Goal: Transaction & Acquisition: Purchase product/service

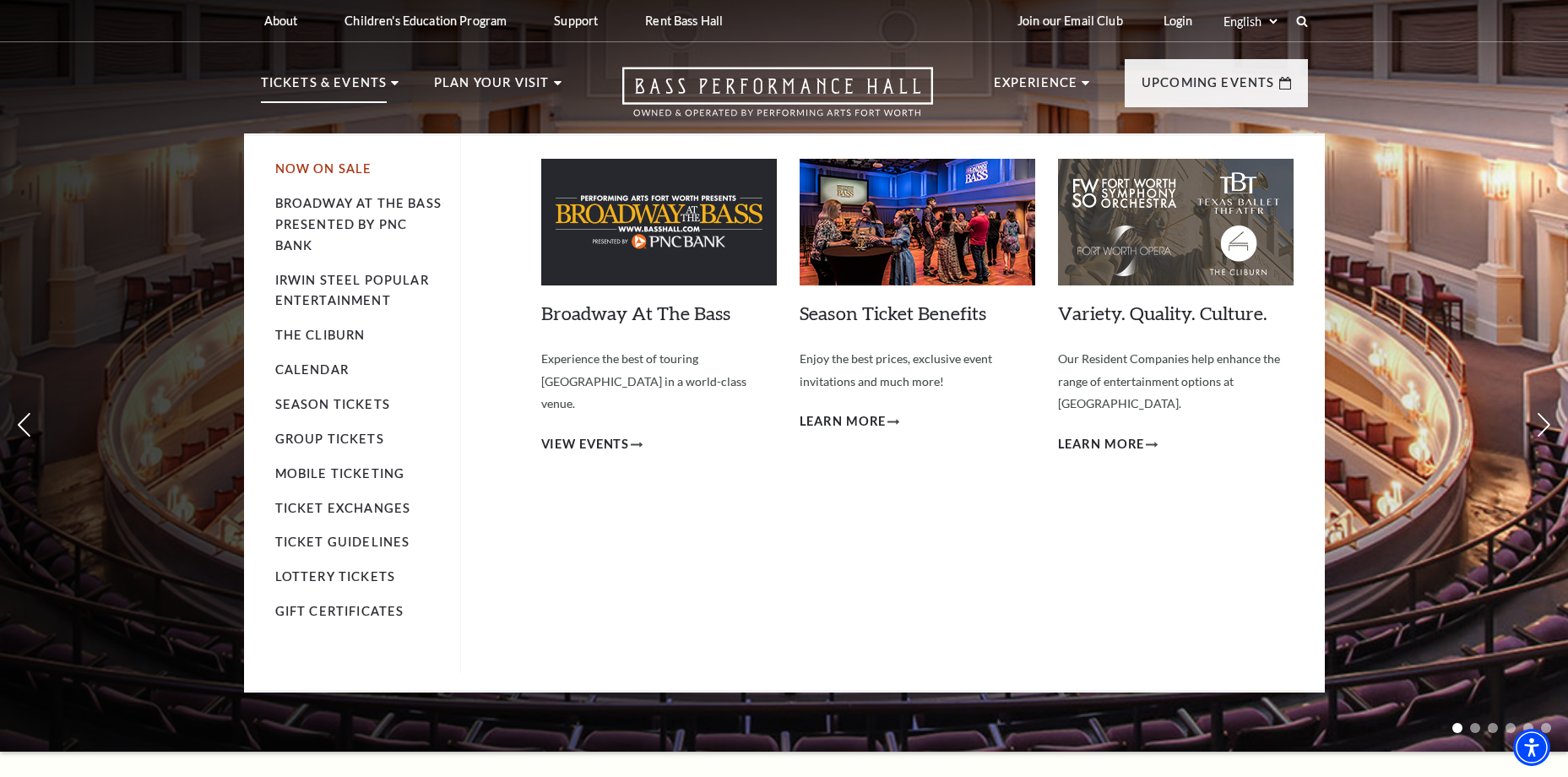
click at [351, 171] on link "Now On Sale" at bounding box center [324, 168] width 97 height 14
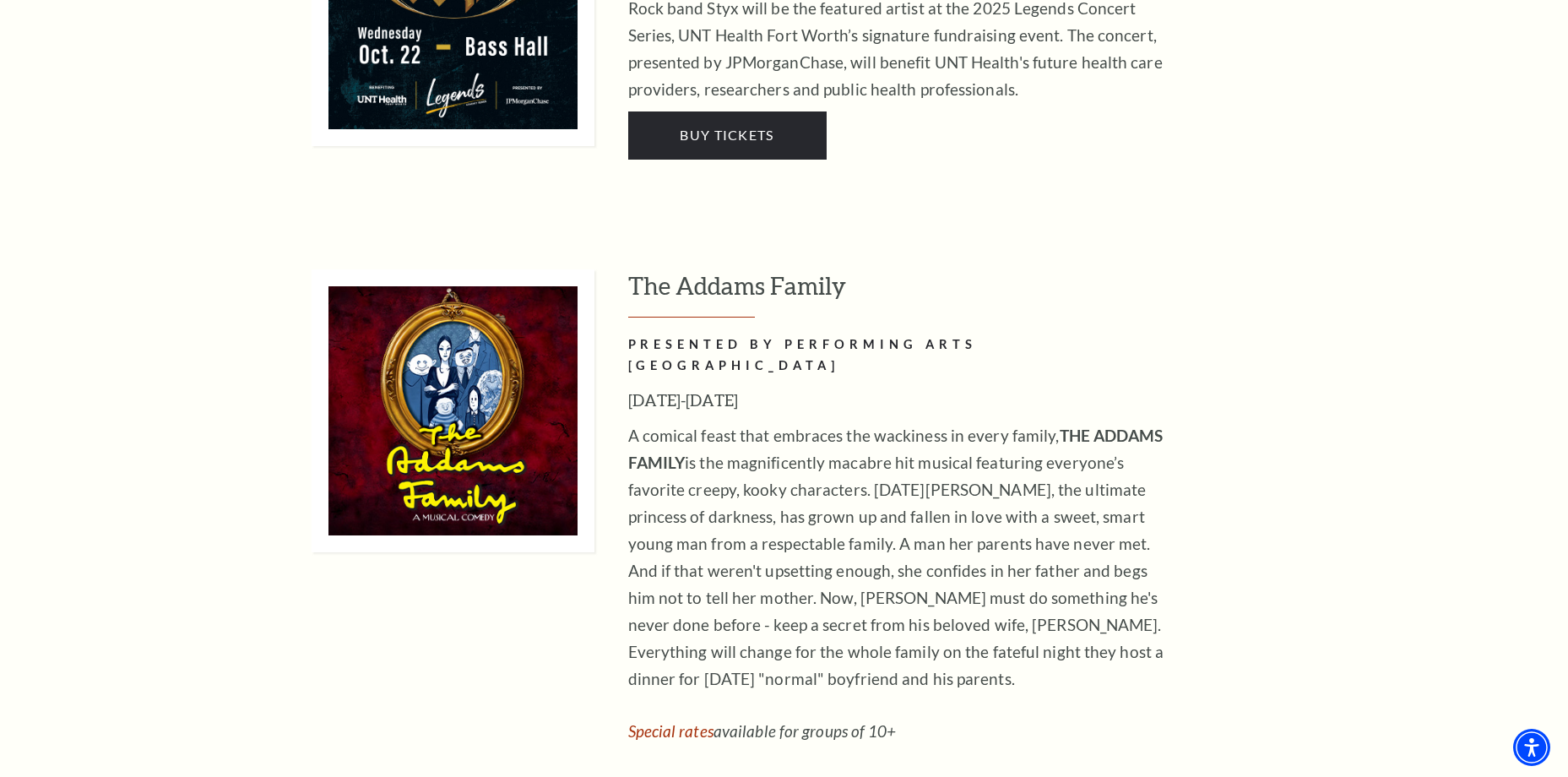
scroll to position [3718, 0]
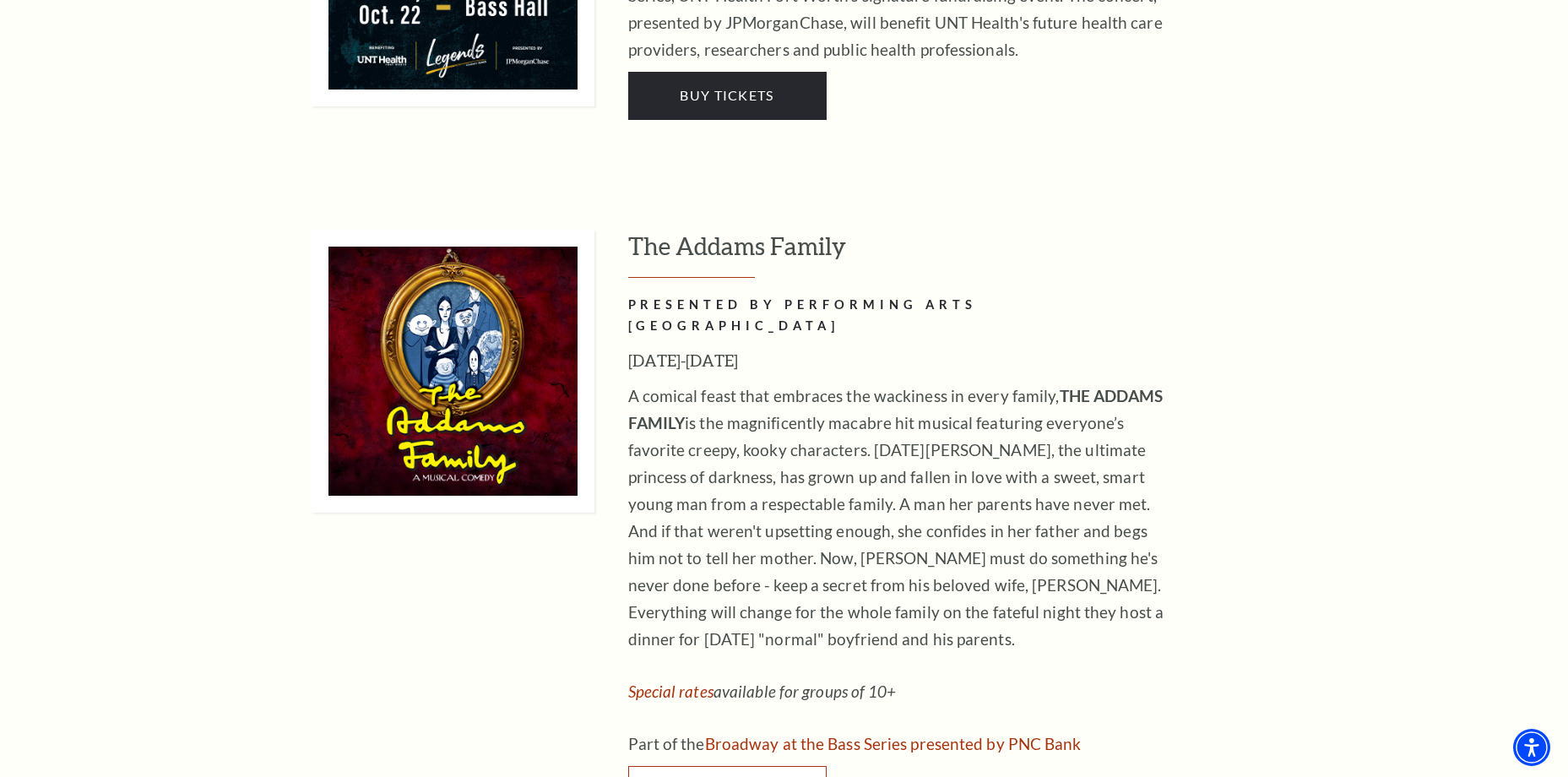
drag, startPoint x: 521, startPoint y: 257, endPoint x: 765, endPoint y: 676, distance: 484.9
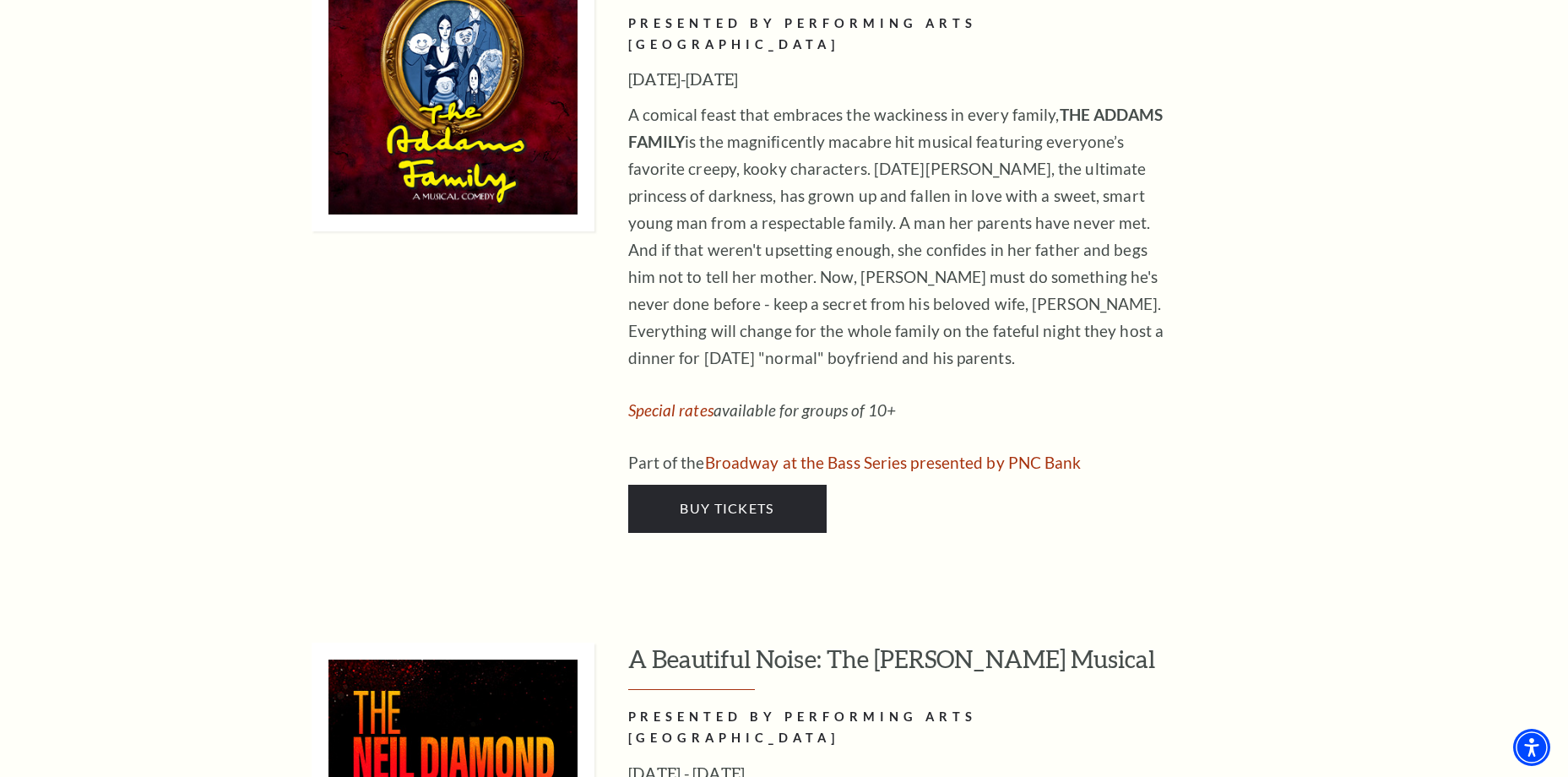
scroll to position [3886, 0]
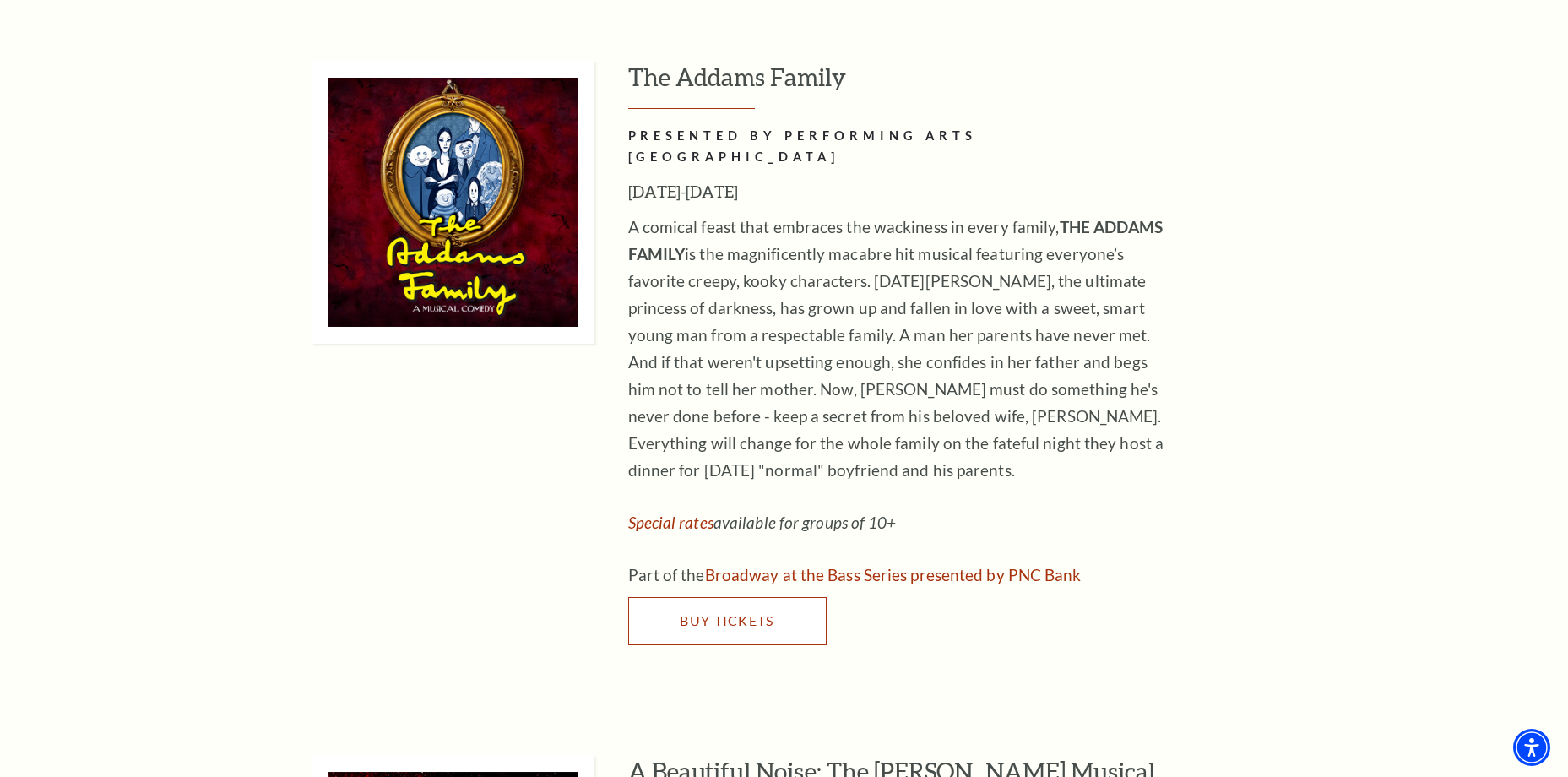
click at [741, 597] on link "Buy Tickets" at bounding box center [727, 620] width 199 height 48
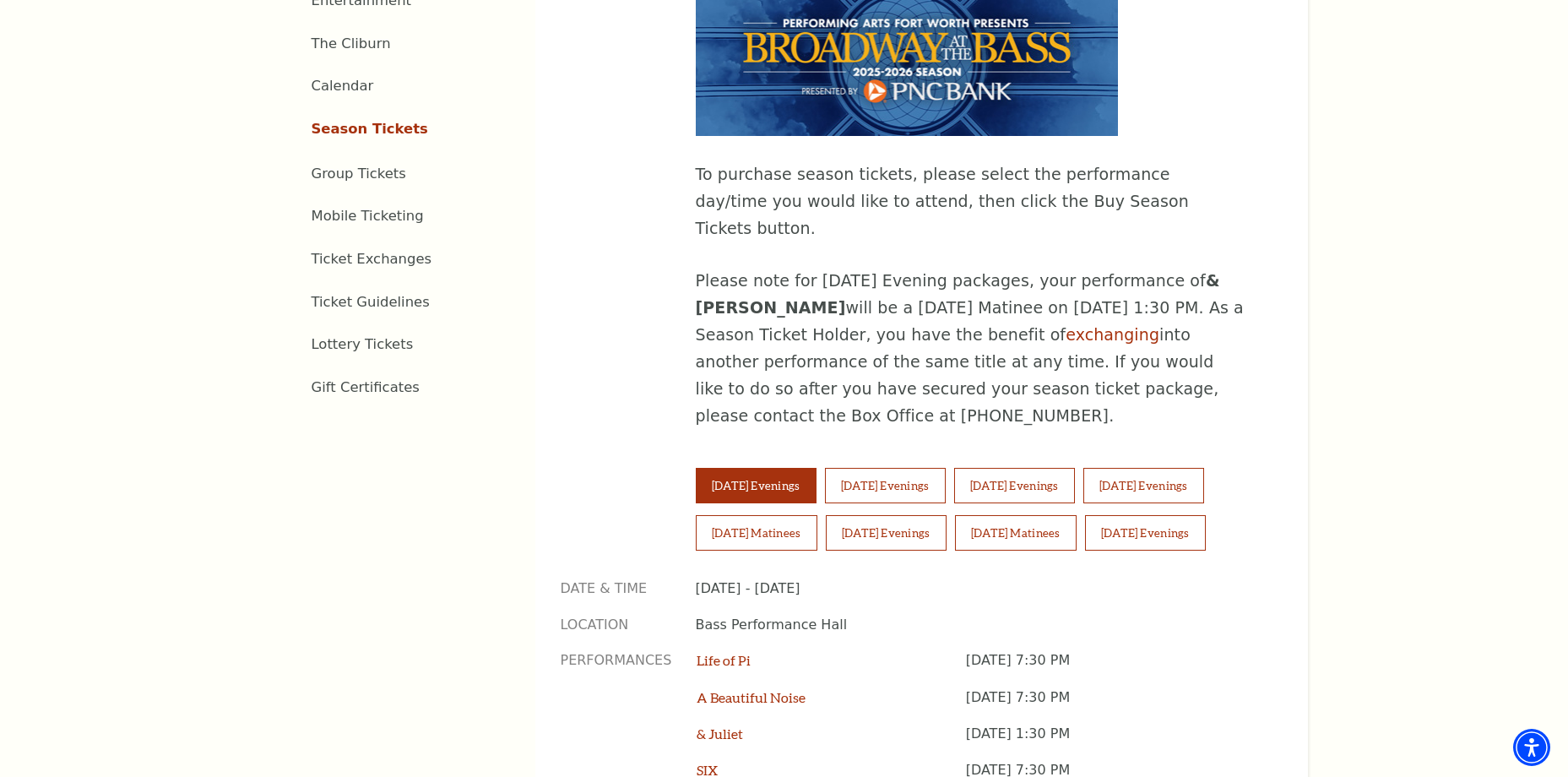
scroll to position [1098, 0]
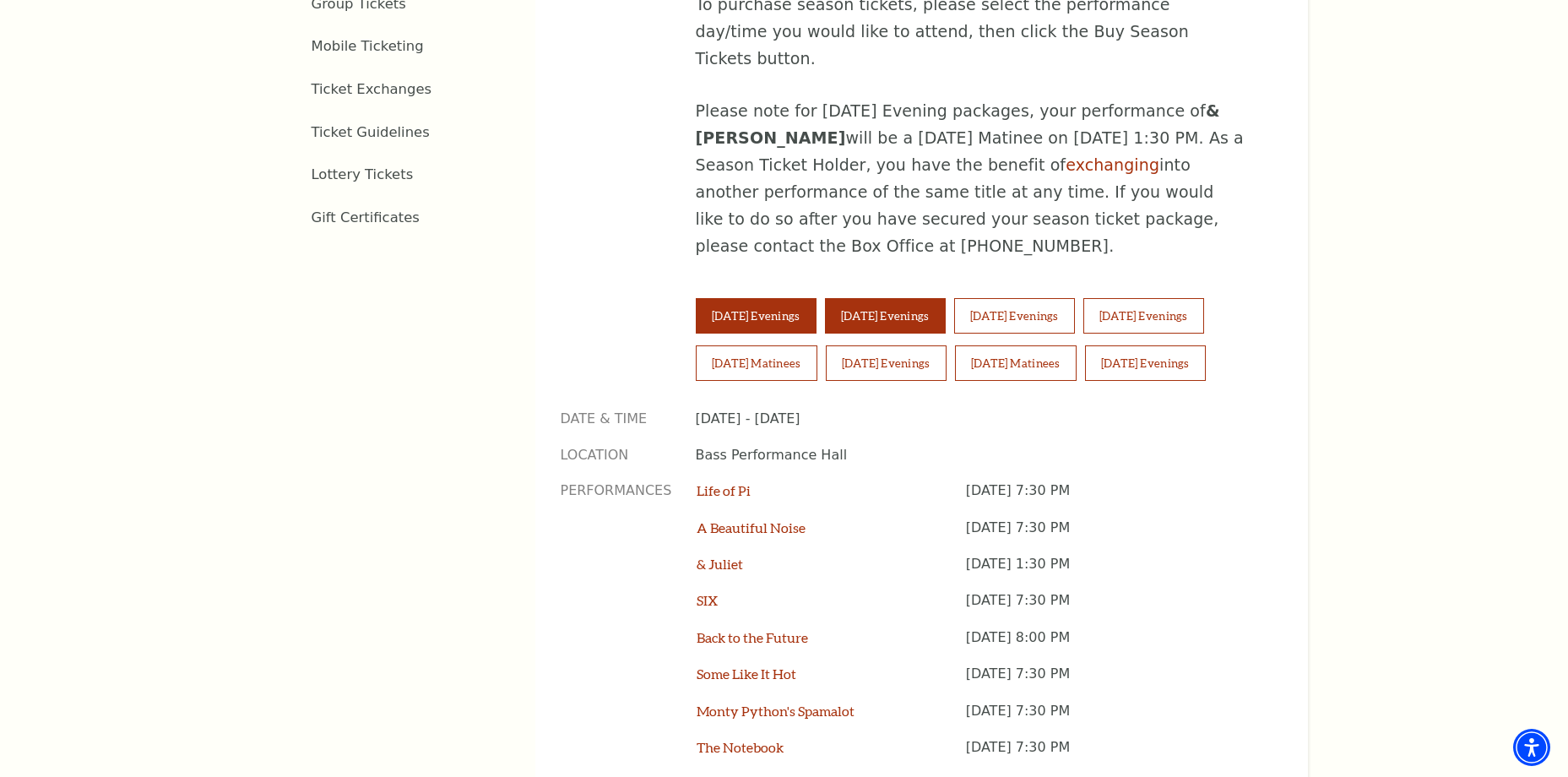
click at [860, 298] on button "Wednesday Evenings" at bounding box center [886, 315] width 121 height 35
click at [724, 346] on button "Saturday Matinees" at bounding box center [756, 363] width 122 height 35
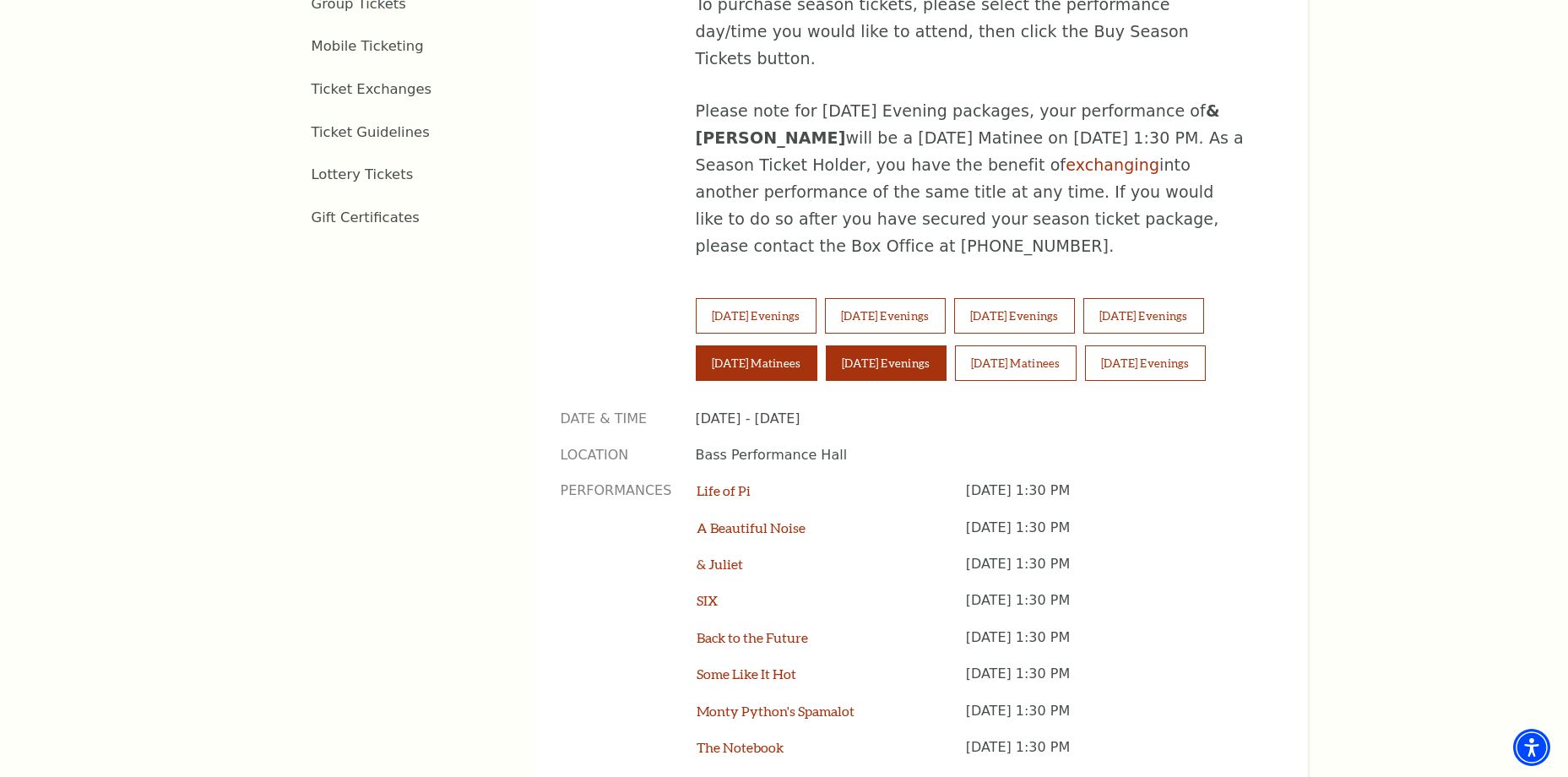
click at [888, 346] on button "Saturday Evenings" at bounding box center [887, 363] width 121 height 35
click at [1049, 346] on button "Sunday Matinees" at bounding box center [1015, 363] width 122 height 35
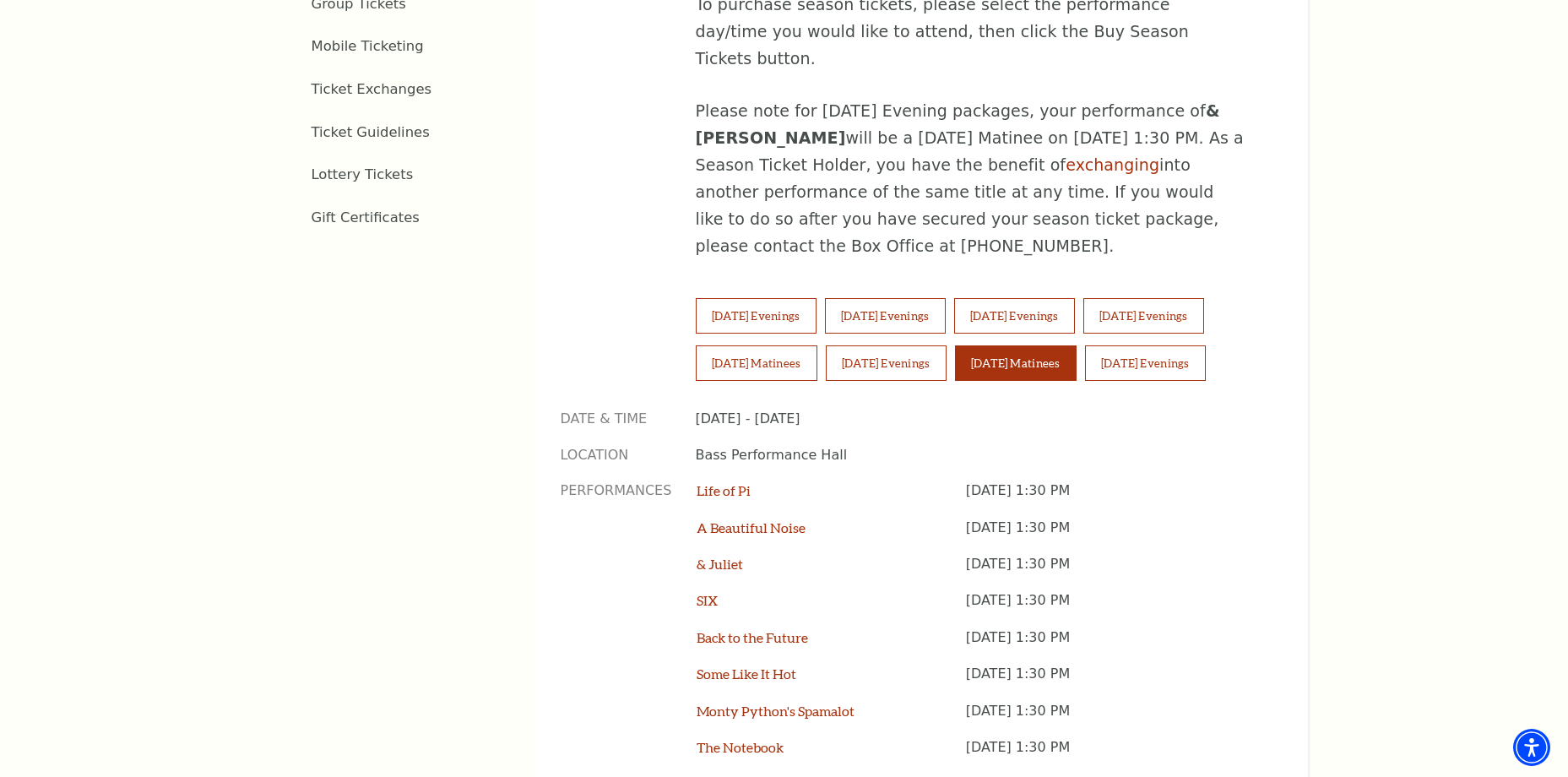
click at [1035, 482] on p "Sunday September 28, 1:30 PM" at bounding box center [1112, 500] width 292 height 36
drag, startPoint x: 1035, startPoint y: 419, endPoint x: 1189, endPoint y: 430, distance: 154.4
click at [1189, 482] on p "Sunday September 28, 1:30 PM" at bounding box center [1112, 500] width 292 height 36
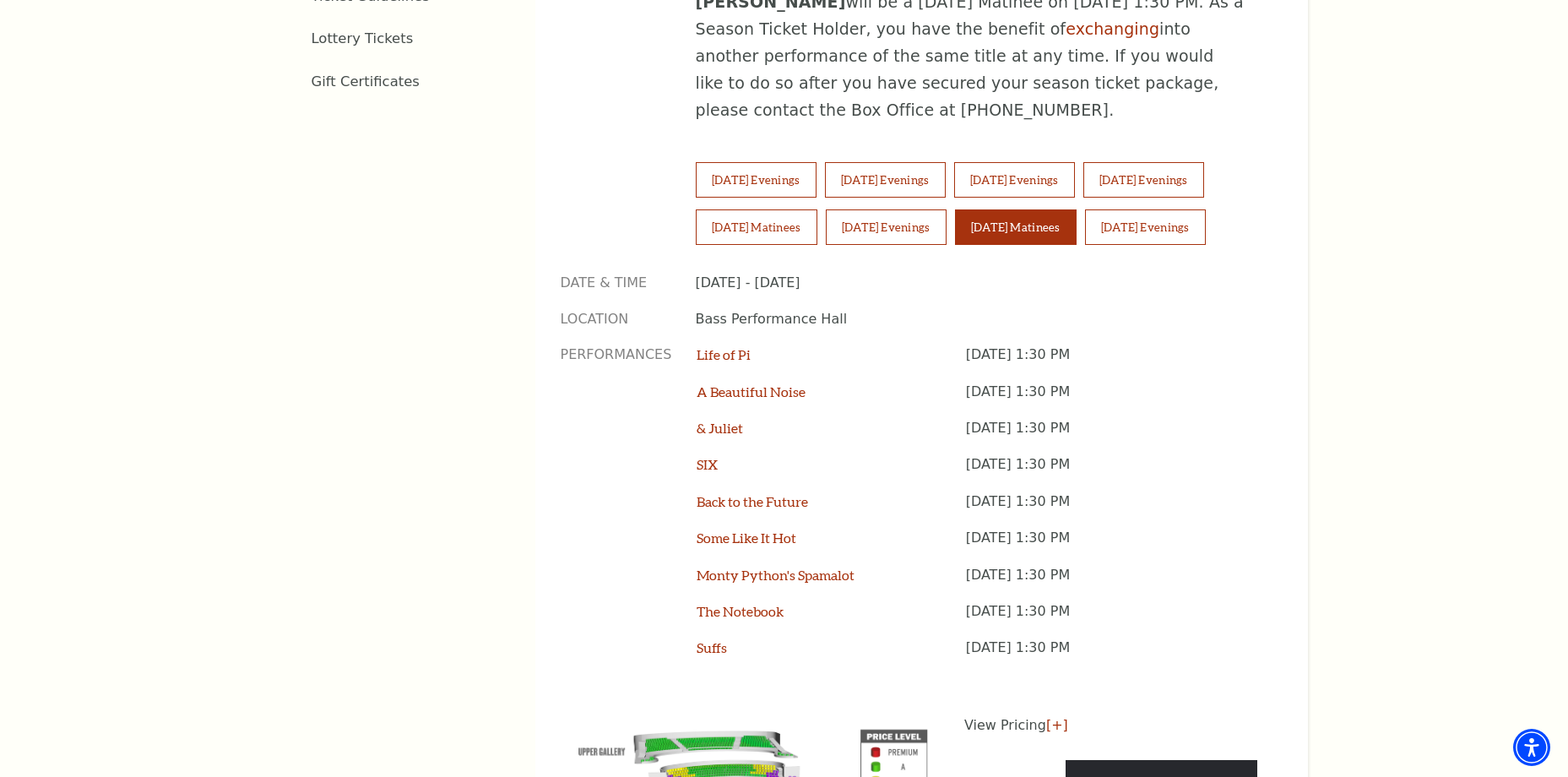
scroll to position [1183, 0]
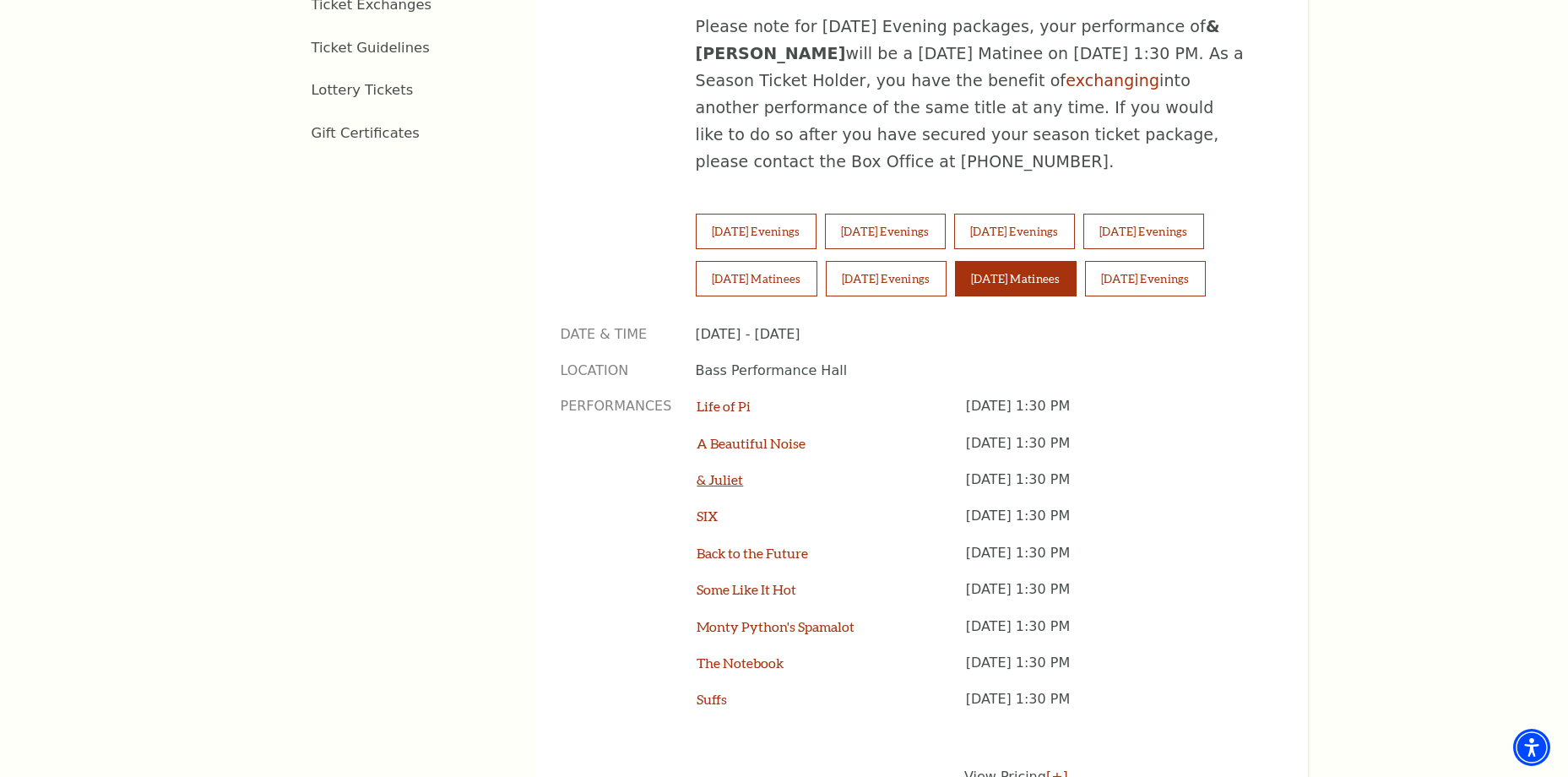
click at [726, 472] on link "& Juliet" at bounding box center [720, 480] width 47 height 16
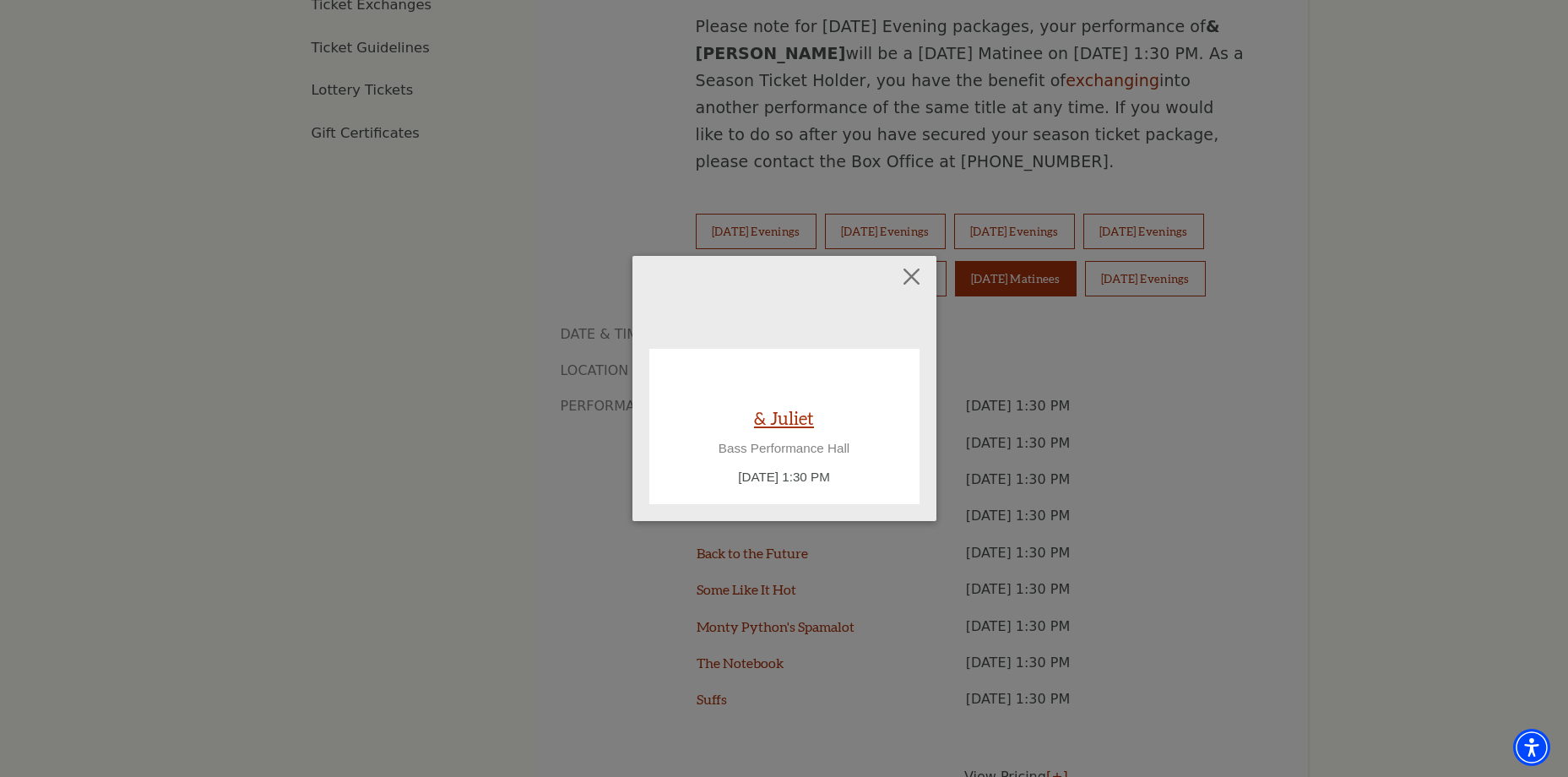
click at [786, 424] on link "& Juliet" at bounding box center [784, 417] width 60 height 23
click at [784, 420] on link "& Juliet" at bounding box center [784, 417] width 60 height 23
click at [917, 282] on button "Close" at bounding box center [912, 277] width 32 height 32
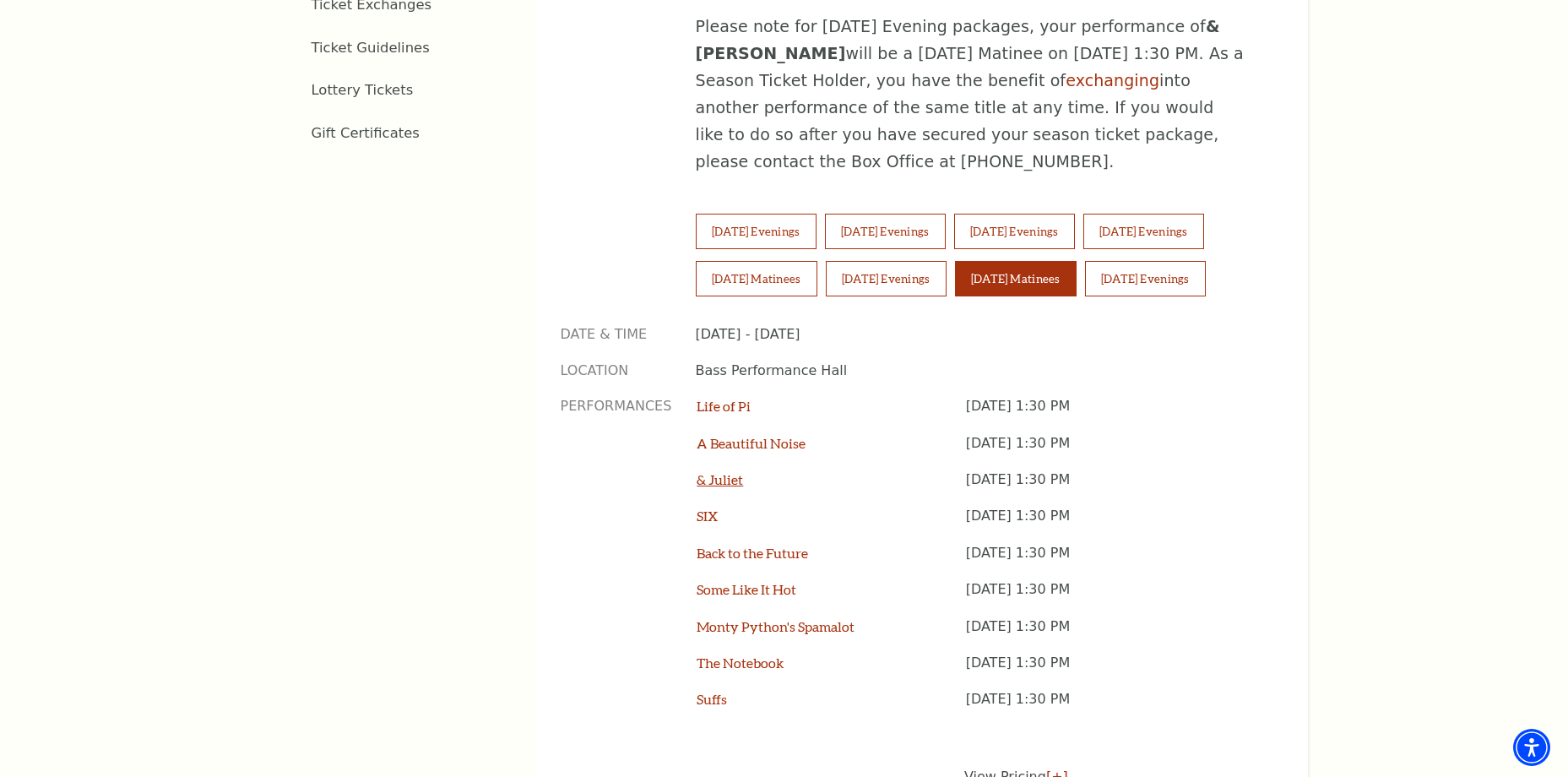
click at [715, 472] on link "& Juliet" at bounding box center [720, 480] width 47 height 16
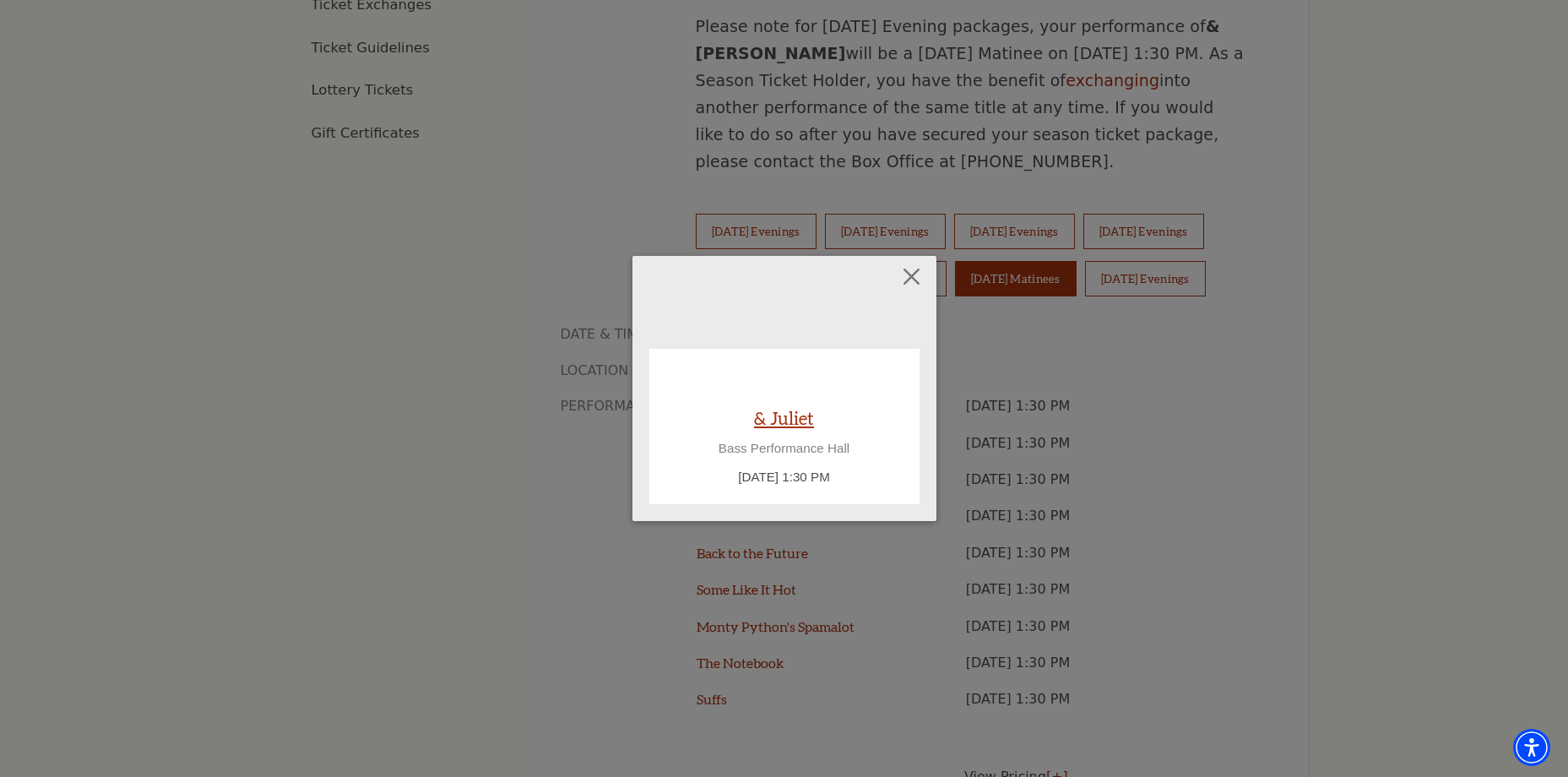
click at [782, 407] on link "& Juliet" at bounding box center [784, 417] width 60 height 23
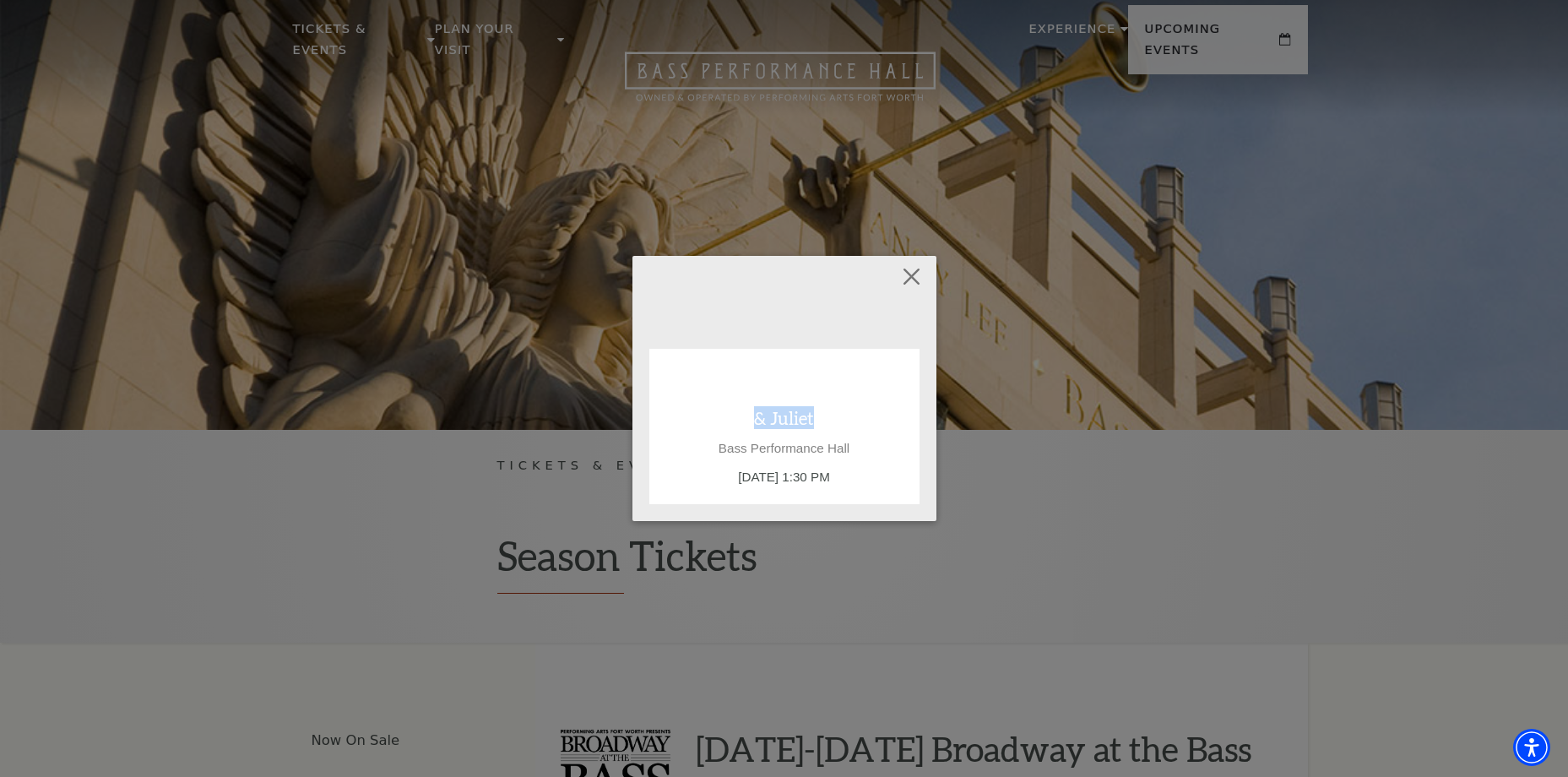
scroll to position [0, 0]
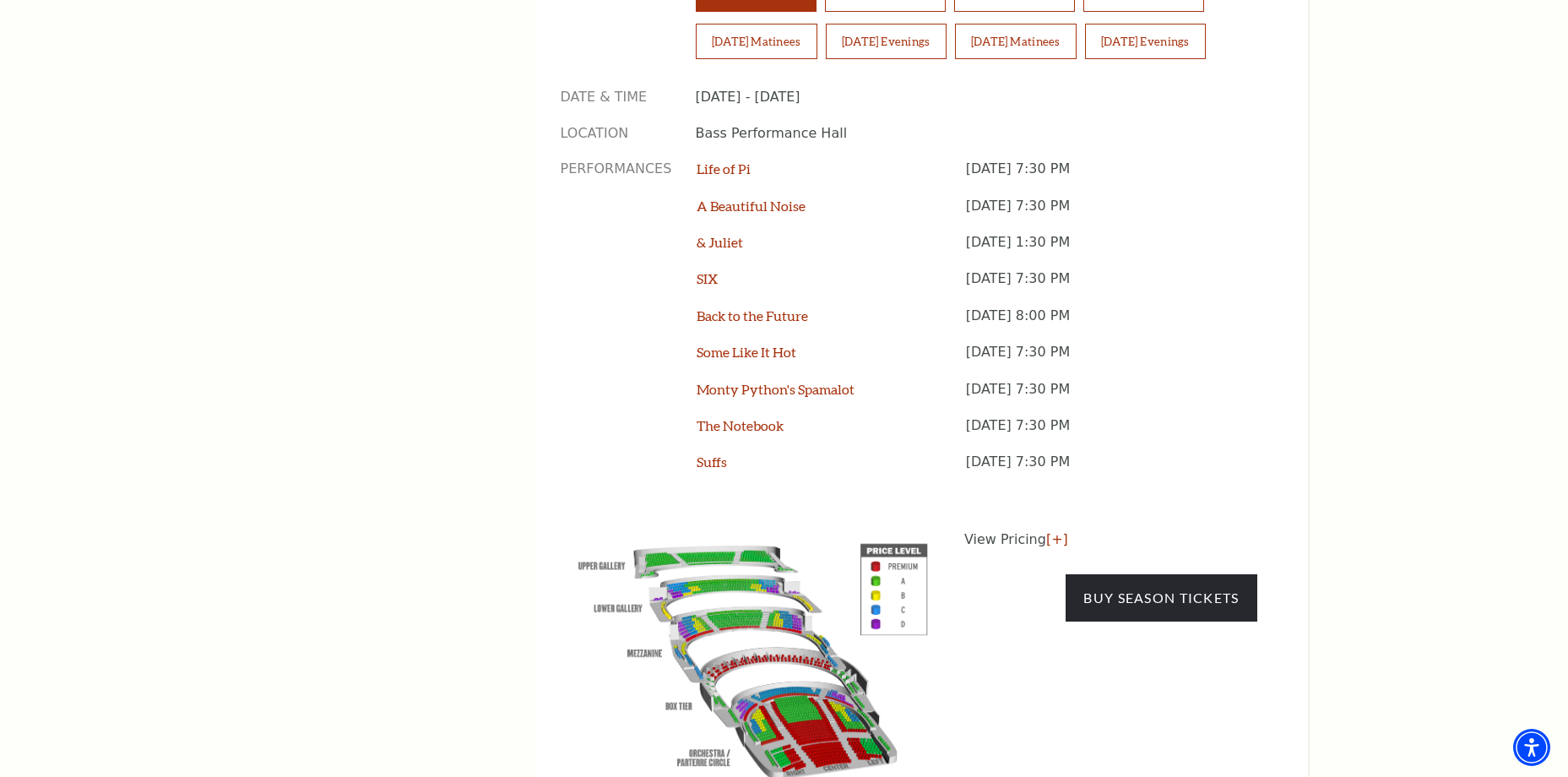
scroll to position [1098, 0]
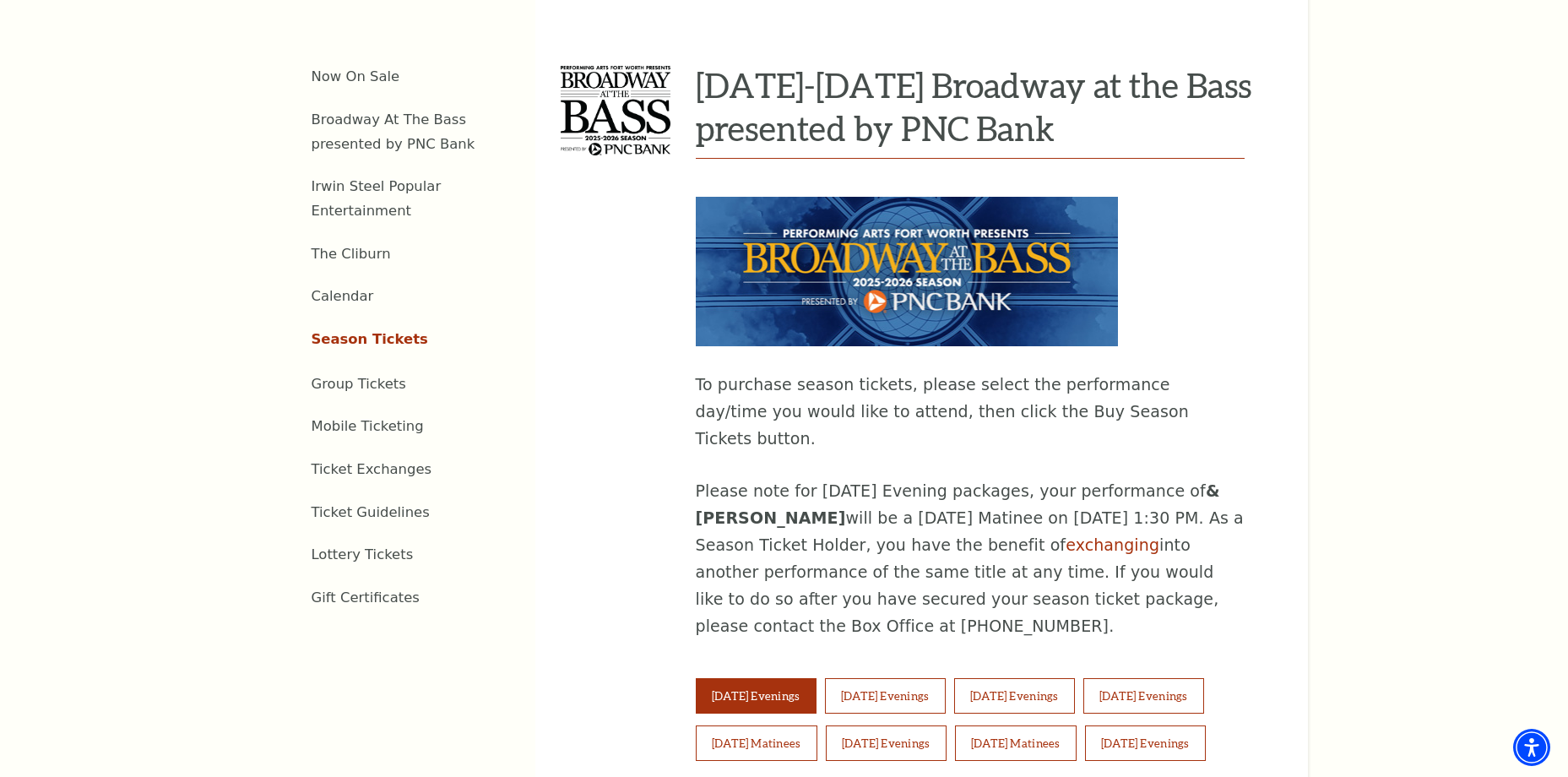
scroll to position [929, 0]
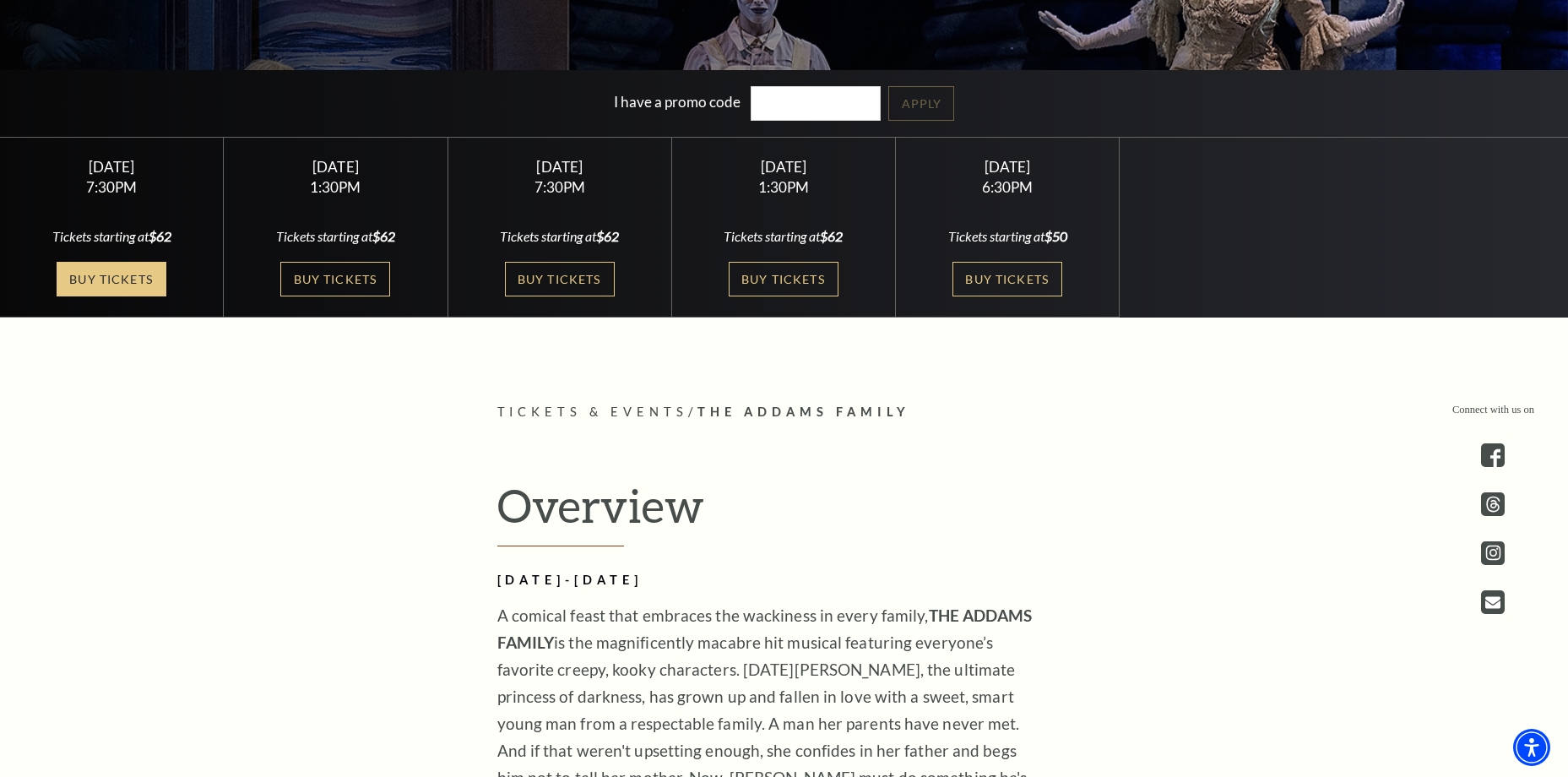
scroll to position [592, 0]
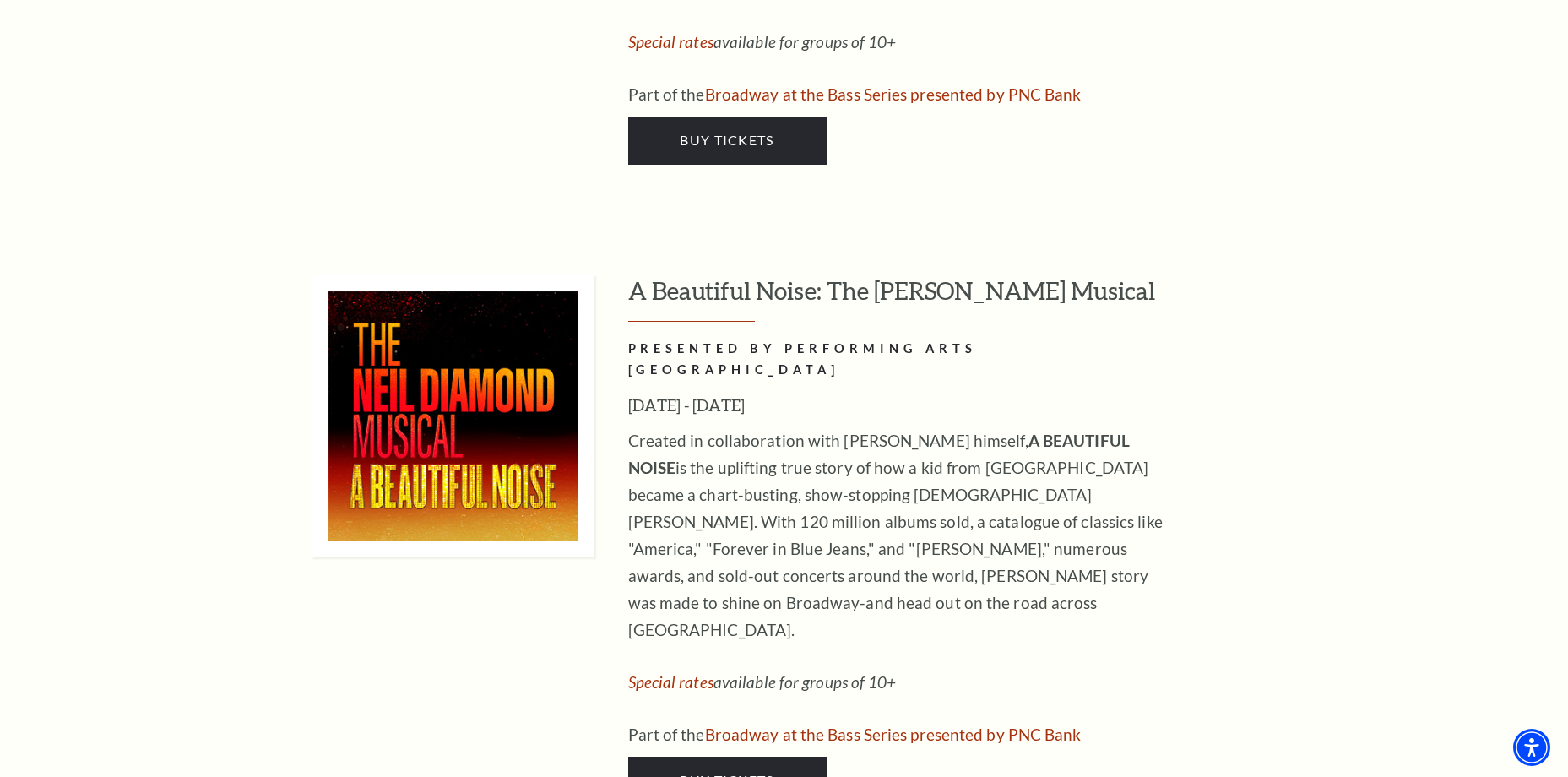
scroll to position [4393, 0]
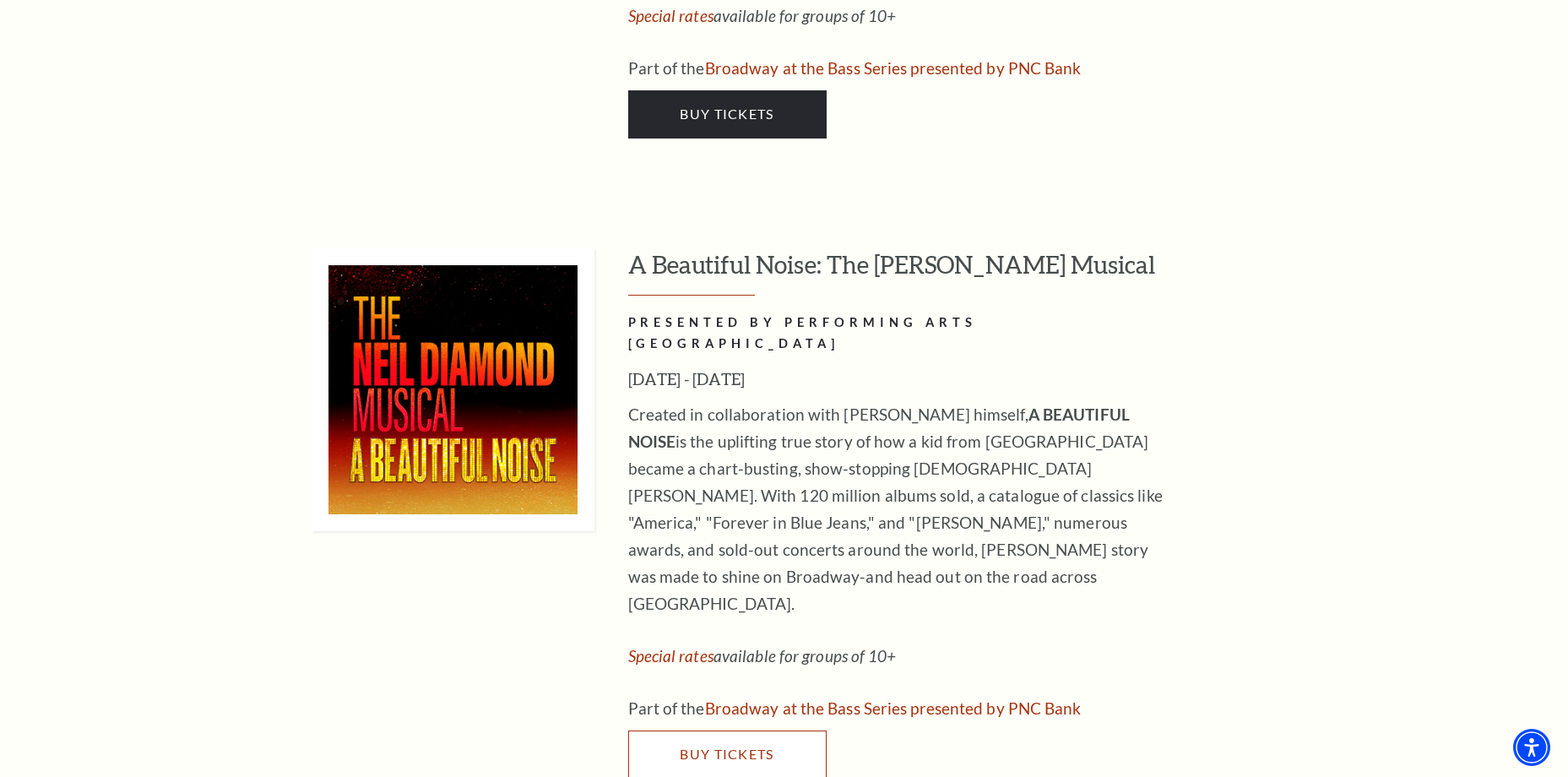
click at [712, 746] on span "Buy Tickets" at bounding box center [726, 754] width 94 height 16
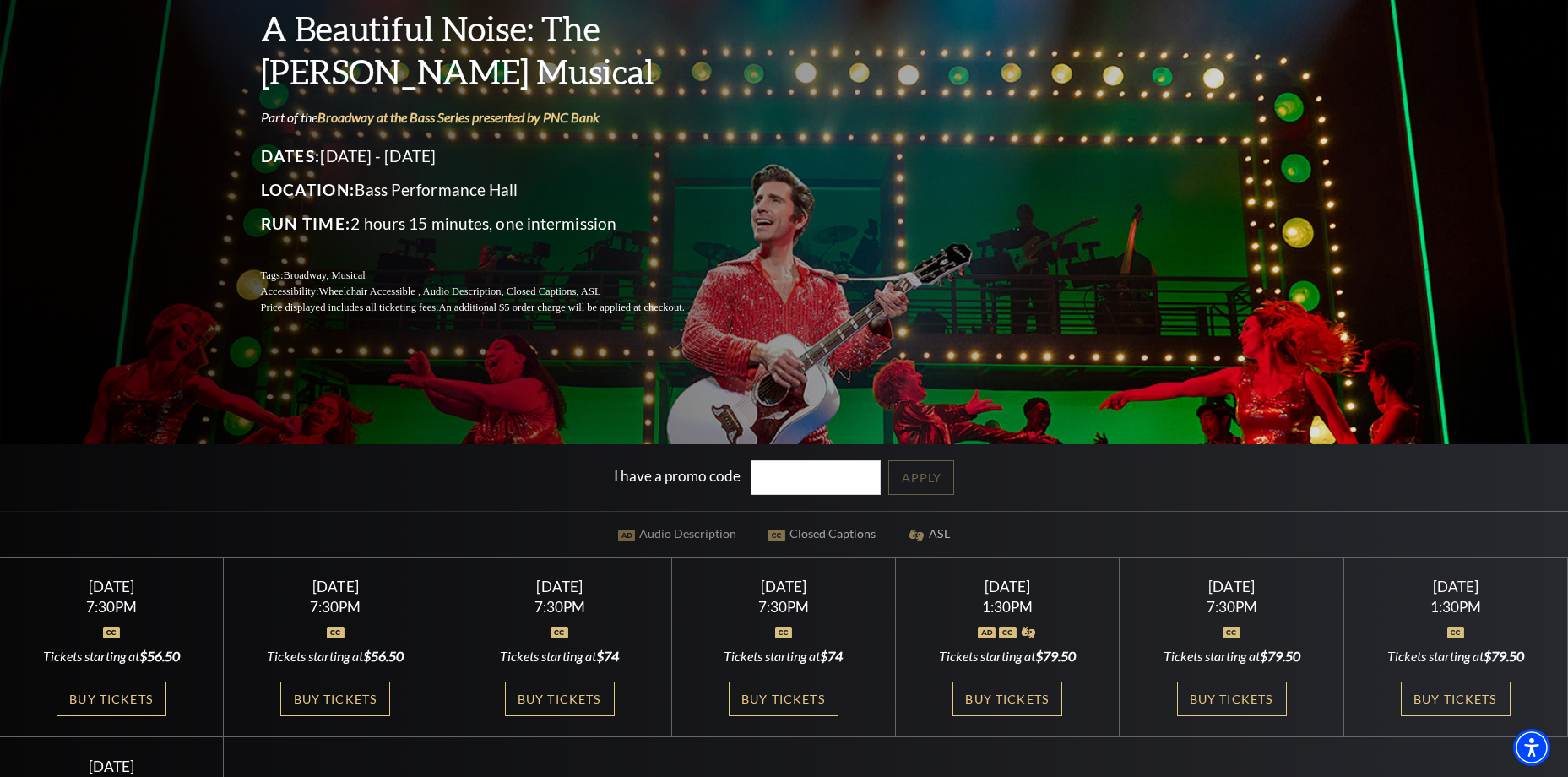
scroll to position [507, 0]
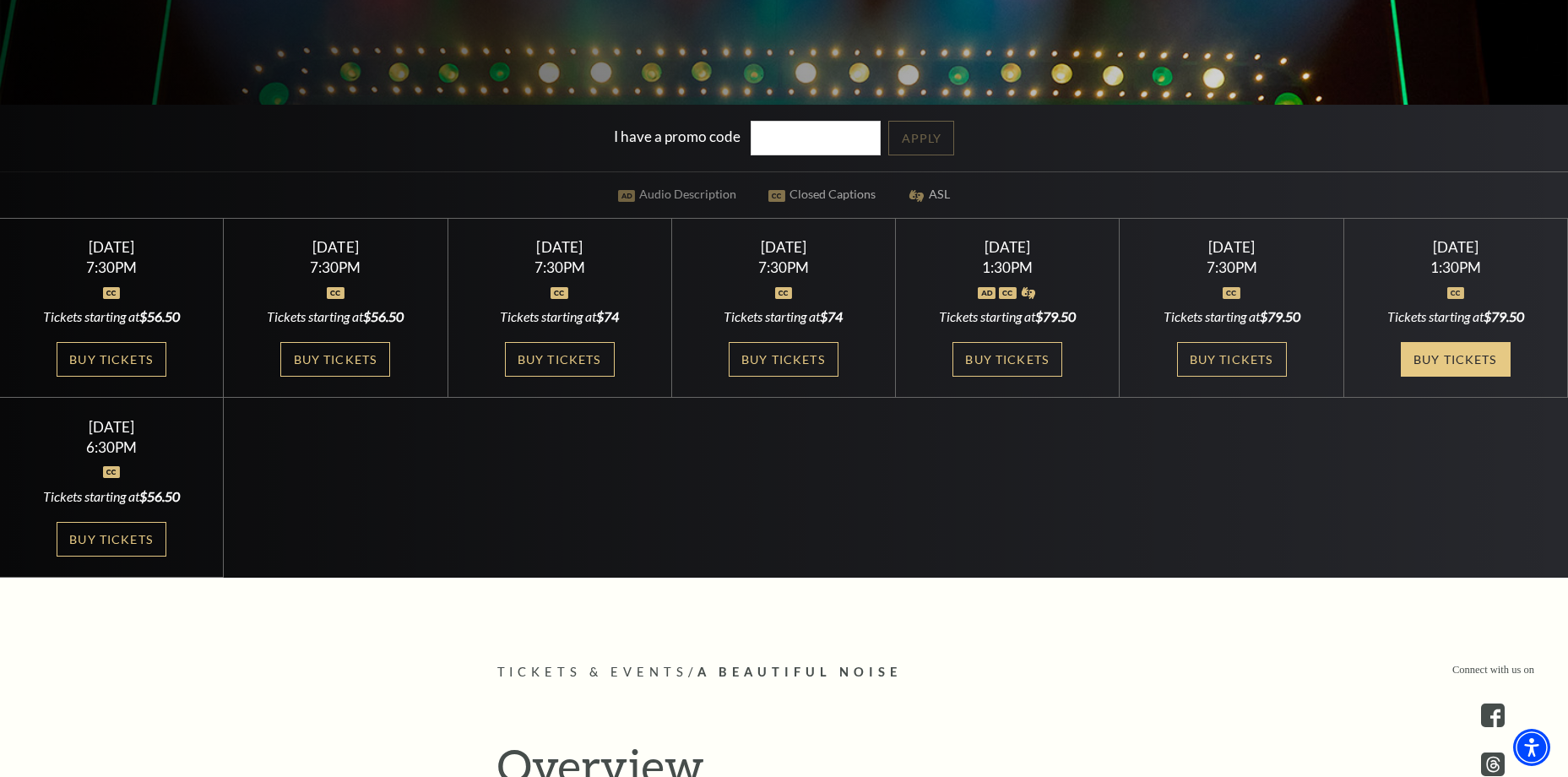
click at [1444, 362] on link "Buy Tickets" at bounding box center [1456, 359] width 110 height 34
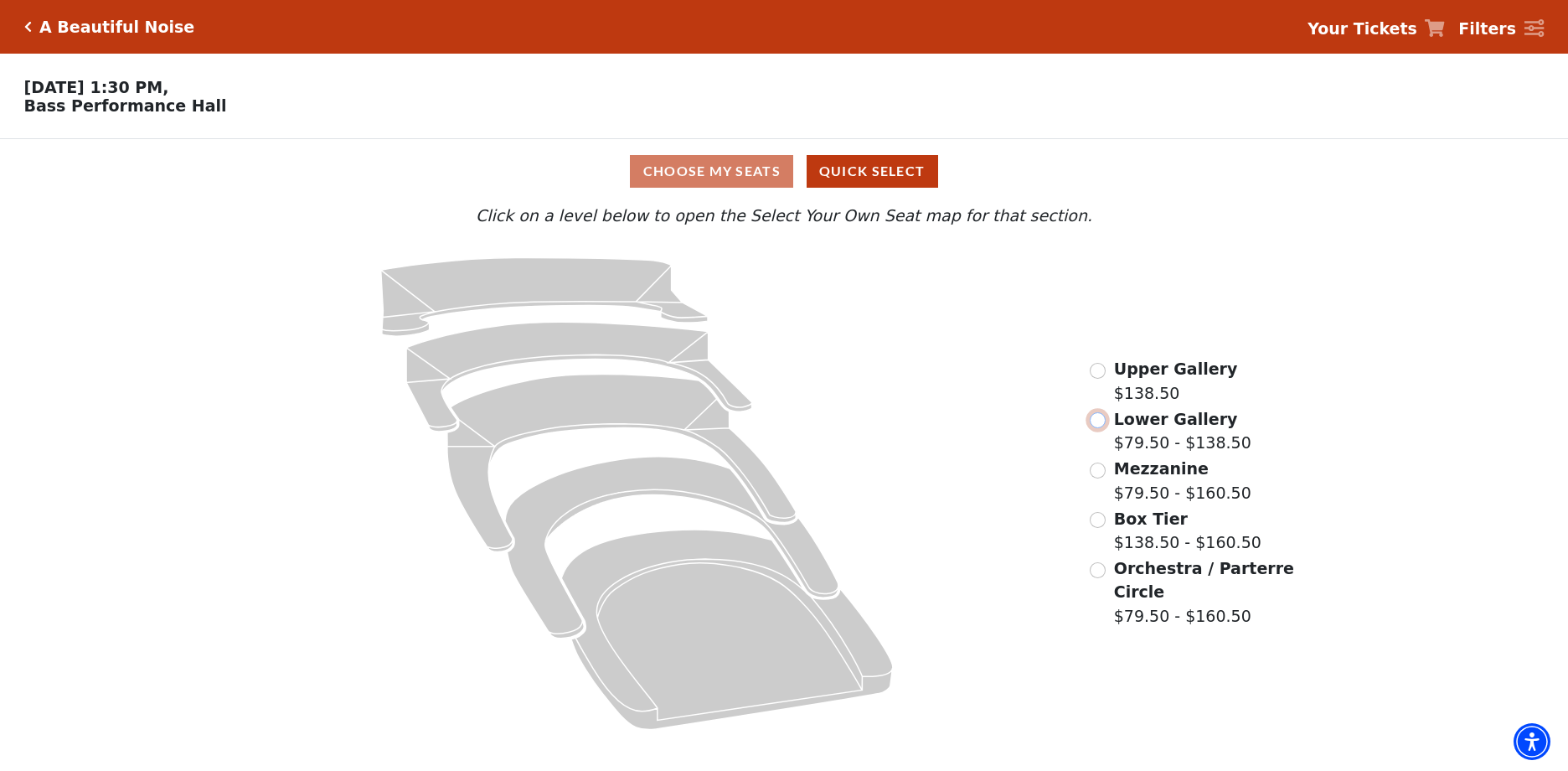
click at [1102, 426] on input "Lower Gallery$79.50 - $138.50\a" at bounding box center [1098, 421] width 16 height 16
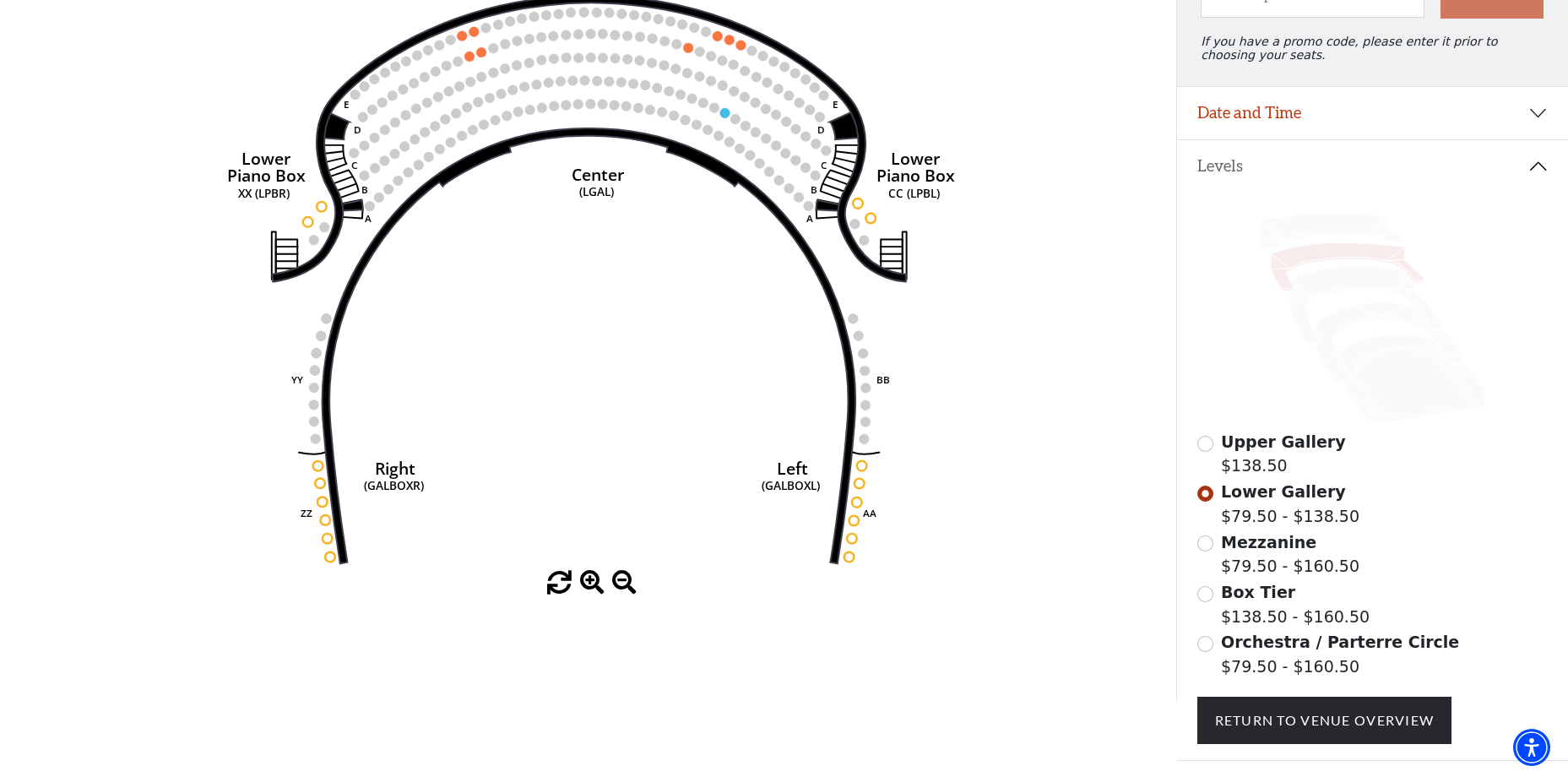
scroll to position [248, 0]
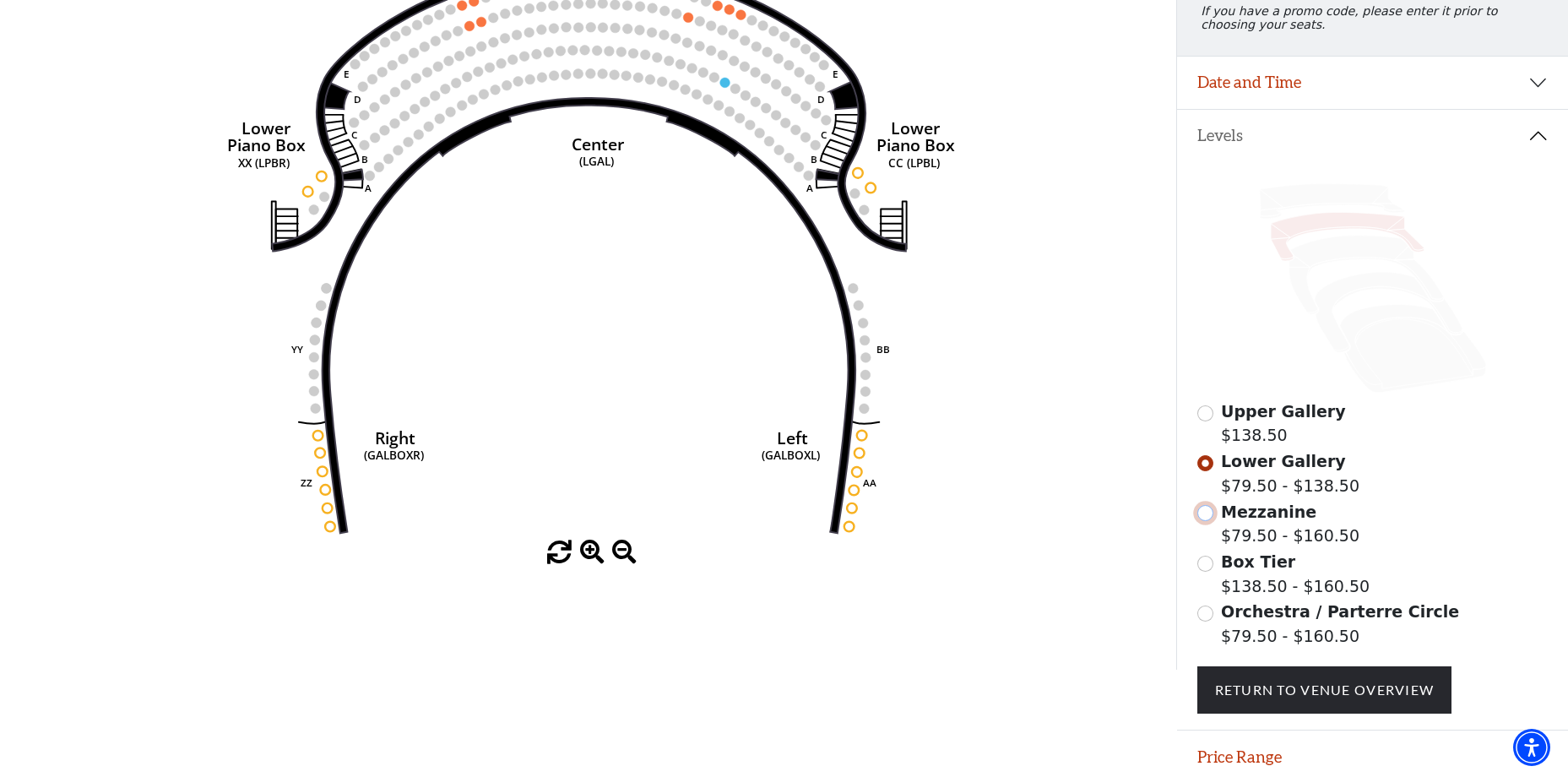
click at [1207, 521] on input "Mezzanine$79.50 - $160.50\a" at bounding box center [1206, 513] width 16 height 16
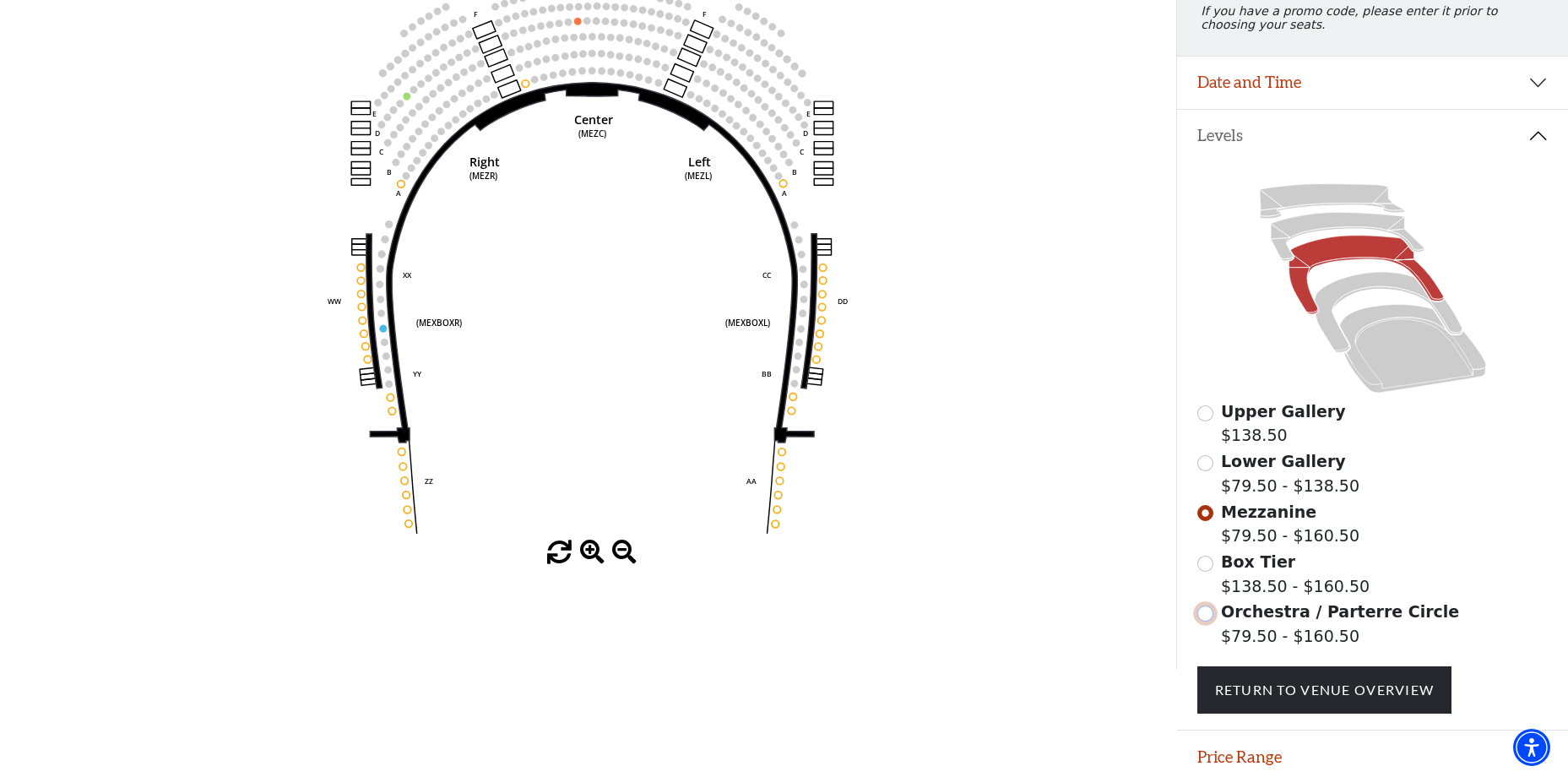
click at [1212, 622] on input "Orchestra / Parterre Circle$79.50 - $160.50\a" at bounding box center [1206, 614] width 16 height 16
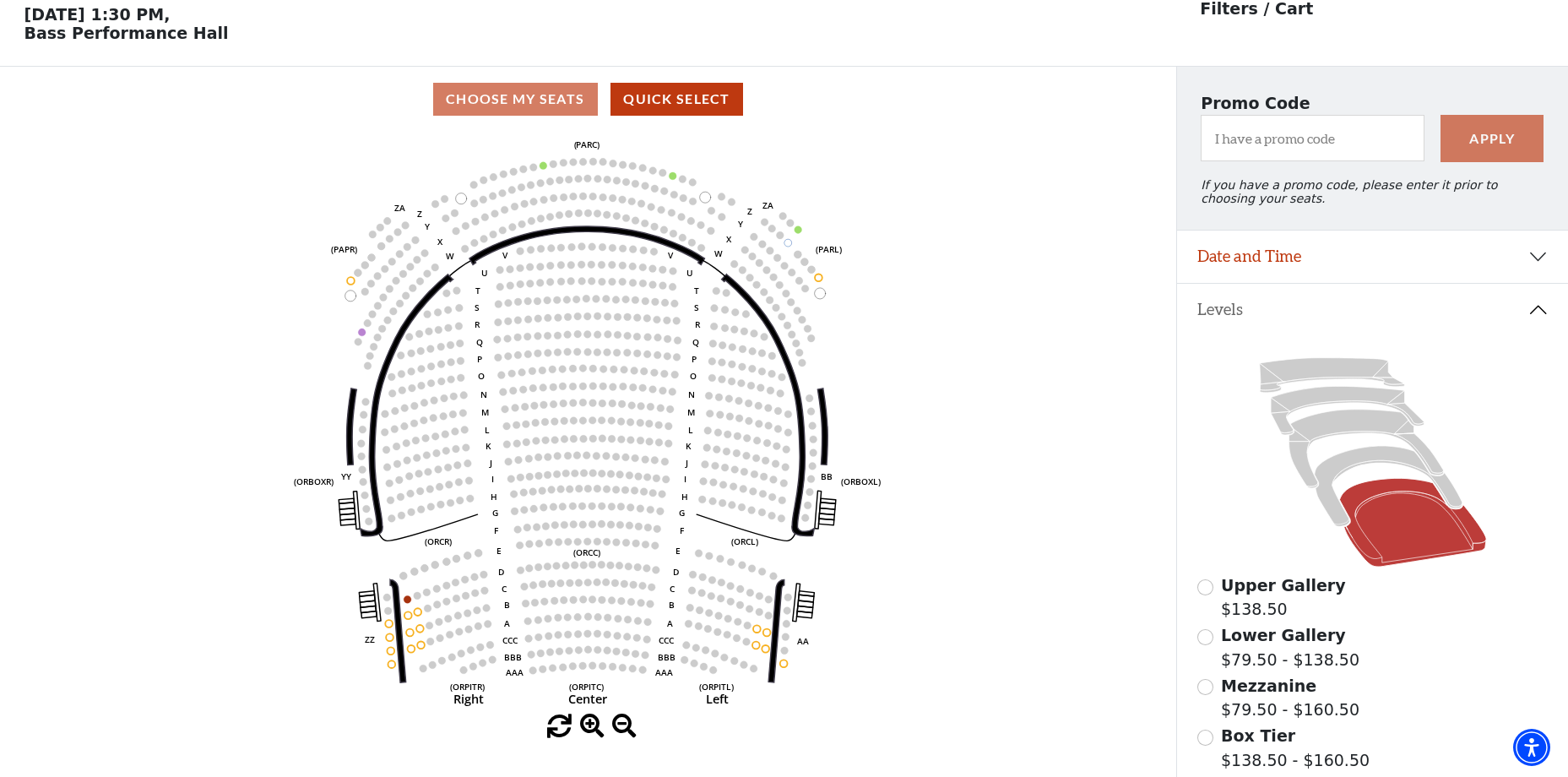
scroll to position [78, 0]
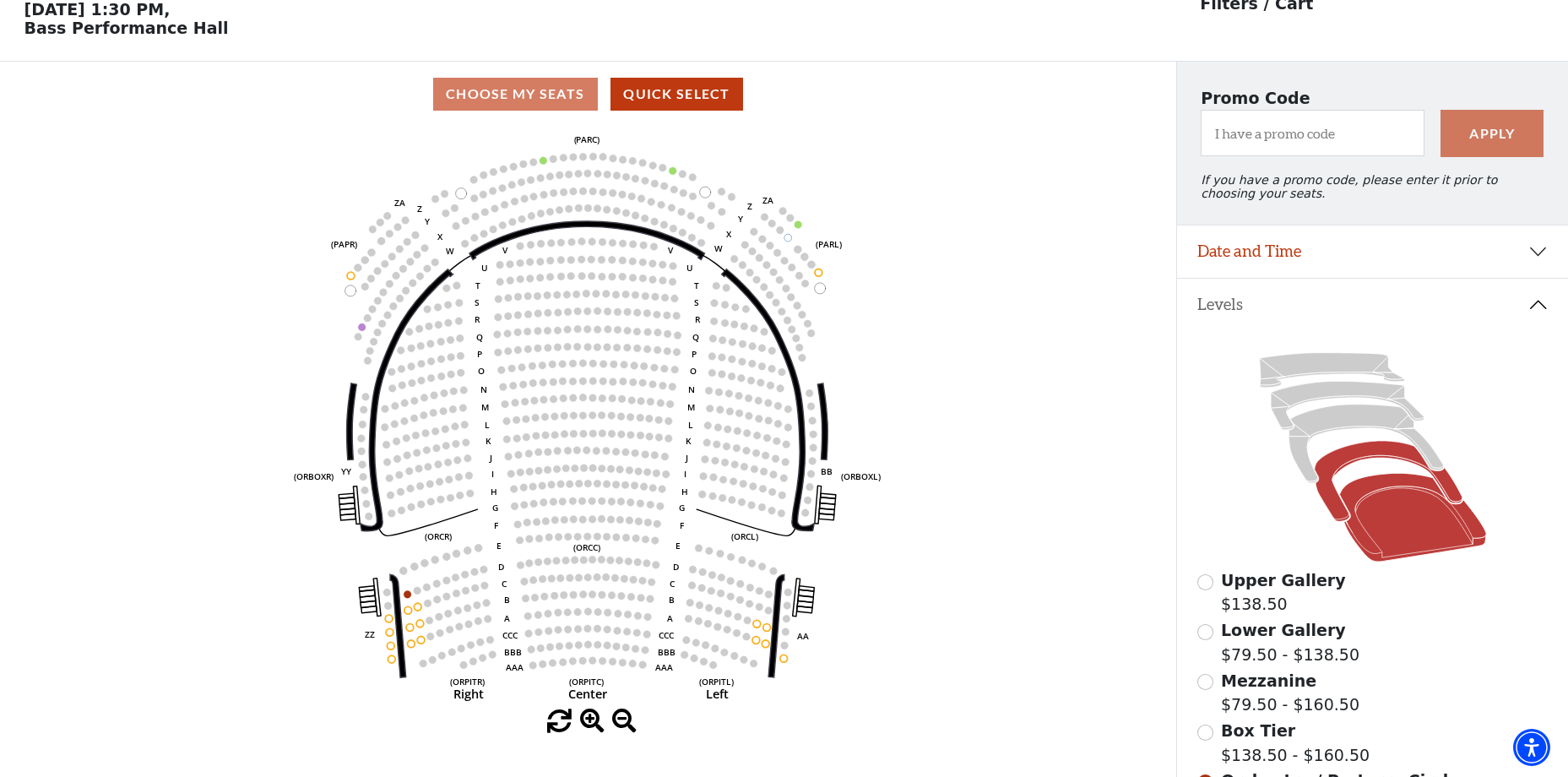
click at [1345, 465] on icon at bounding box center [1388, 481] width 148 height 80
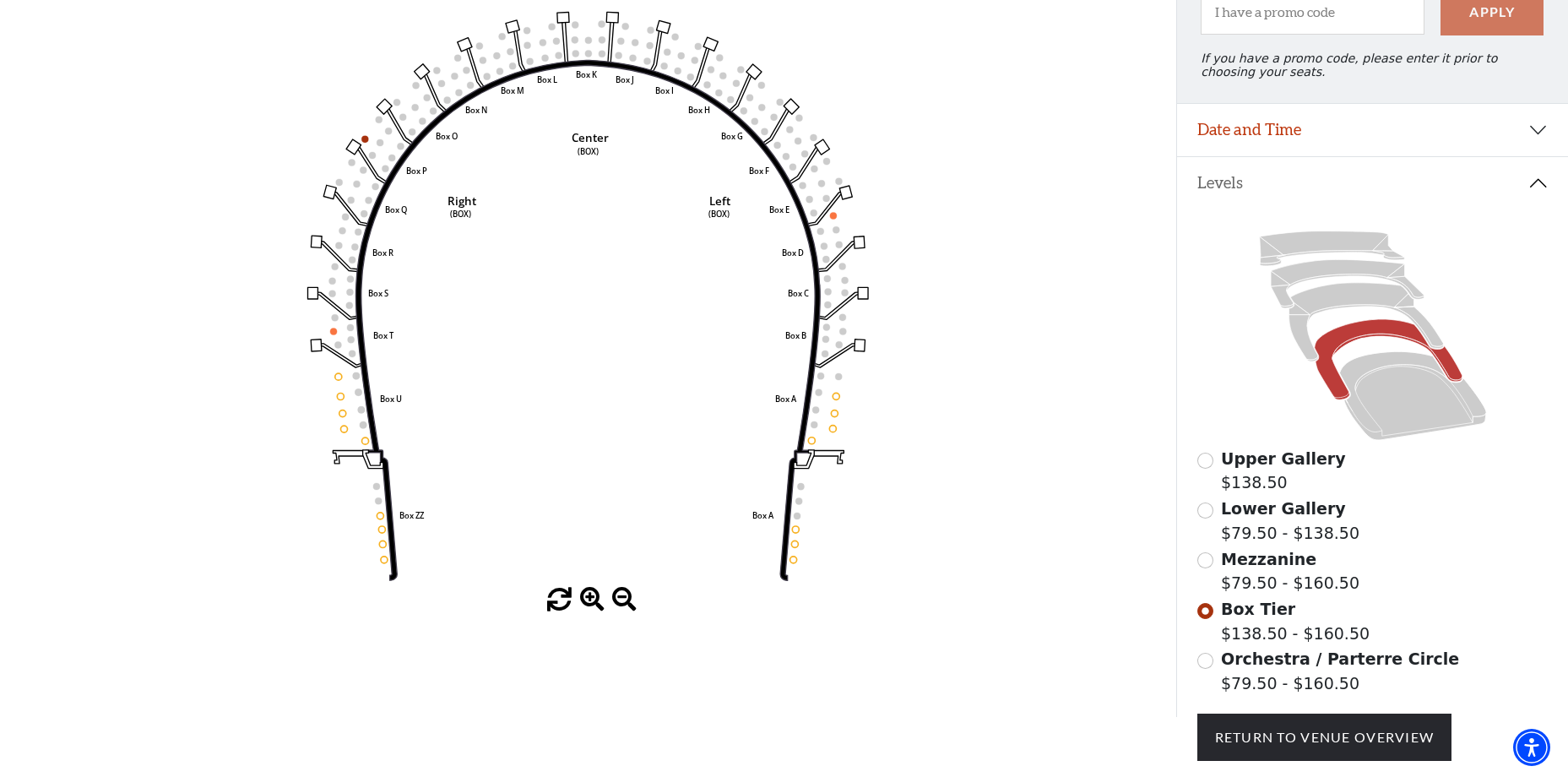
scroll to position [163, 0]
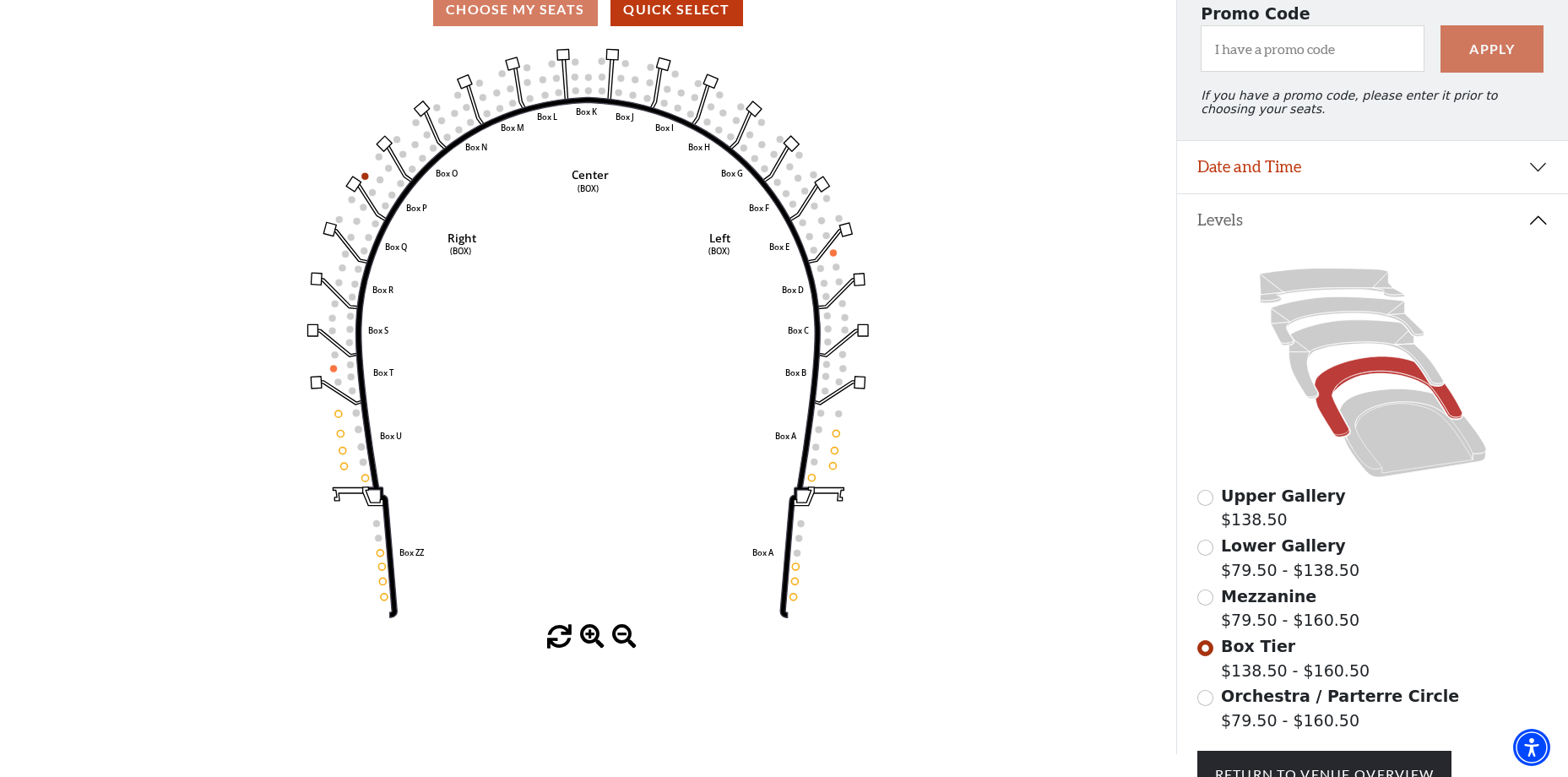
click at [1225, 606] on span "Mezzanine" at bounding box center [1269, 596] width 95 height 19
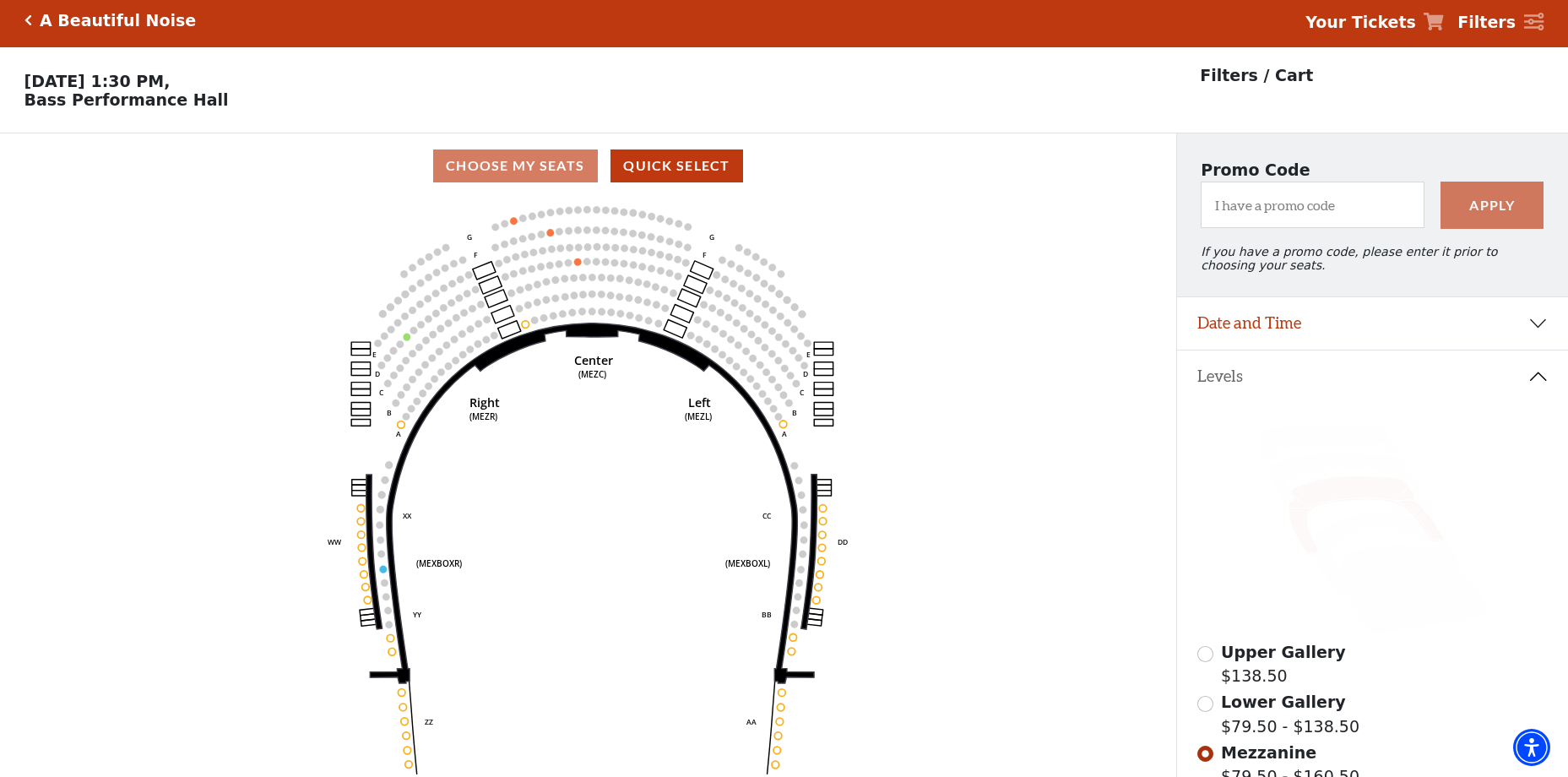
scroll to position [78, 0]
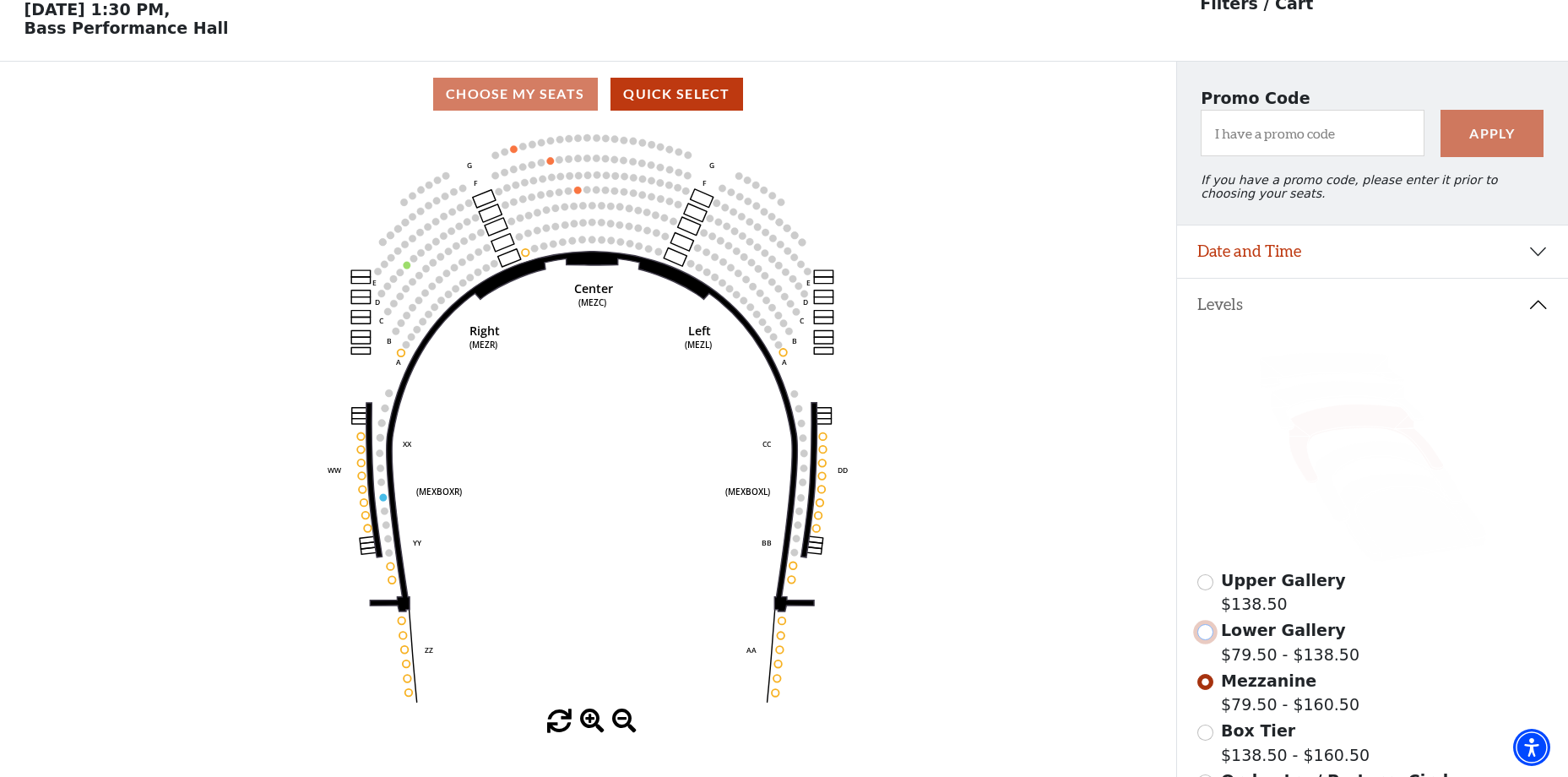
click at [1212, 640] on input "Lower Gallery$79.50 - $138.50\a" at bounding box center [1206, 632] width 16 height 16
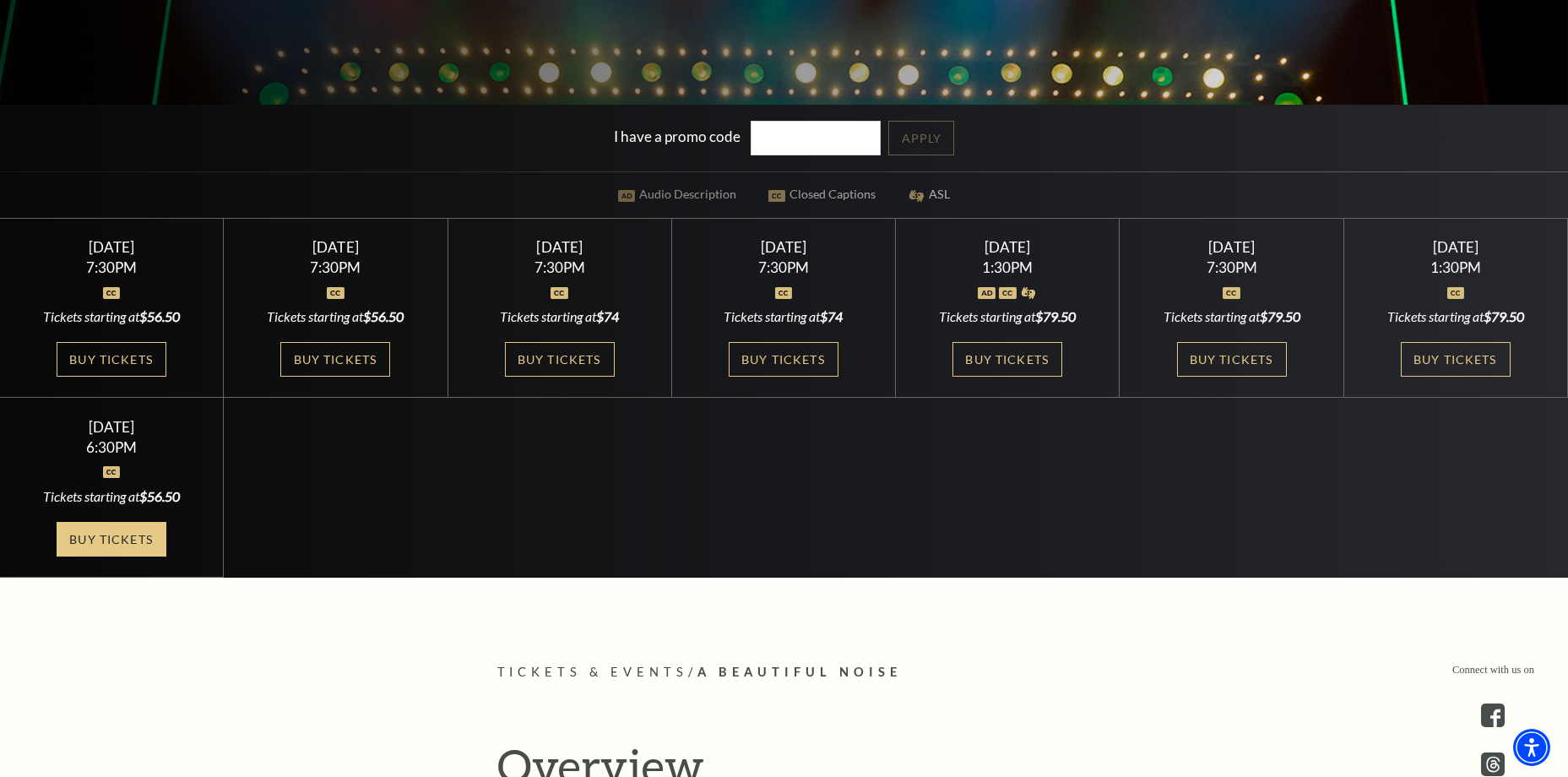
click at [120, 540] on link "Buy Tickets" at bounding box center [112, 539] width 110 height 34
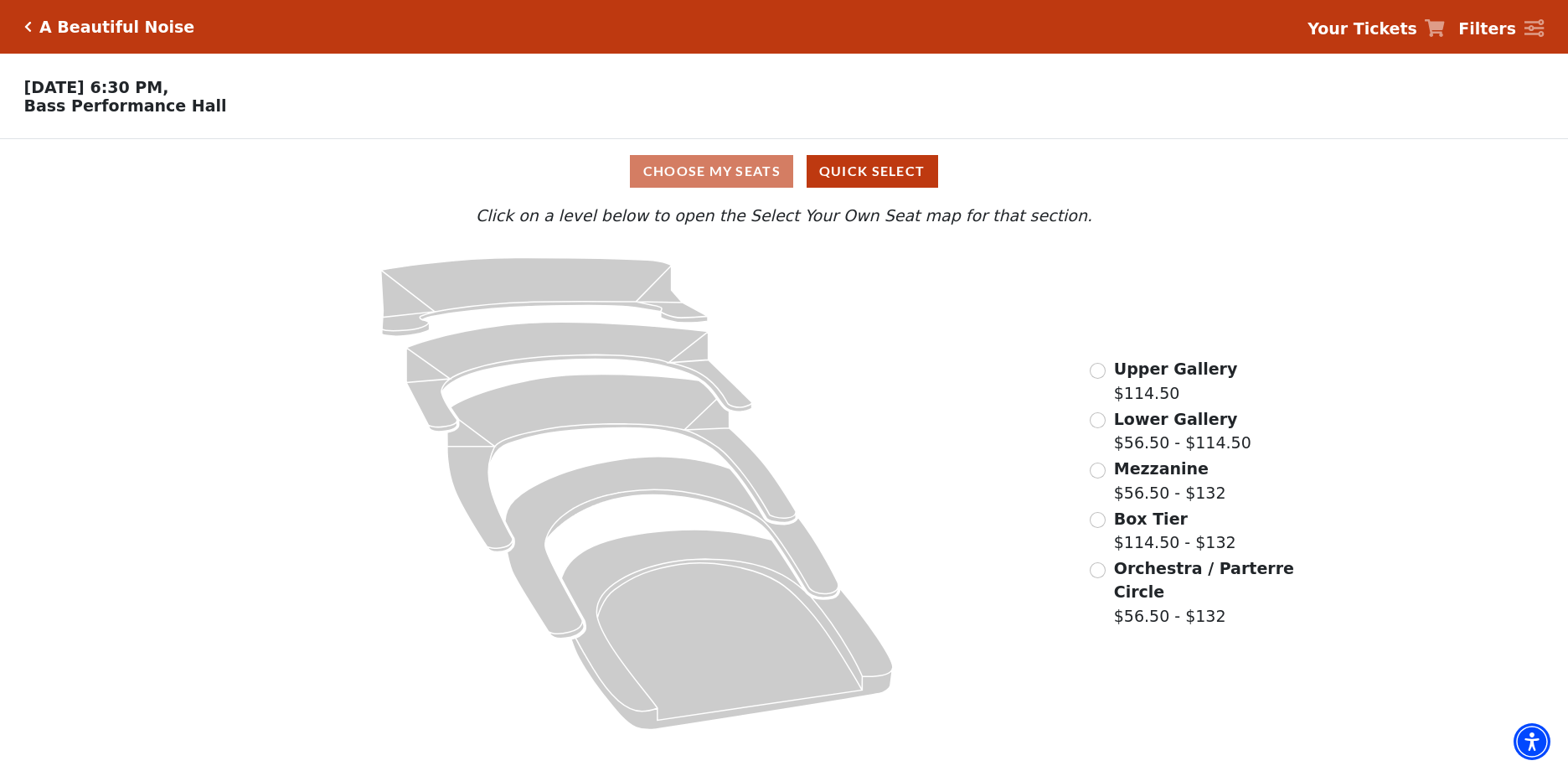
click at [1096, 485] on div "Mezzanine $56.50 - $132" at bounding box center [1158, 480] width 136 height 47
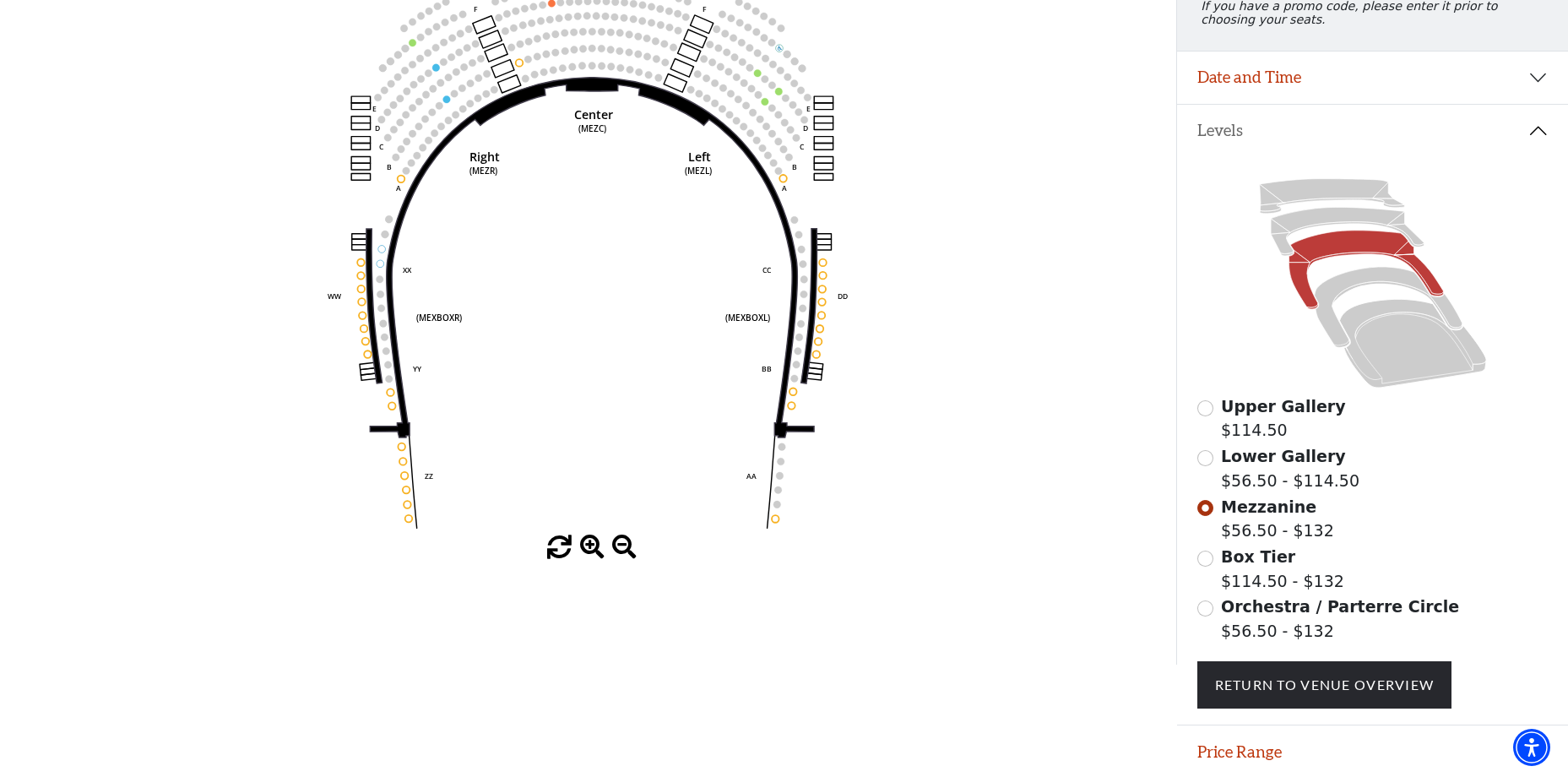
scroll to position [253, 0]
click at [1209, 465] on input "Lower Gallery$56.50 - $114.50\a" at bounding box center [1206, 457] width 16 height 16
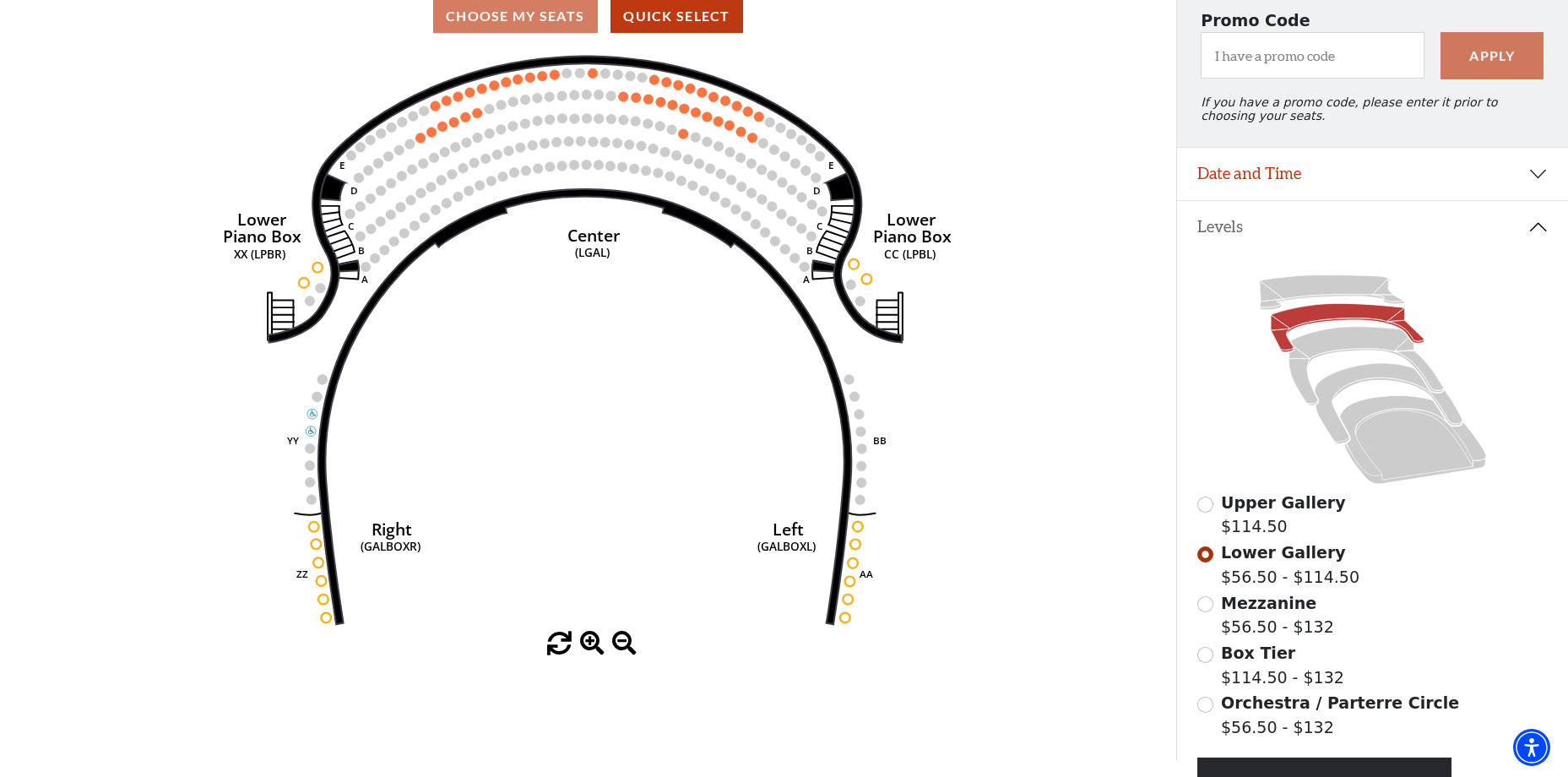
scroll to position [248, 0]
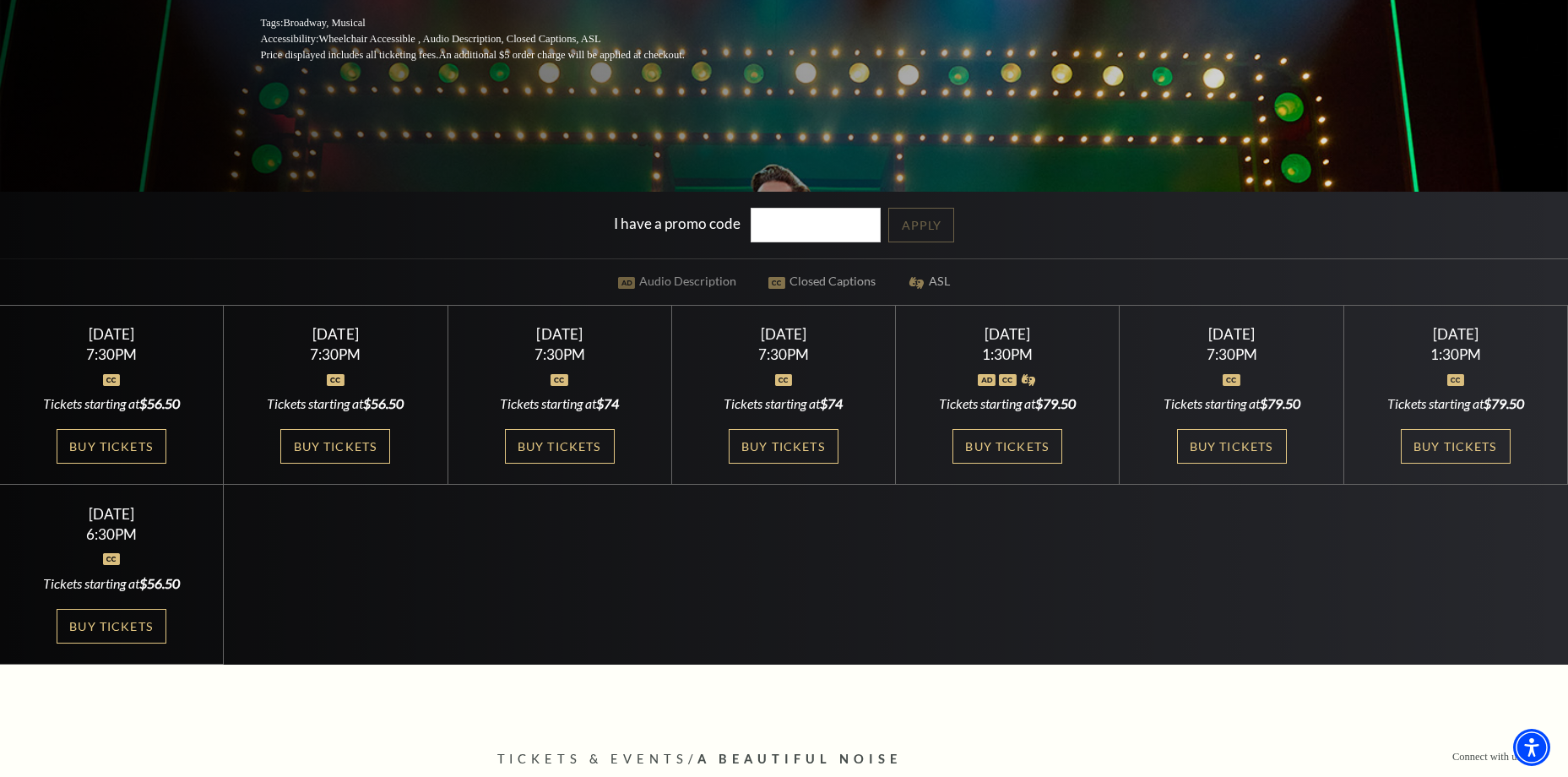
scroll to position [507, 0]
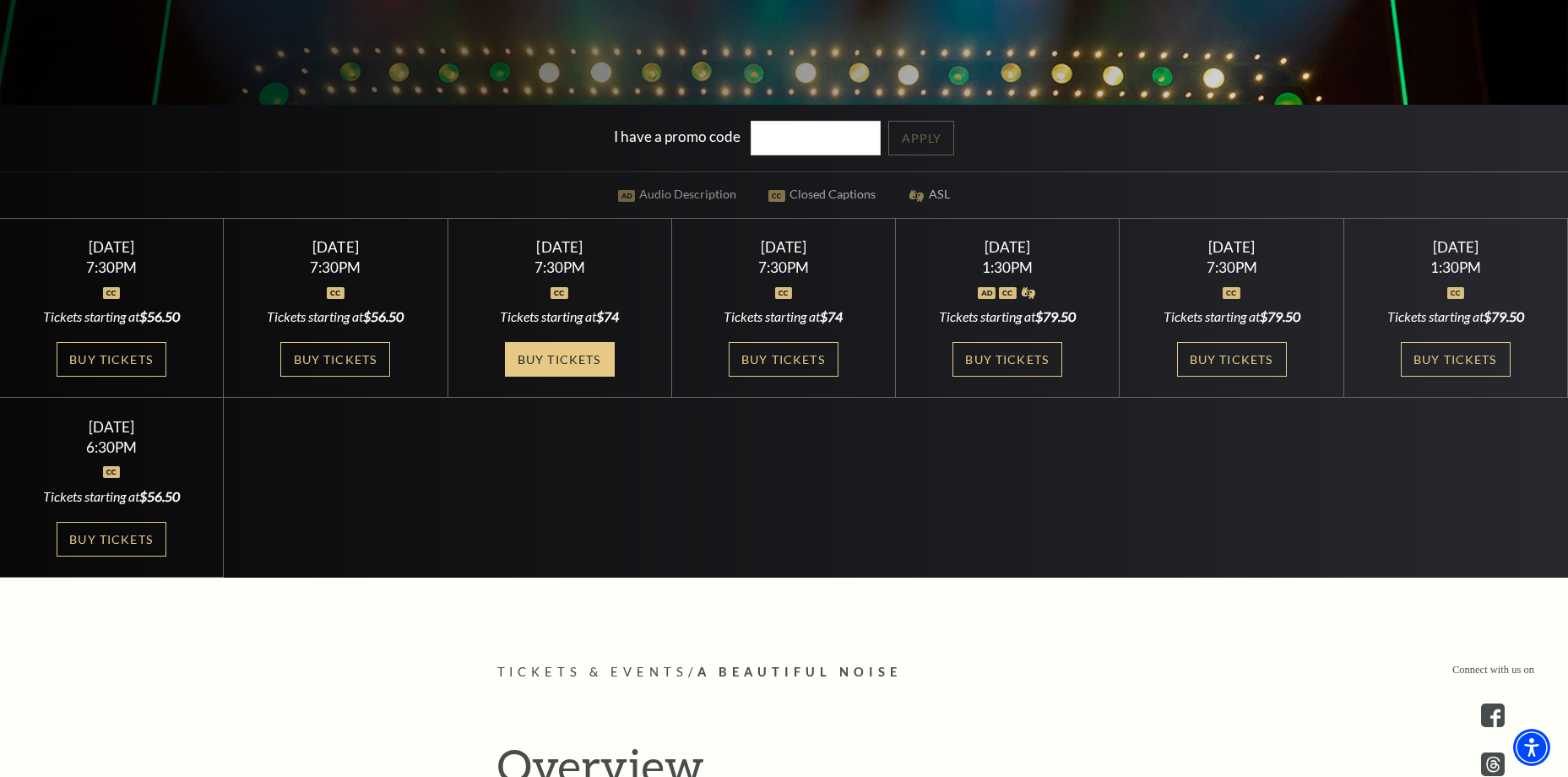
click at [565, 359] on link "Buy Tickets" at bounding box center [560, 359] width 110 height 34
click at [338, 360] on link "Buy Tickets" at bounding box center [336, 359] width 110 height 34
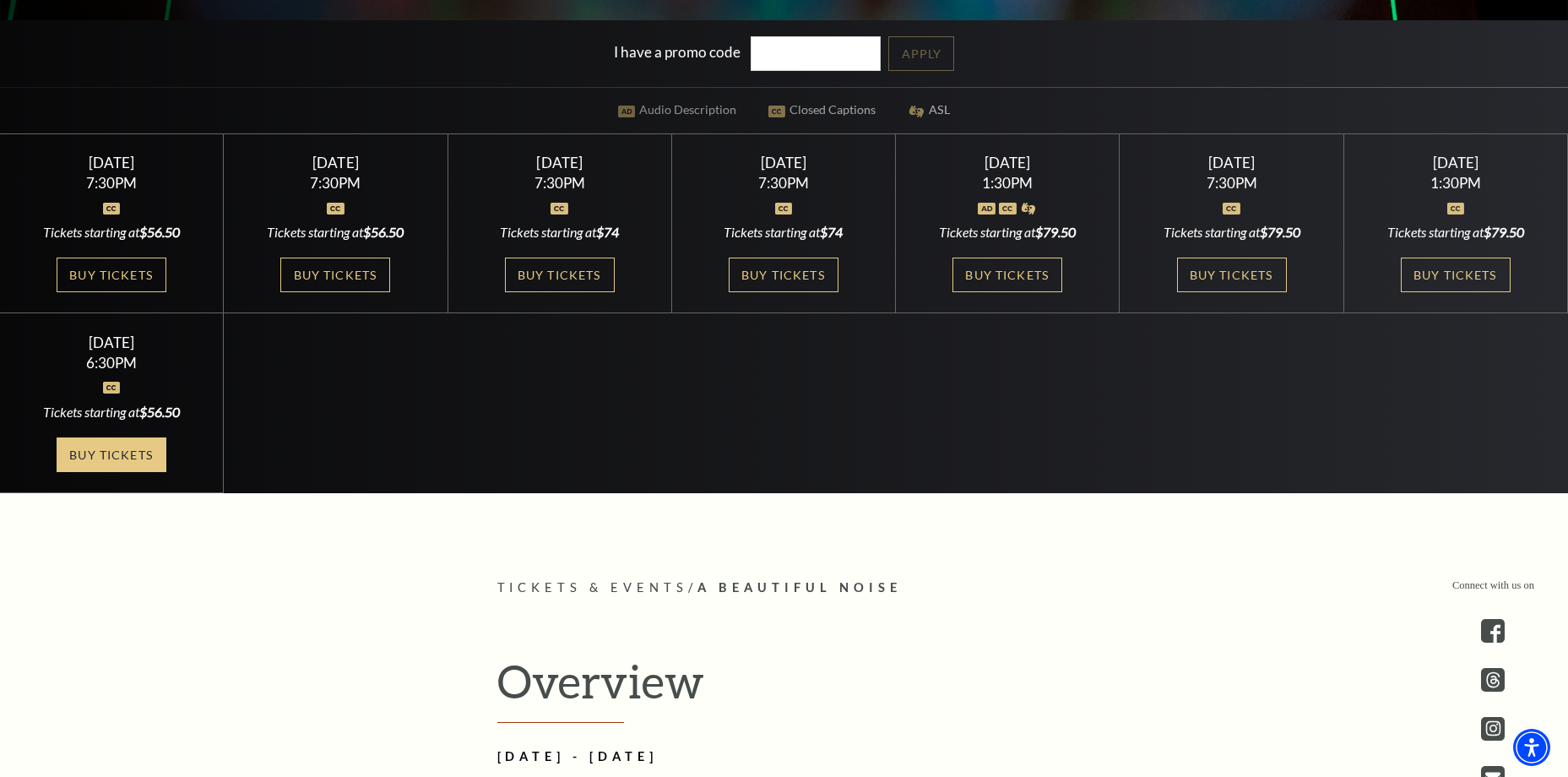
click at [140, 447] on link "Buy Tickets" at bounding box center [112, 455] width 110 height 34
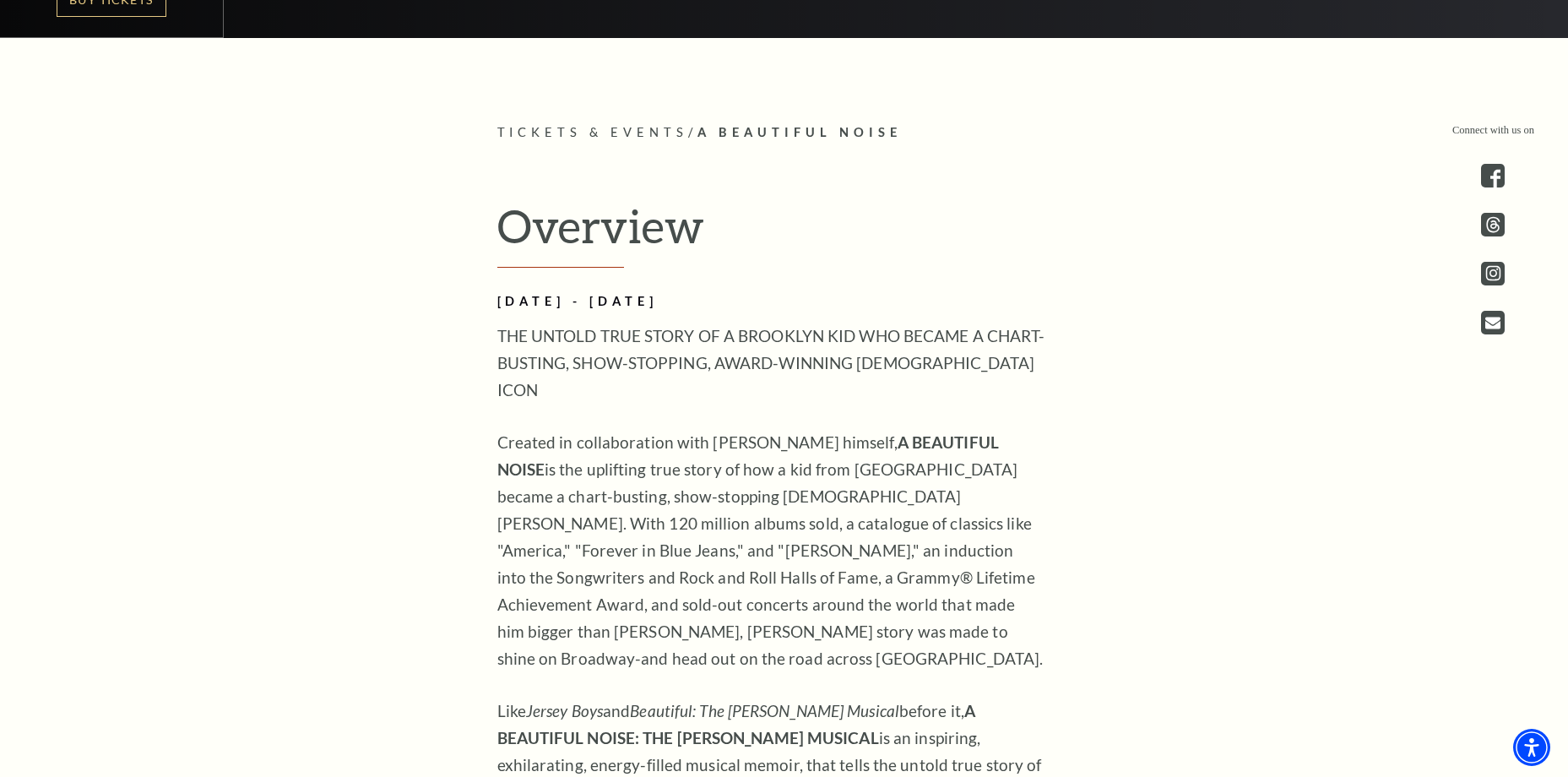
scroll to position [1436, 0]
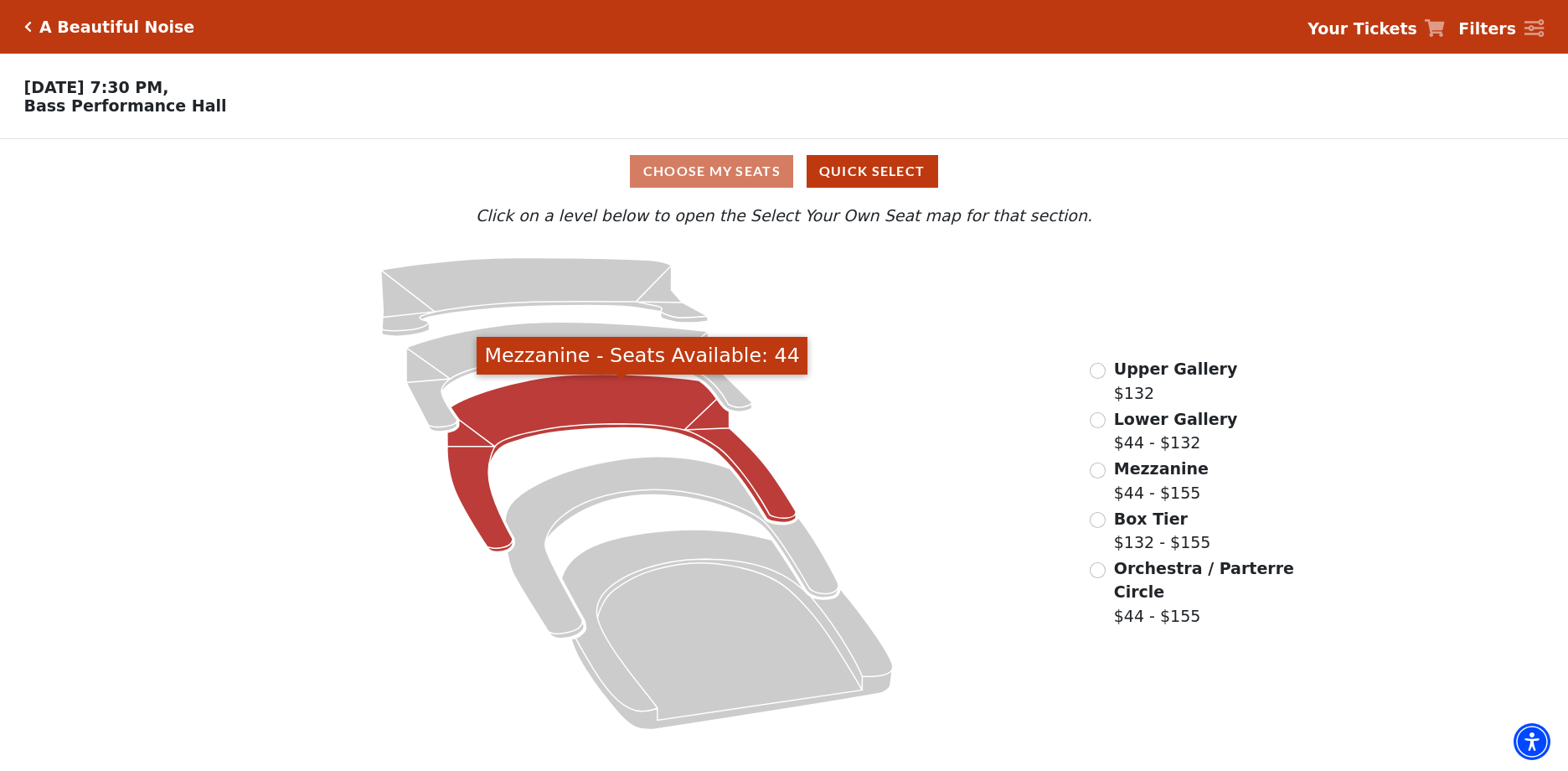
click at [582, 405] on icon "Mezzanine - Seats Available: 44" at bounding box center [621, 463] width 348 height 178
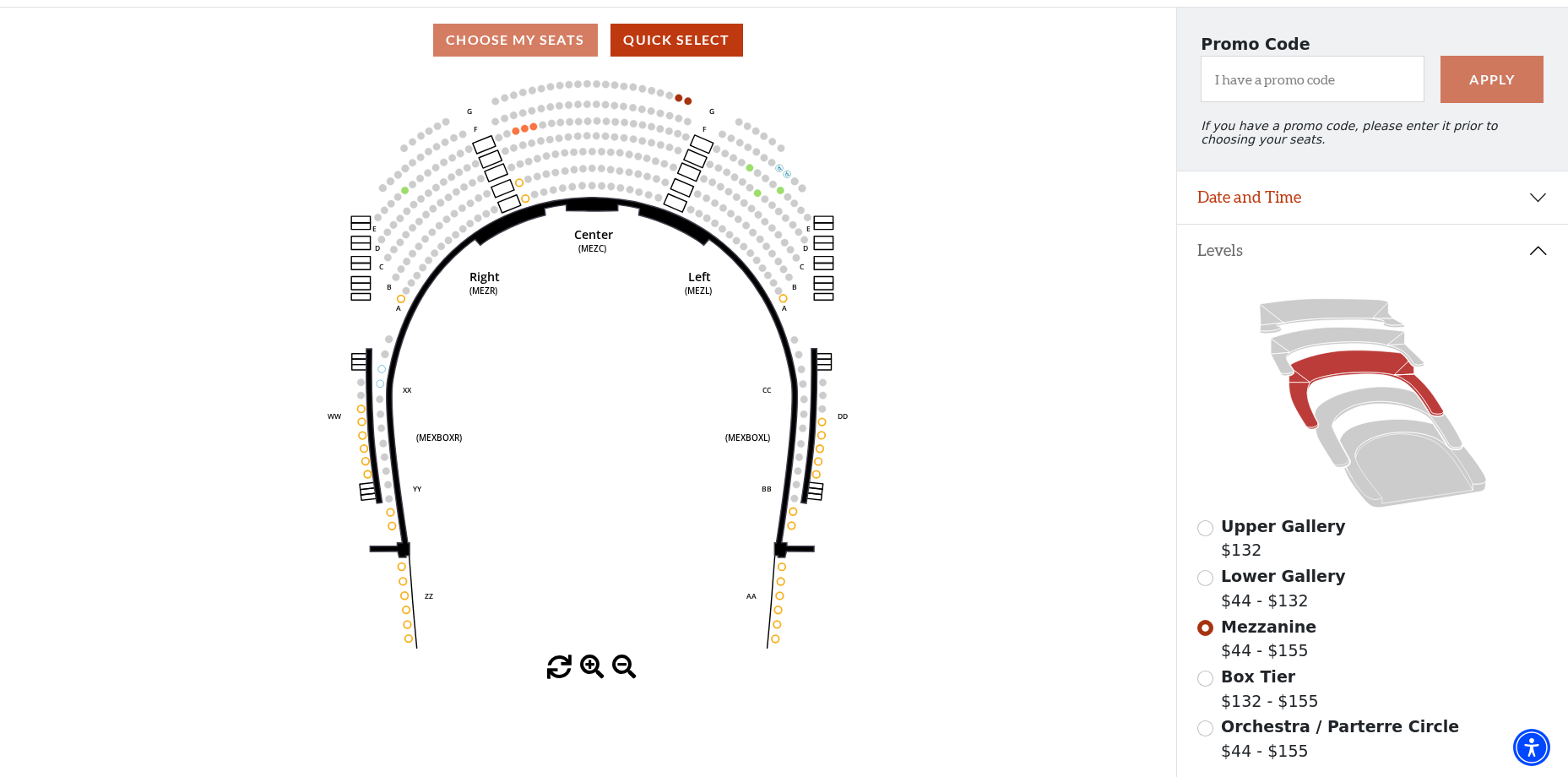
scroll to position [163, 0]
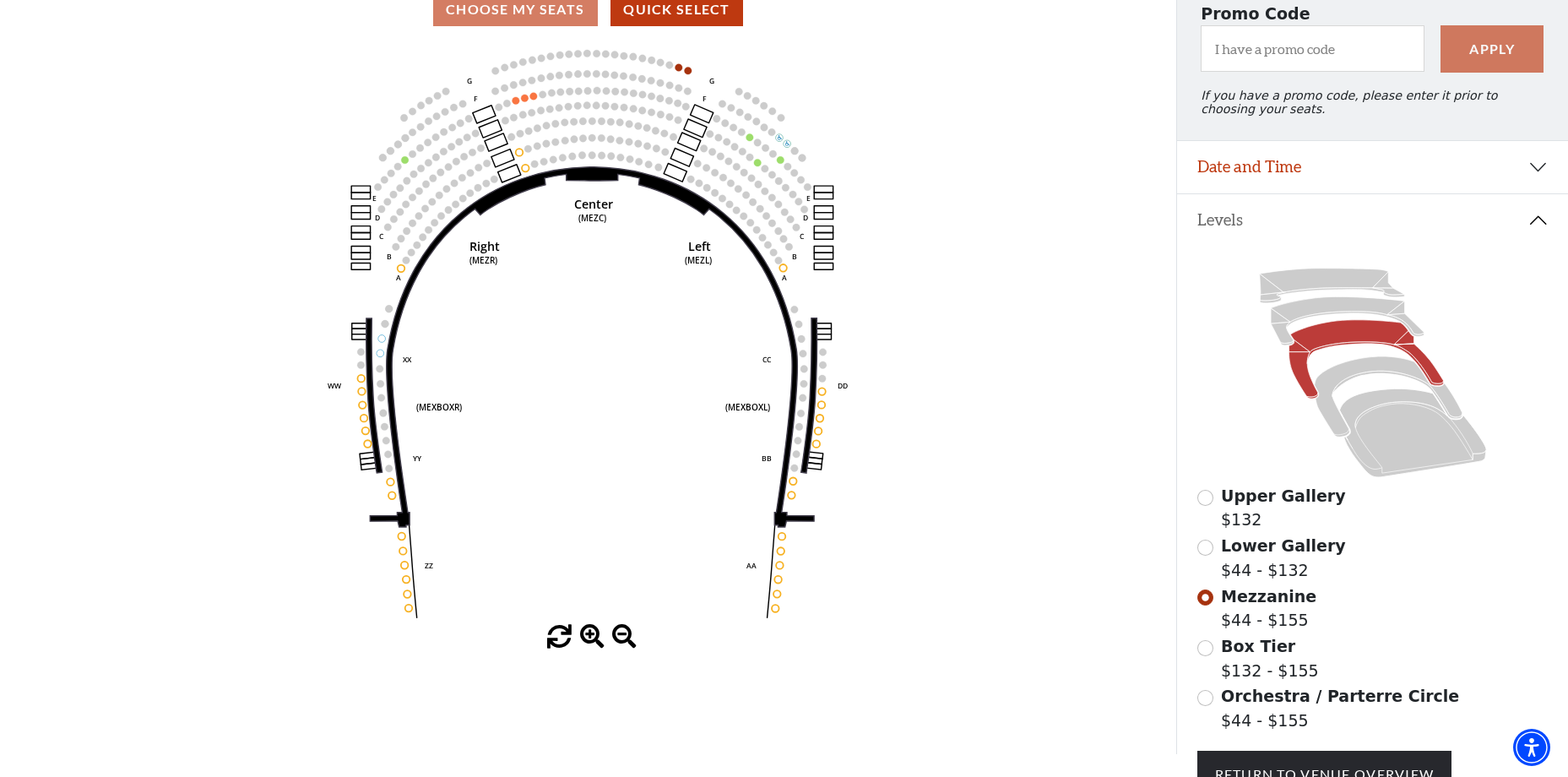
click at [1206, 532] on div "Upper Gallery $132" at bounding box center [1374, 508] width 351 height 48
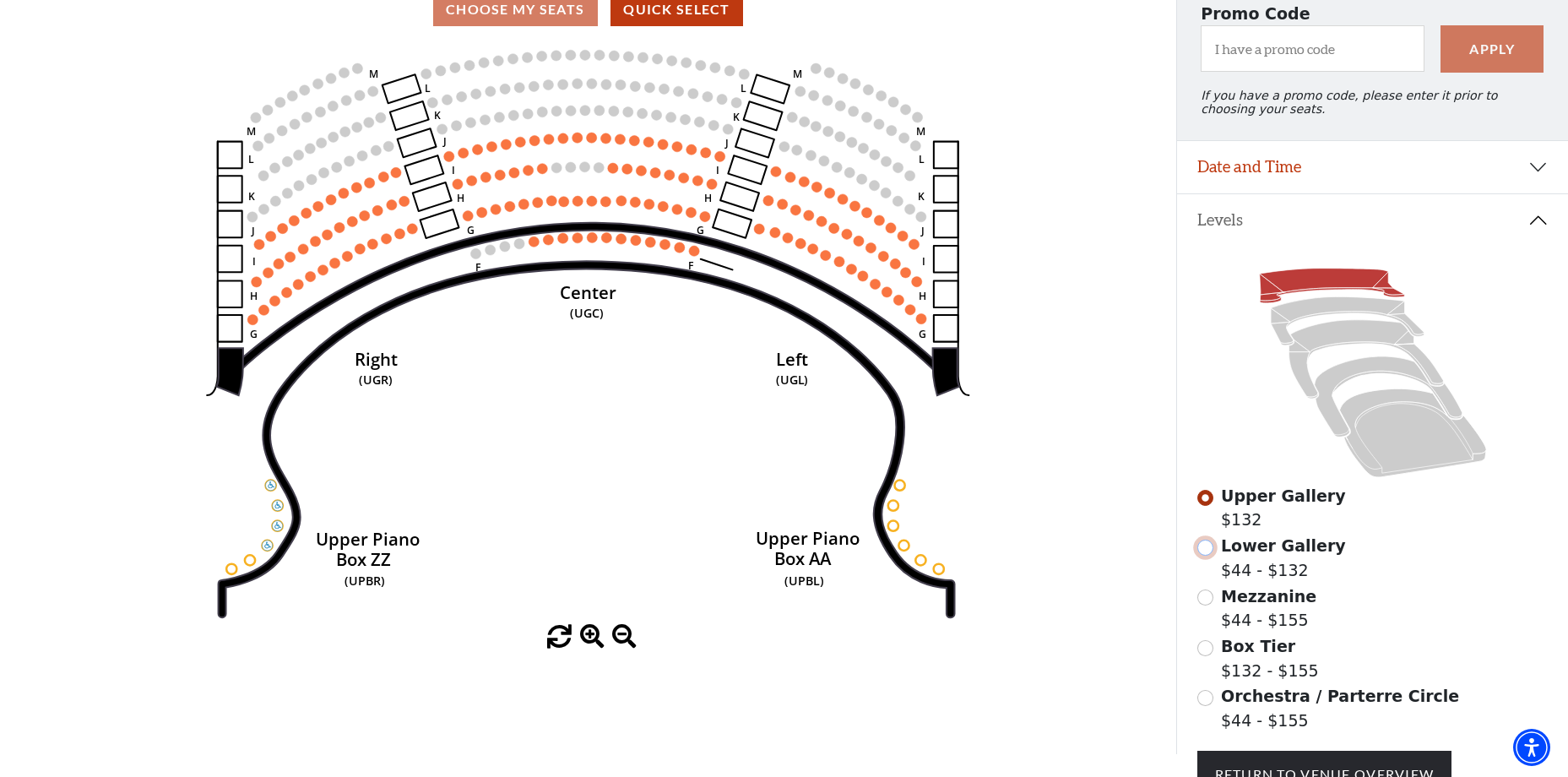
click at [1206, 556] on input "Lower Gallery$44 - $132\a" at bounding box center [1206, 548] width 16 height 16
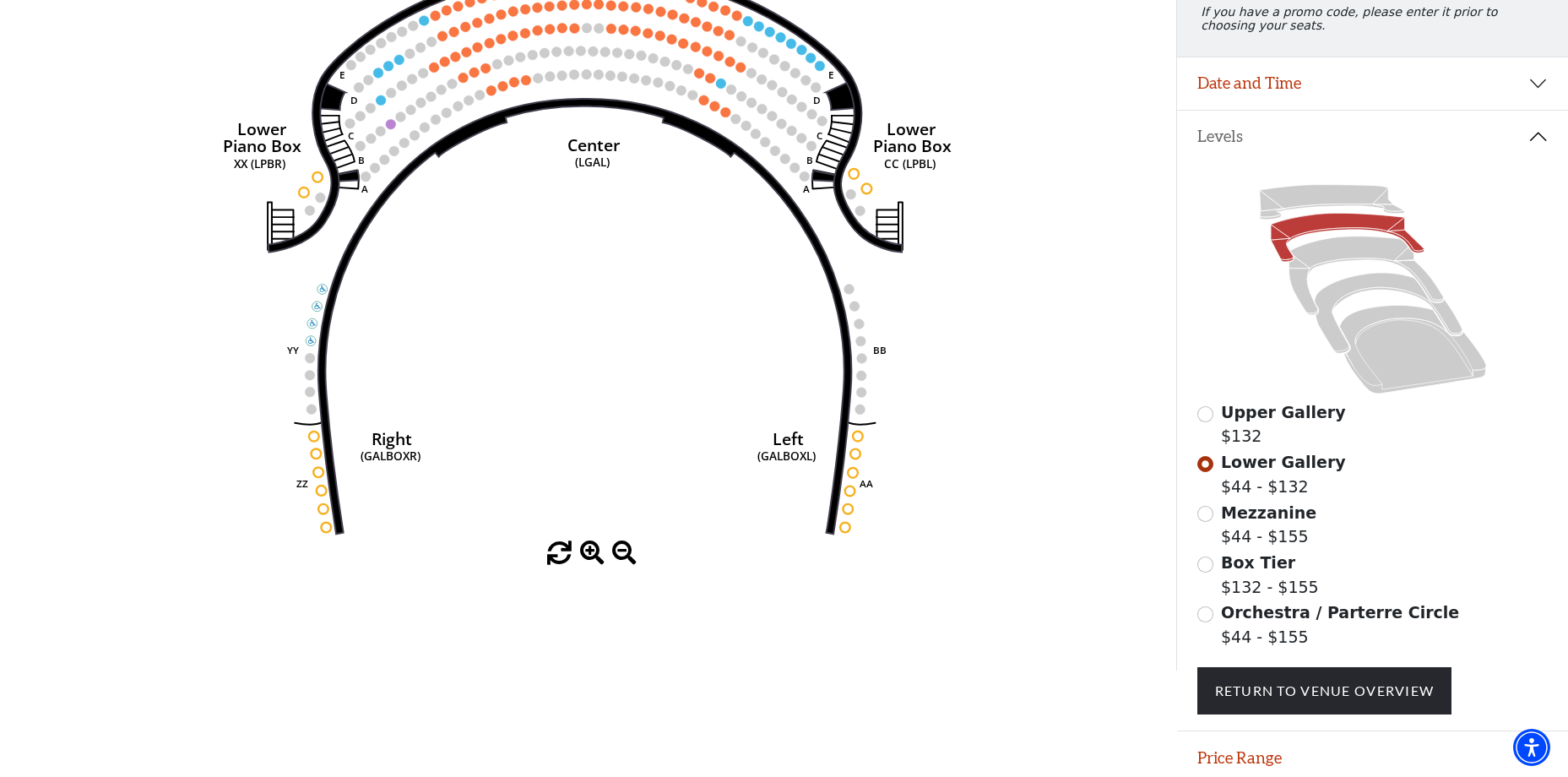
scroll to position [248, 0]
click at [1320, 259] on icon at bounding box center [1366, 275] width 155 height 78
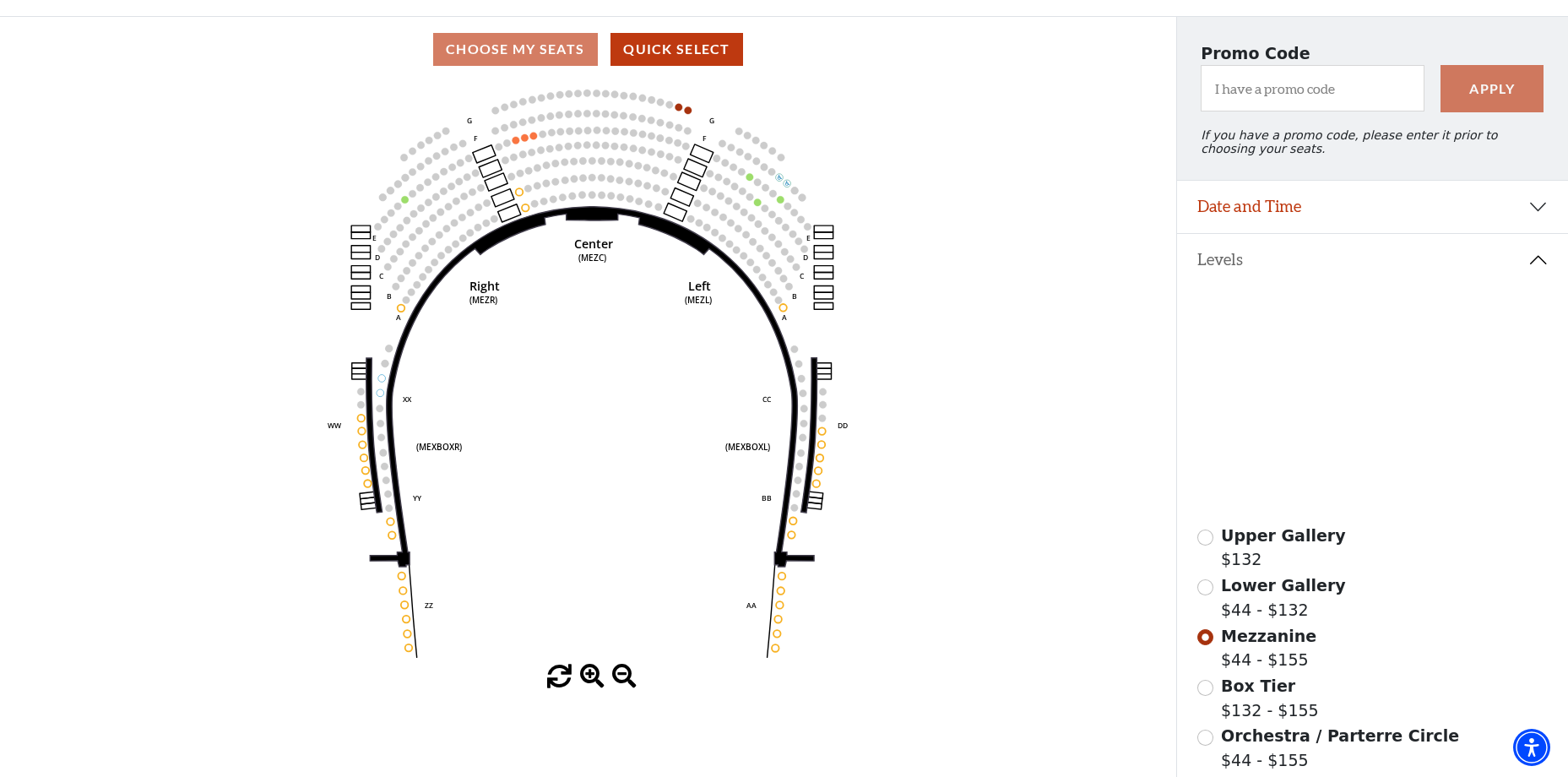
scroll to position [163, 0]
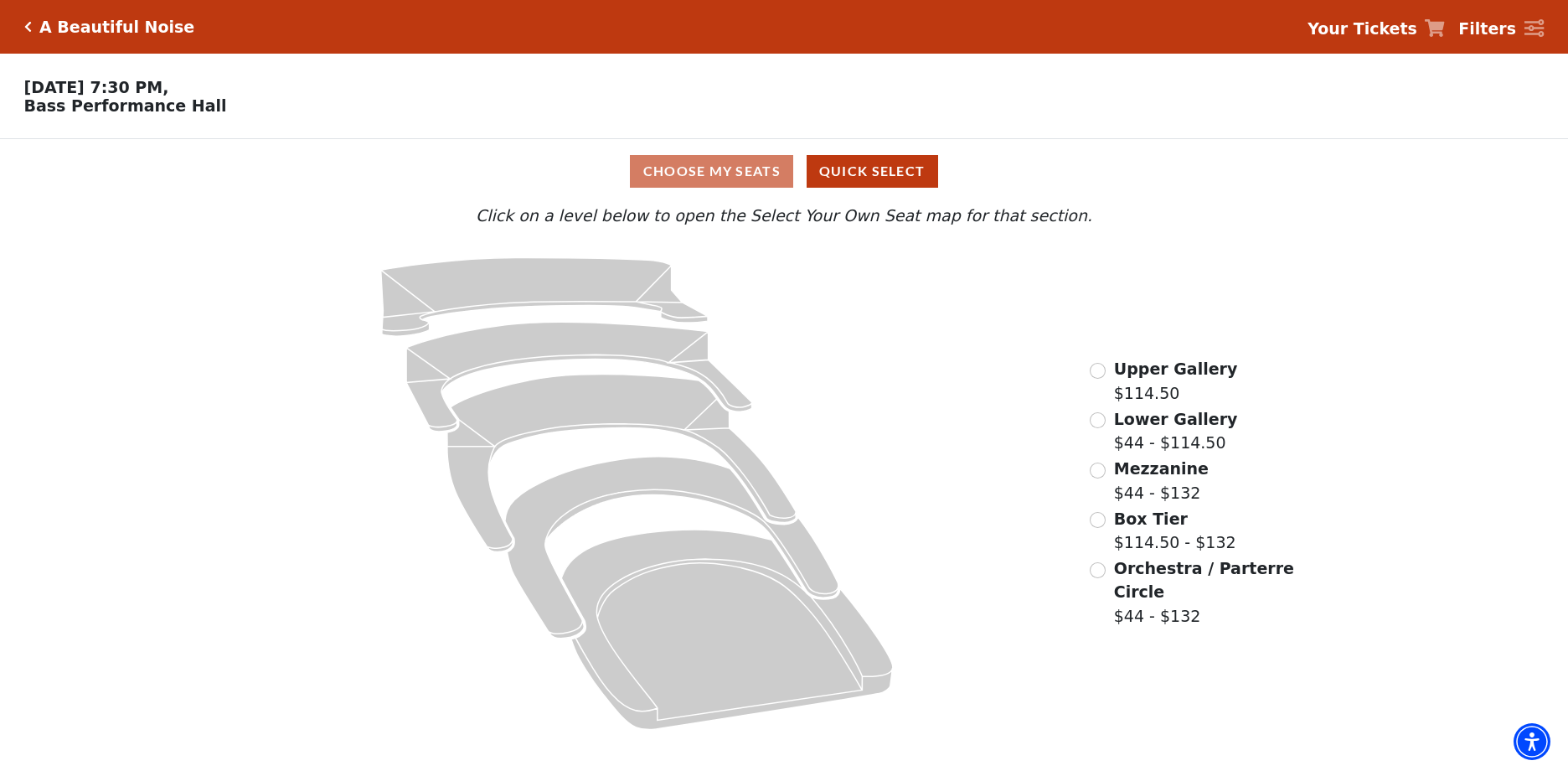
click at [1133, 498] on label "Mezzanine $44 - $132" at bounding box center [1162, 480] width 95 height 47
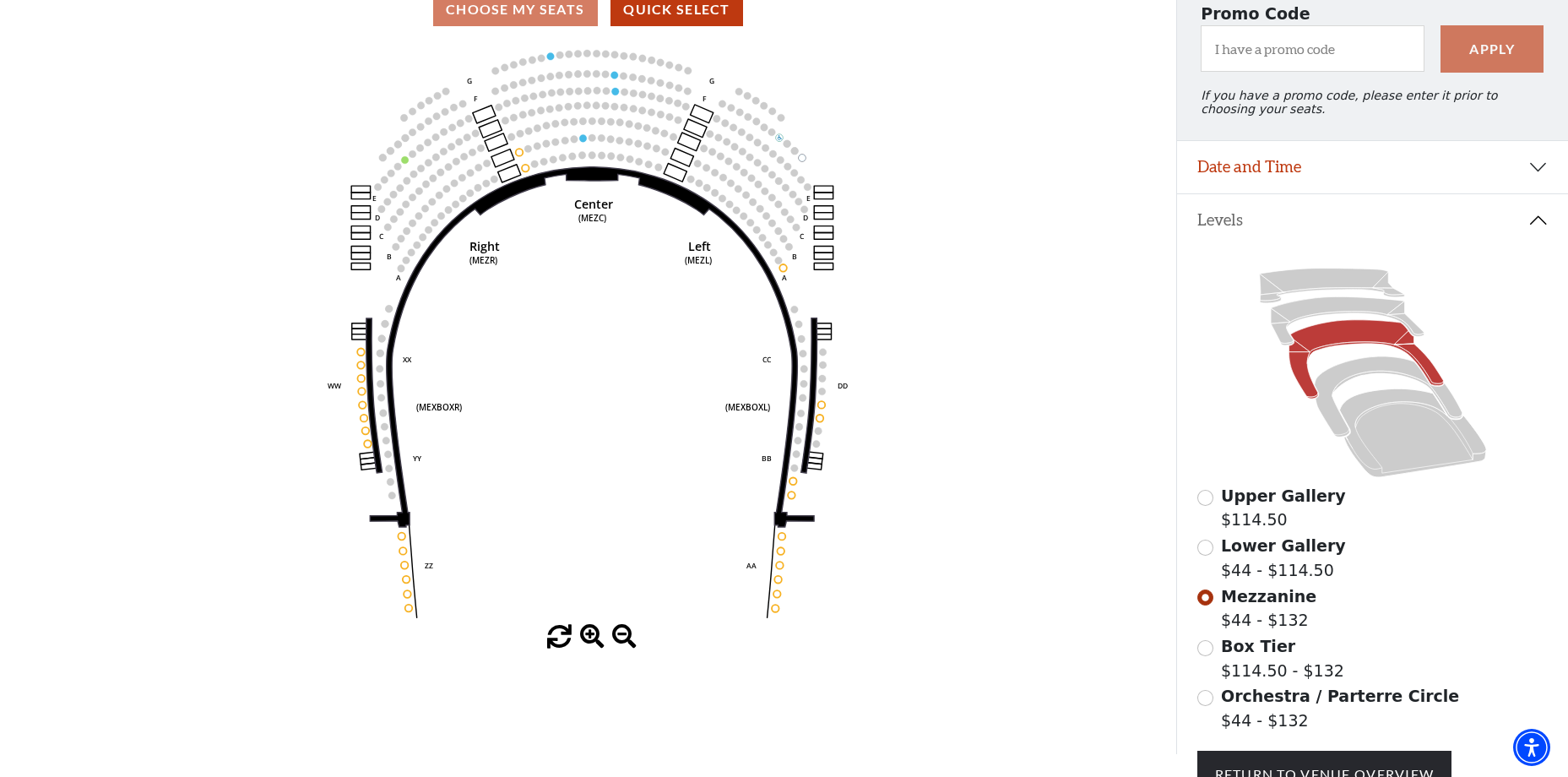
scroll to position [248, 0]
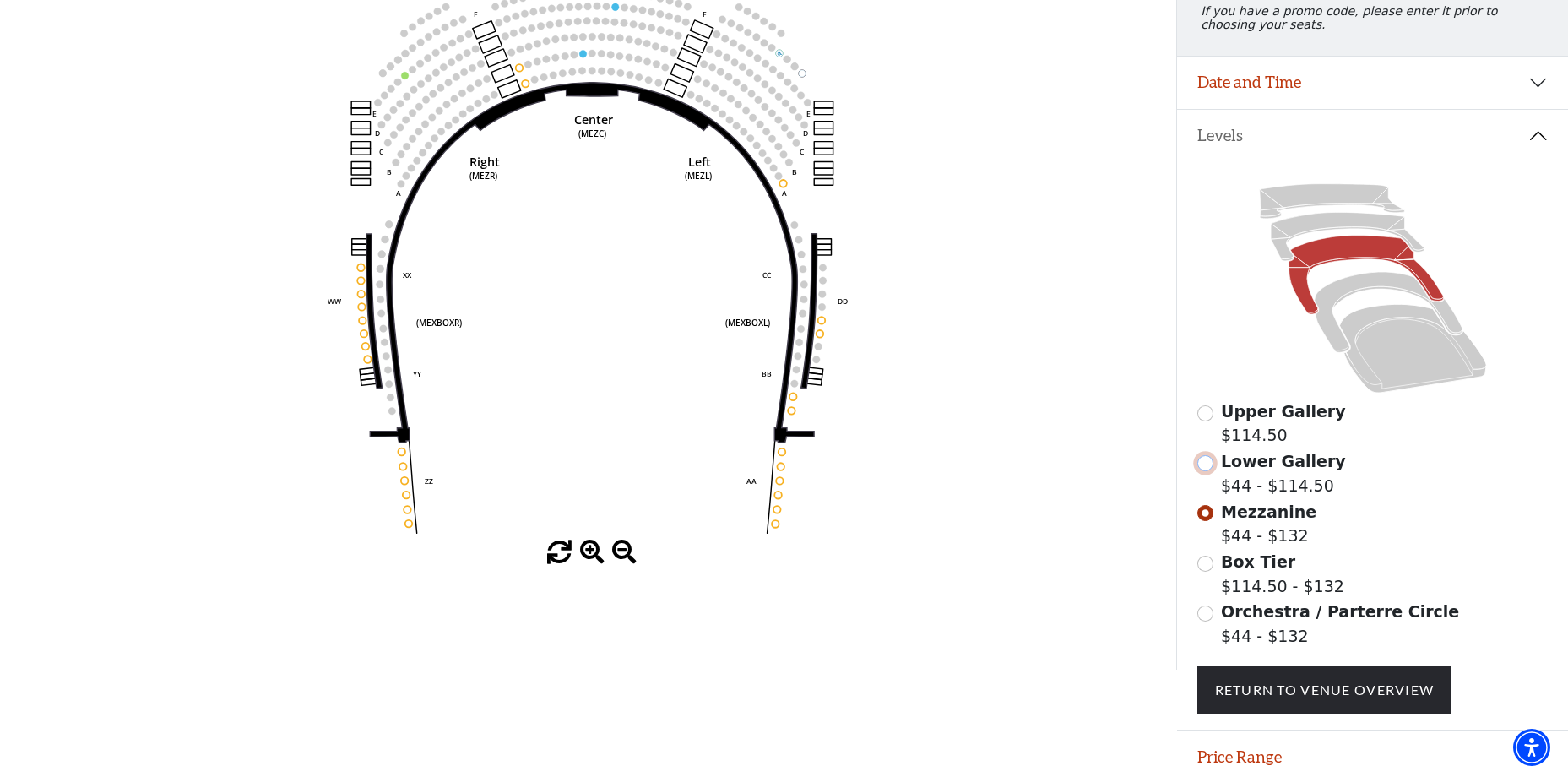
click at [1209, 471] on input "Lower Gallery$44 - $114.50\a" at bounding box center [1206, 464] width 16 height 16
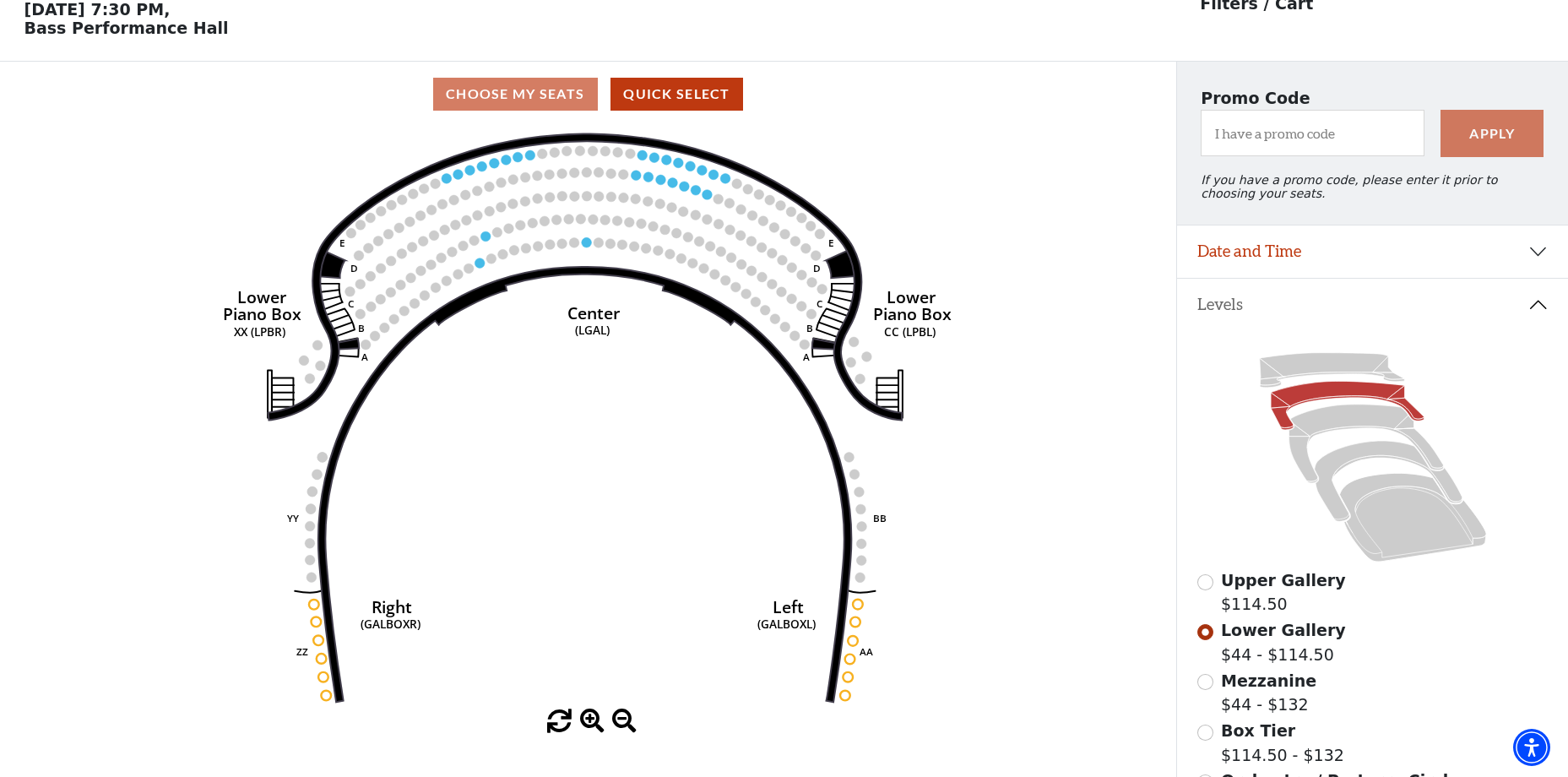
scroll to position [319, 0]
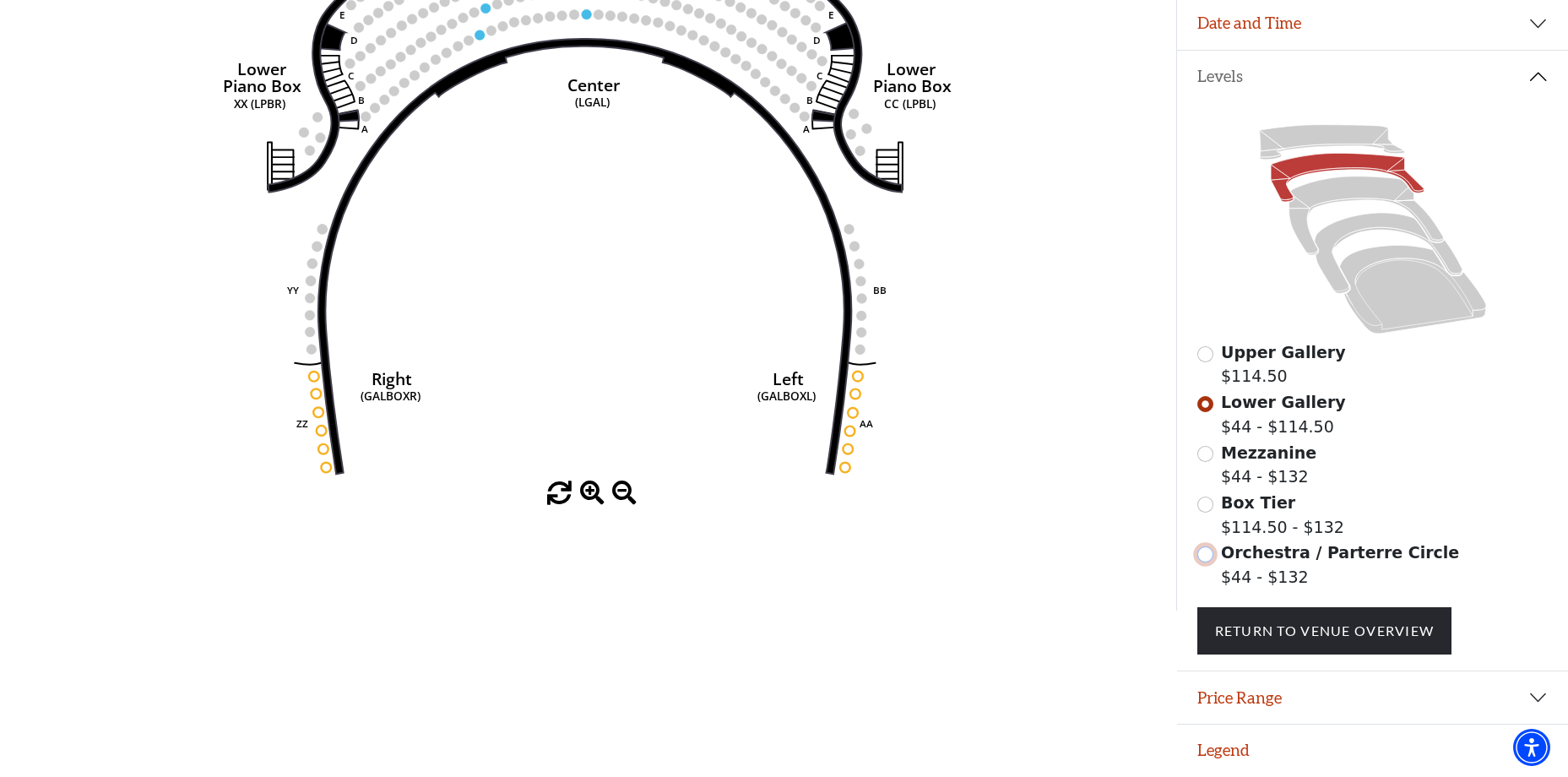
click at [1201, 554] on input "Orchestra / Parterre Circle$44 - $132\a" at bounding box center [1206, 555] width 16 height 16
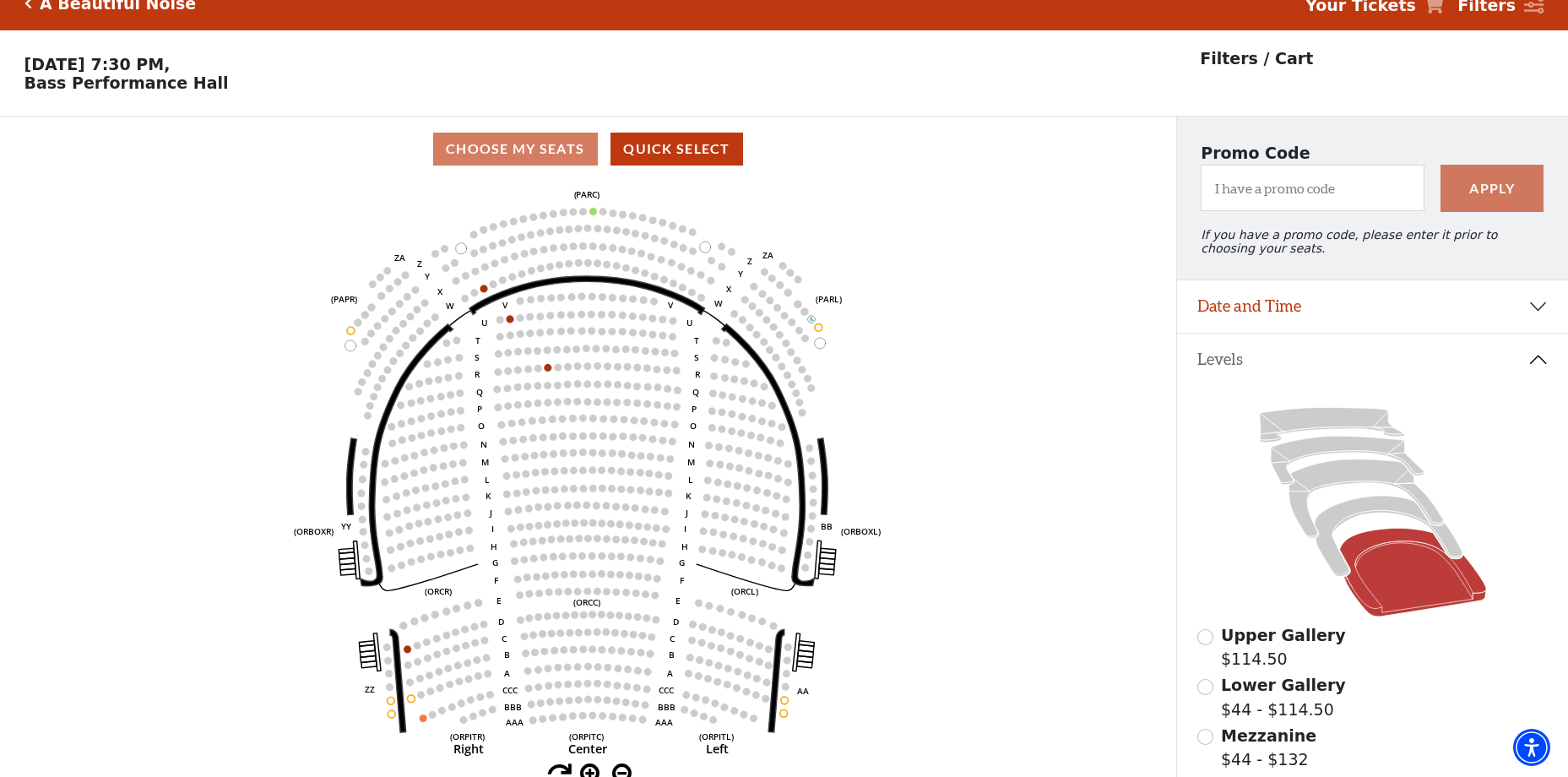
scroll to position [0, 0]
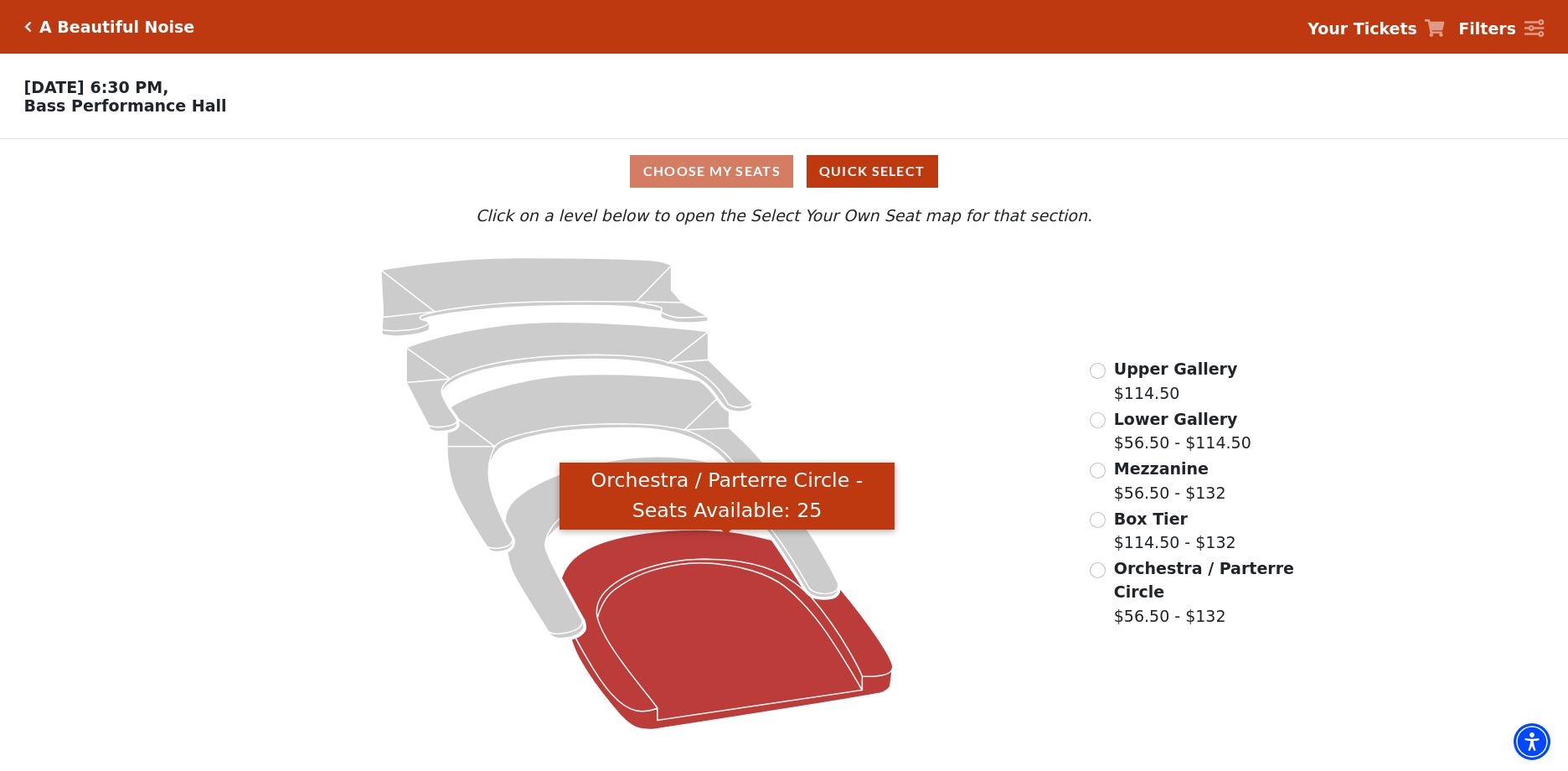
click at [750, 607] on icon "Orchestra / Parterre Circle - Seats Available: 25" at bounding box center [729, 630] width 332 height 200
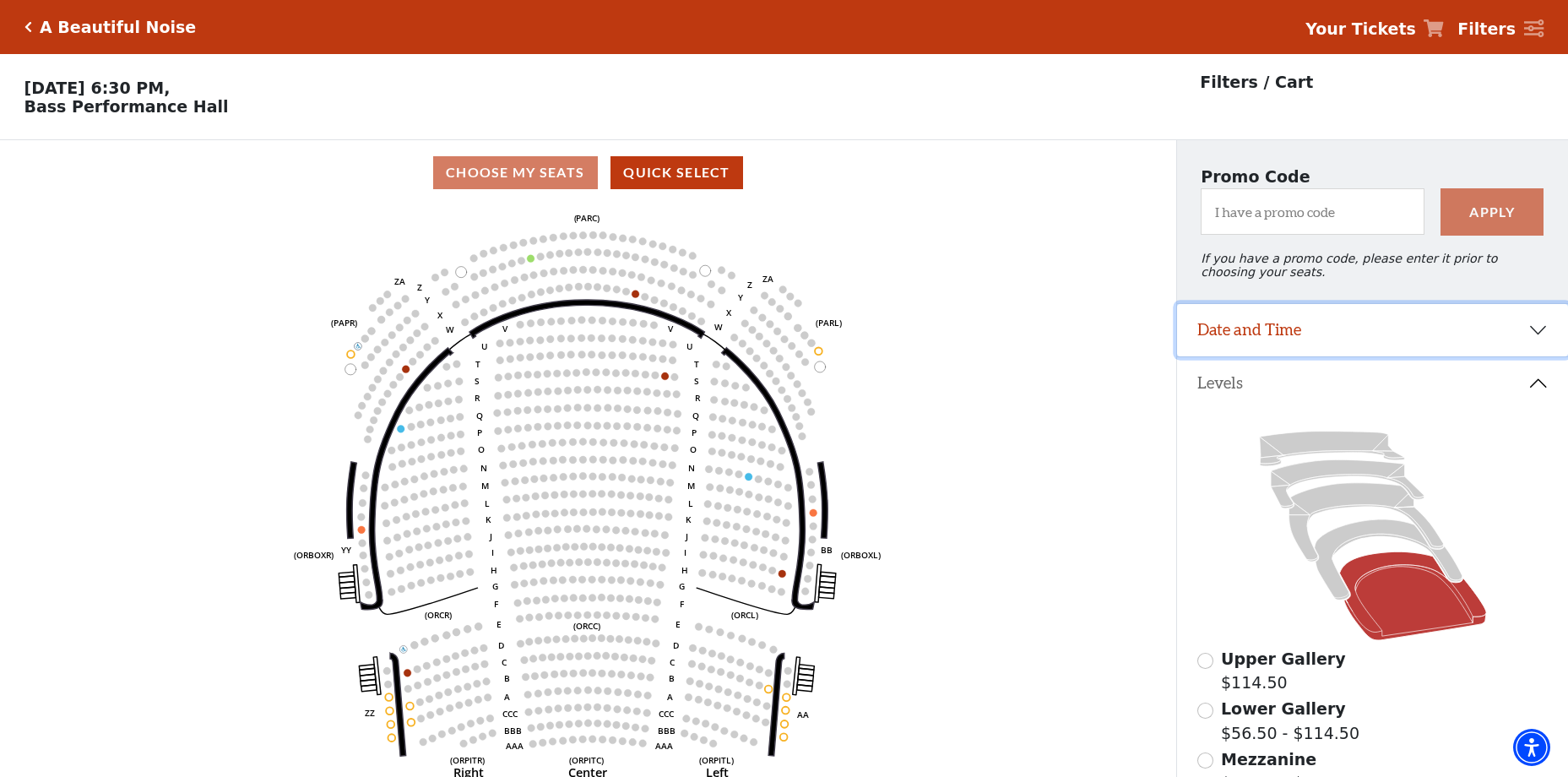
click at [1549, 336] on button "Date and Time" at bounding box center [1373, 330] width 391 height 52
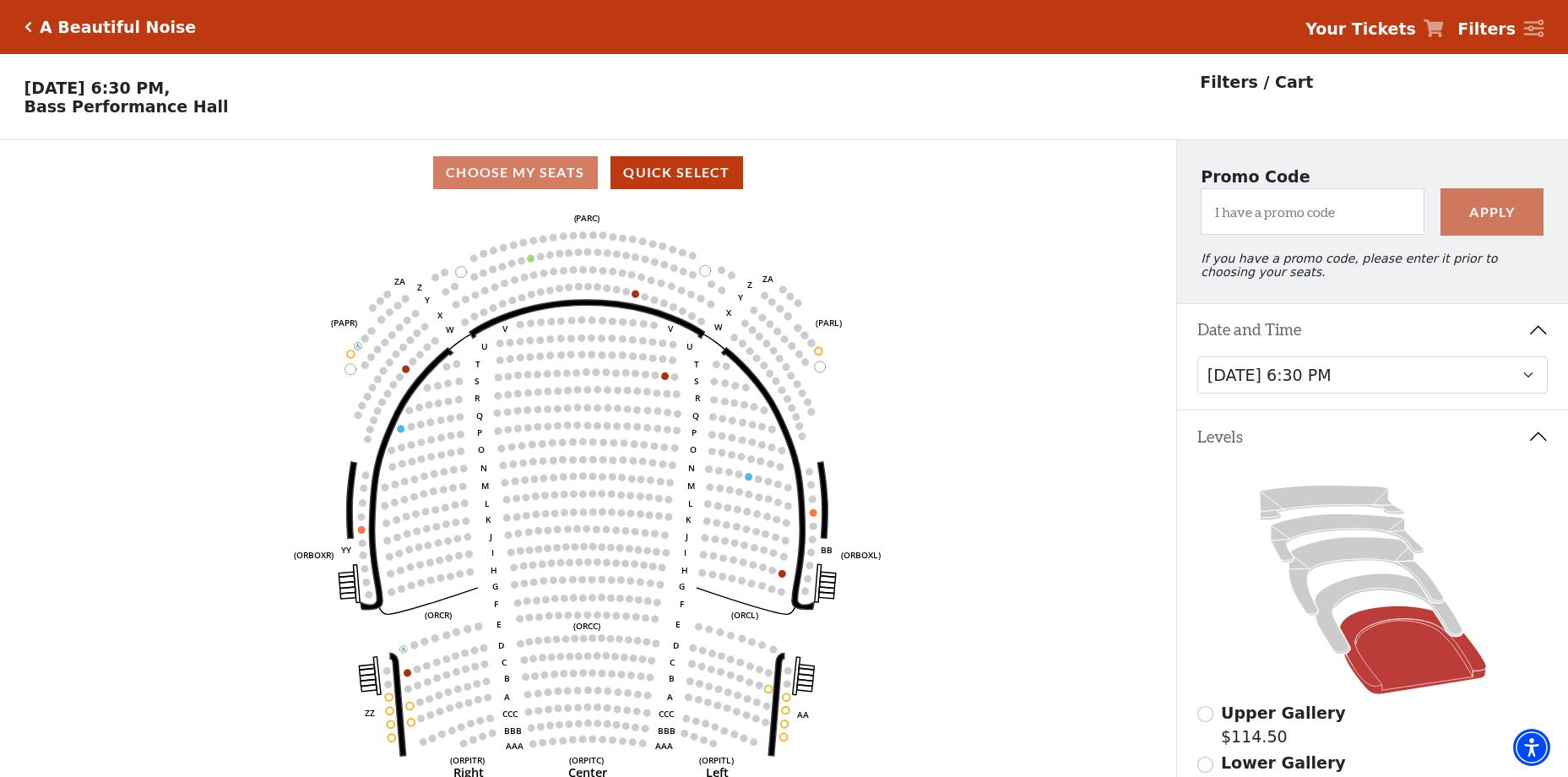
click at [1549, 336] on button "Date and Time" at bounding box center [1373, 330] width 391 height 52
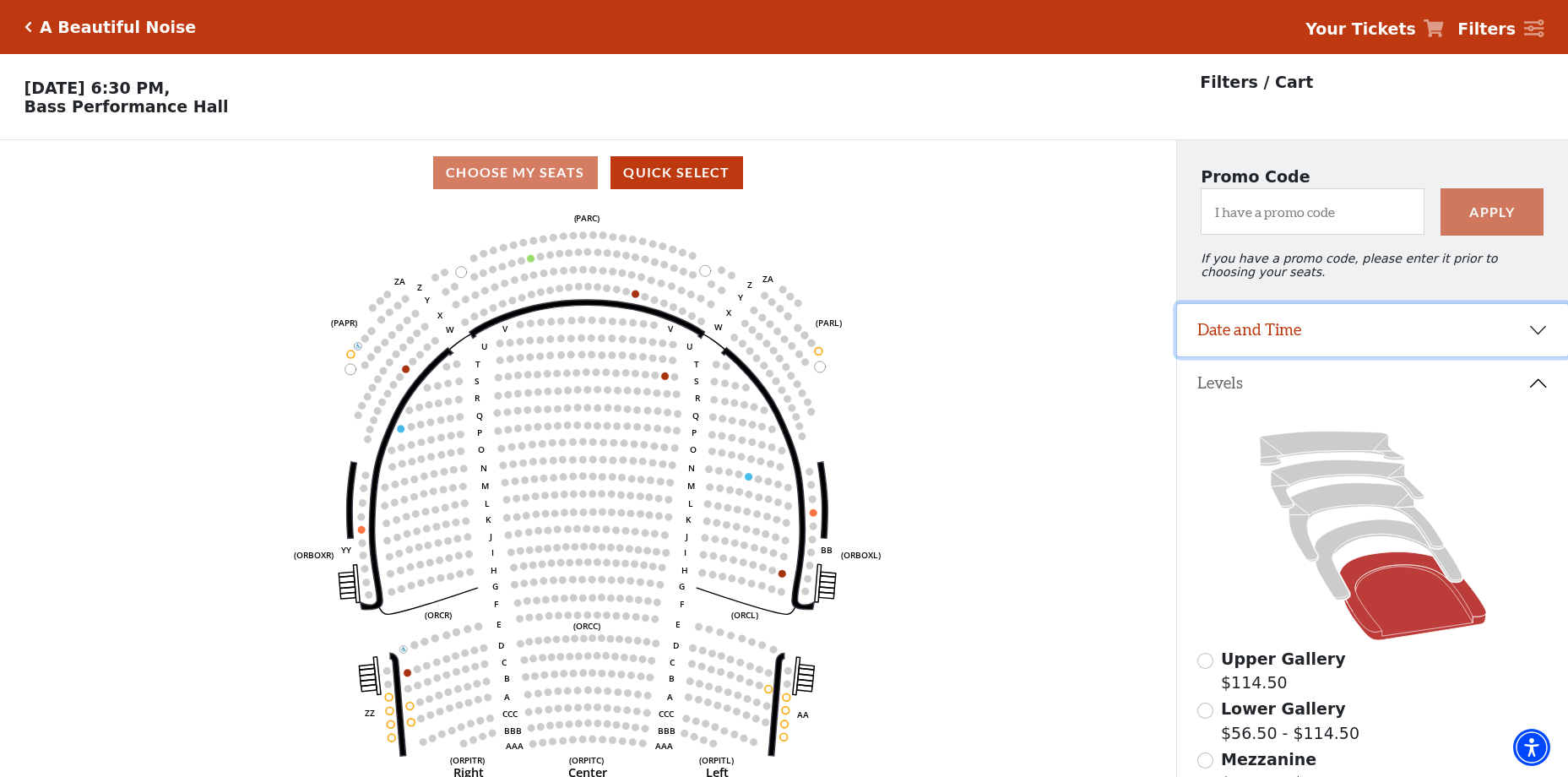
click at [1559, 337] on button "Date and Time" at bounding box center [1373, 330] width 391 height 52
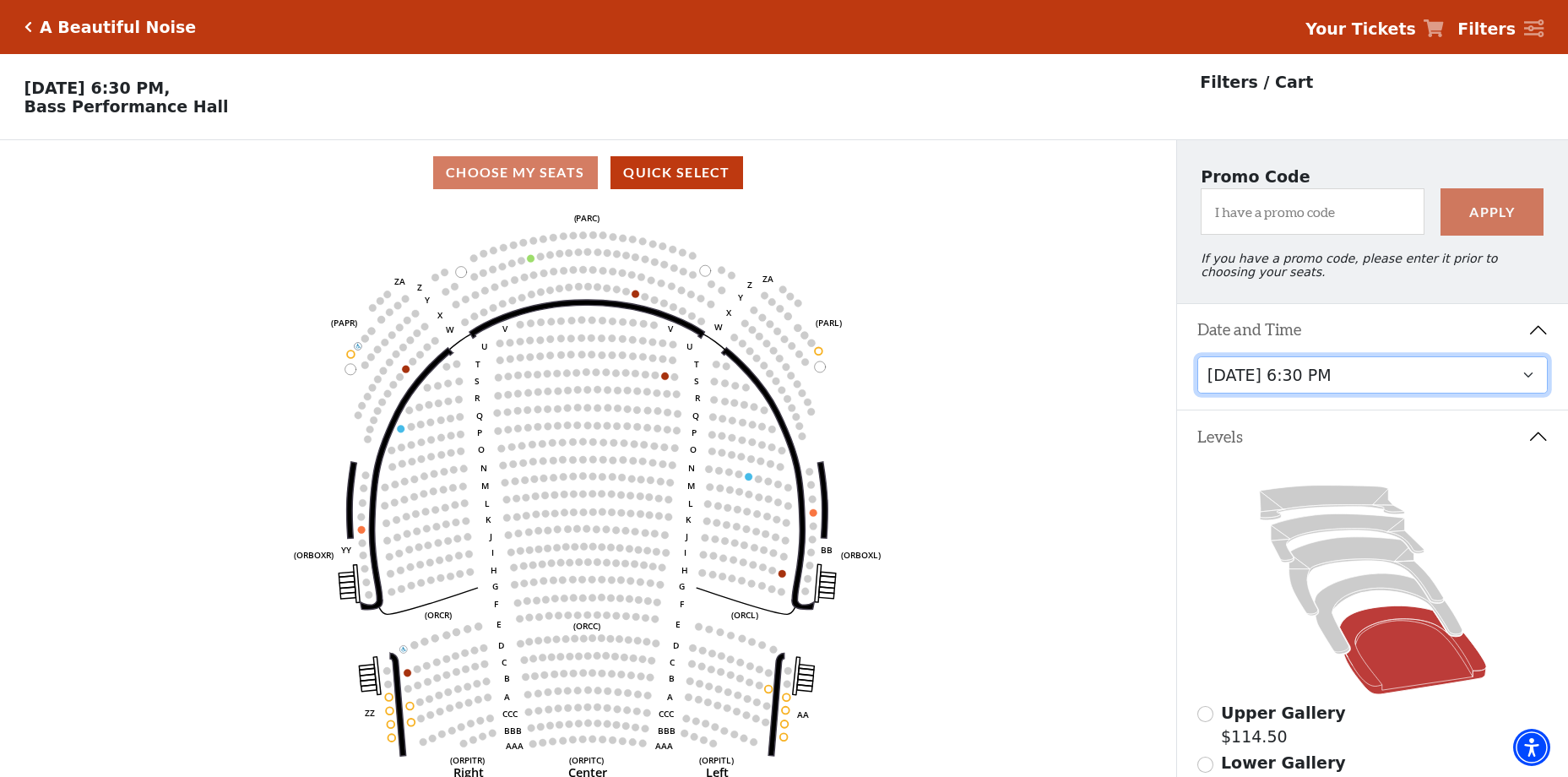
click at [1472, 394] on select "Tuesday, October 28 at 7:30 PM Wednesday, October 29 at 7:30 PM Thursday, Octob…" at bounding box center [1374, 375] width 351 height 38
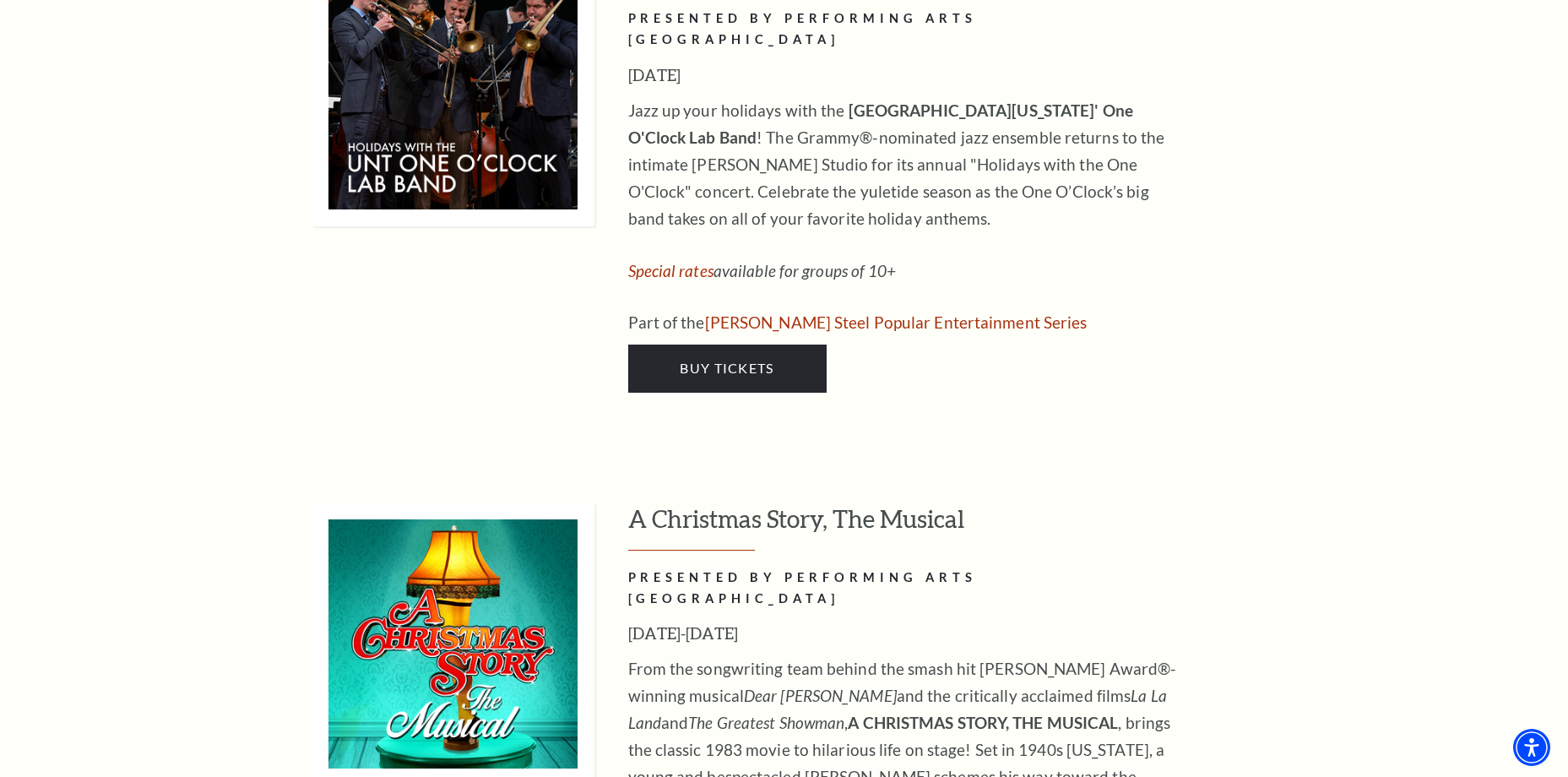
scroll to position [7265, 0]
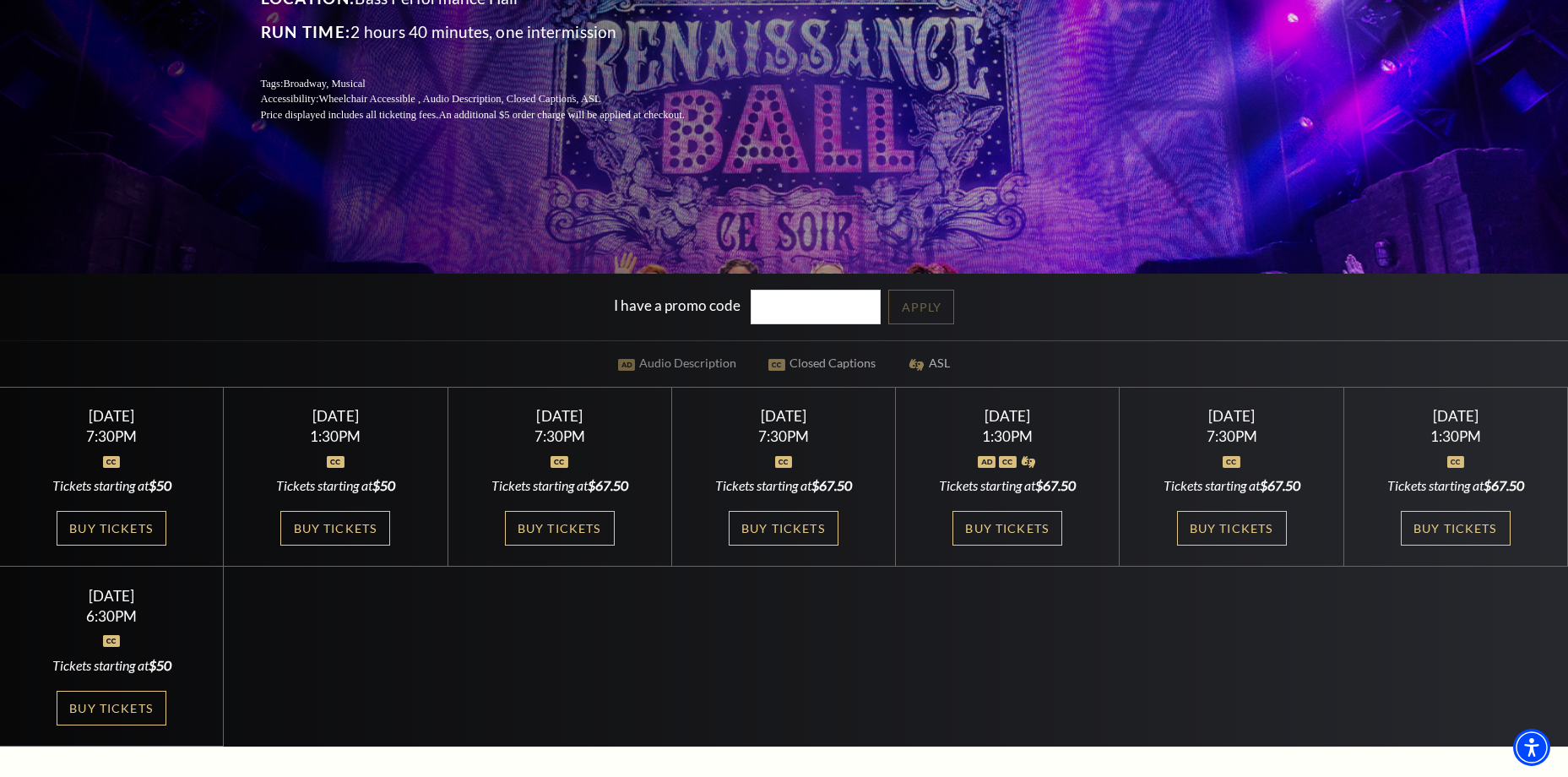
scroll to position [422, 0]
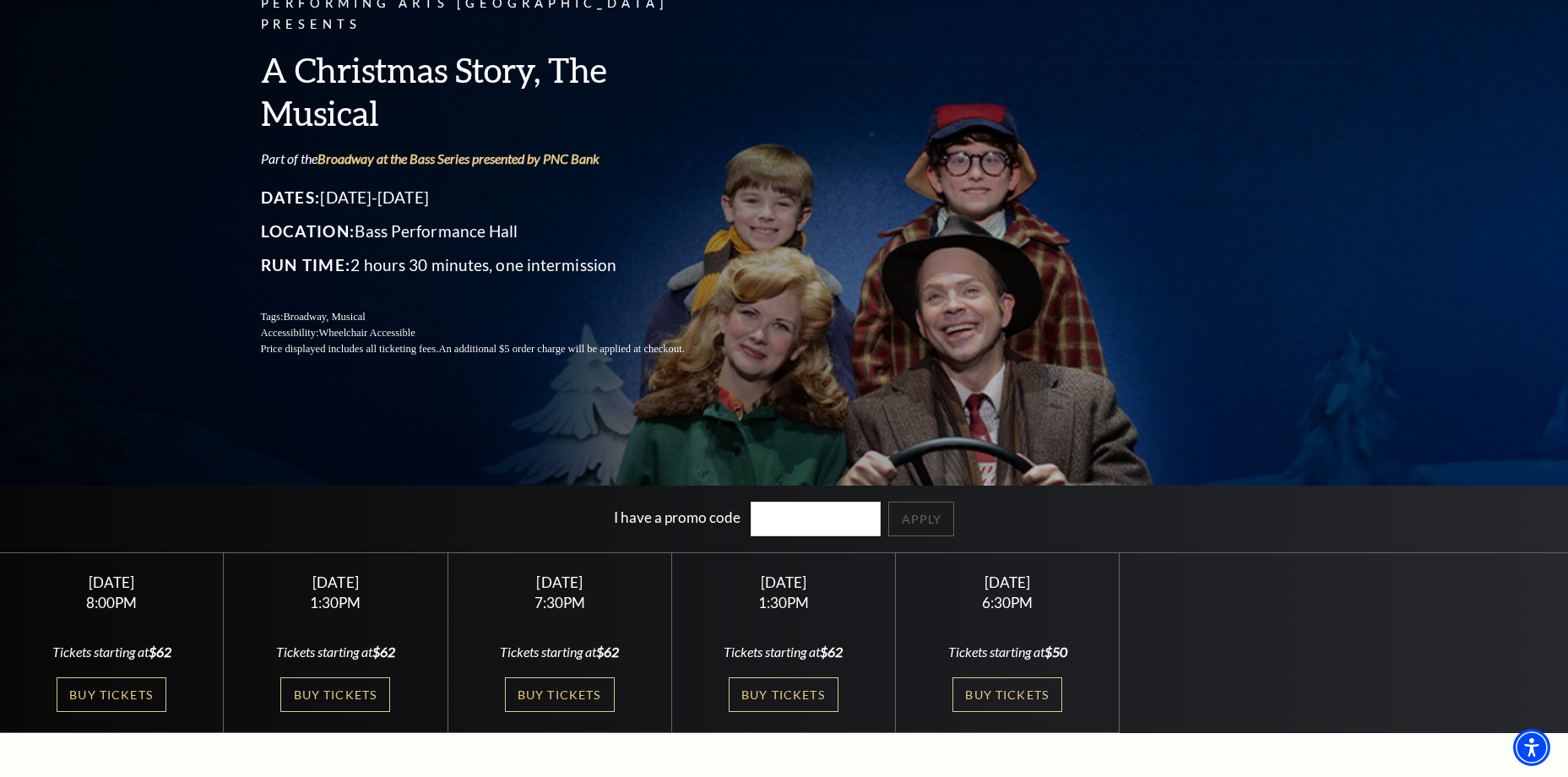
scroll to position [338, 0]
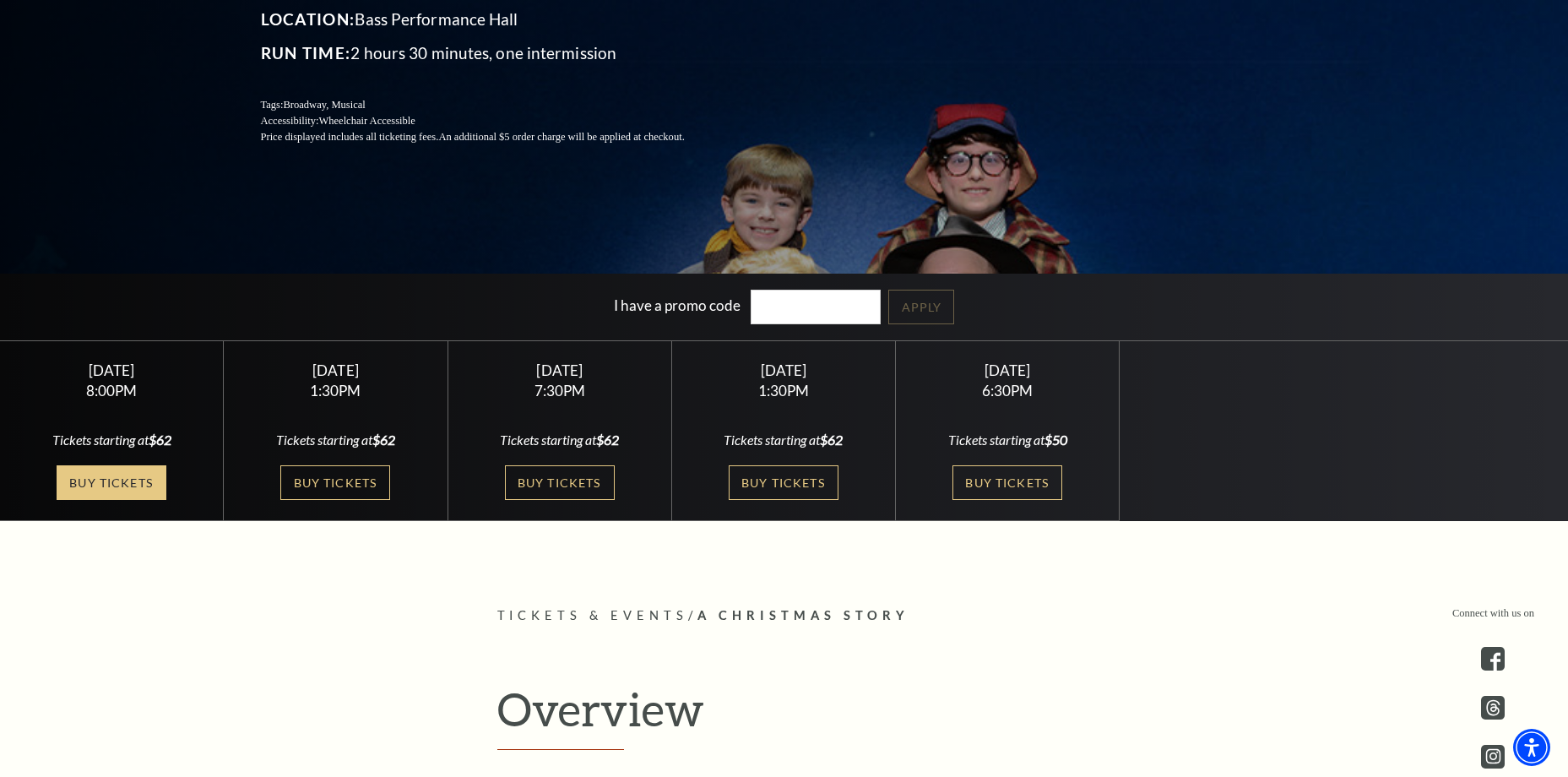
click at [113, 484] on link "Buy Tickets" at bounding box center [112, 483] width 110 height 34
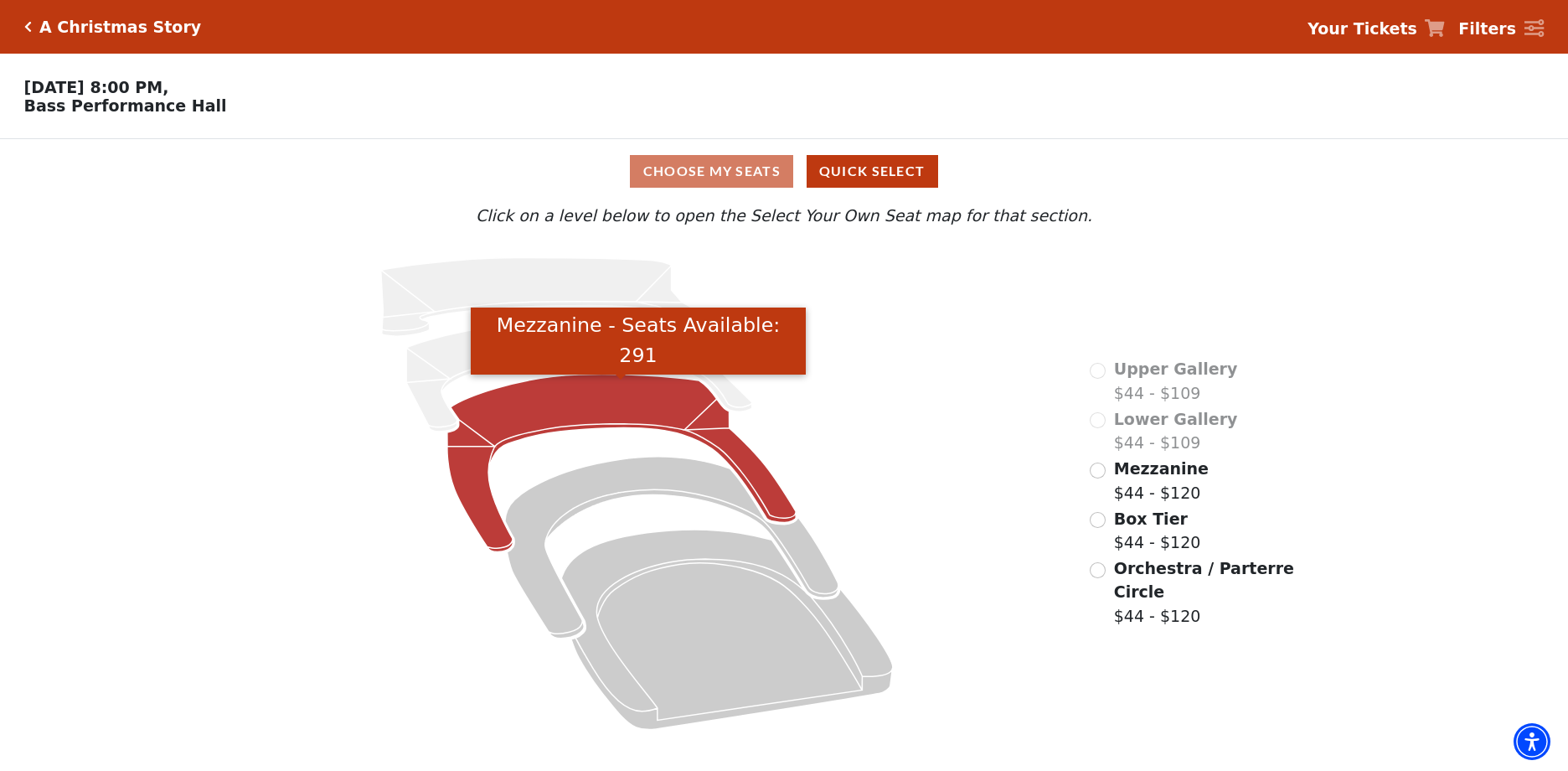
click at [539, 409] on icon "Mezzanine - Seats Available: 291" at bounding box center [621, 463] width 348 height 178
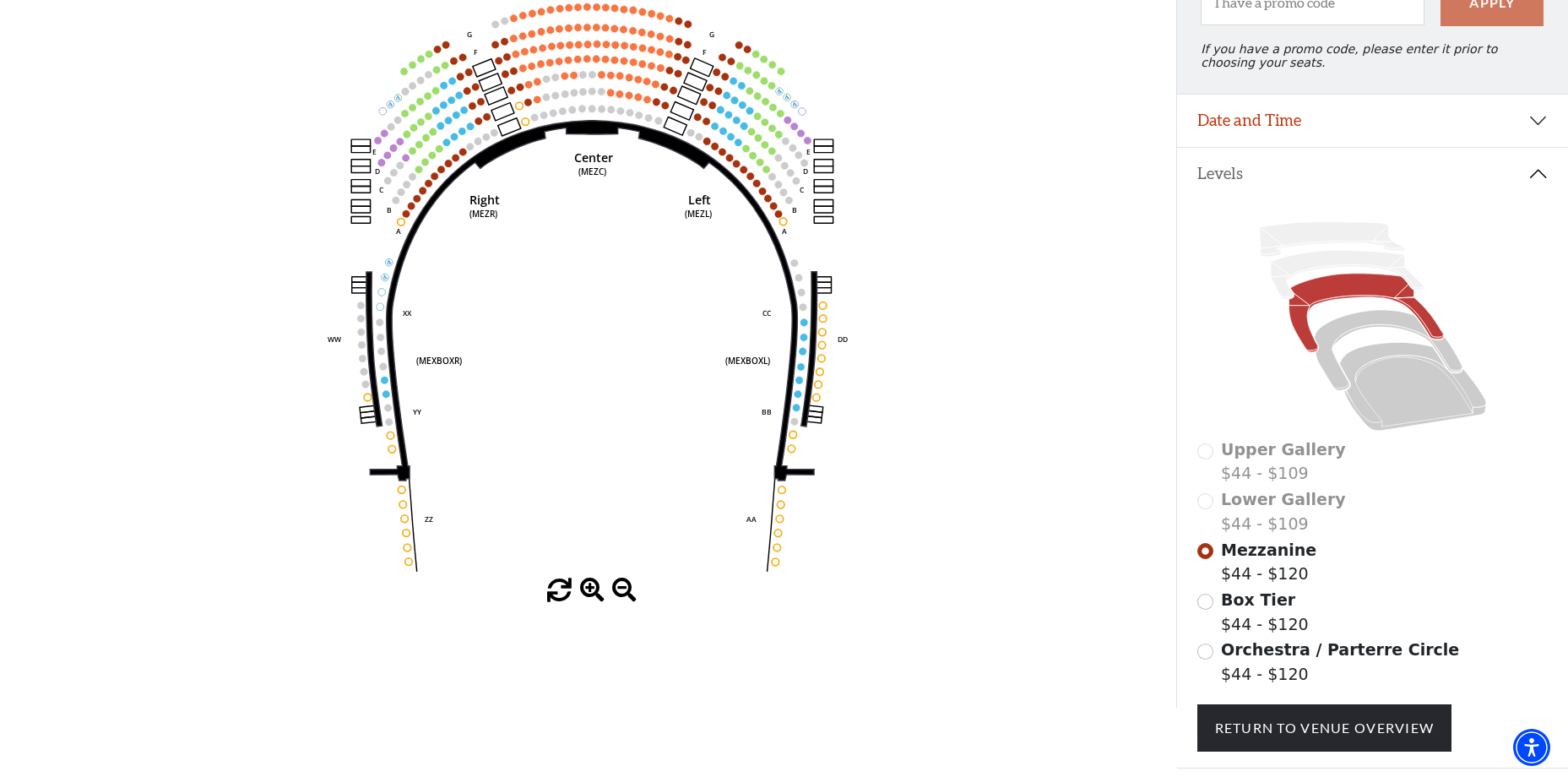
scroll to position [319, 0]
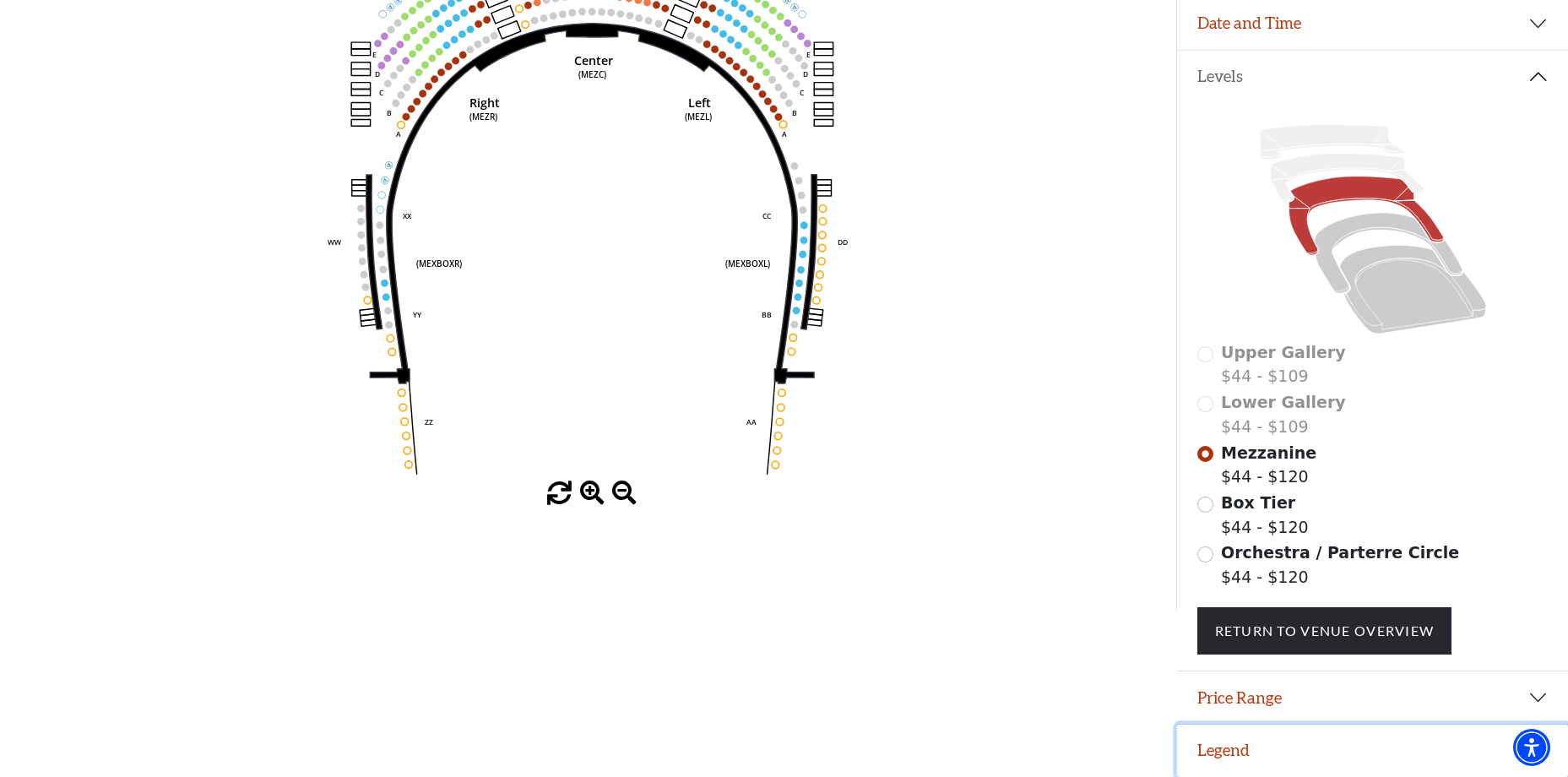
click at [1237, 745] on button "Legend" at bounding box center [1373, 751] width 391 height 52
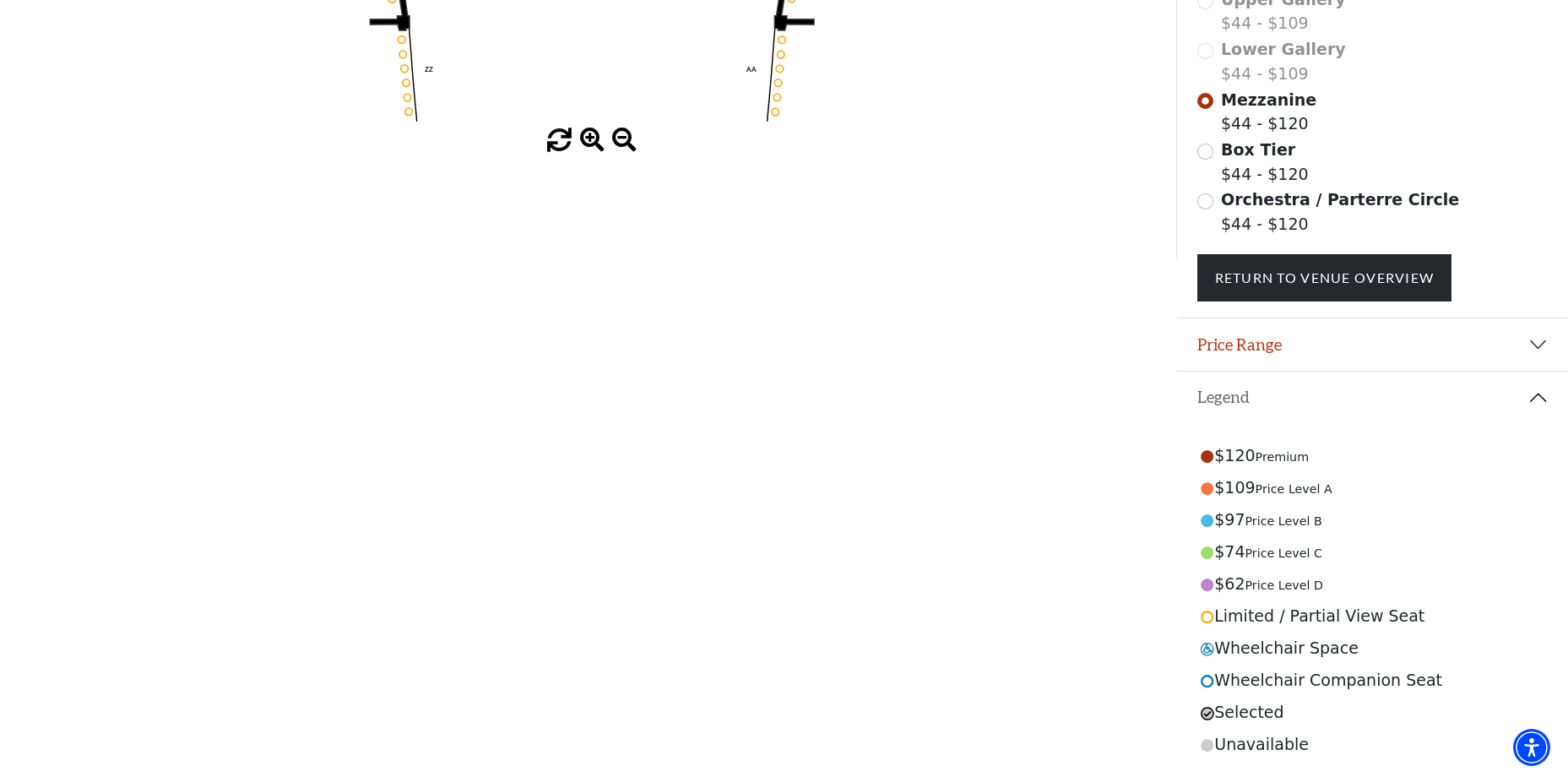
scroll to position [672, 0]
click at [1206, 584] on circle at bounding box center [1207, 584] width 12 height 12
click at [1262, 592] on span "Price Level D" at bounding box center [1284, 585] width 77 height 14
click at [1418, 358] on button "Price Range" at bounding box center [1373, 345] width 391 height 52
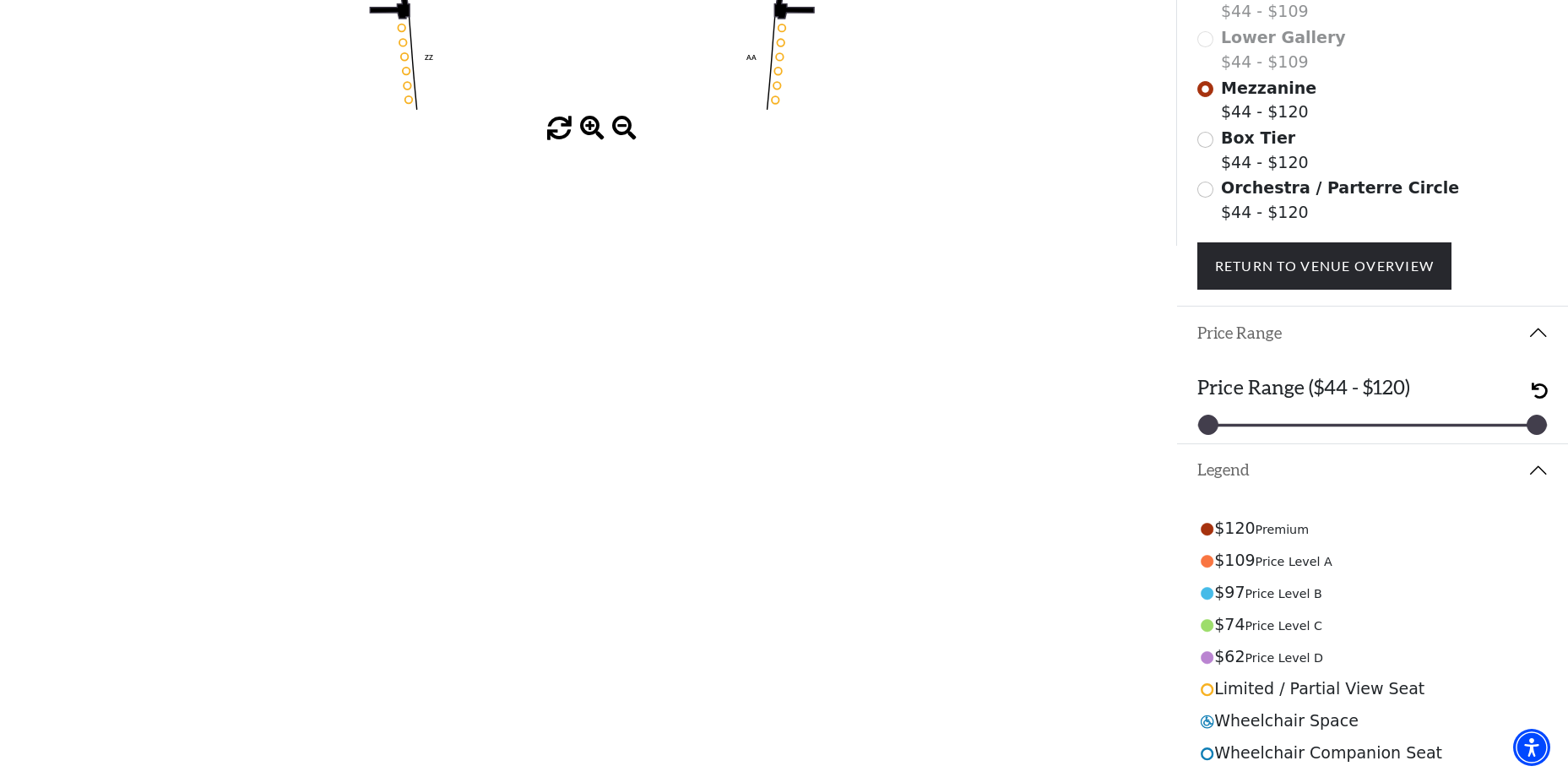
drag, startPoint x: 1539, startPoint y: 438, endPoint x: 1557, endPoint y: 423, distance: 23.4
click at [1334, 428] on div "44 120" at bounding box center [1374, 425] width 351 height 5
drag, startPoint x: 1536, startPoint y: 438, endPoint x: 1273, endPoint y: 432, distance: 263.1
click at [1273, 432] on div at bounding box center [1274, 425] width 19 height 19
drag, startPoint x: 1281, startPoint y: 438, endPoint x: 1334, endPoint y: 432, distance: 53.3
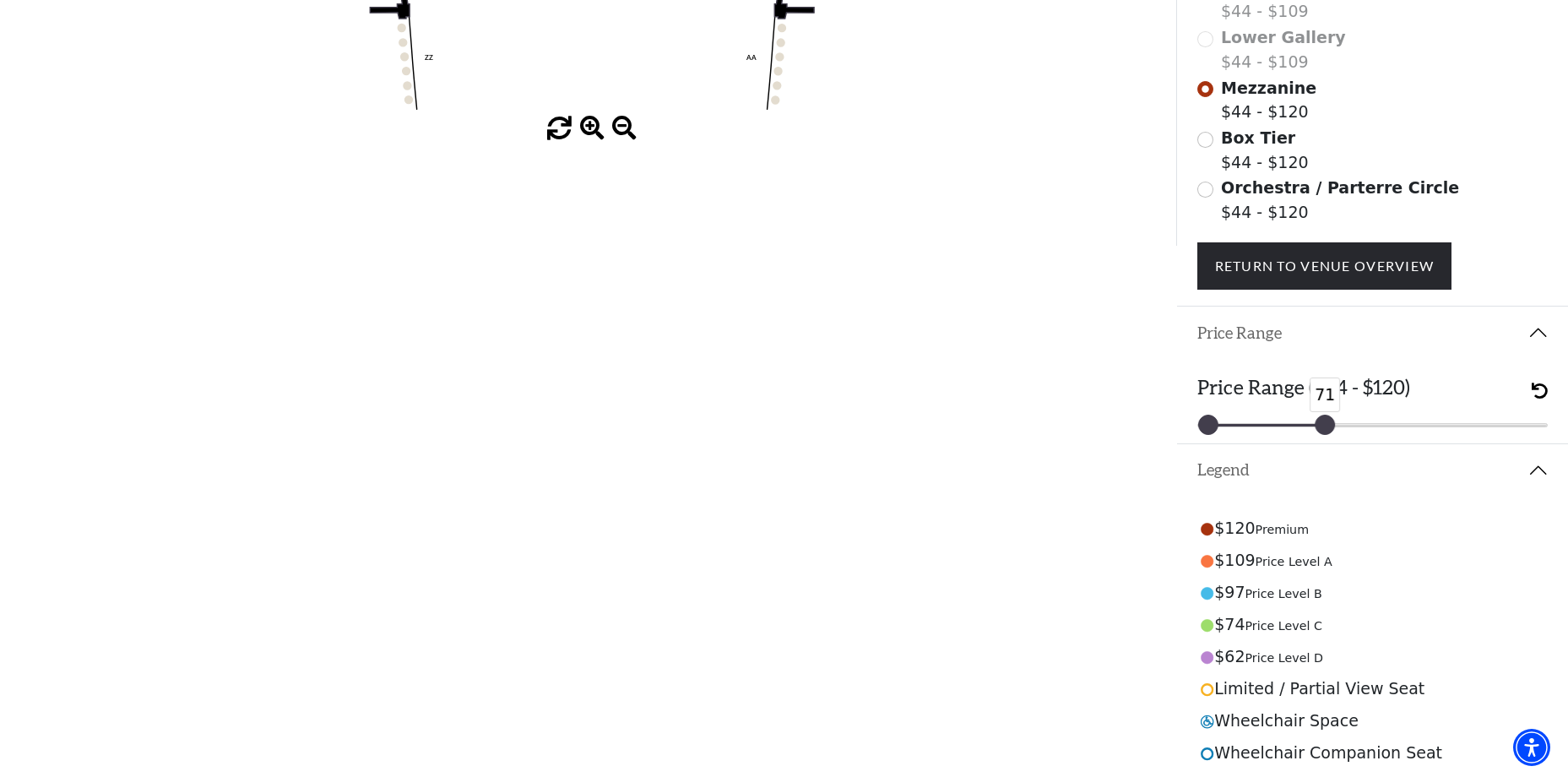
click at [1334, 432] on div at bounding box center [1325, 425] width 19 height 19
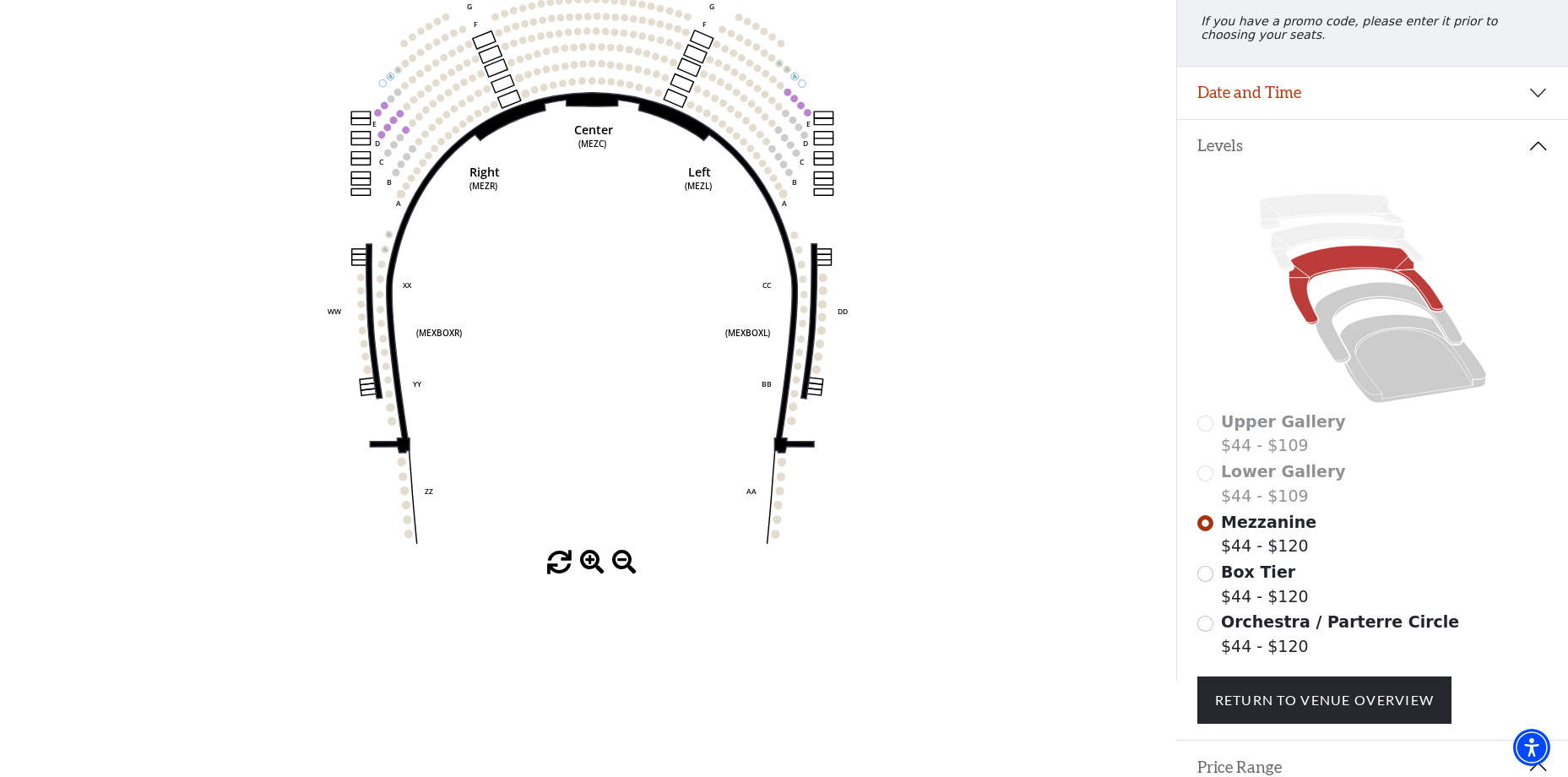
scroll to position [165, 0]
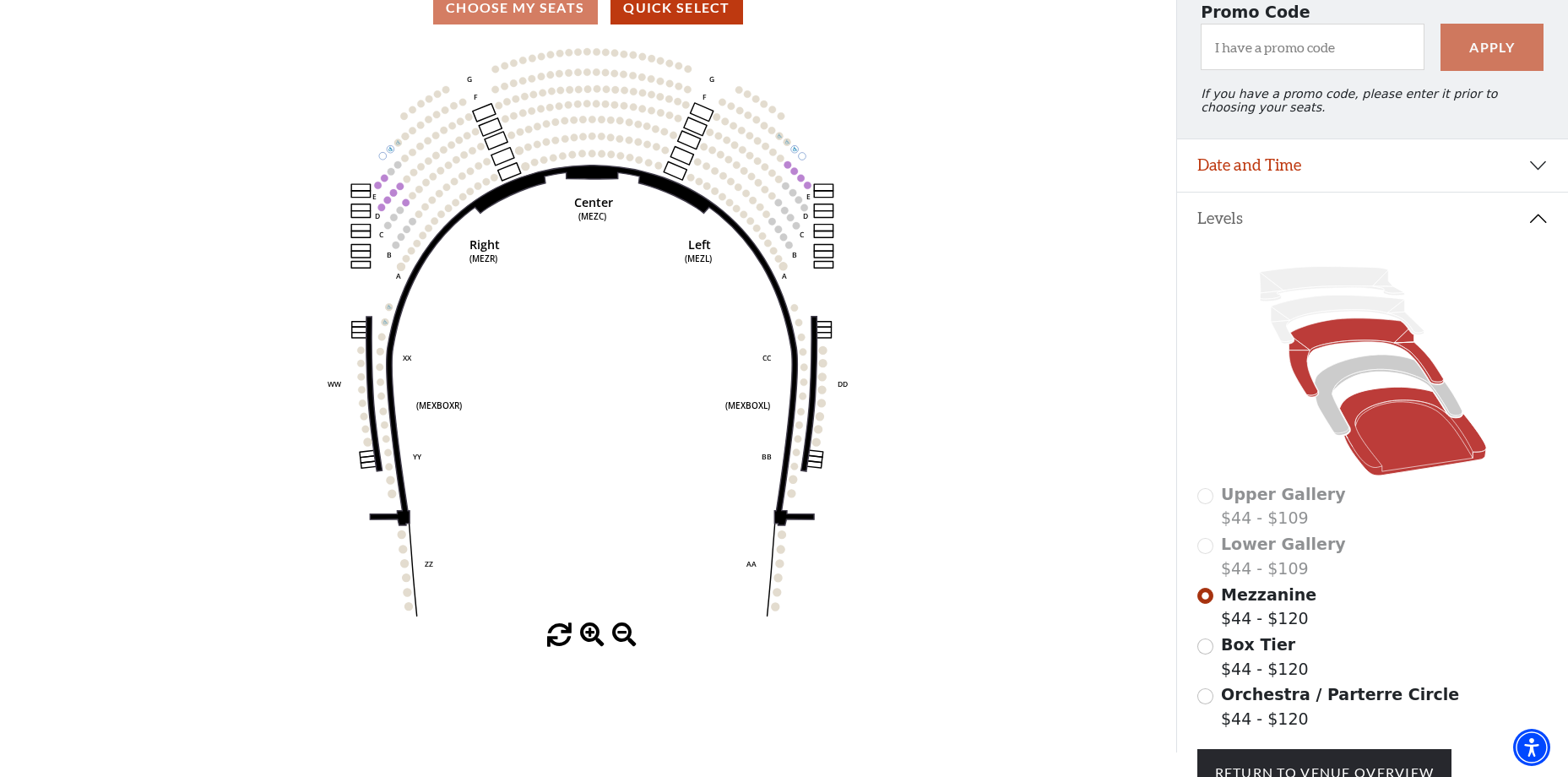
click at [1380, 417] on icon at bounding box center [1412, 432] width 147 height 89
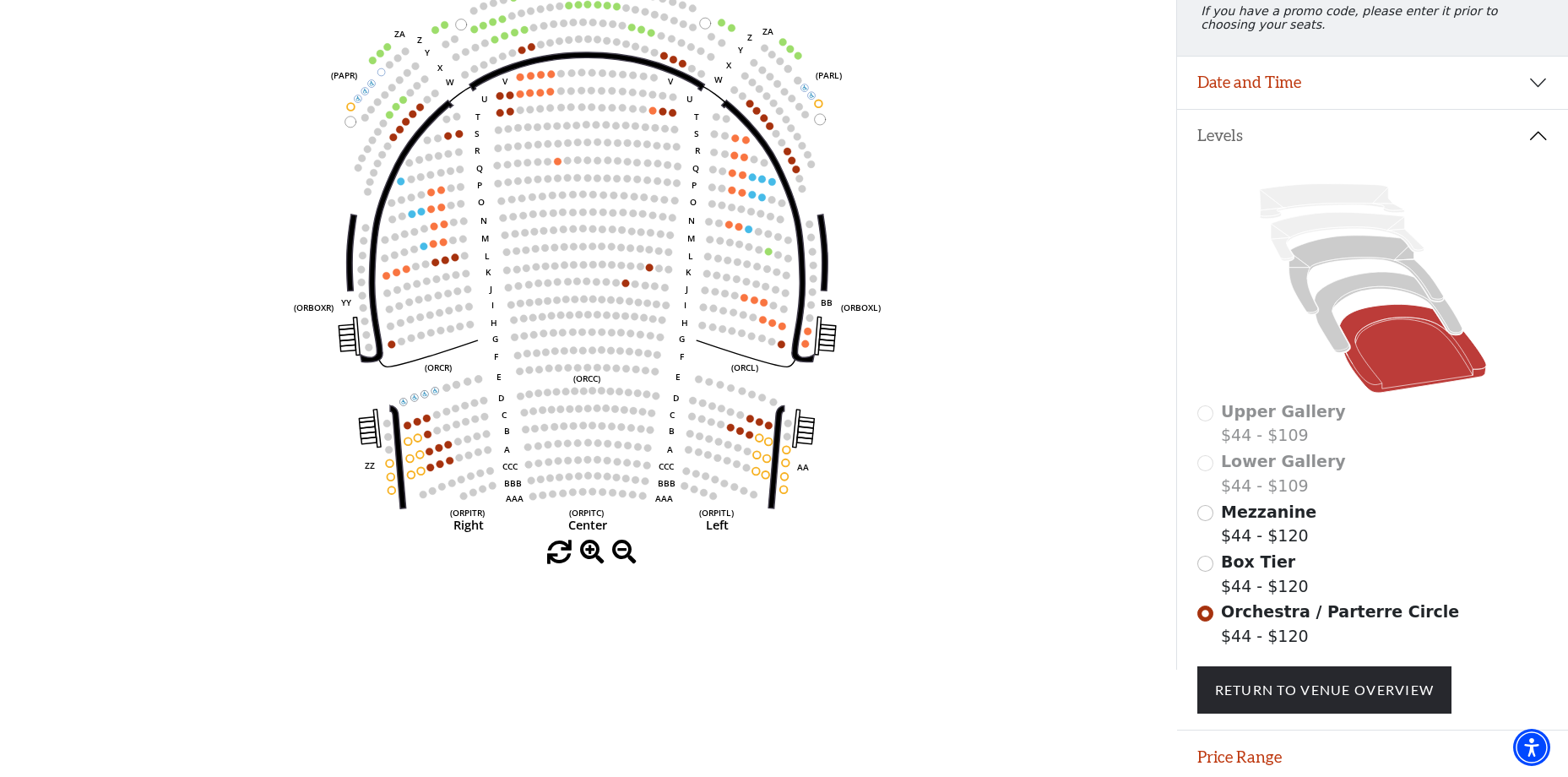
scroll to position [319, 0]
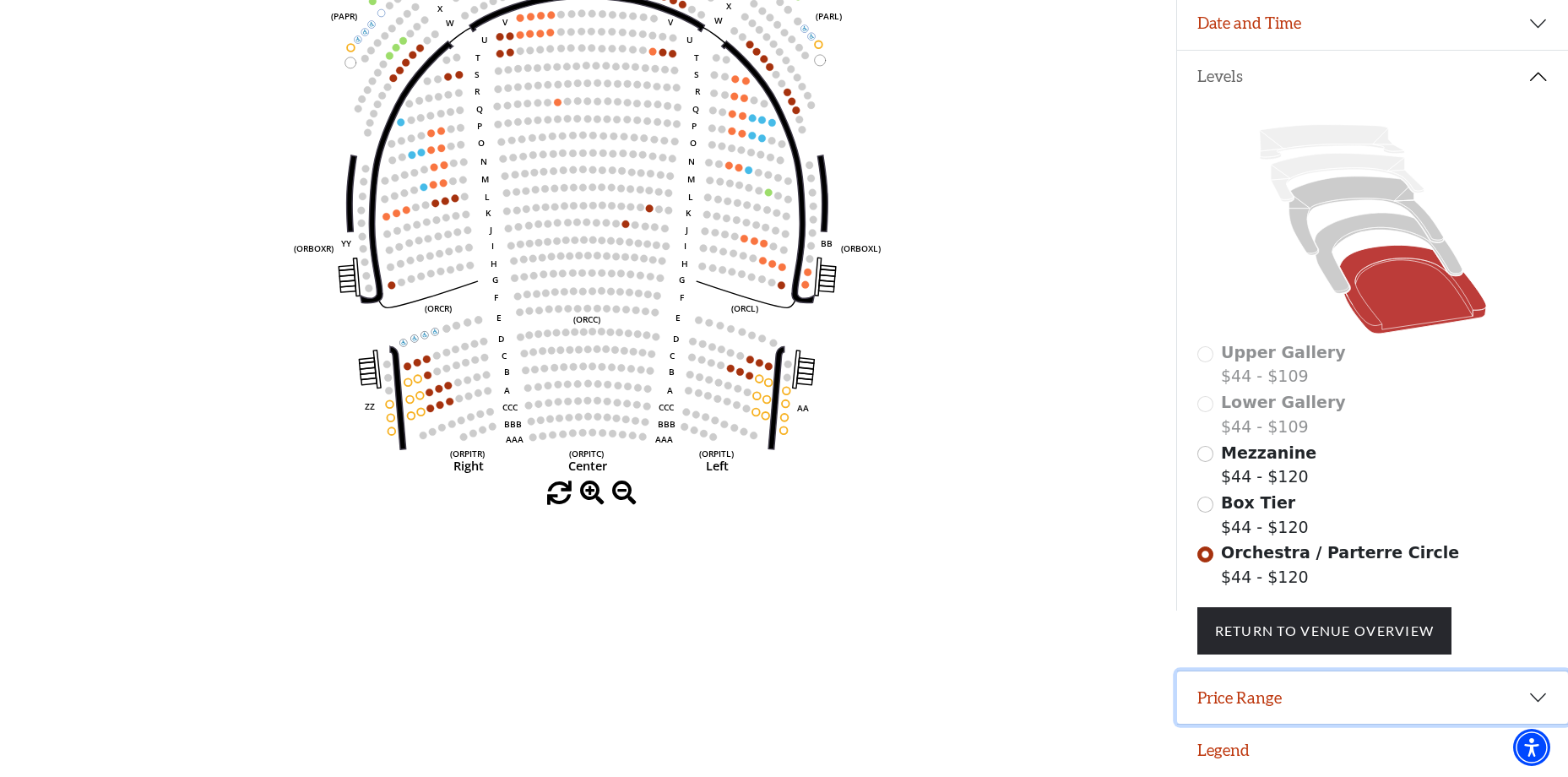
click at [1230, 681] on button "Price Range" at bounding box center [1373, 698] width 391 height 52
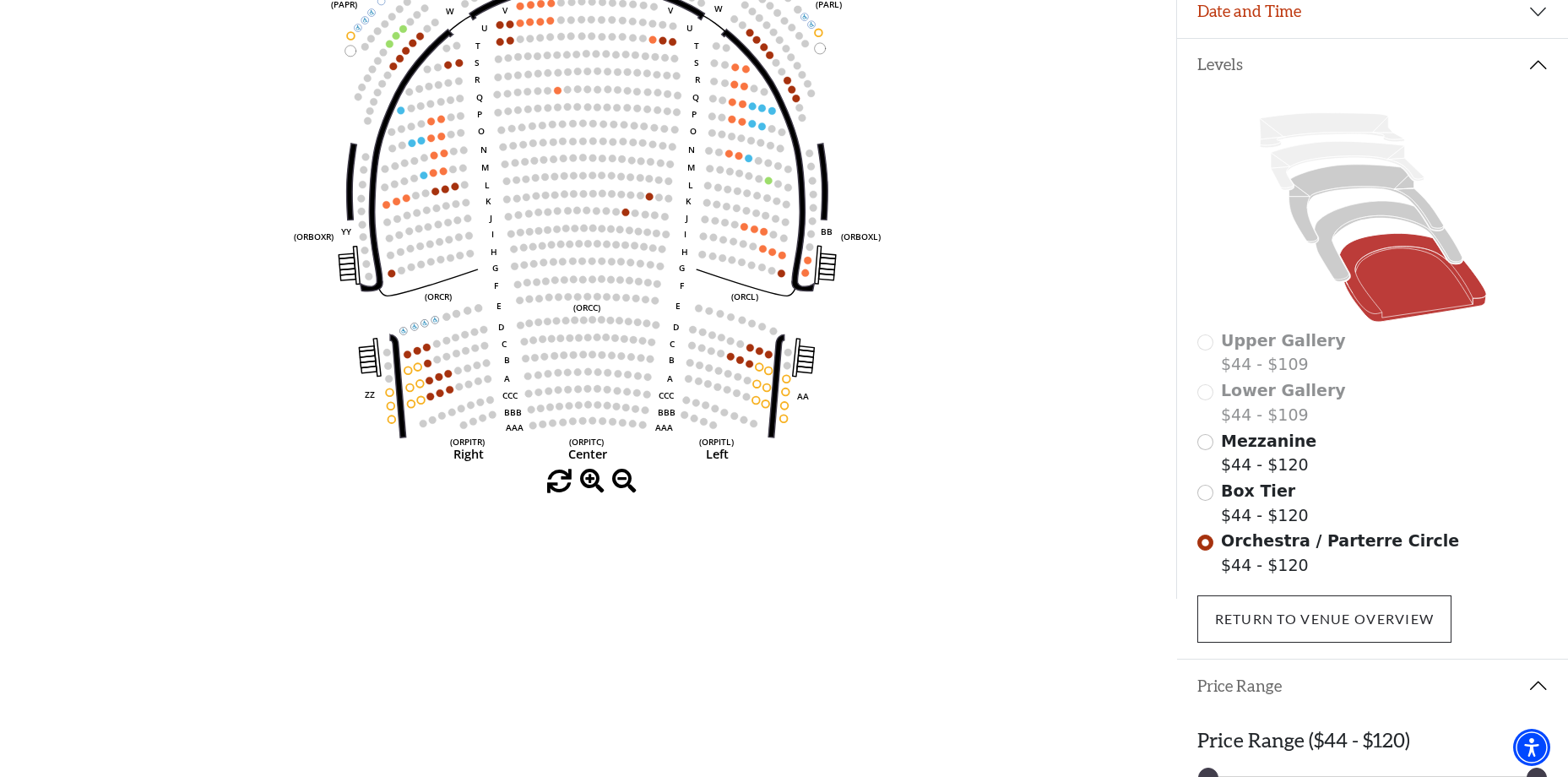
scroll to position [403, 0]
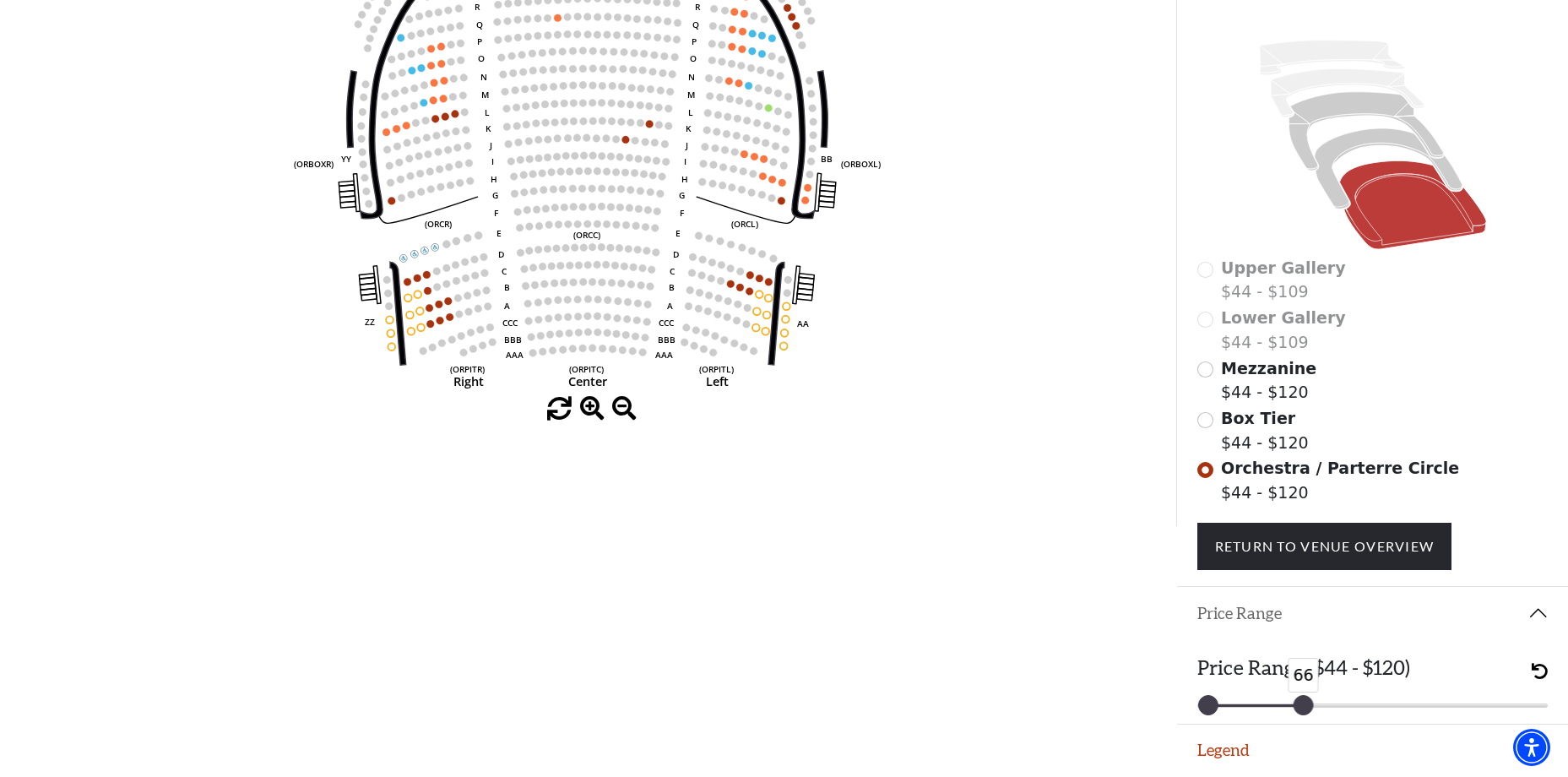
drag, startPoint x: 1537, startPoint y: 702, endPoint x: 1304, endPoint y: 707, distance: 233.1
click at [1304, 707] on div at bounding box center [1302, 705] width 19 height 19
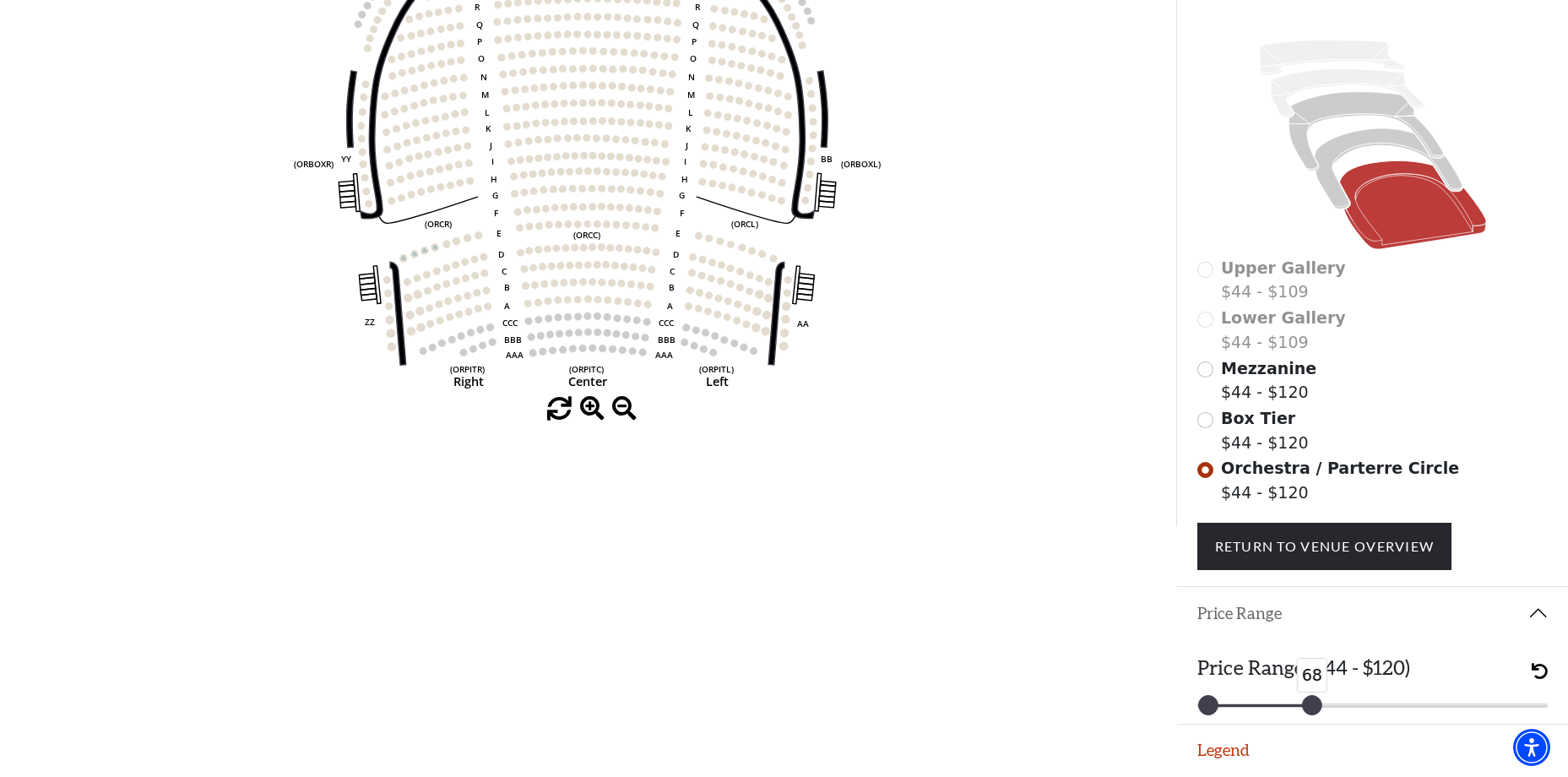
drag, startPoint x: 1304, startPoint y: 699, endPoint x: 1316, endPoint y: 701, distance: 12.2
click at [1316, 701] on div at bounding box center [1312, 705] width 19 height 19
drag, startPoint x: 1316, startPoint y: 701, endPoint x: 1336, endPoint y: 710, distance: 21.9
click at [1336, 710] on div at bounding box center [1338, 705] width 19 height 19
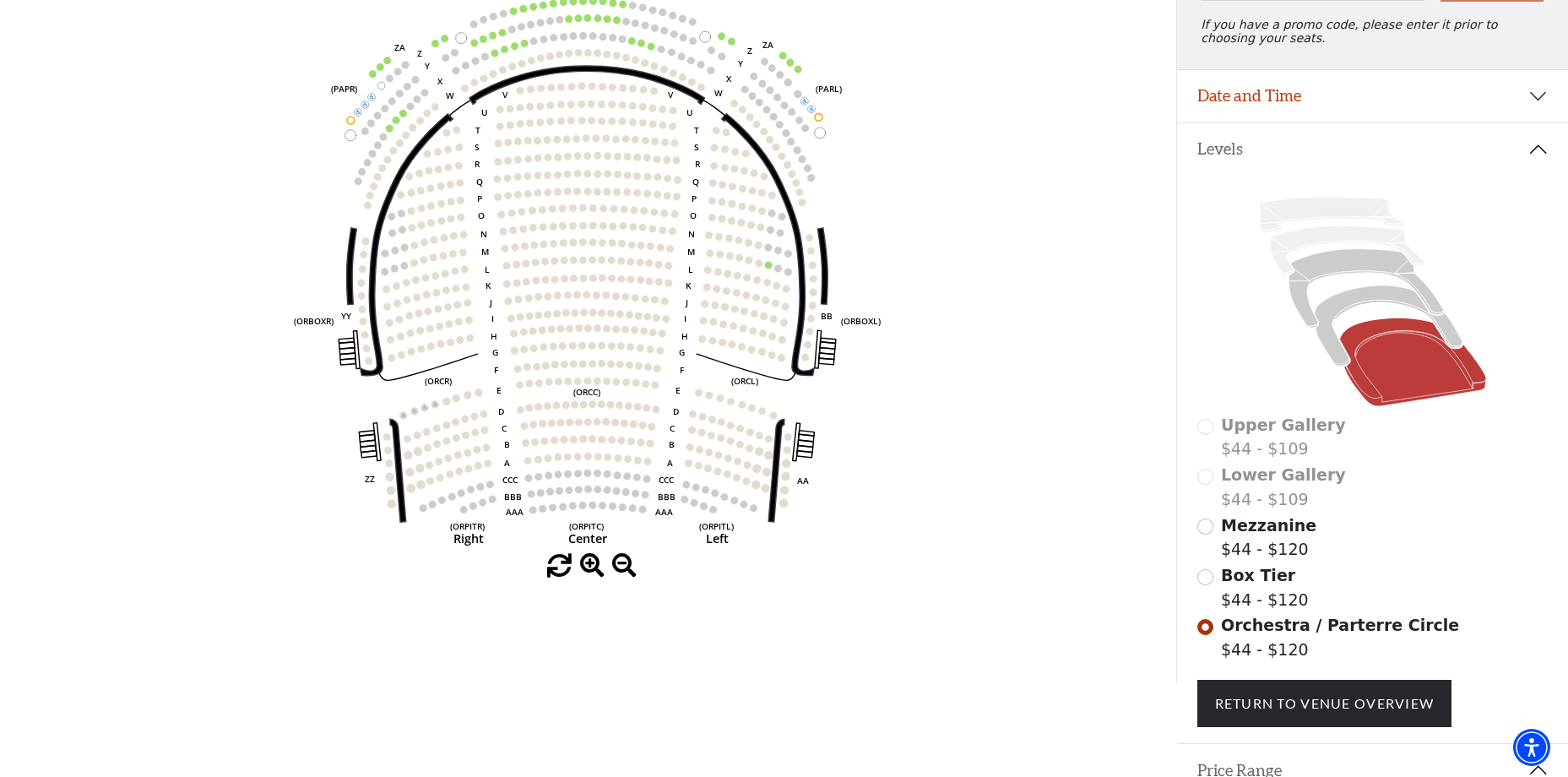
scroll to position [149, 0]
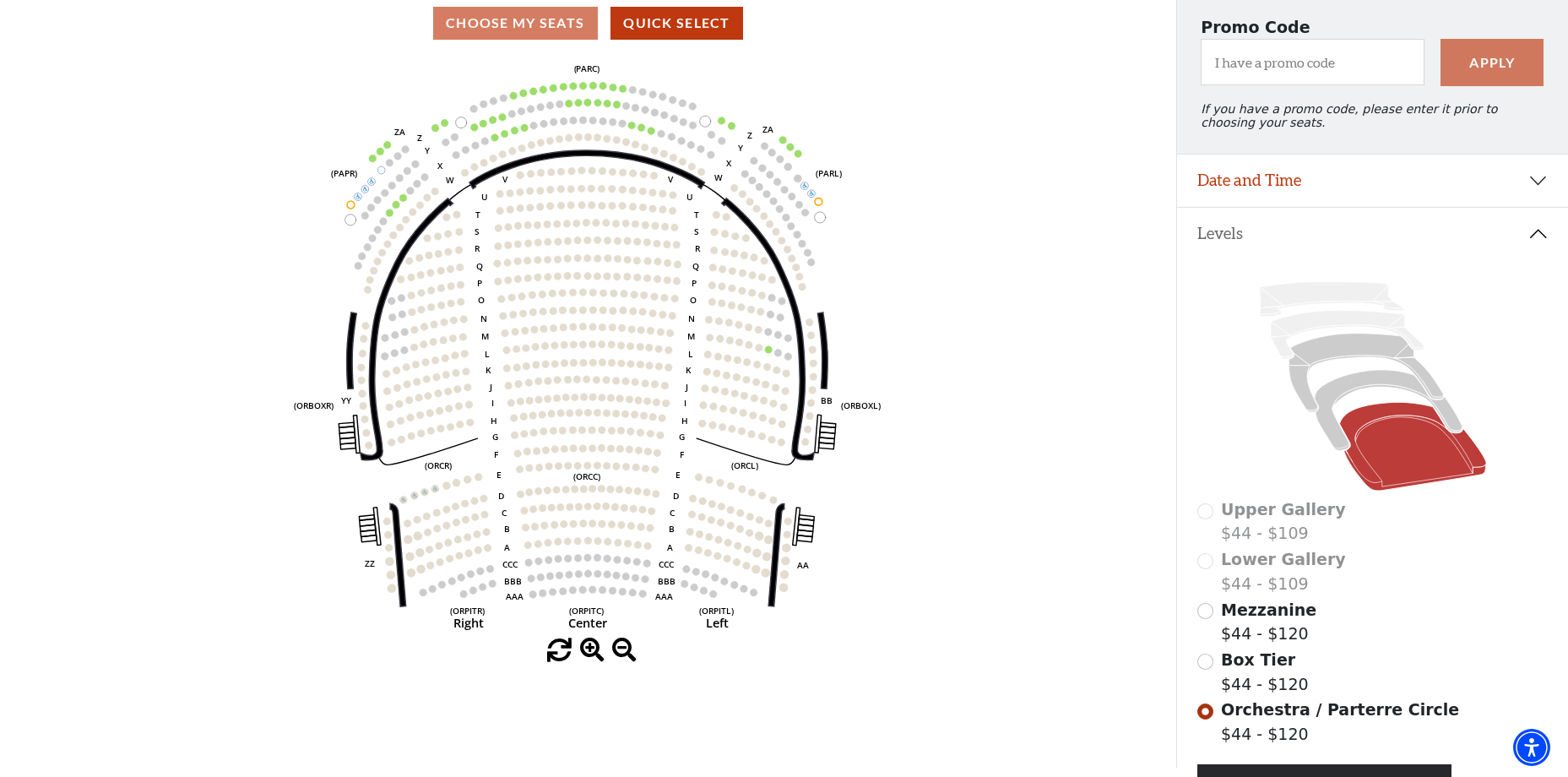
click at [1214, 671] on div "Box Tier $44 - $120" at bounding box center [1374, 672] width 351 height 48
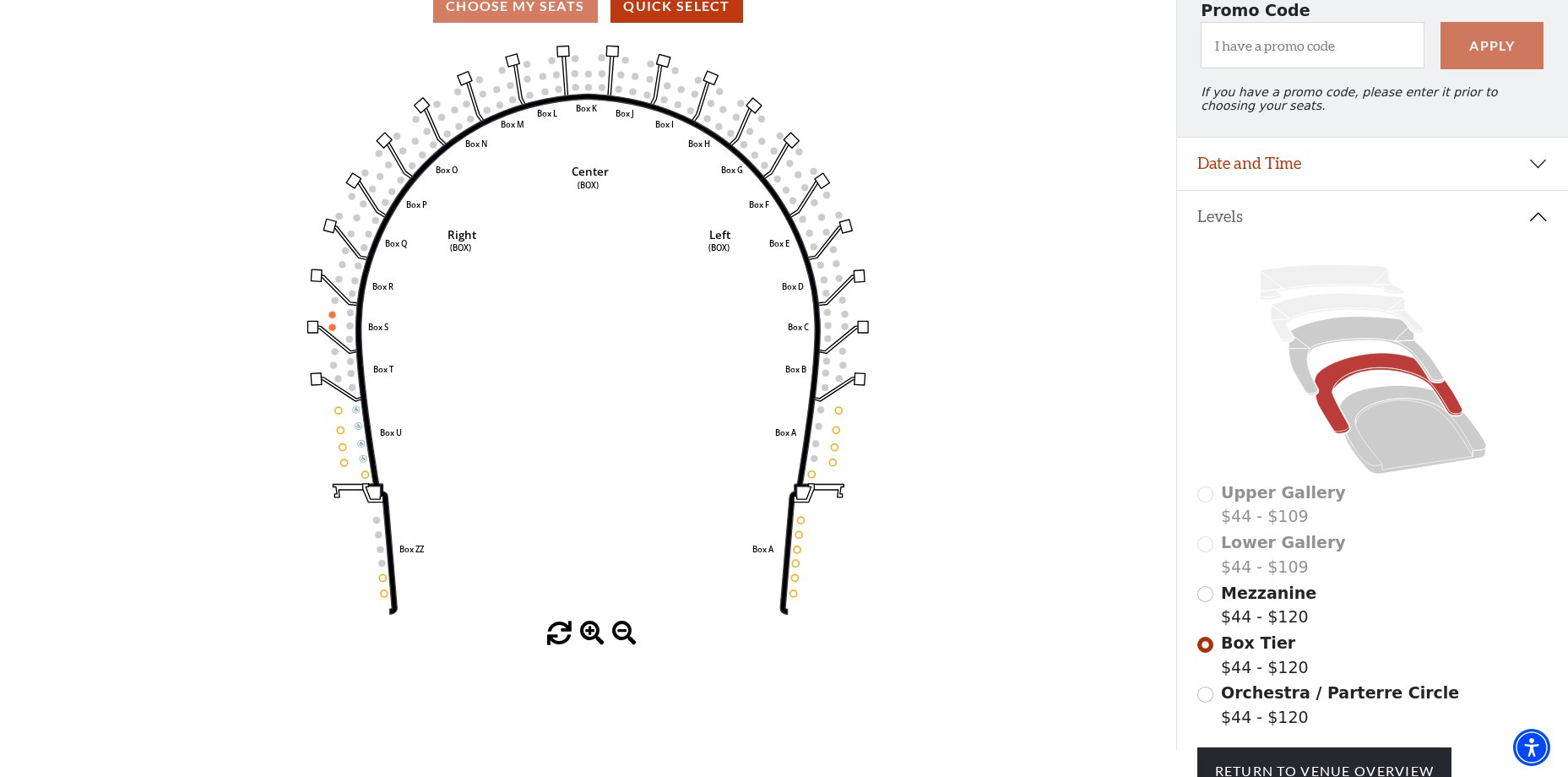
scroll to position [248, 0]
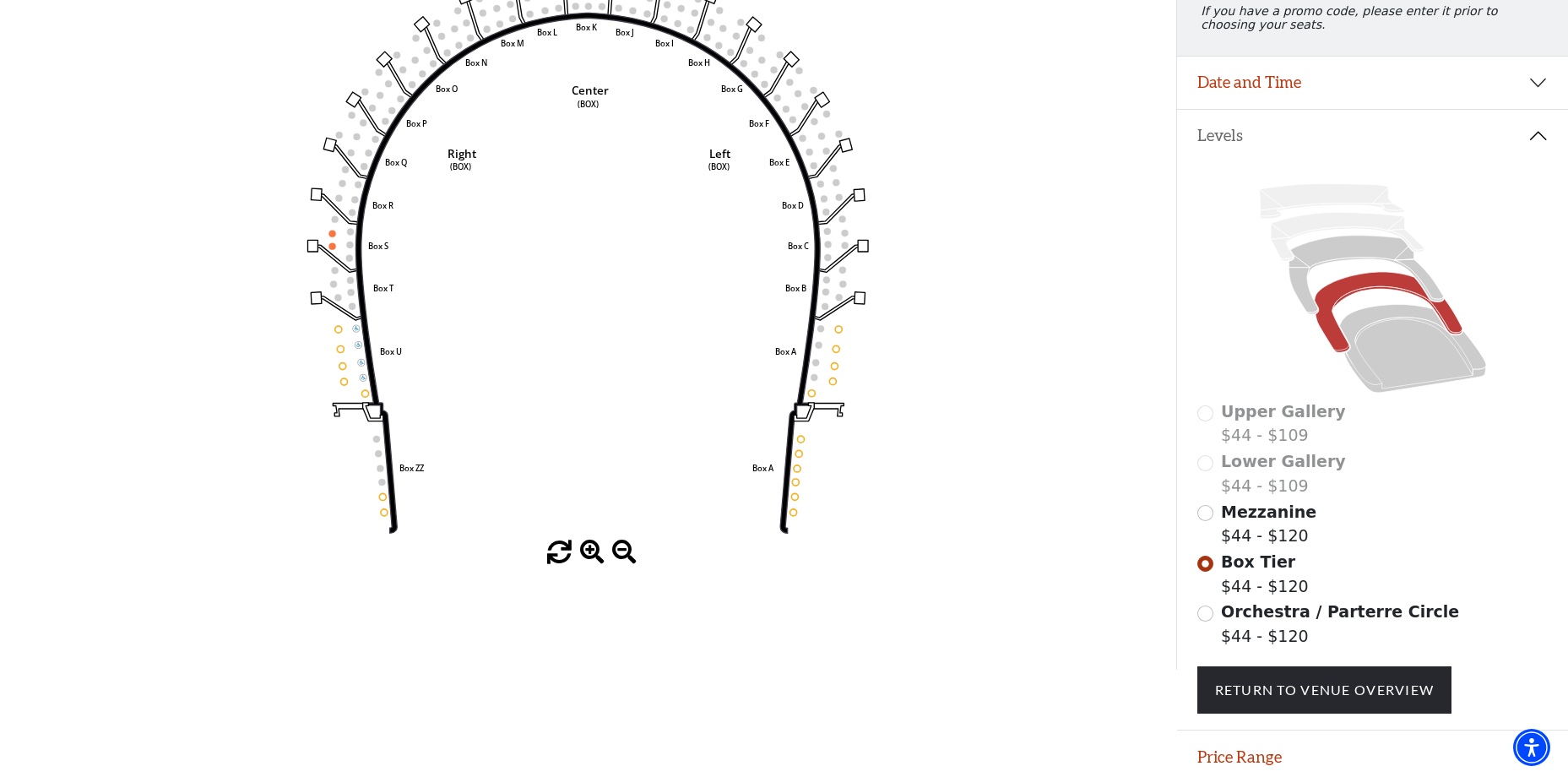
click at [1228, 521] on span "Mezzanine" at bounding box center [1269, 511] width 95 height 19
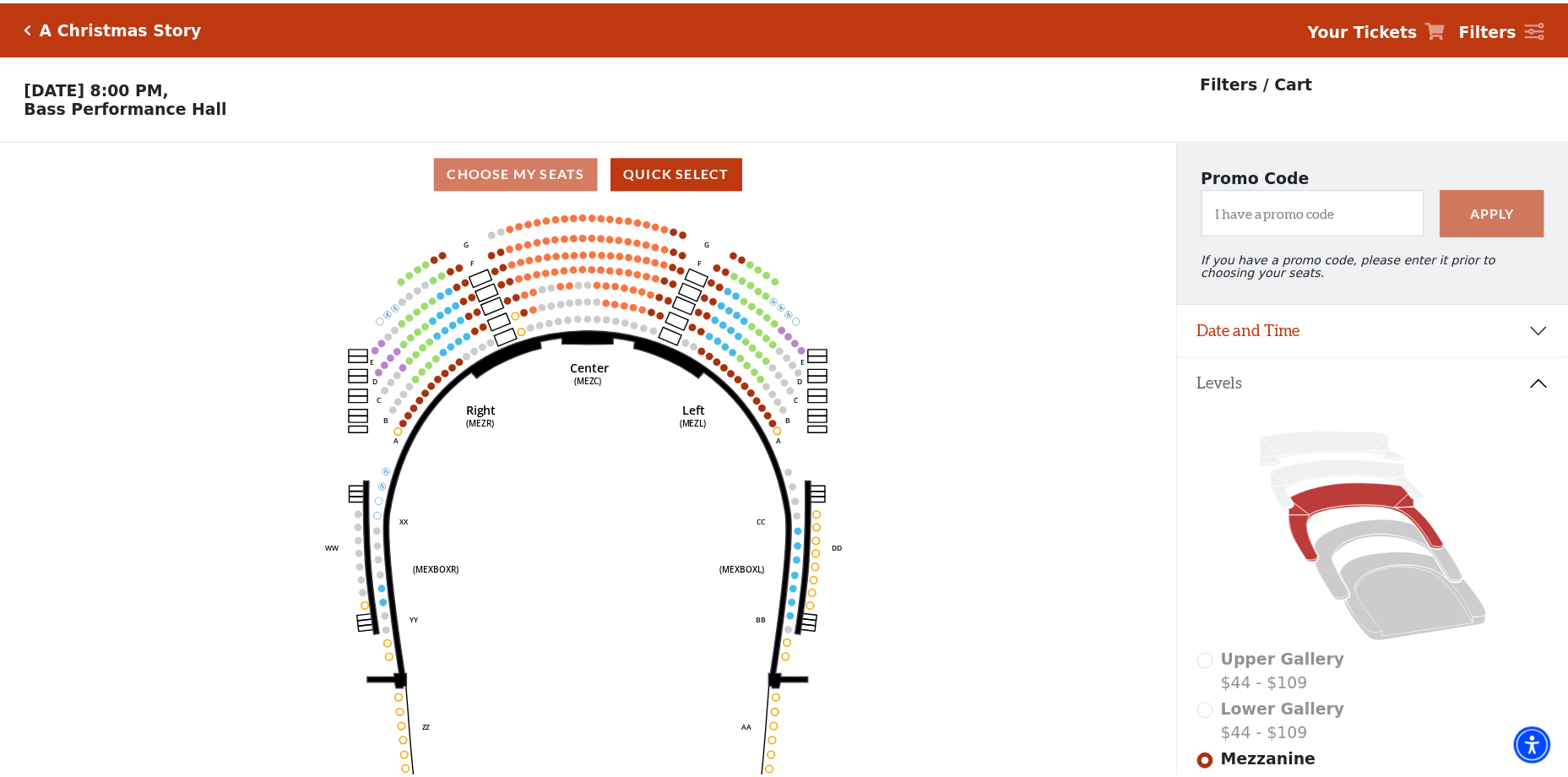
scroll to position [78, 0]
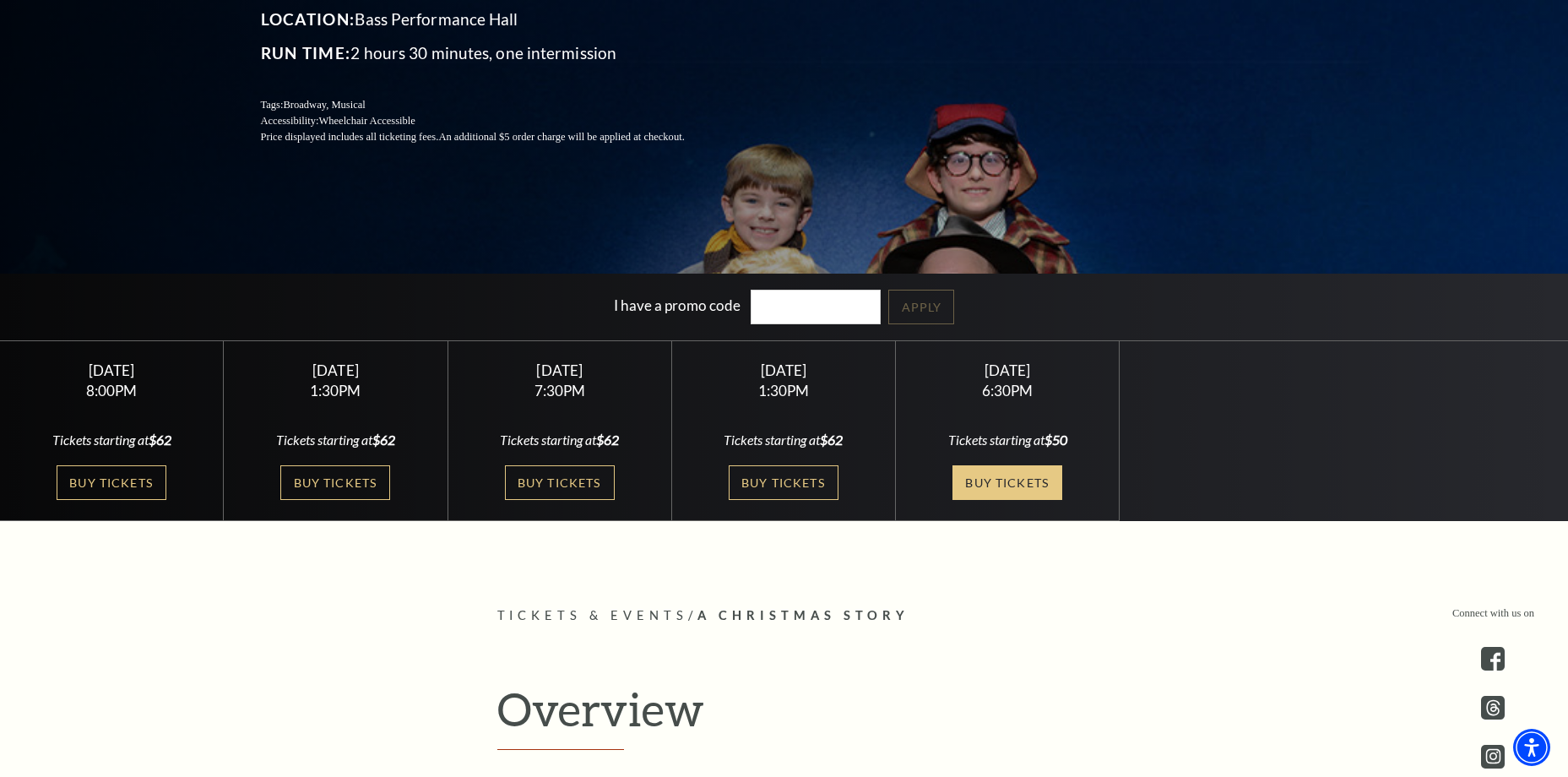
click at [1052, 486] on link "Buy Tickets" at bounding box center [1007, 483] width 110 height 34
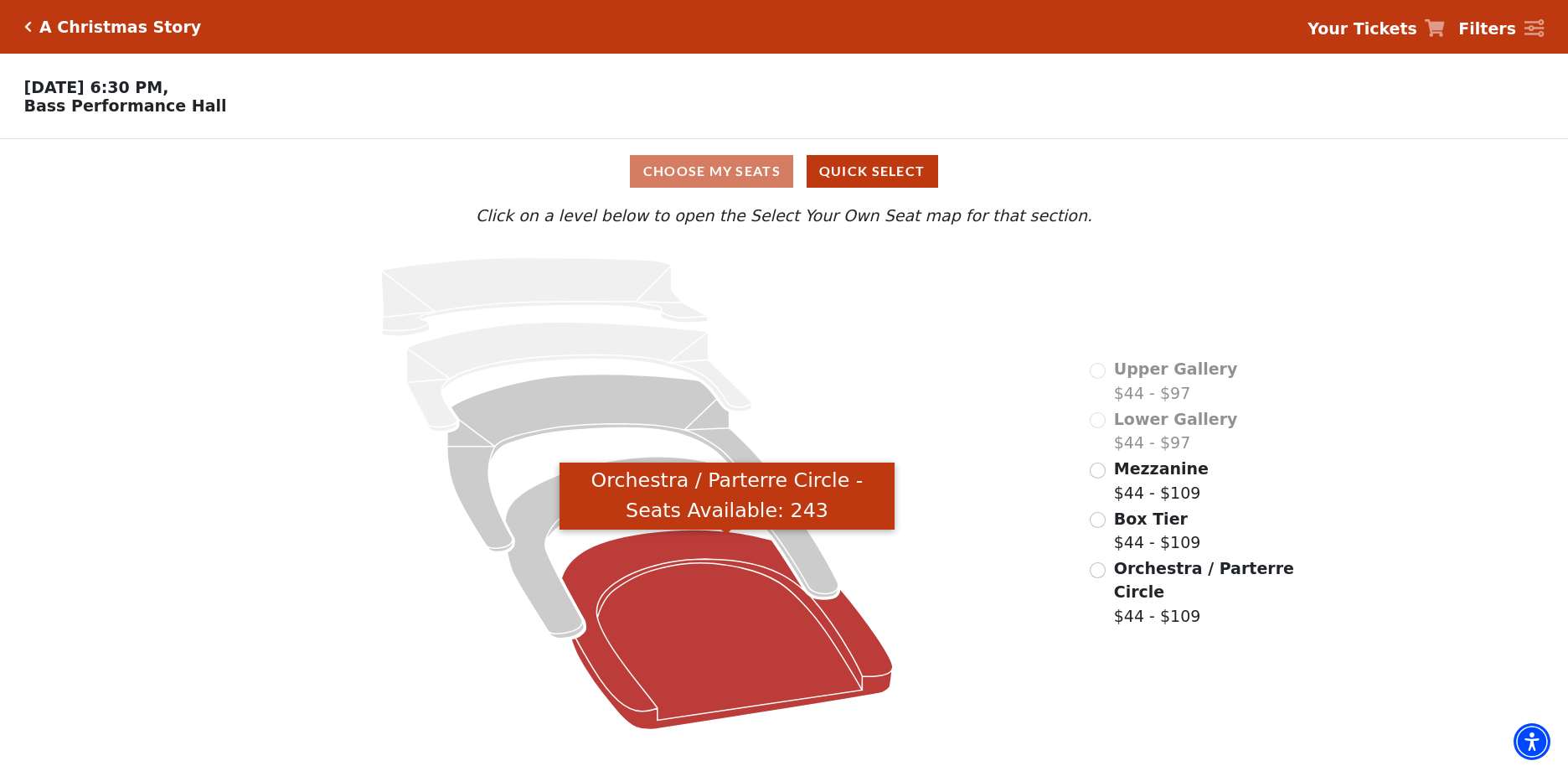
click at [730, 651] on icon "Orchestra / Parterre Circle - Seats Available: 243" at bounding box center [729, 630] width 332 height 200
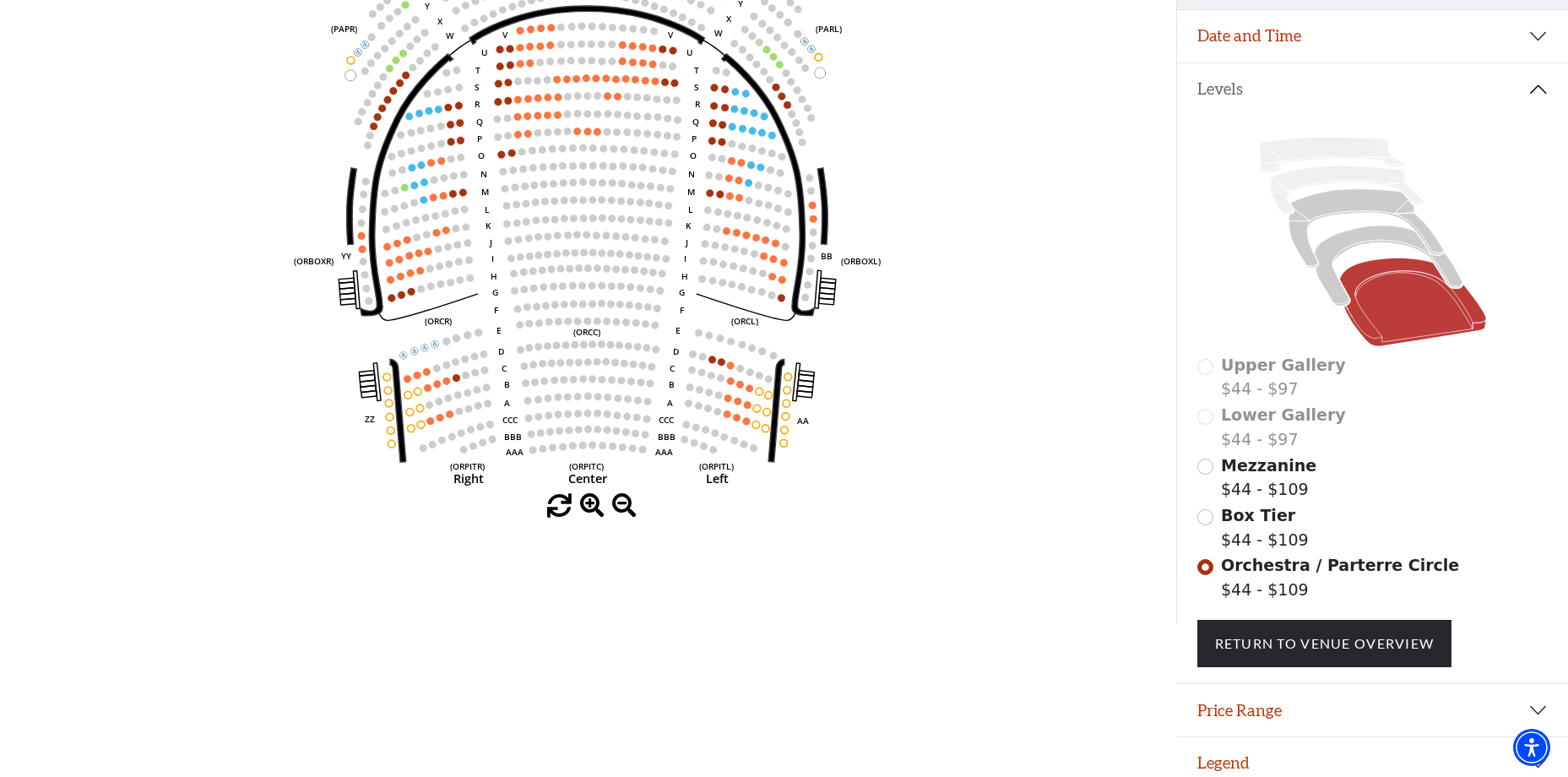
scroll to position [319, 0]
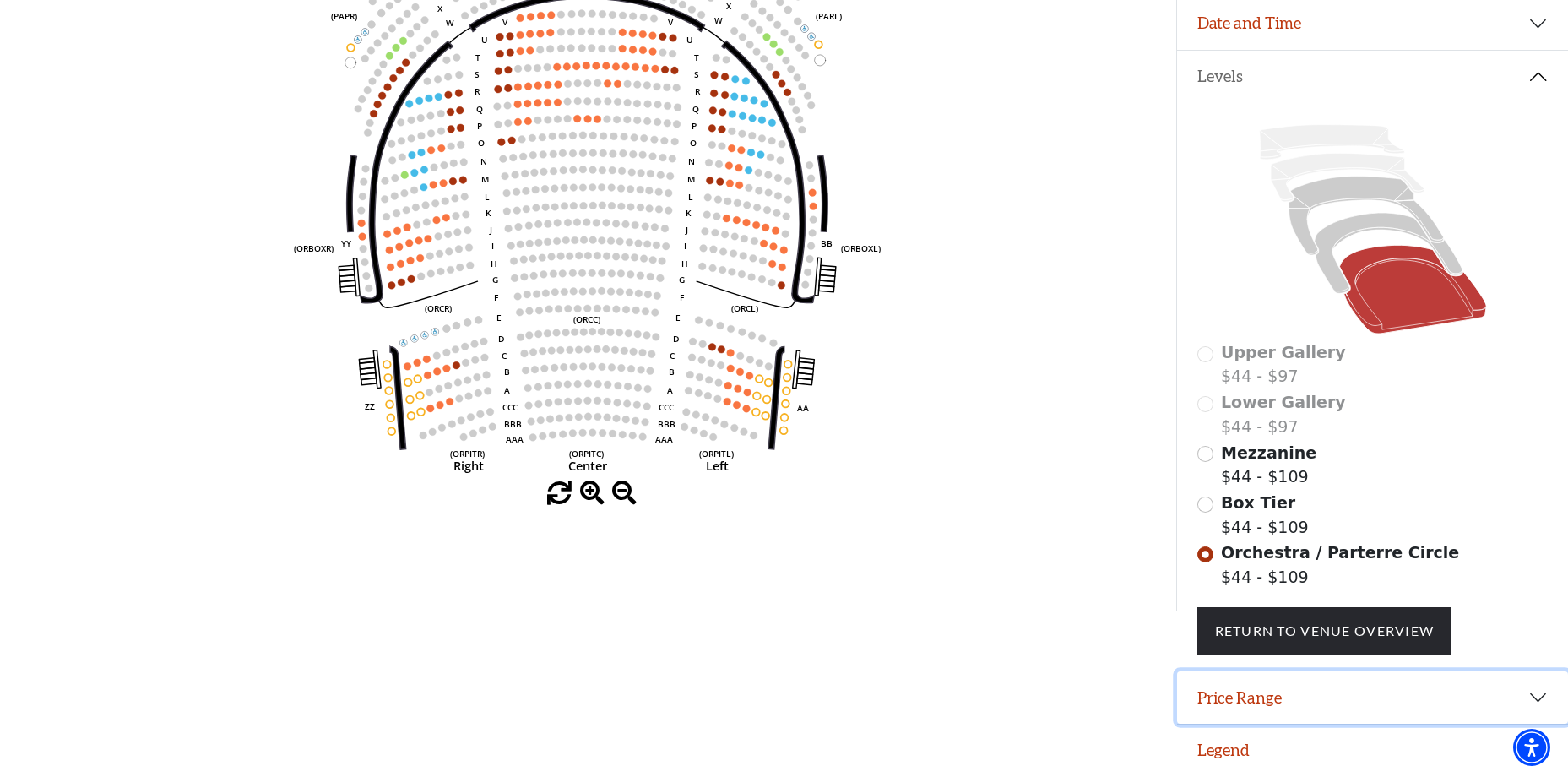
click at [1320, 696] on button "Price Range" at bounding box center [1373, 698] width 391 height 52
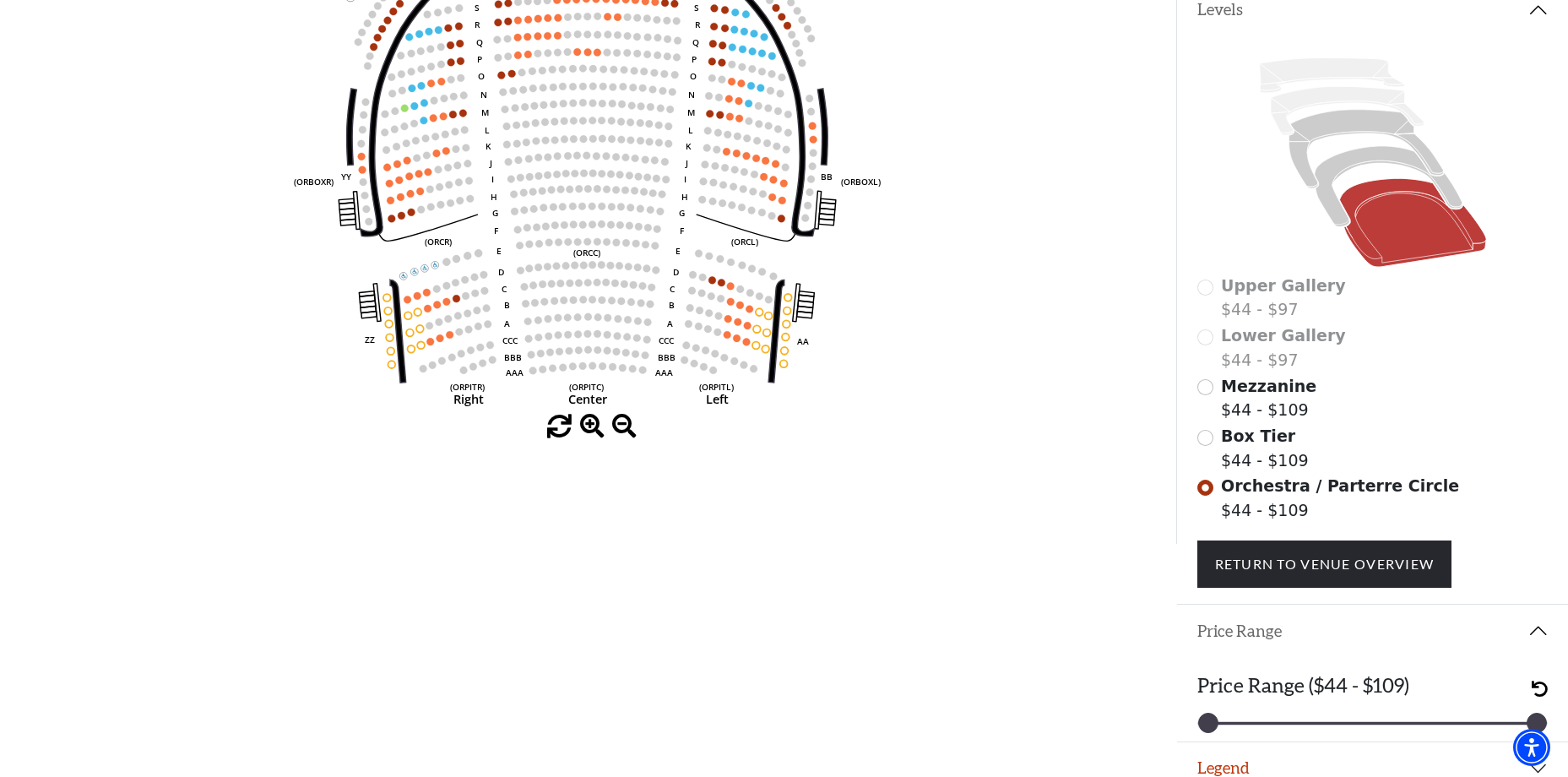
scroll to position [403, 0]
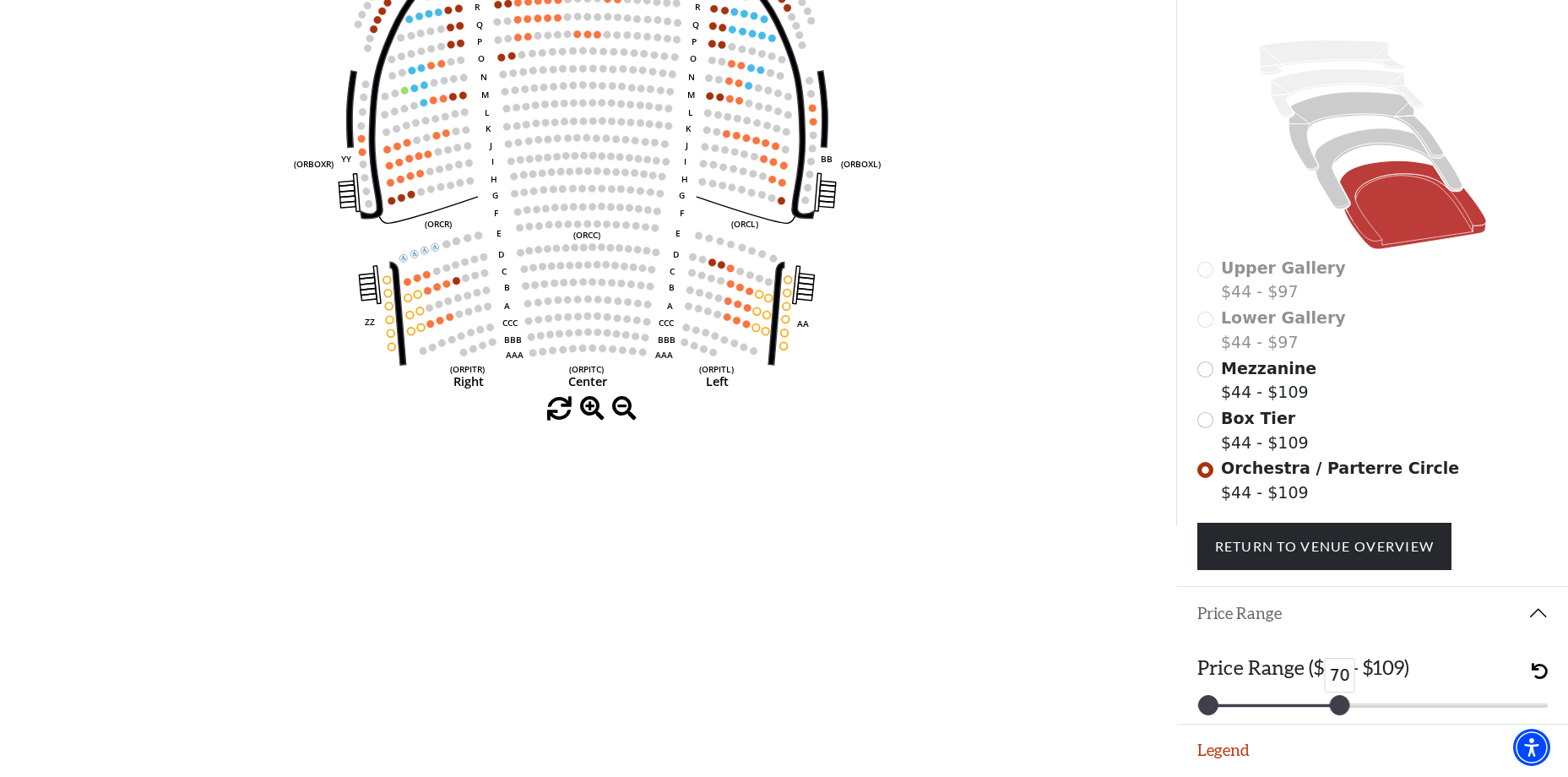
drag, startPoint x: 1532, startPoint y: 703, endPoint x: 1337, endPoint y: 710, distance: 195.1
click at [1337, 710] on div at bounding box center [1339, 705] width 19 height 19
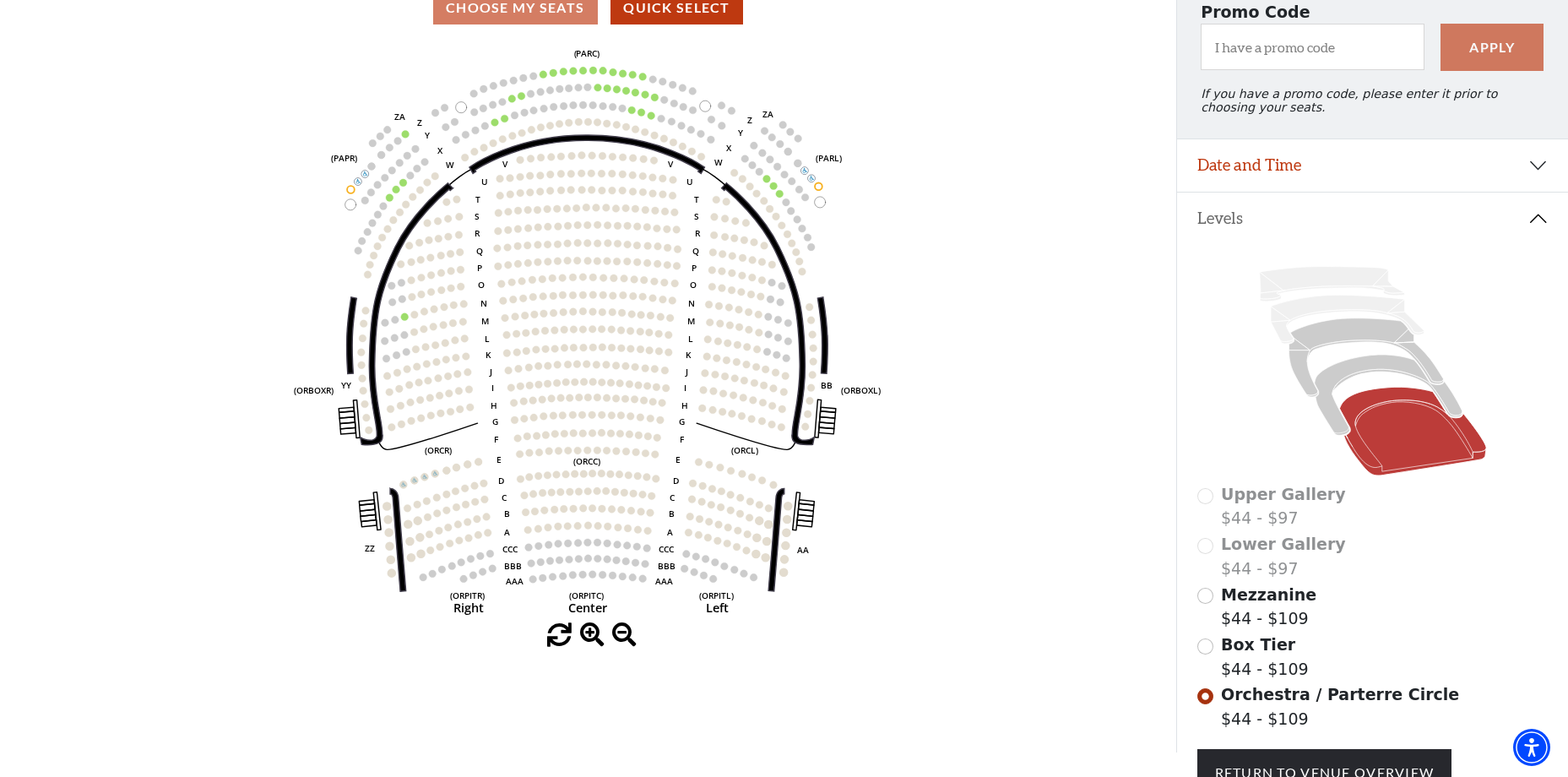
scroll to position [149, 0]
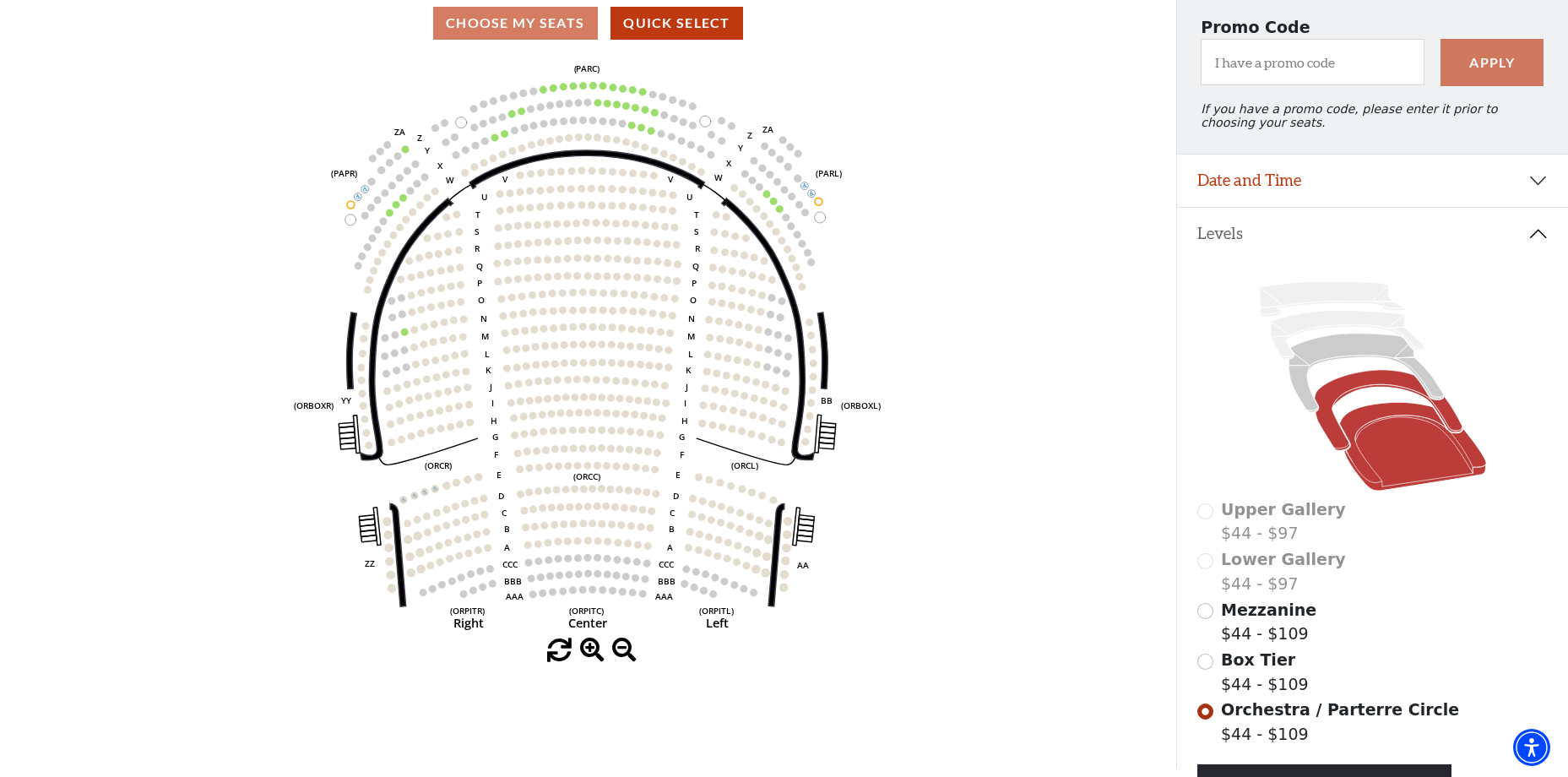
click at [1344, 400] on icon at bounding box center [1388, 410] width 148 height 80
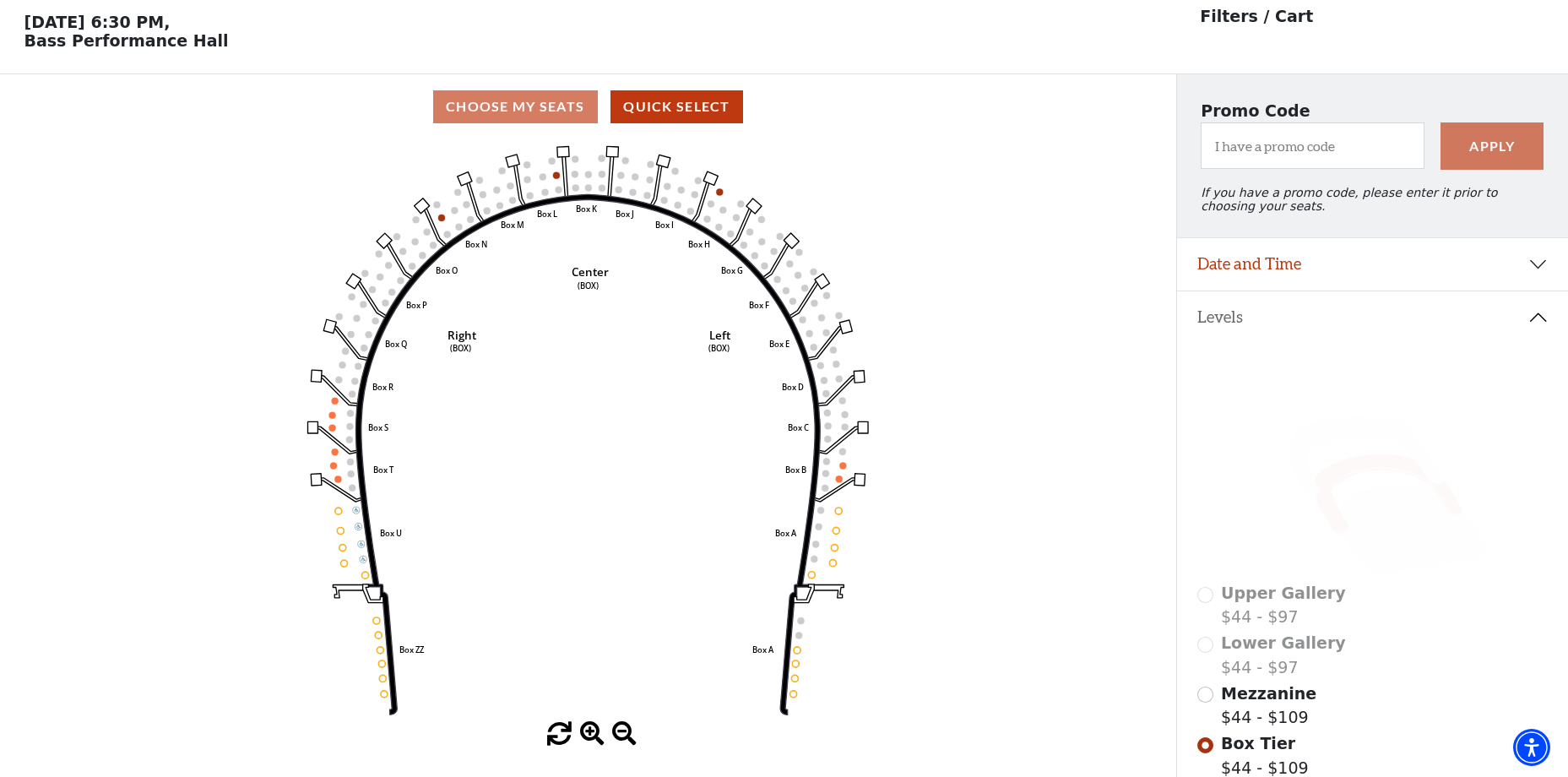
scroll to position [78, 0]
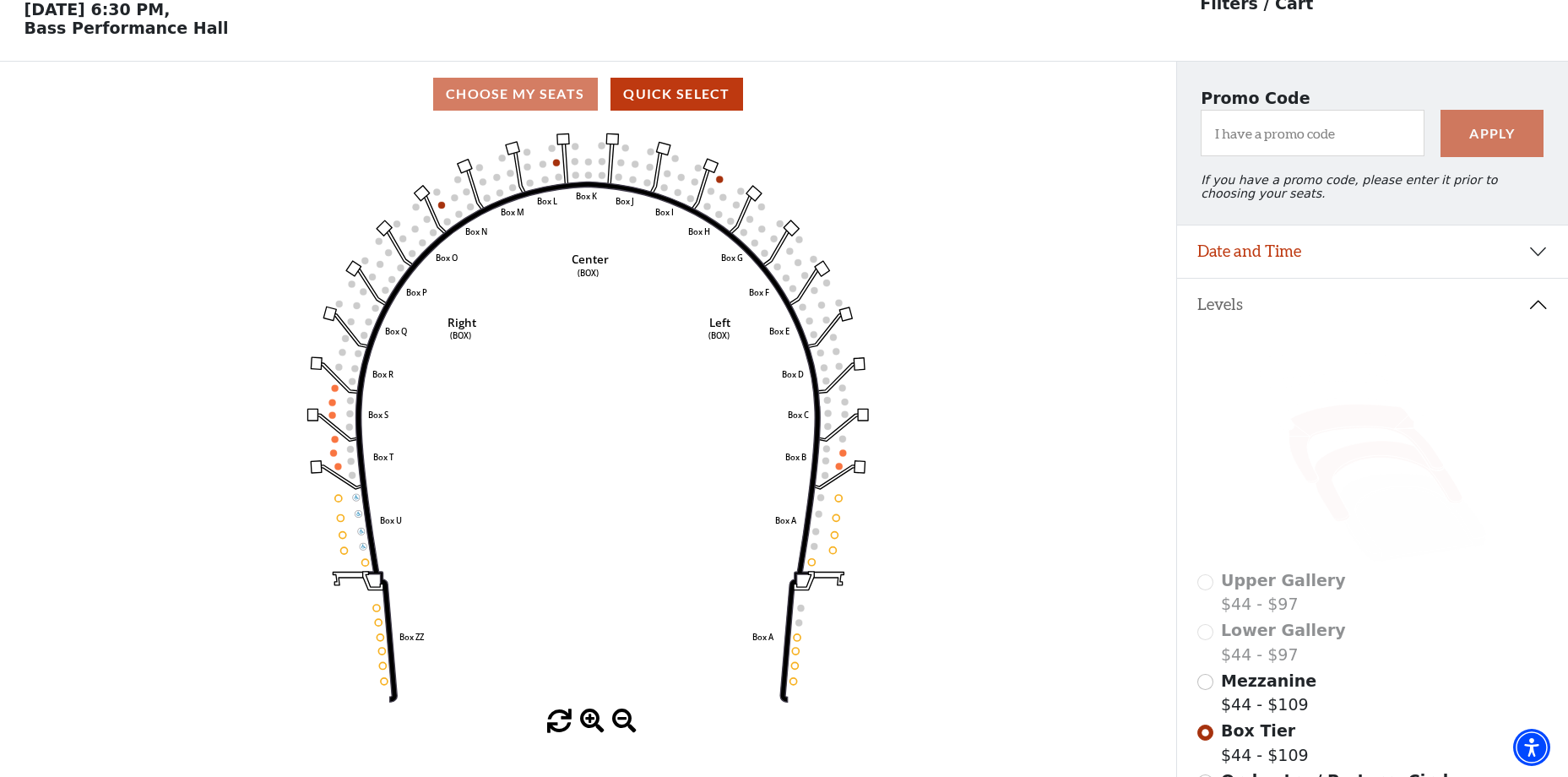
click at [1325, 432] on icon at bounding box center [1366, 443] width 155 height 78
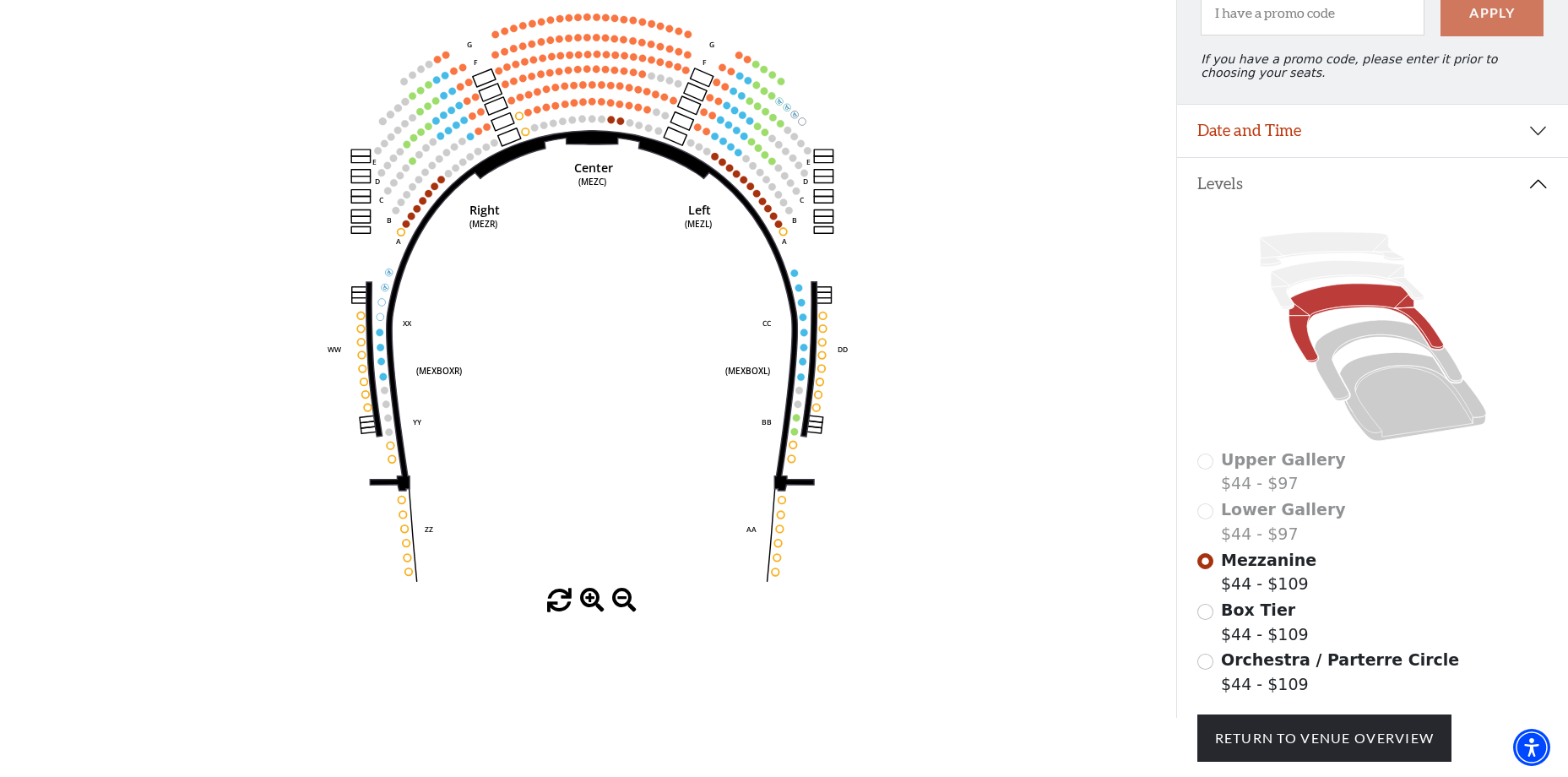
scroll to position [319, 0]
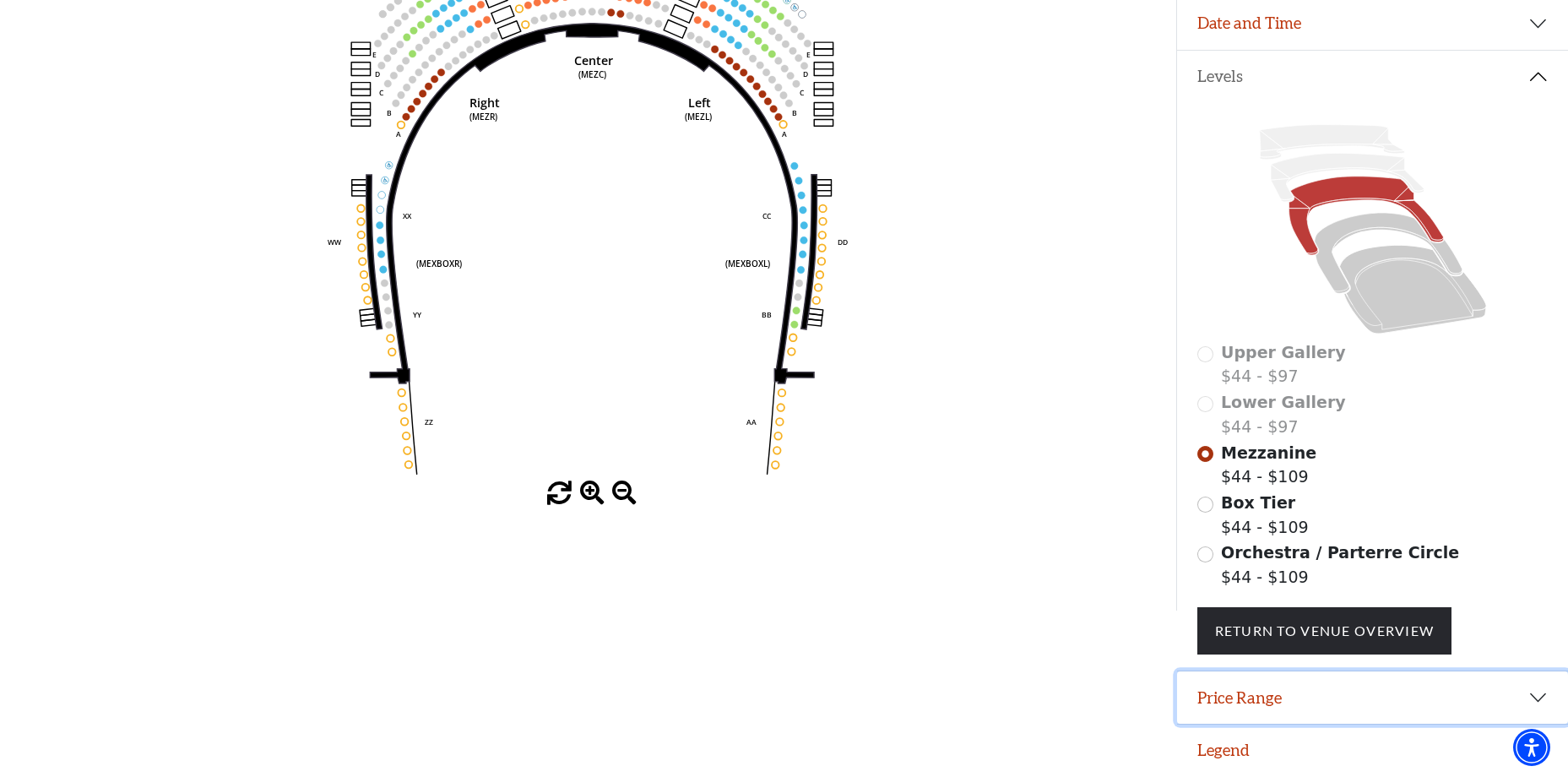
click at [1287, 687] on button "Price Range" at bounding box center [1373, 698] width 391 height 52
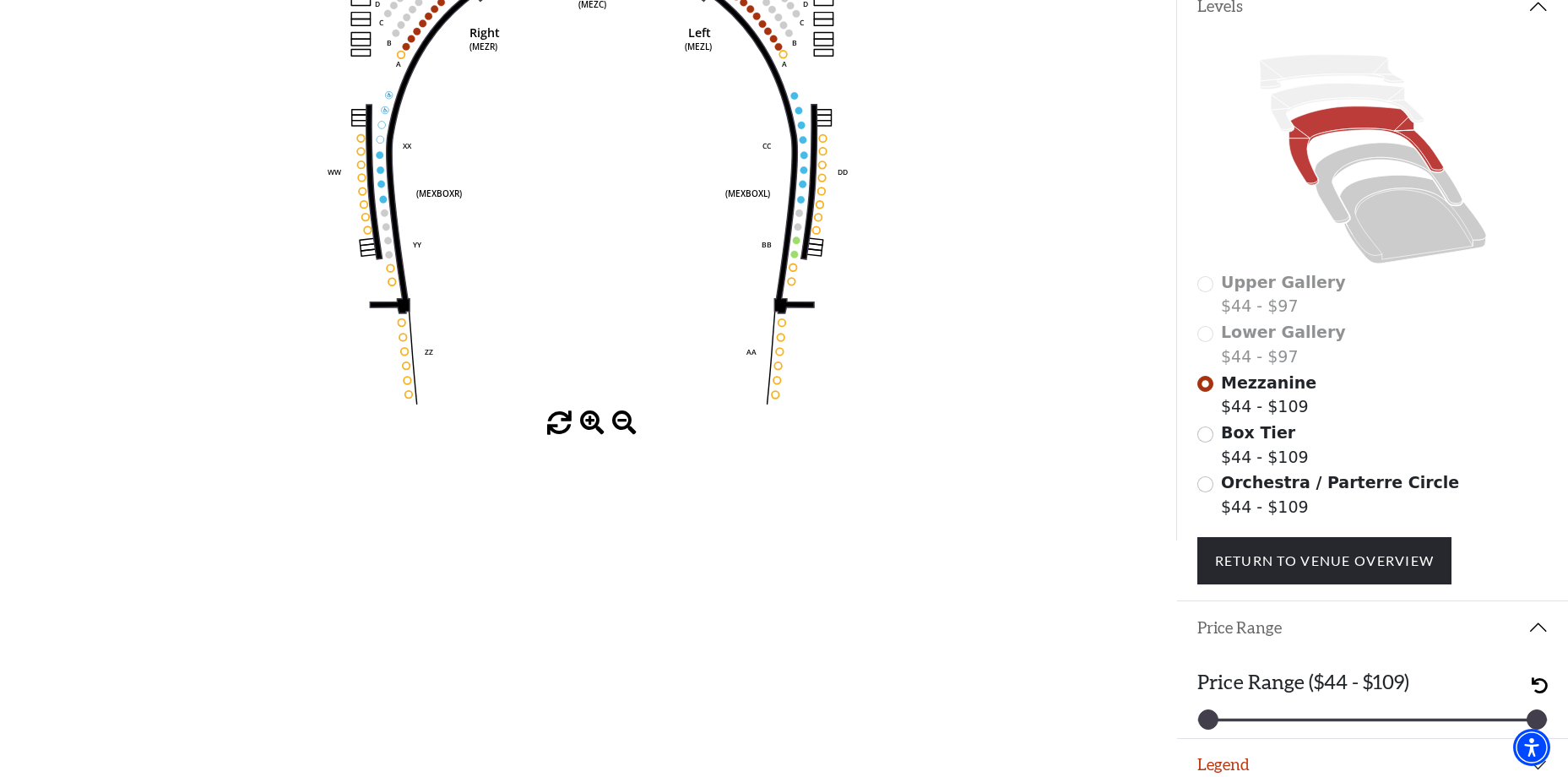
scroll to position [403, 0]
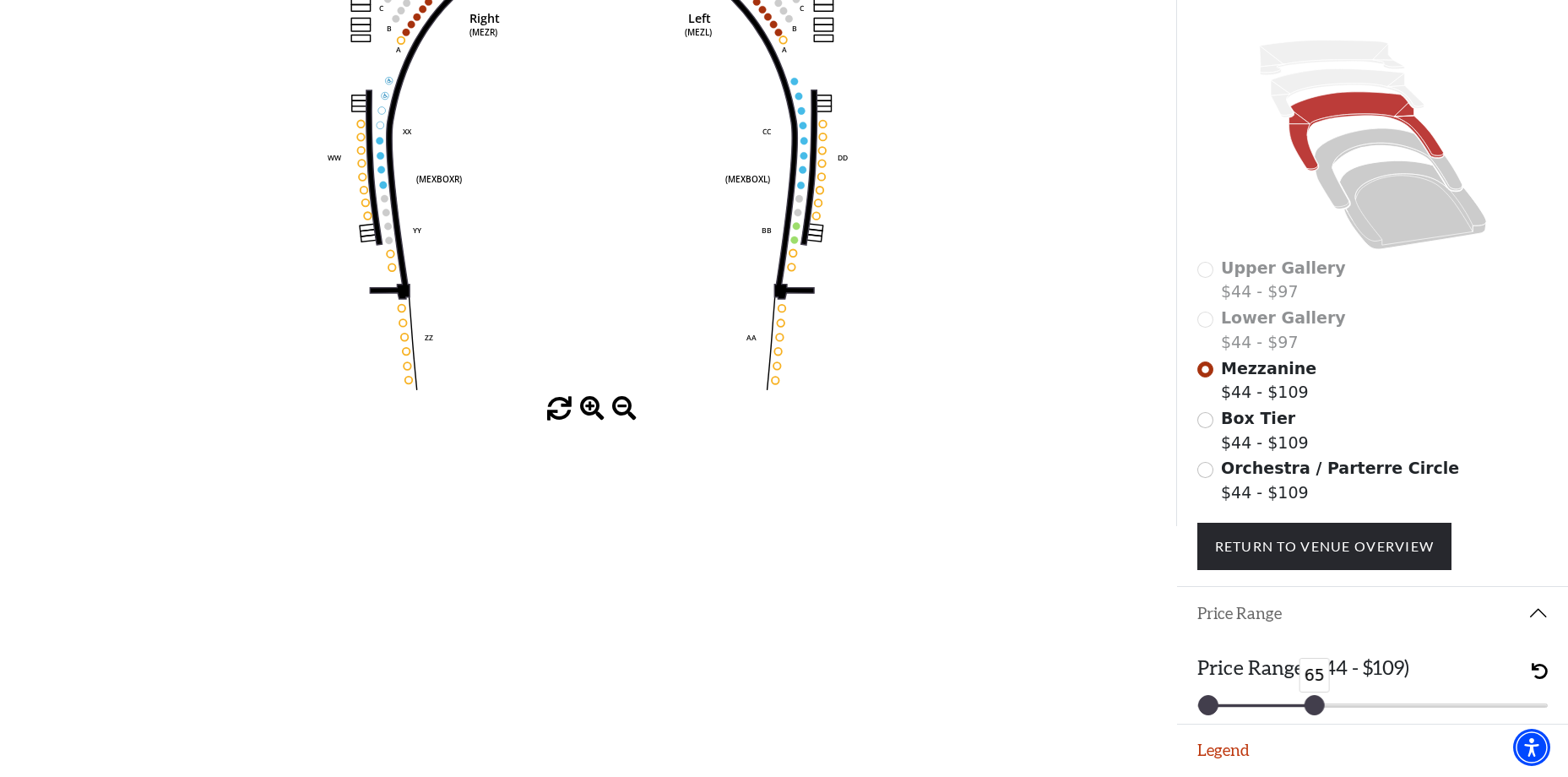
drag, startPoint x: 1535, startPoint y: 699, endPoint x: 1311, endPoint y: 677, distance: 225.1
click at [1311, 695] on div "65" at bounding box center [1315, 705] width 21 height 21
click at [1222, 483] on label "Orchestra / Parterre Circle $44 - $109" at bounding box center [1340, 480] width 239 height 48
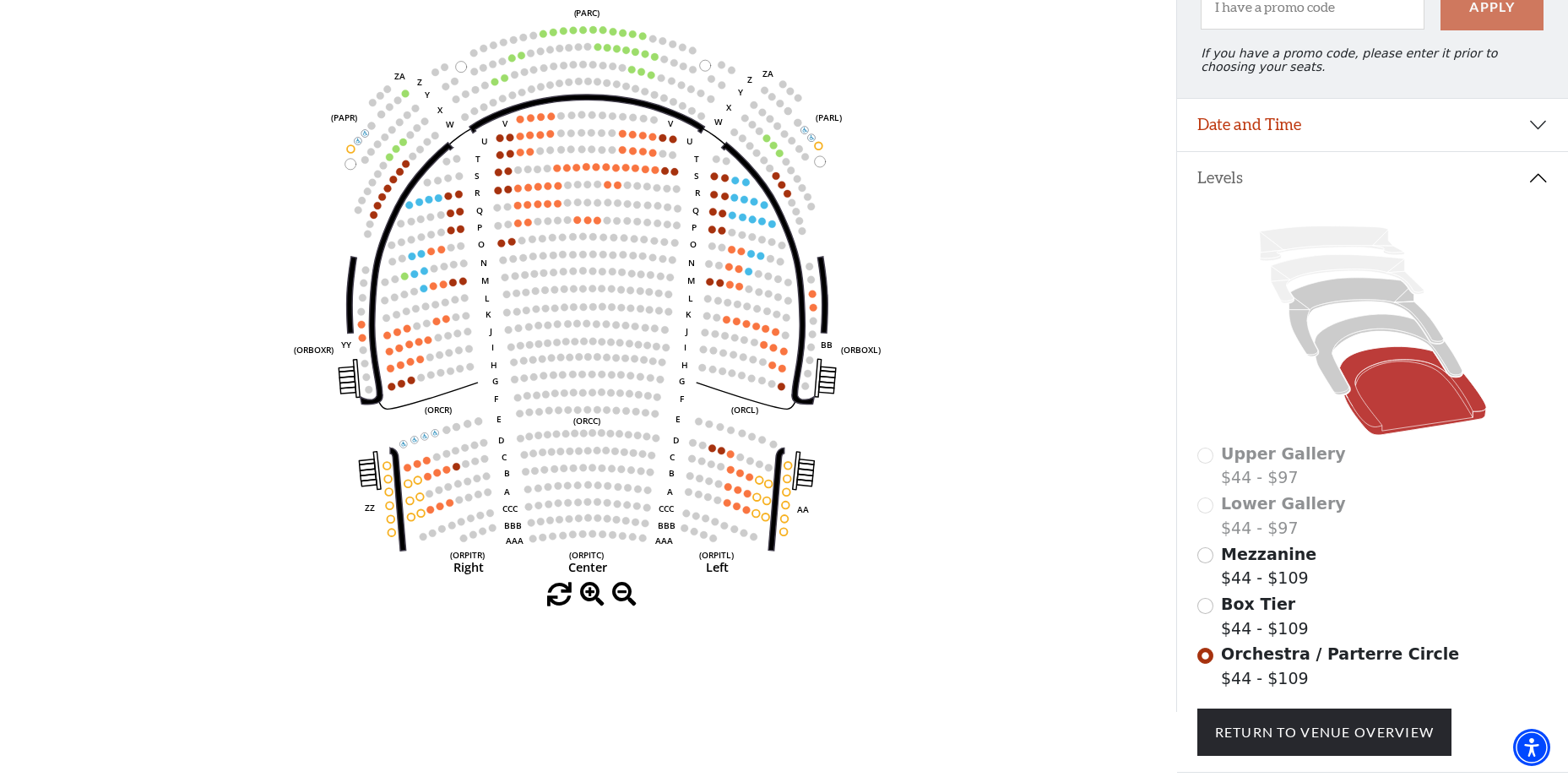
scroll to position [319, 0]
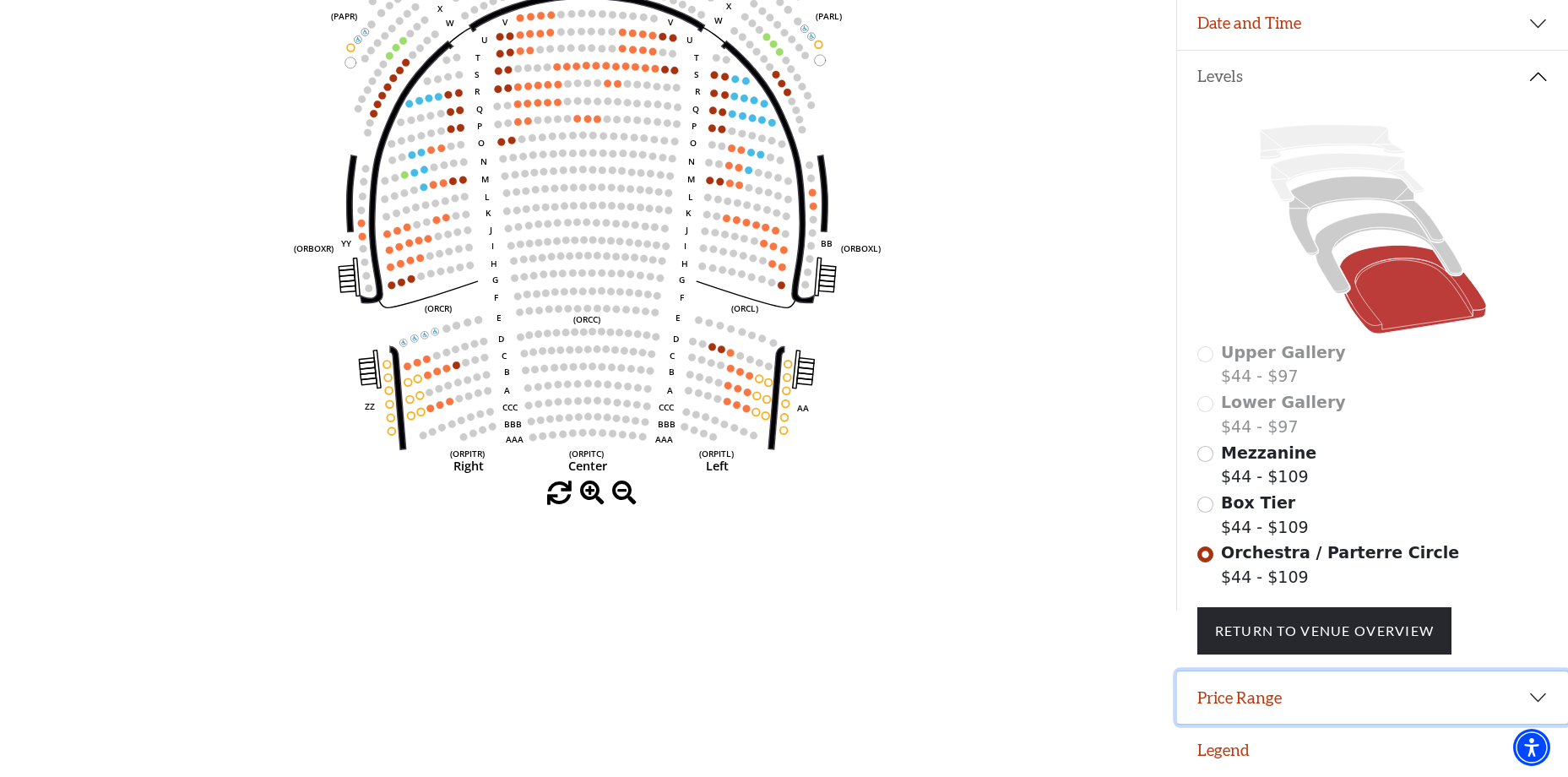
click at [1519, 693] on button "Price Range" at bounding box center [1373, 698] width 391 height 52
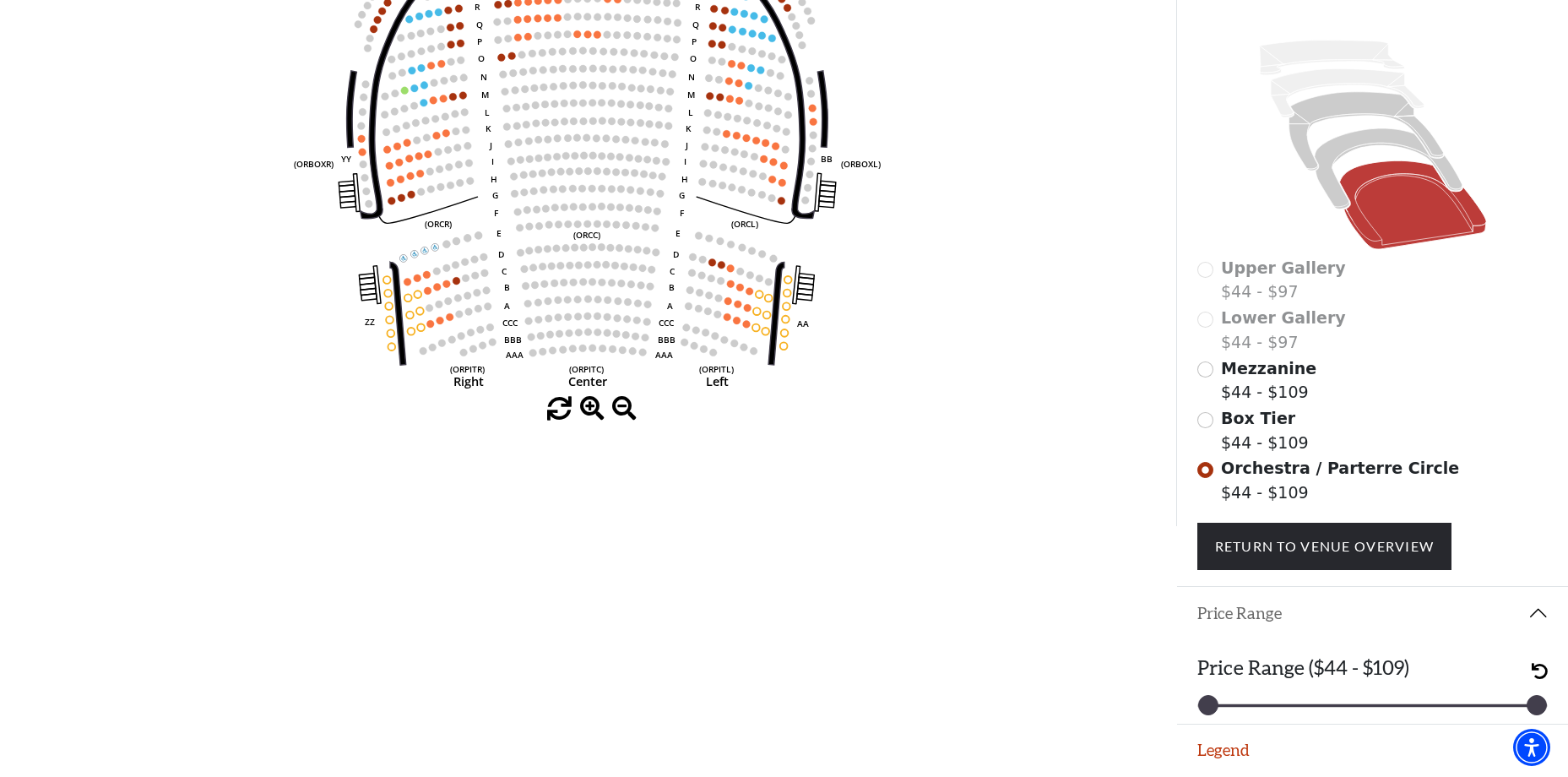
scroll to position [403, 0]
drag, startPoint x: 1537, startPoint y: 705, endPoint x: 1314, endPoint y: 678, distance: 224.6
click at [1314, 695] on div "65" at bounding box center [1315, 705] width 21 height 21
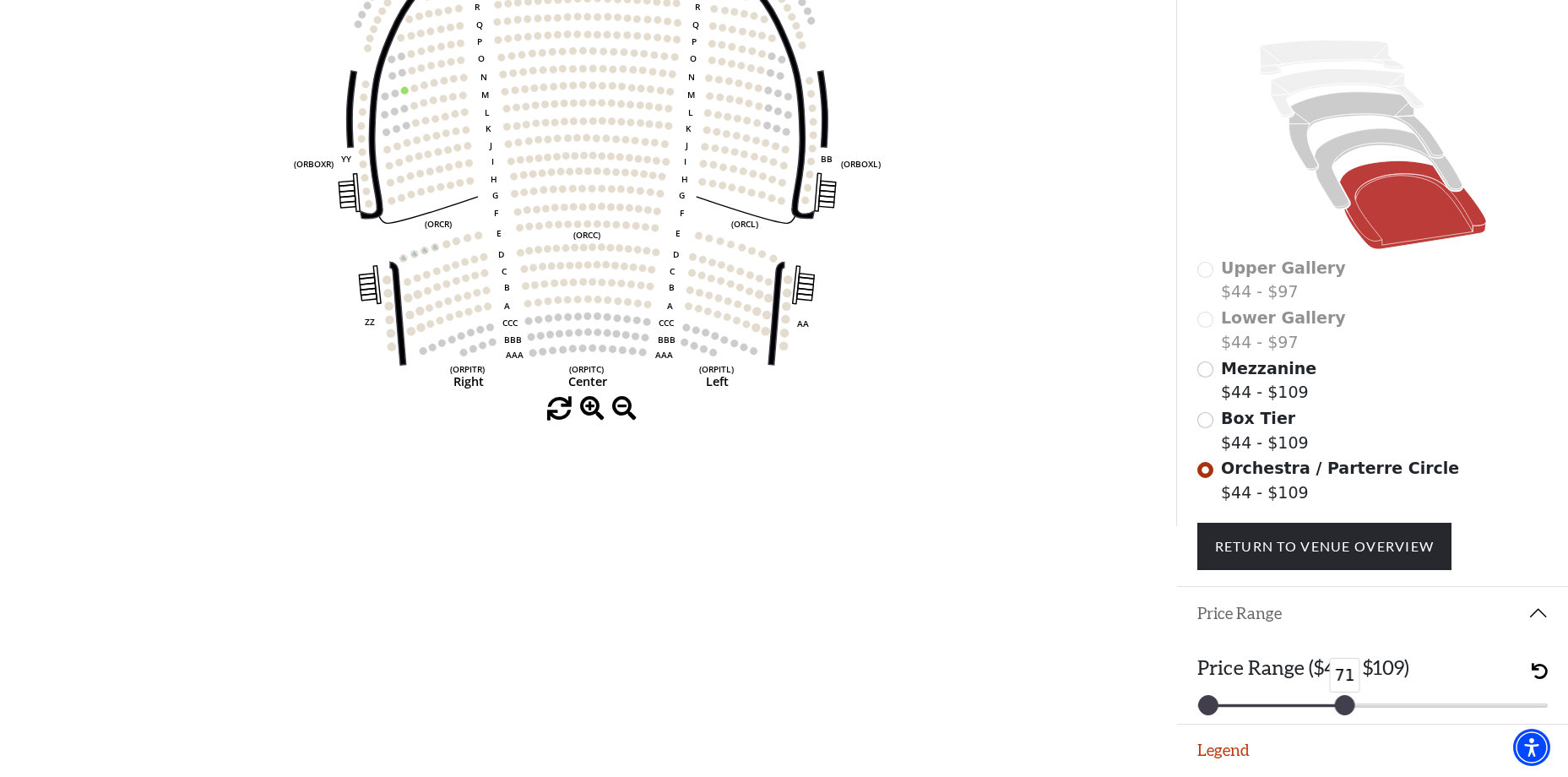
drag, startPoint x: 1315, startPoint y: 700, endPoint x: 1348, endPoint y: 705, distance: 33.4
click at [1348, 705] on div at bounding box center [1344, 705] width 19 height 19
drag, startPoint x: 1349, startPoint y: 707, endPoint x: 1393, endPoint y: 709, distance: 44.0
click at [1393, 709] on div at bounding box center [1395, 705] width 19 height 19
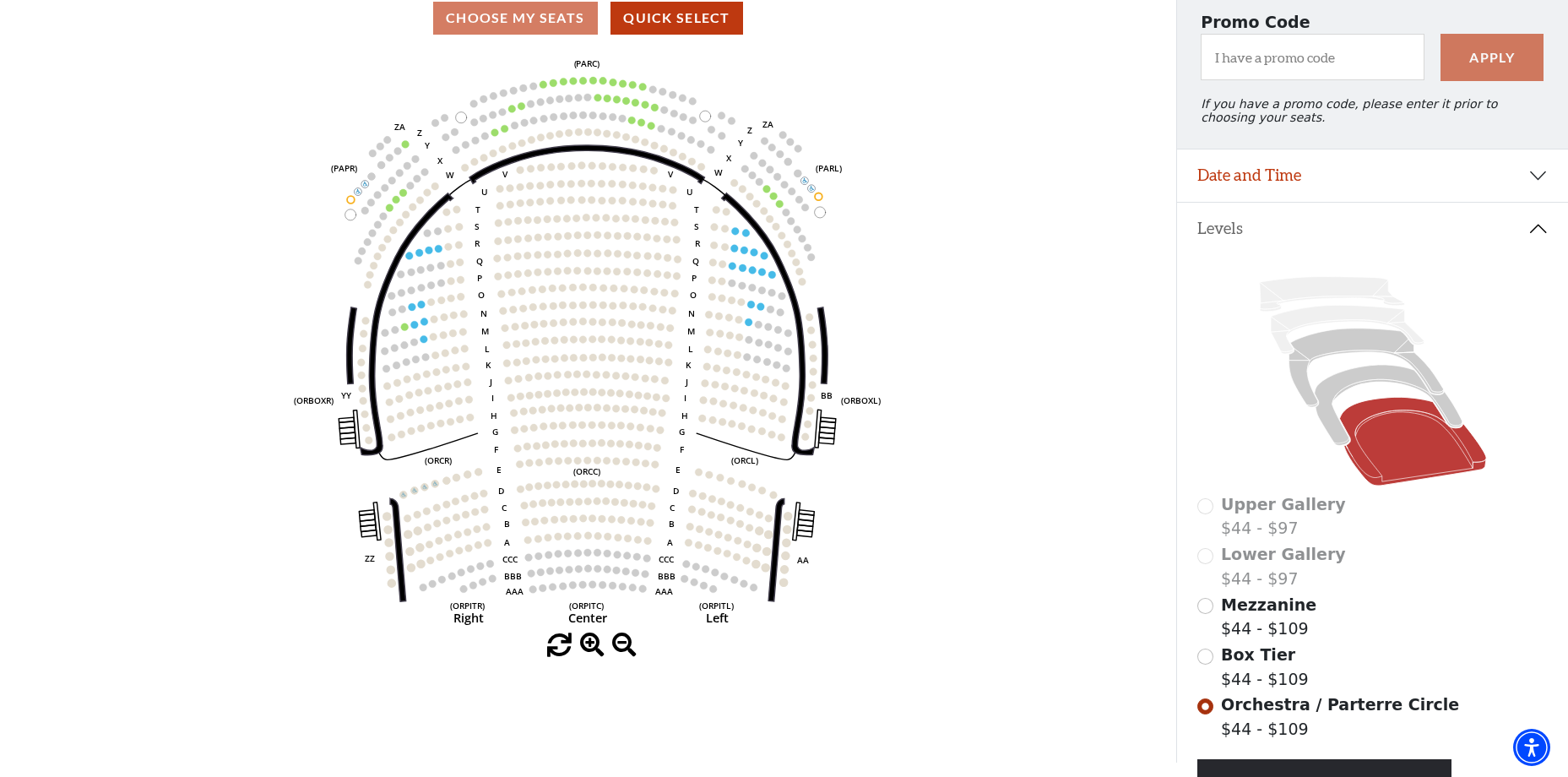
scroll to position [149, 0]
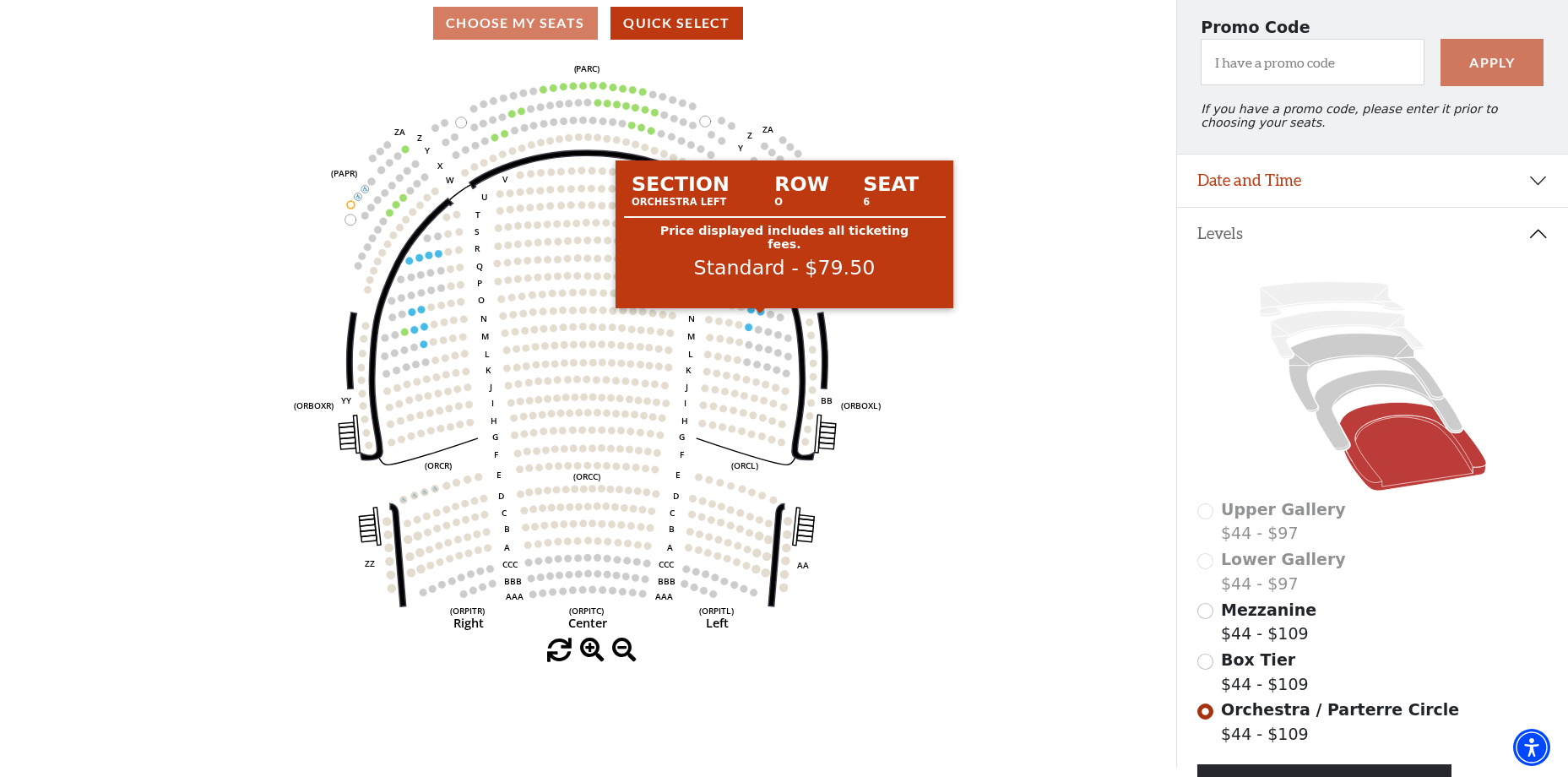
click at [762, 316] on circle at bounding box center [761, 312] width 7 height 7
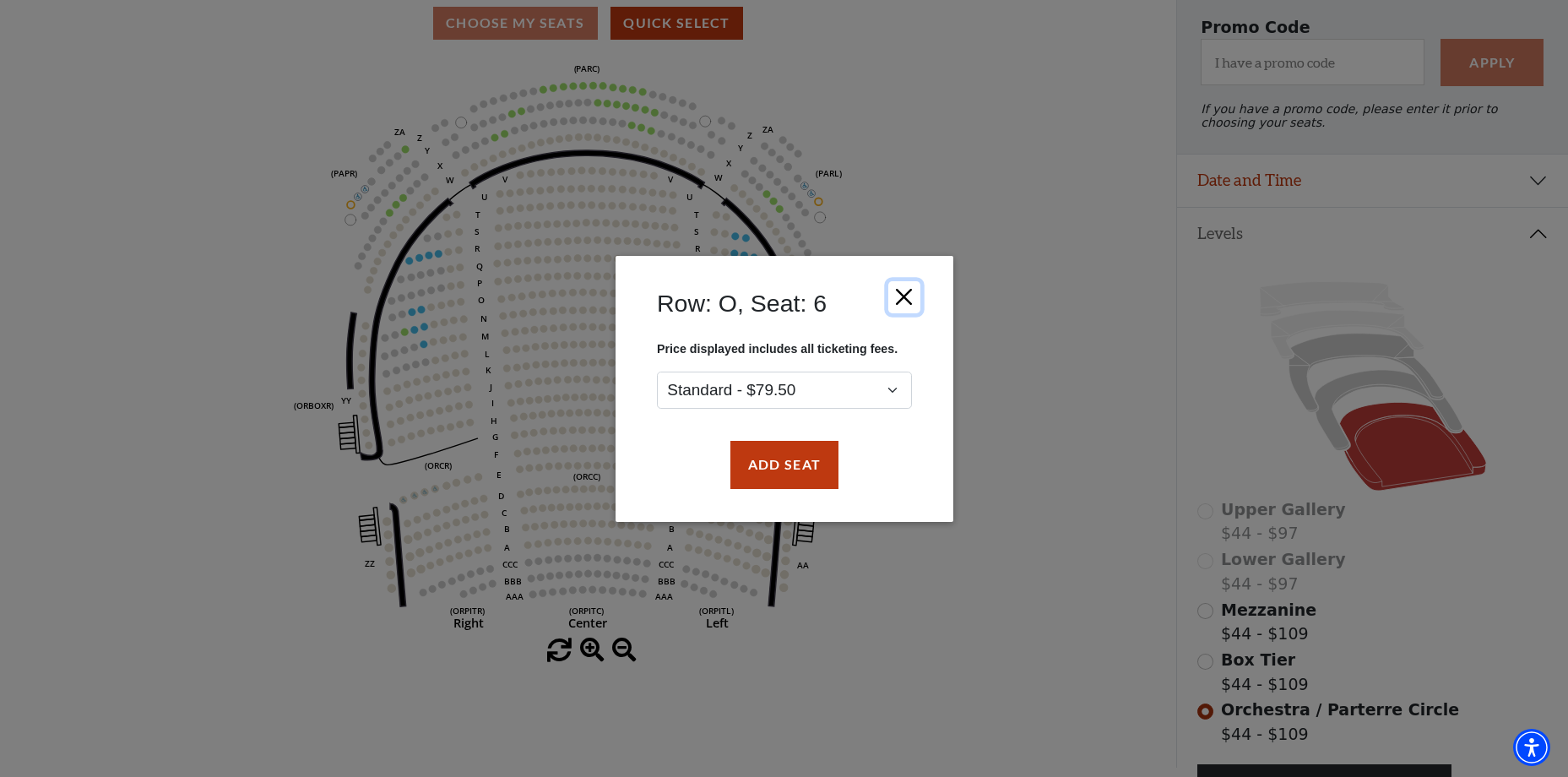
click at [902, 298] on button "Close" at bounding box center [904, 297] width 32 height 32
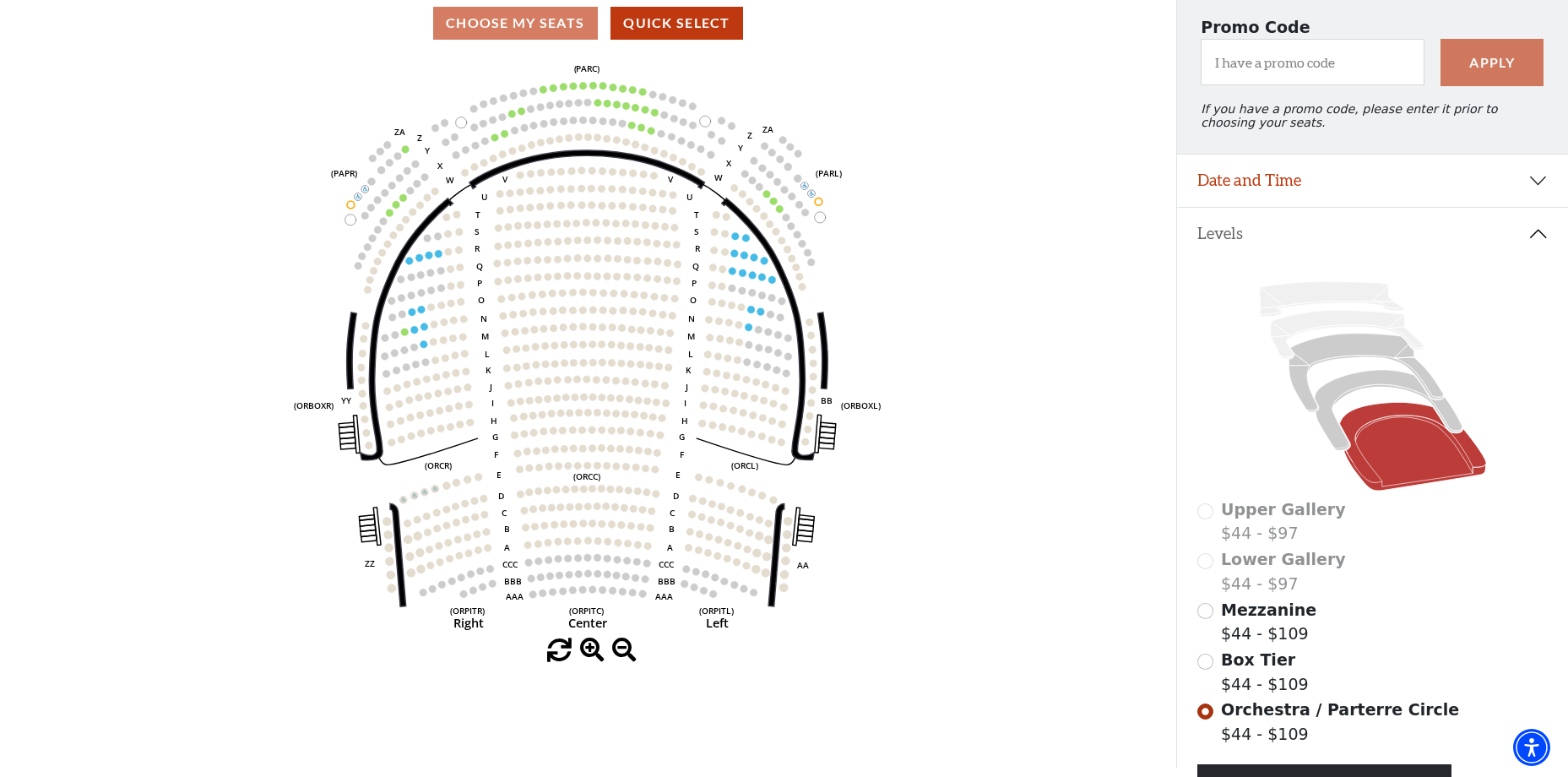
click at [505, 138] on circle at bounding box center [504, 133] width 7 height 7
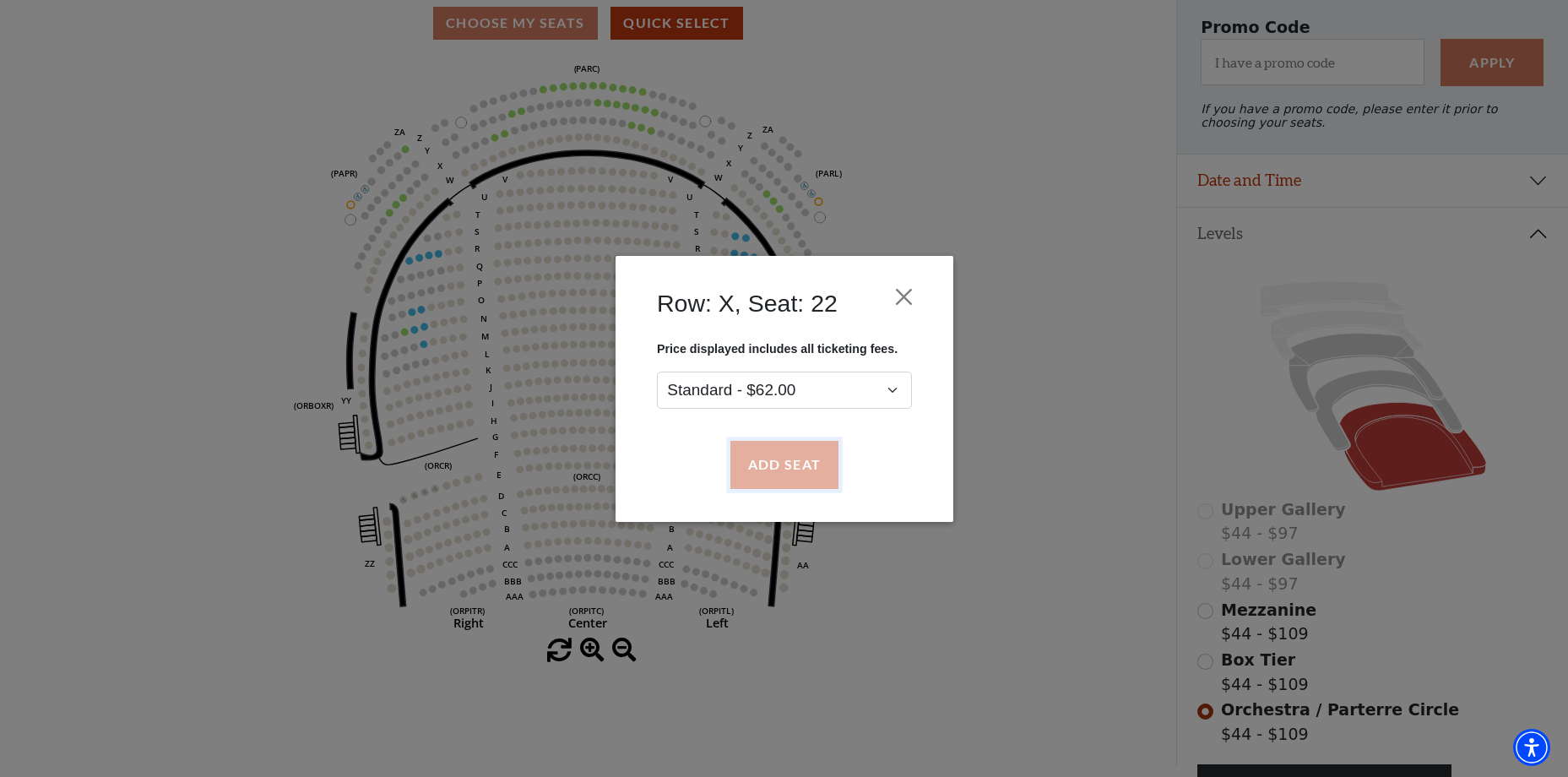
click at [784, 465] on button "Add Seat" at bounding box center [784, 465] width 108 height 48
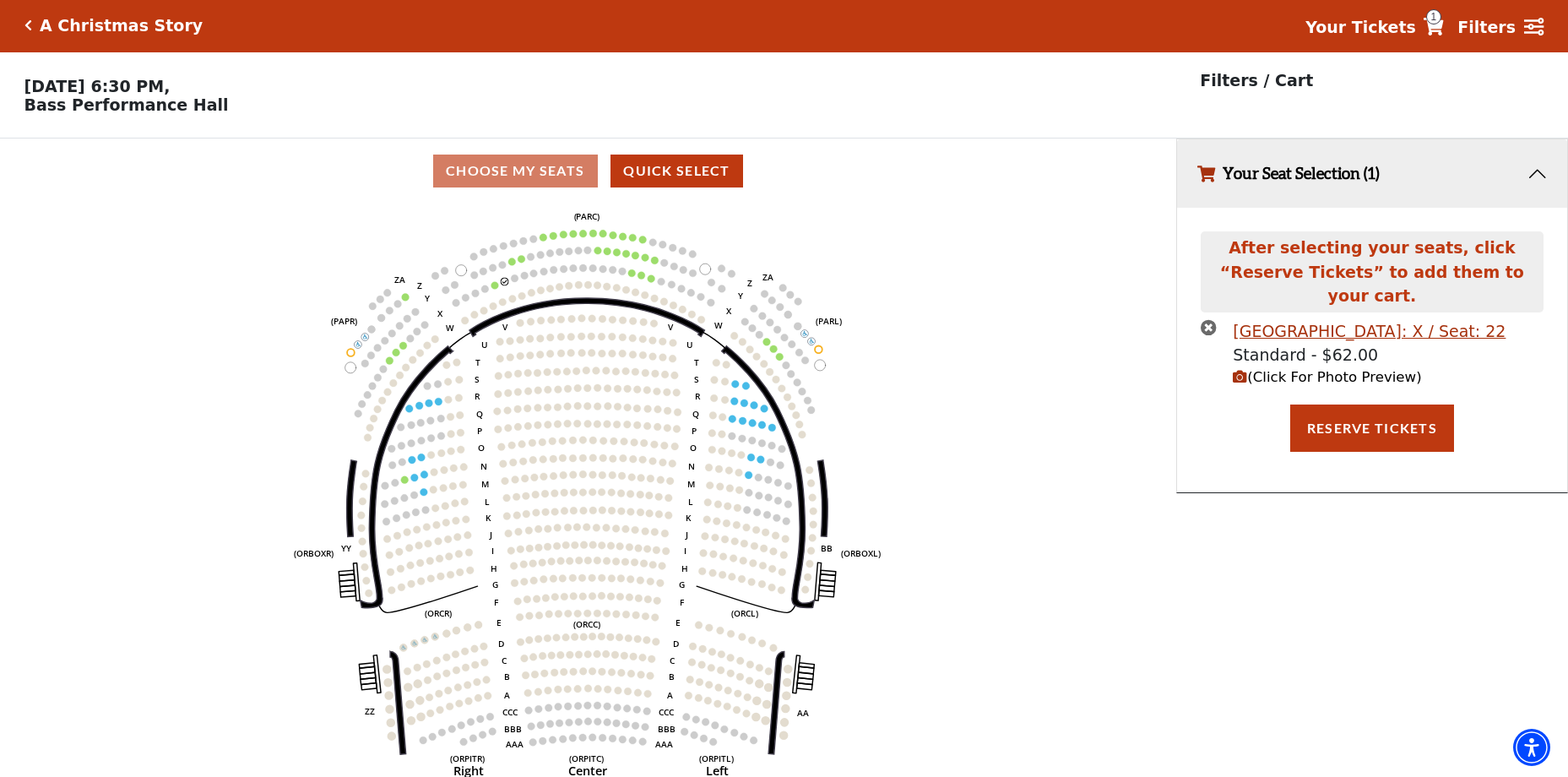
scroll to position [0, 0]
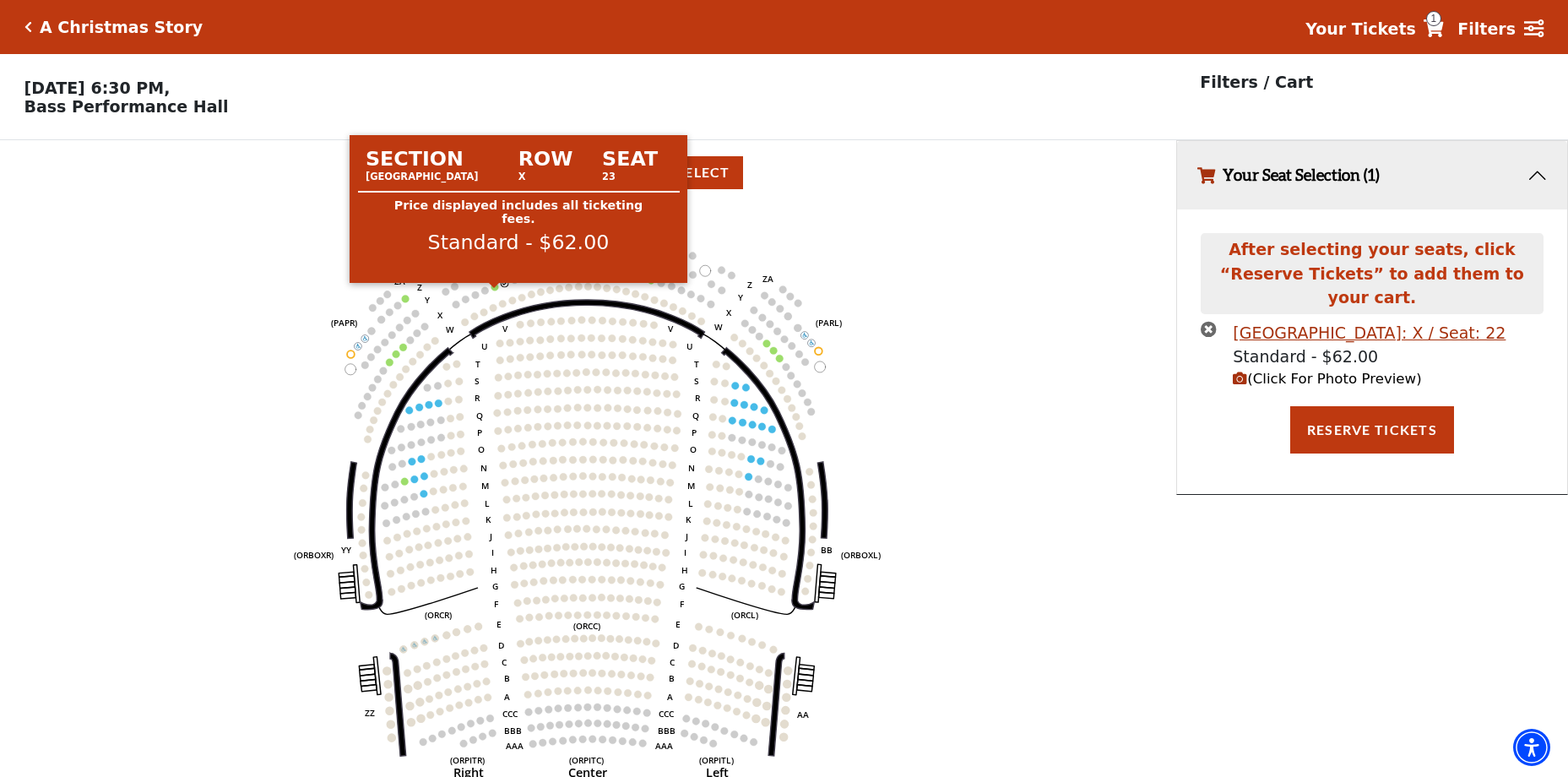
click at [498, 291] on circle at bounding box center [494, 286] width 7 height 7
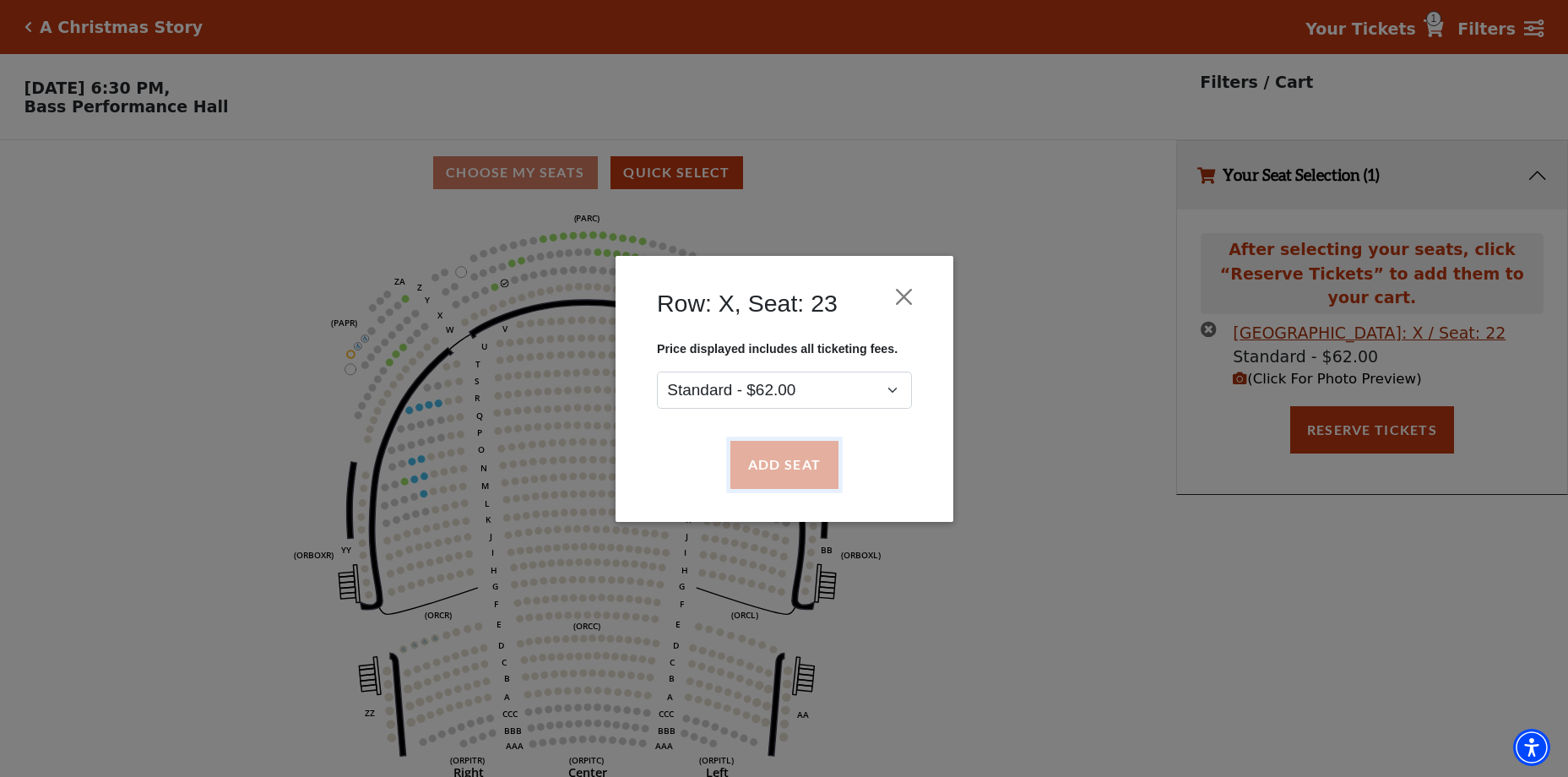
click at [773, 474] on button "Add Seat" at bounding box center [784, 465] width 108 height 48
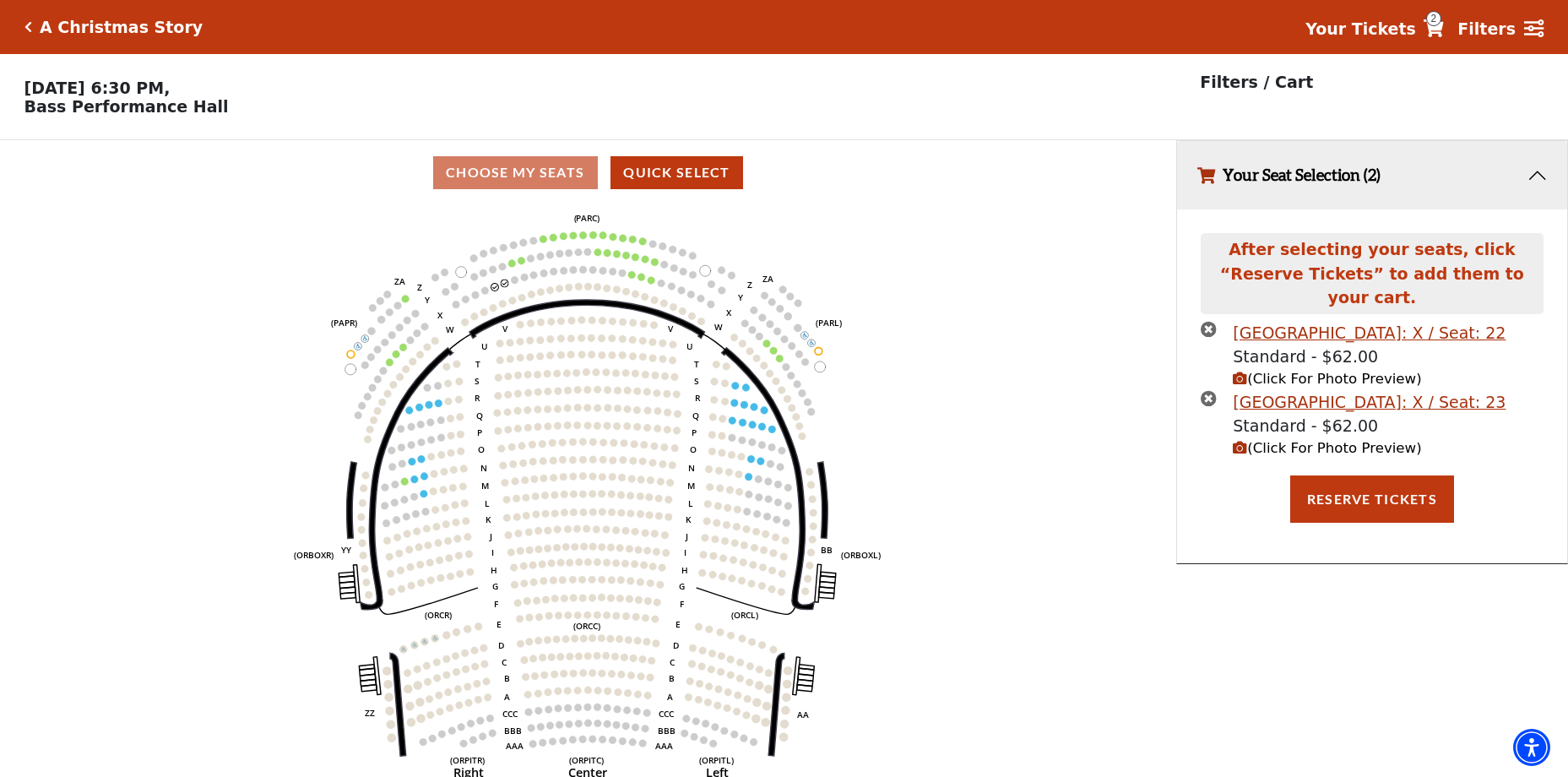
click at [1295, 371] on span "(Click For Photo Preview)" at bounding box center [1327, 379] width 188 height 16
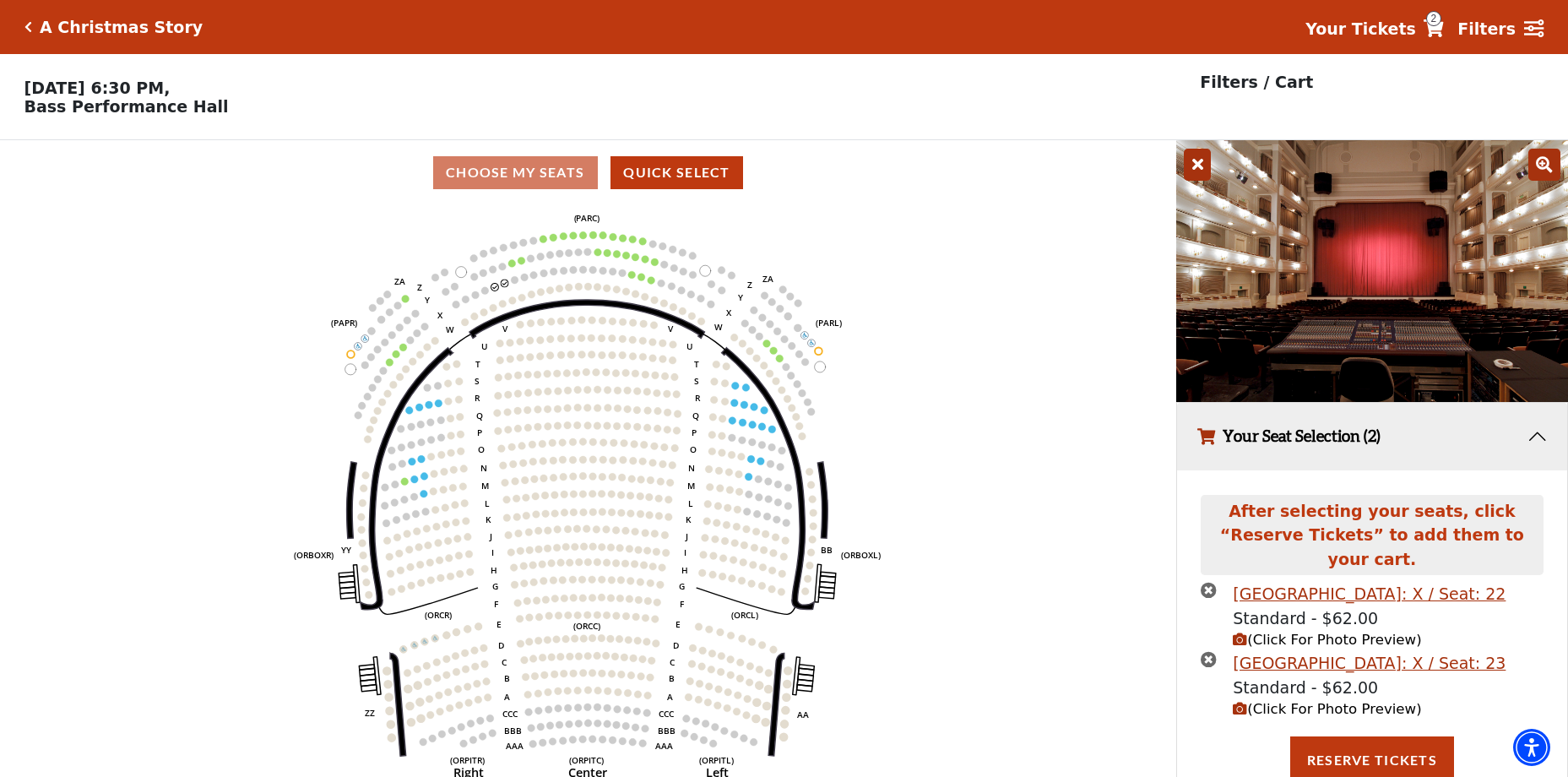
click at [1194, 167] on icon at bounding box center [1197, 165] width 27 height 32
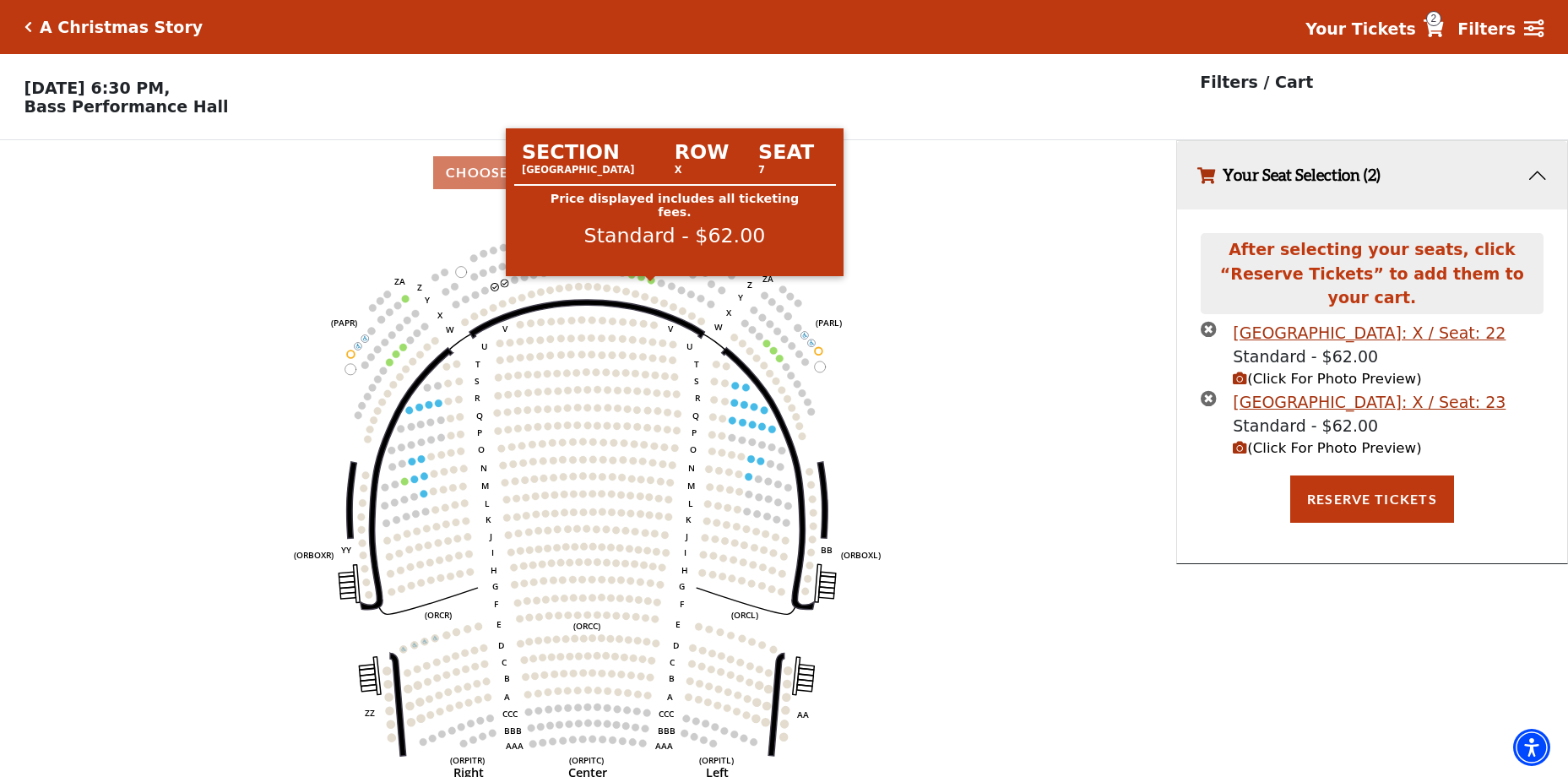
click at [651, 284] on circle at bounding box center [652, 280] width 7 height 7
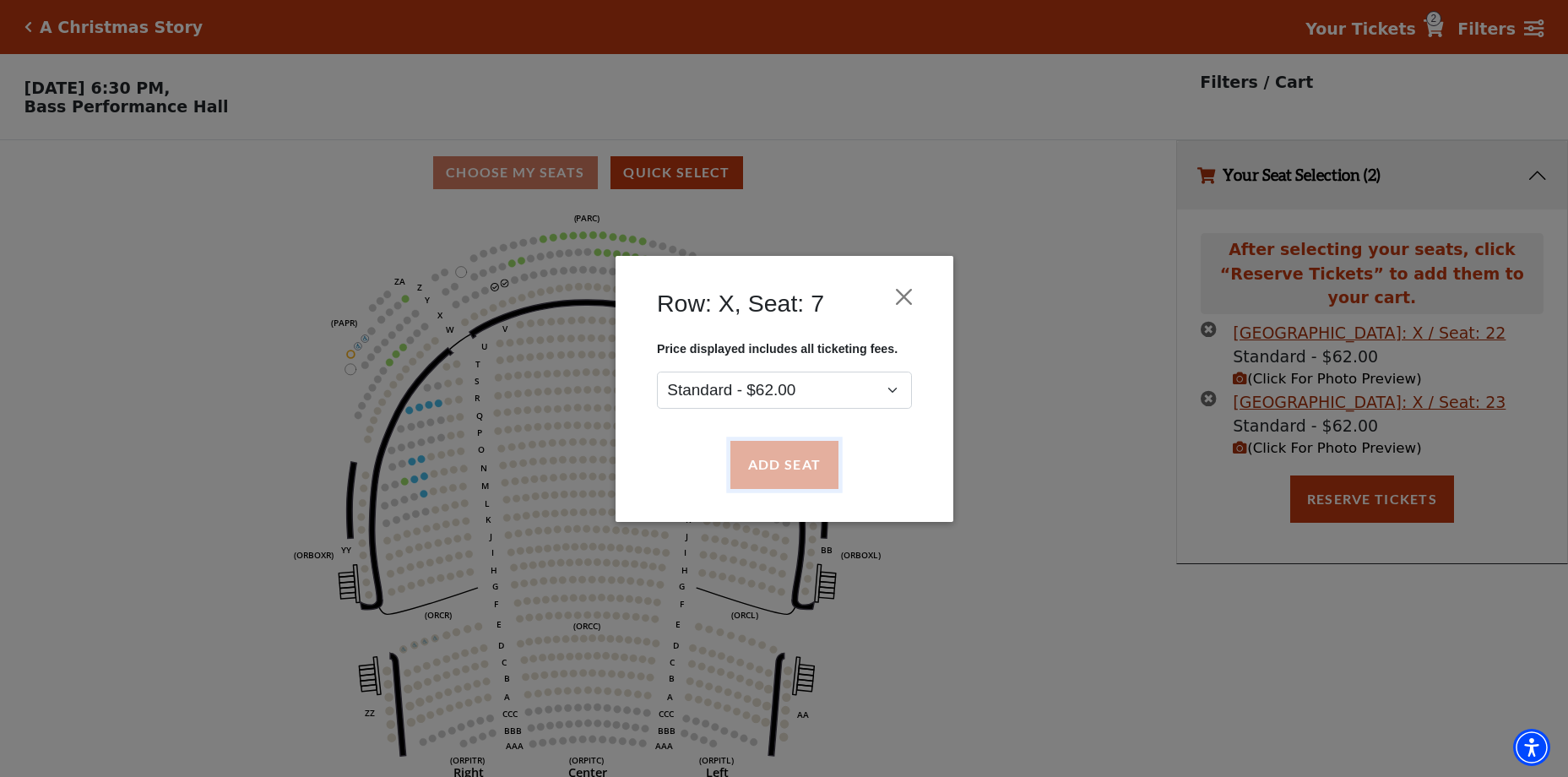
click at [802, 465] on button "Add Seat" at bounding box center [784, 465] width 108 height 48
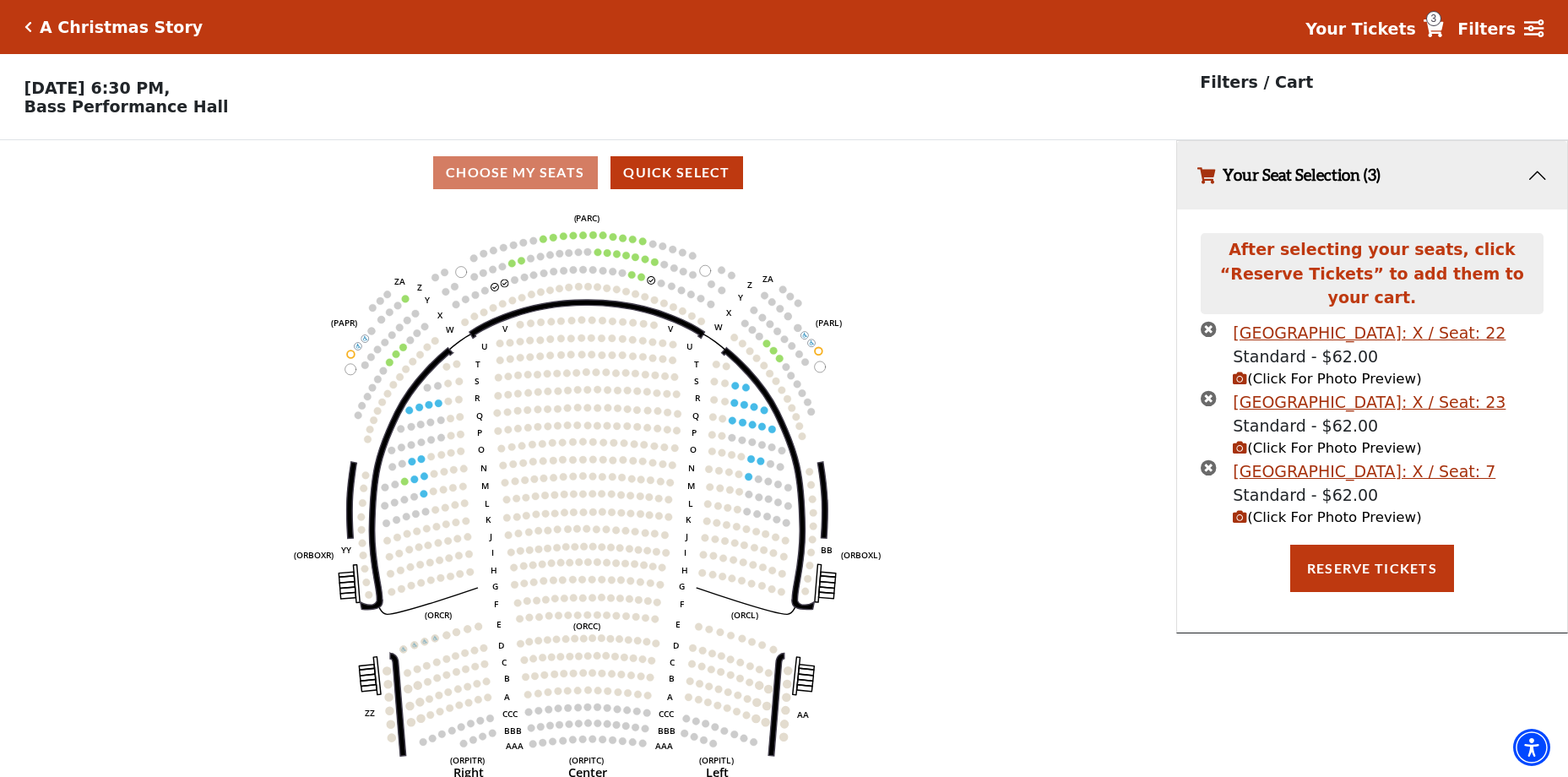
click at [1280, 459] on div "Parterre Circle Center Row: X / Seat: 7" at bounding box center [1365, 471] width 263 height 24
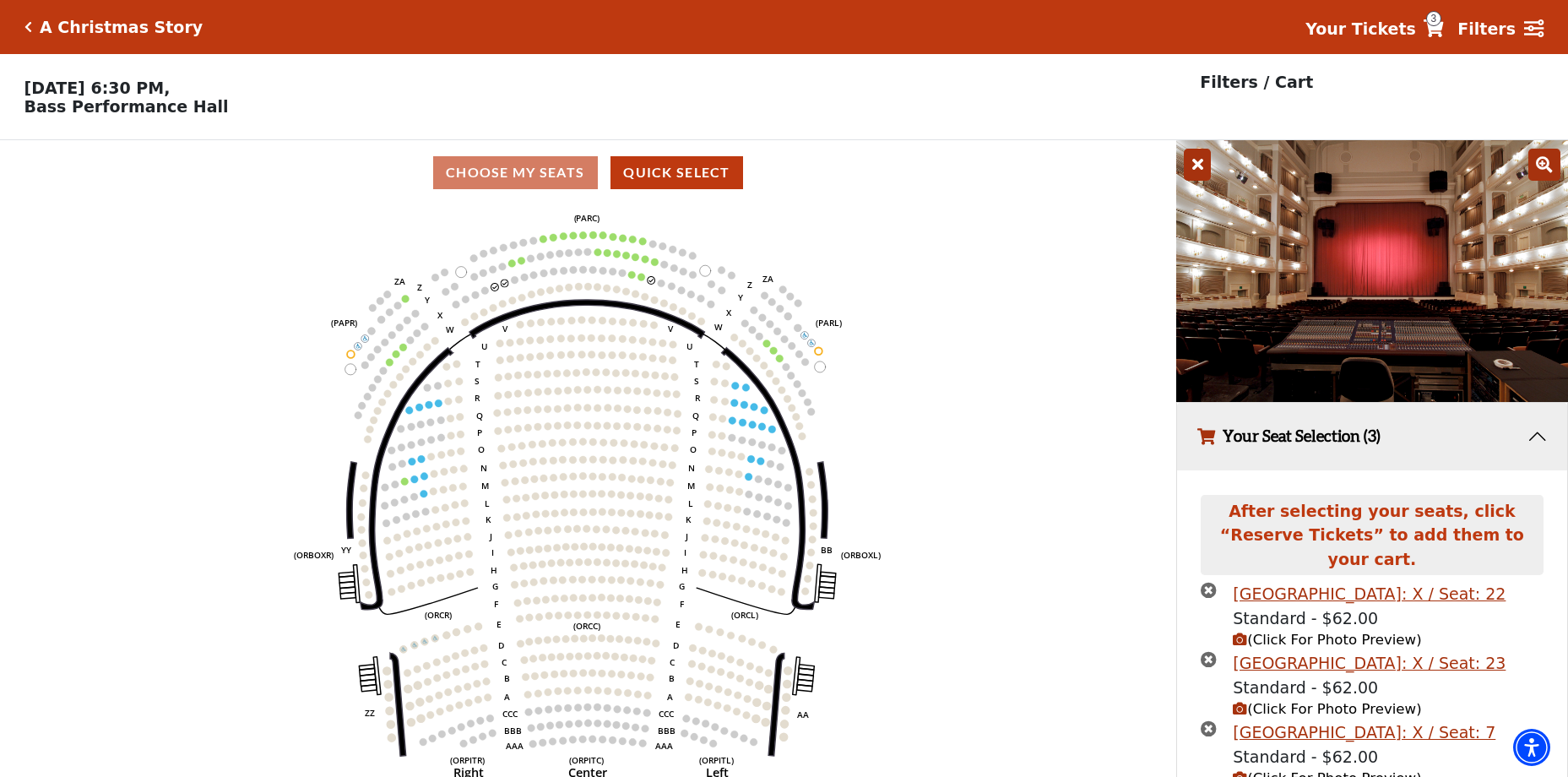
click at [1203, 170] on icon at bounding box center [1197, 165] width 27 height 32
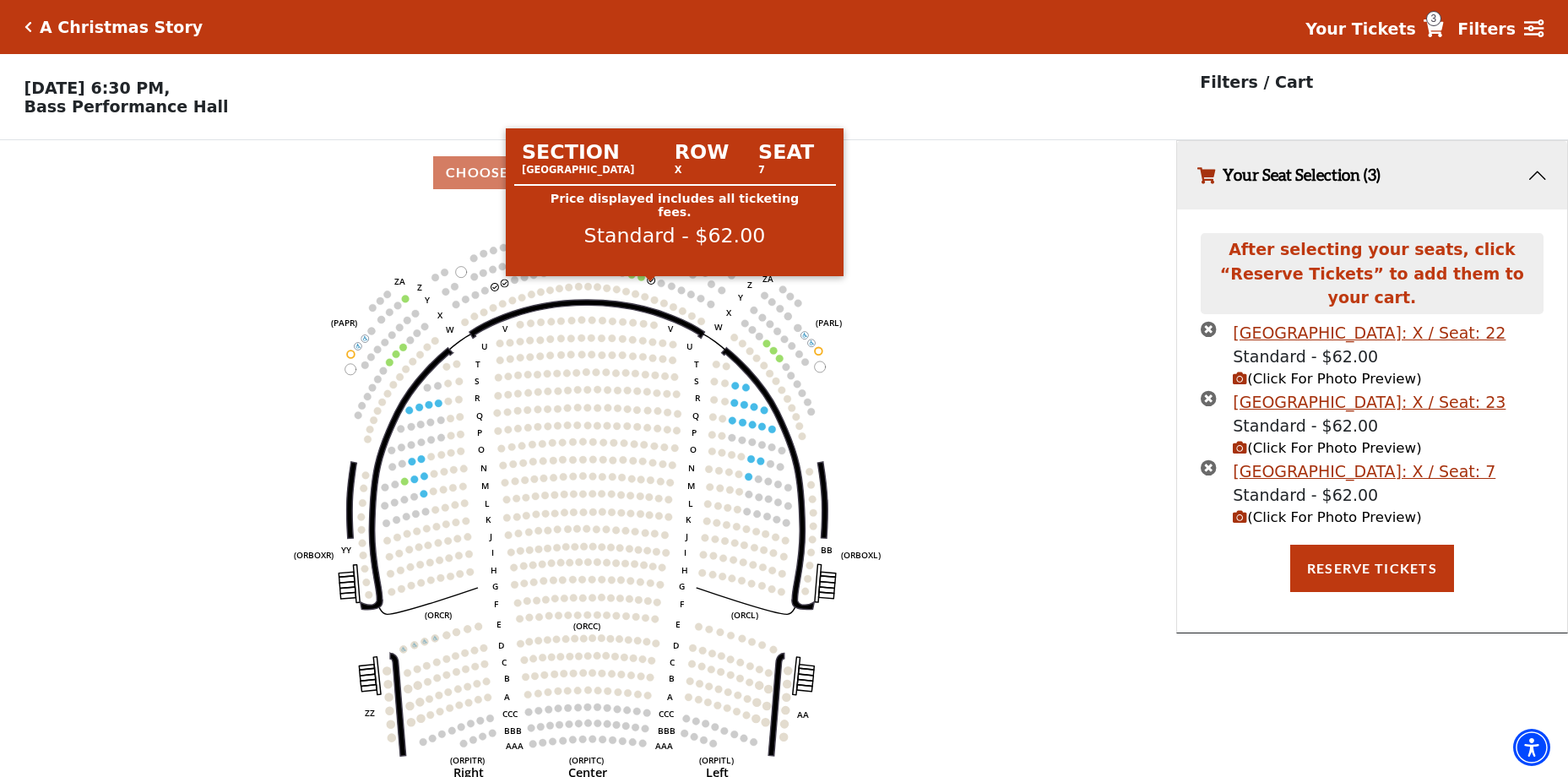
click at [650, 284] on circle at bounding box center [652, 280] width 7 height 7
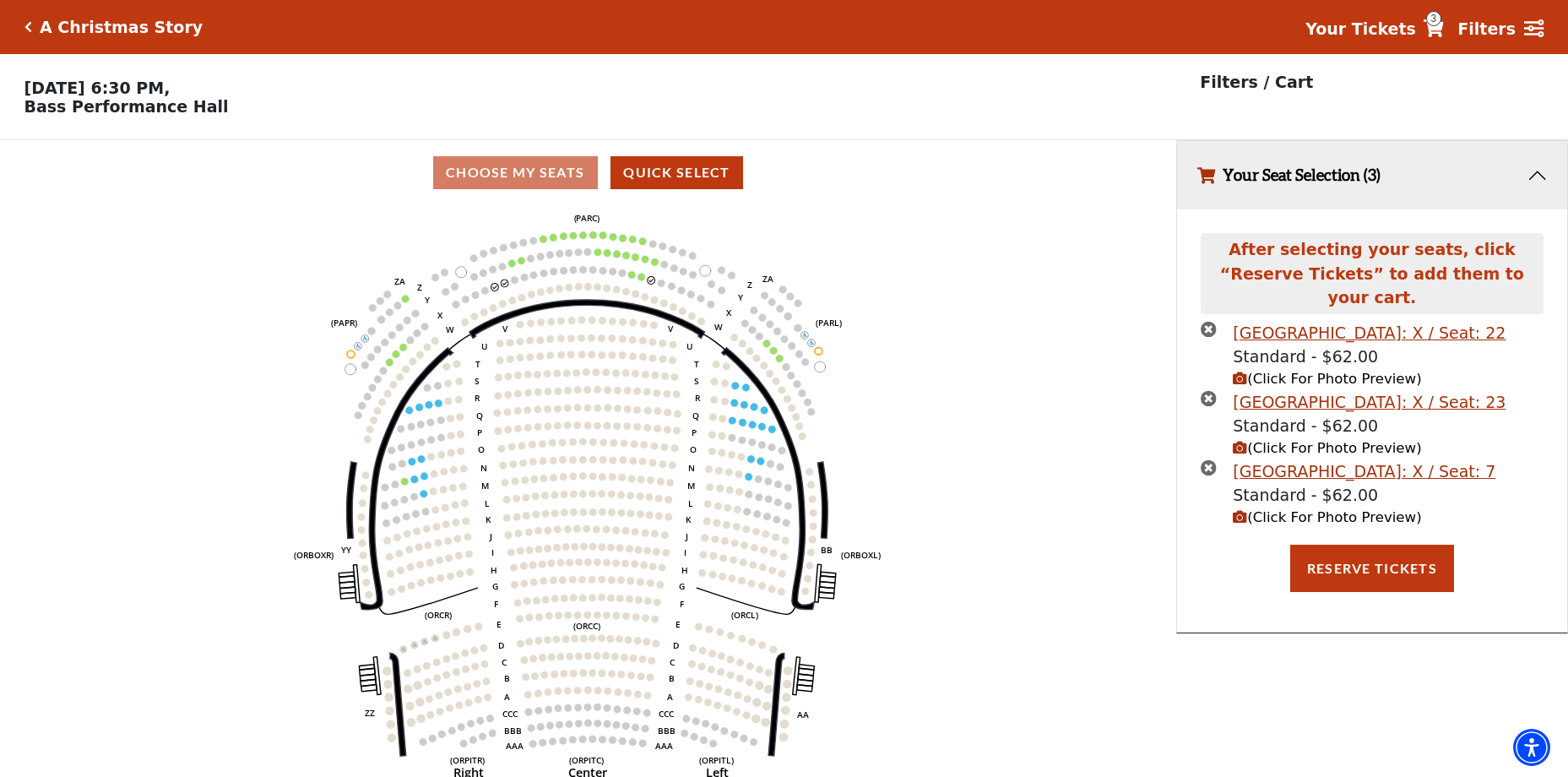
click at [1206, 459] on icon "times-circle" at bounding box center [1209, 467] width 16 height 16
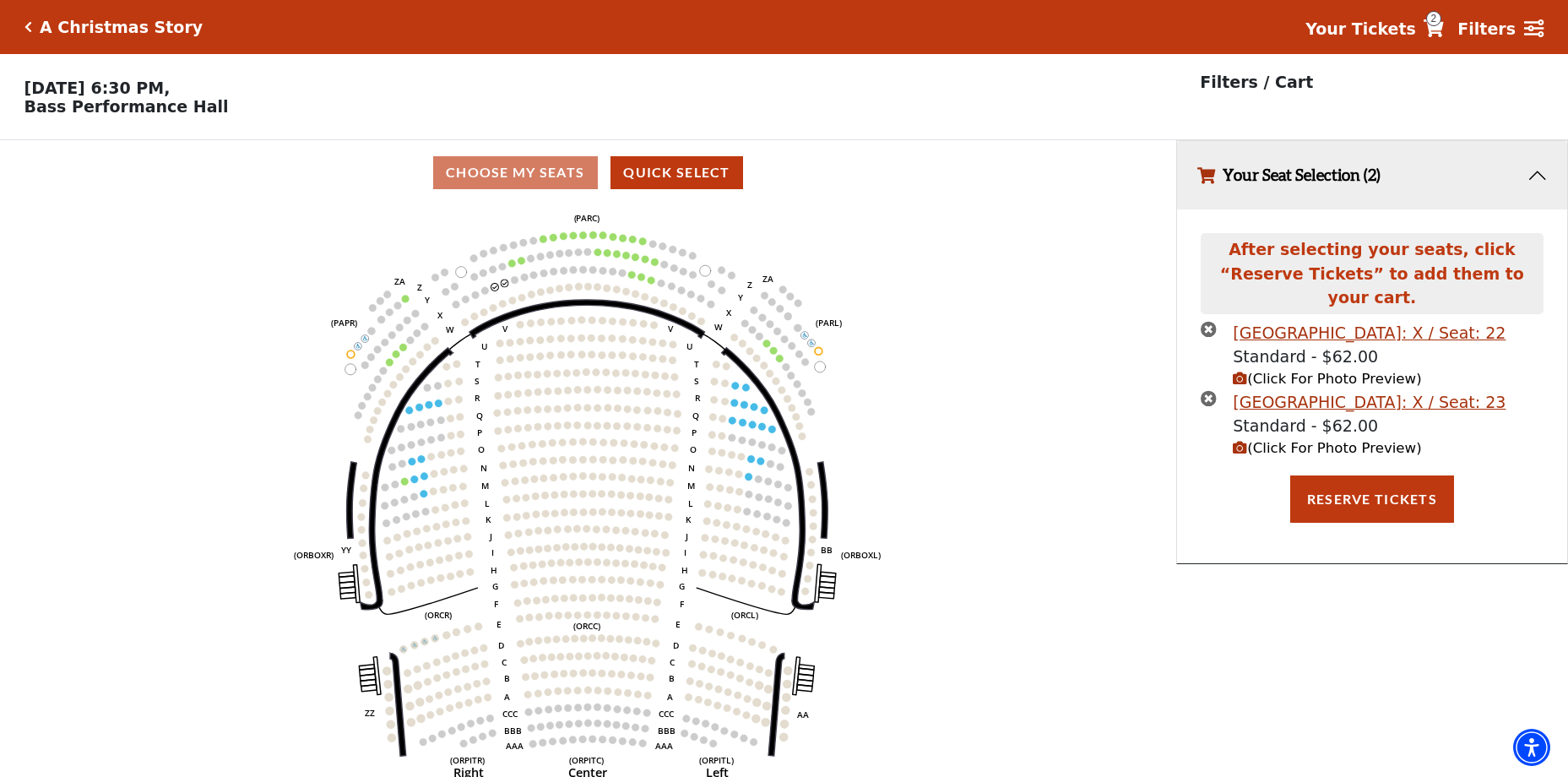
click at [1208, 390] on icon "times-circle" at bounding box center [1209, 398] width 16 height 16
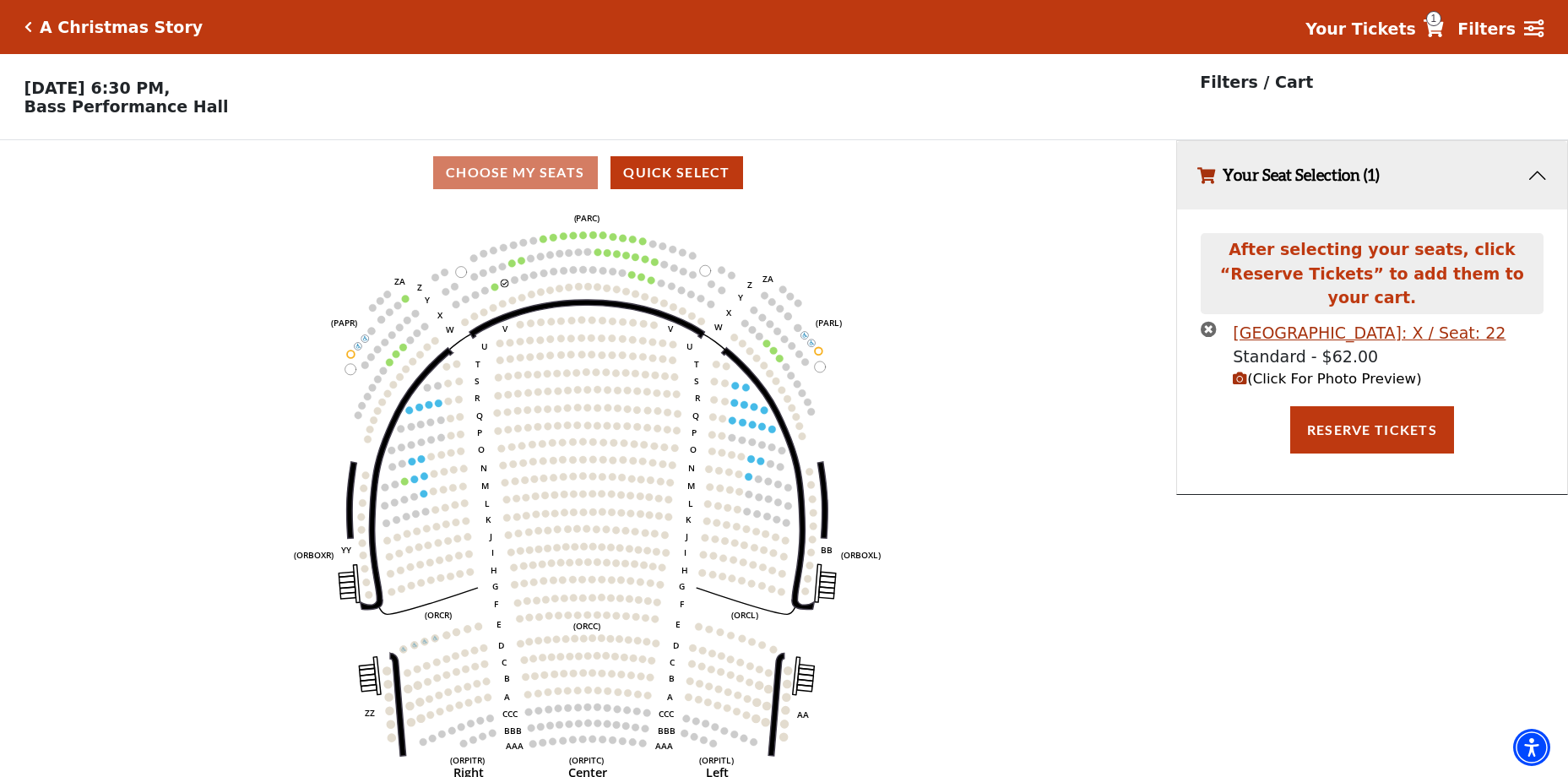
click at [1209, 321] on icon "times-circle" at bounding box center [1209, 330] width 16 height 16
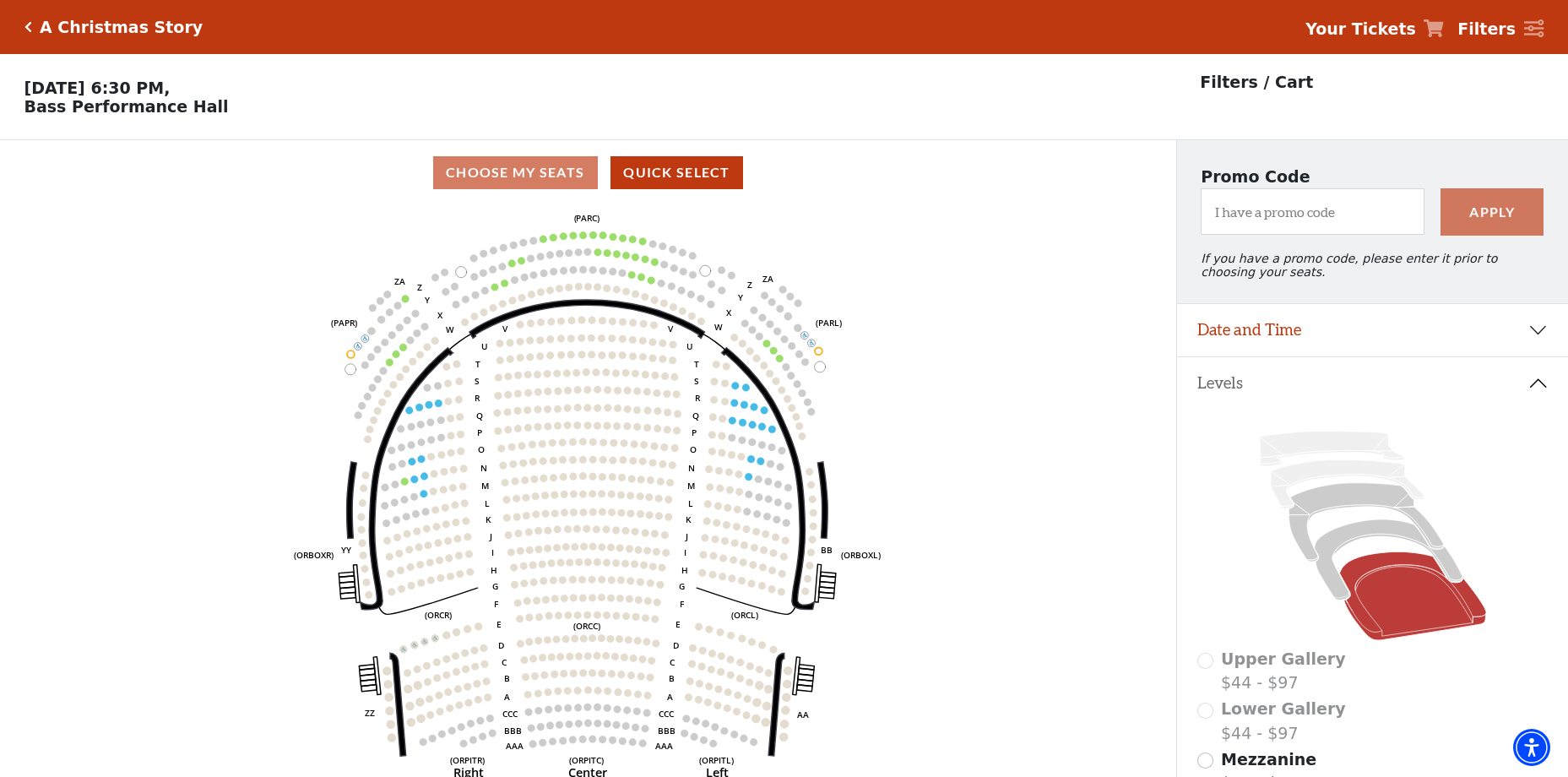
click at [765, 348] on circle at bounding box center [767, 343] width 7 height 7
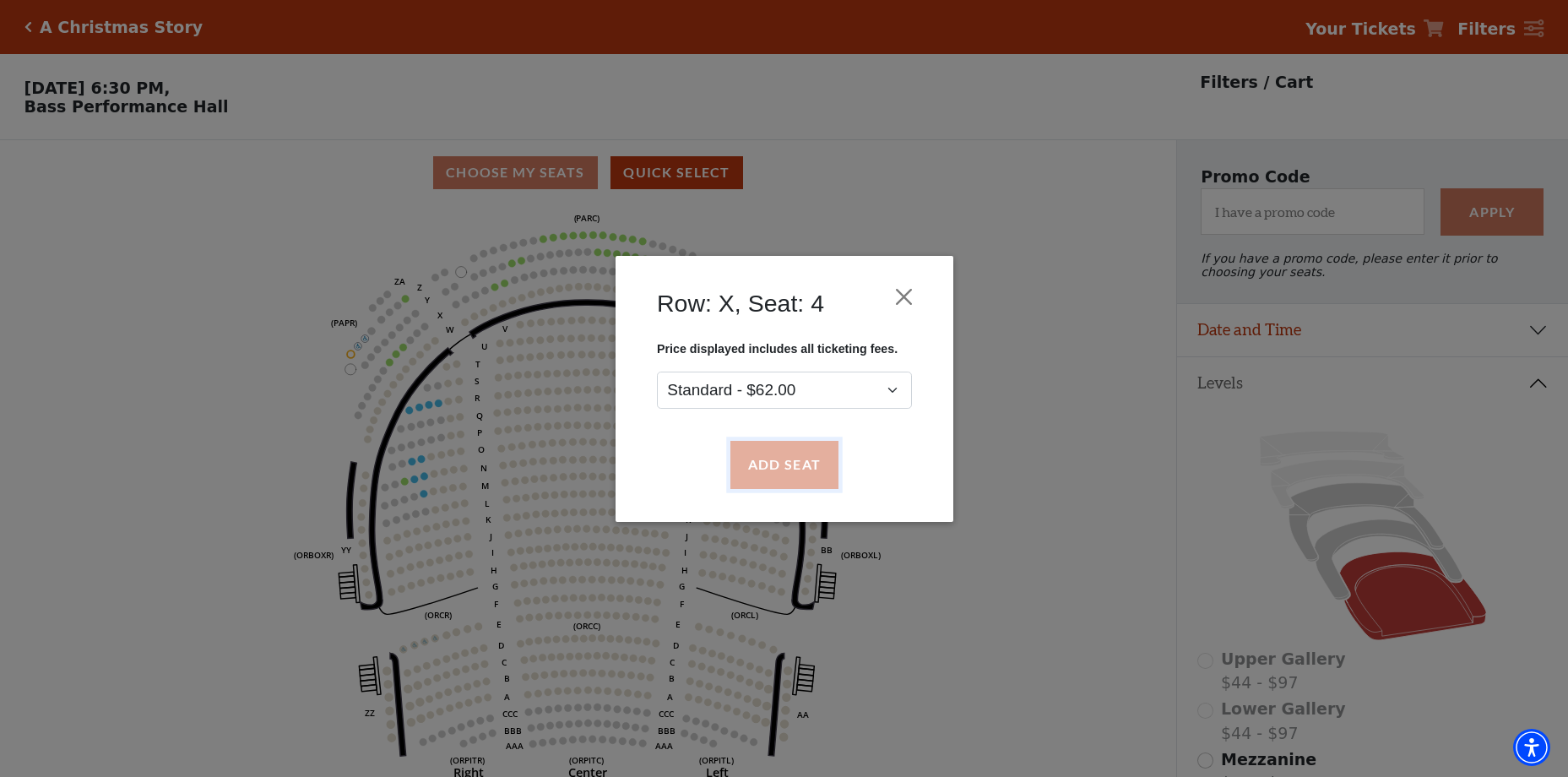
click at [788, 463] on button "Add Seat" at bounding box center [784, 465] width 108 height 48
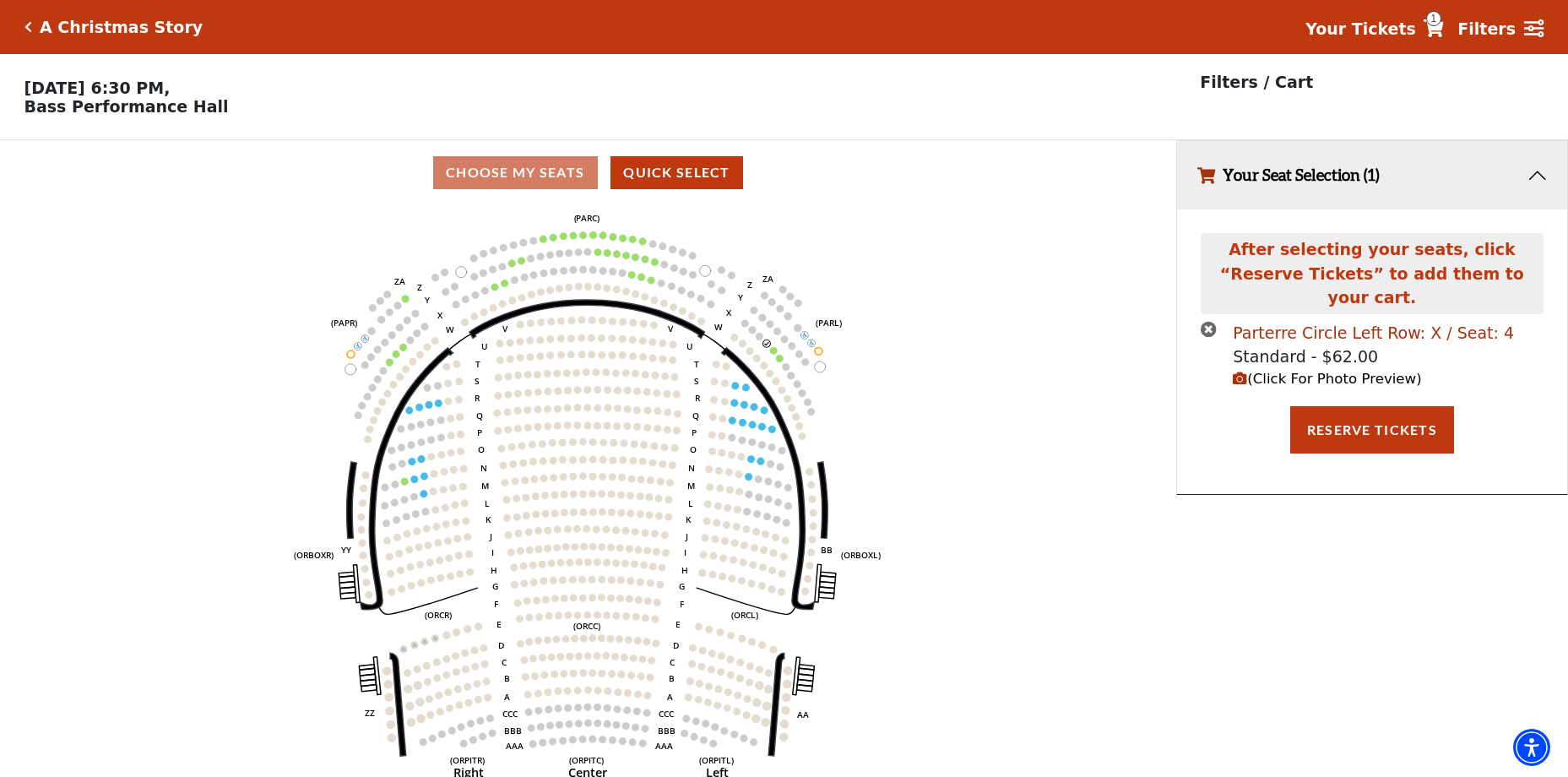
click at [1353, 321] on div "Parterre Circle Left Row: X / Seat: 4" at bounding box center [1374, 333] width 281 height 24
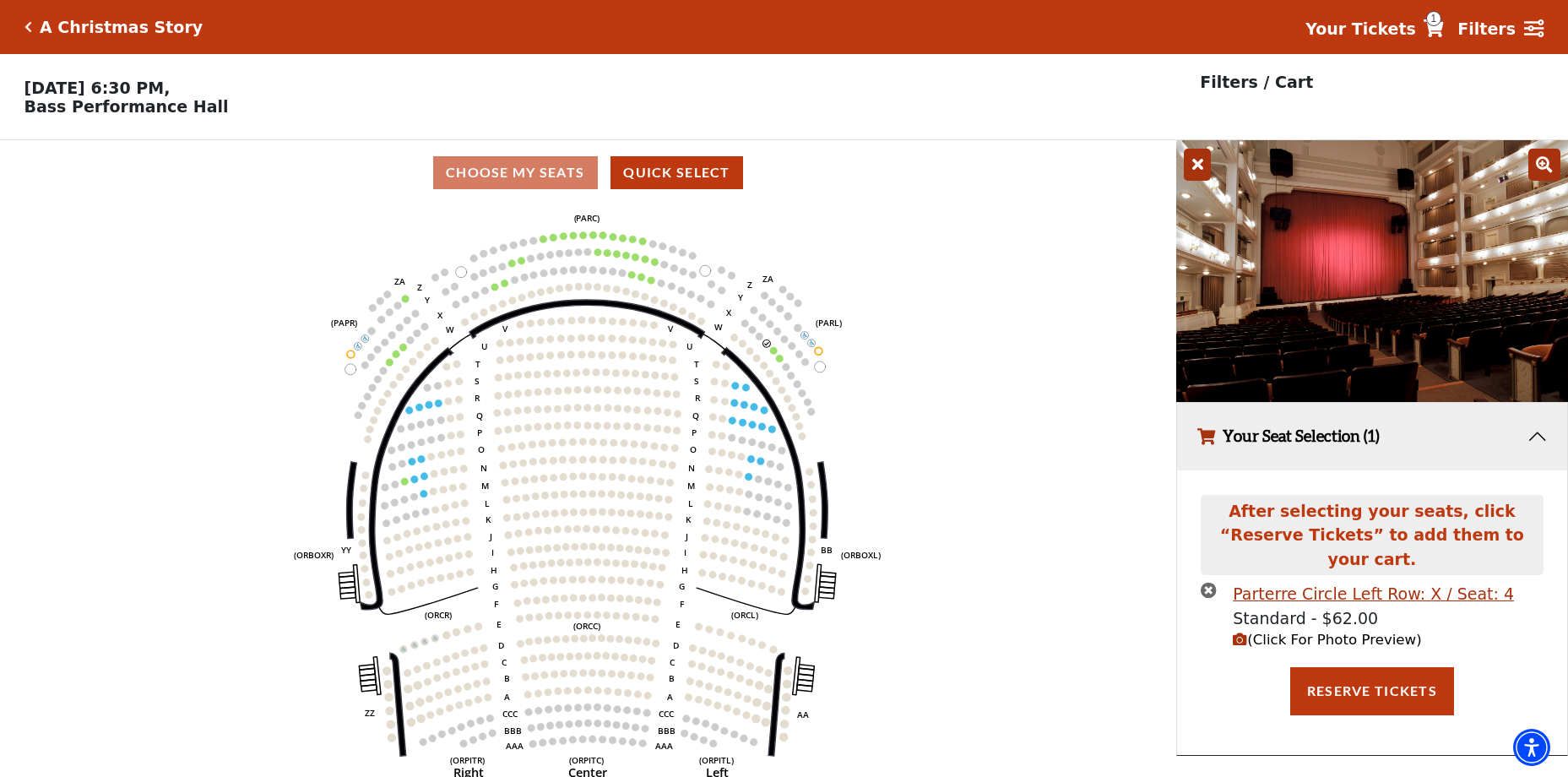
click at [1210, 176] on icon at bounding box center [1197, 165] width 27 height 32
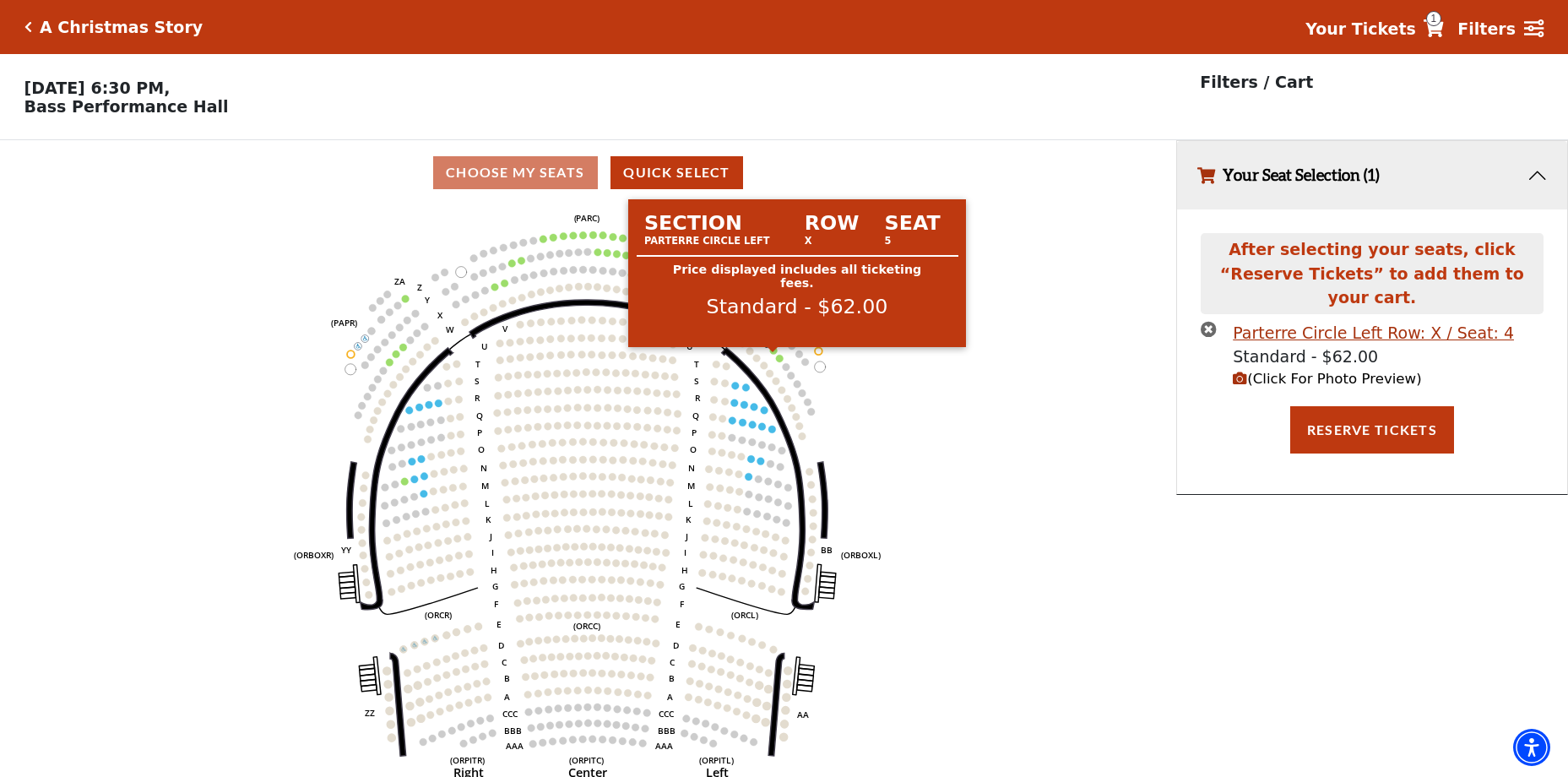
click at [773, 355] on circle at bounding box center [774, 351] width 7 height 7
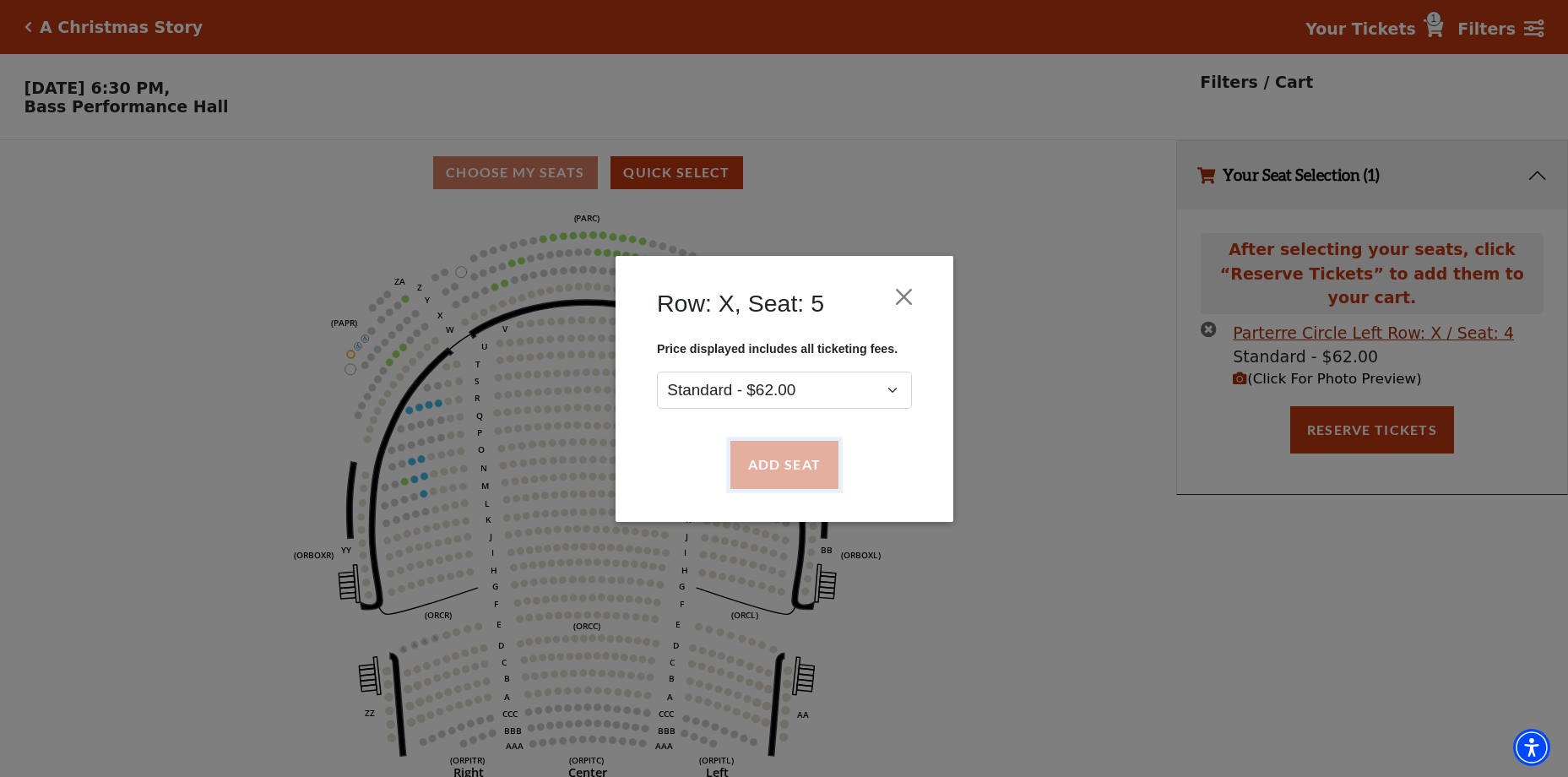
click at [800, 458] on button "Add Seat" at bounding box center [784, 465] width 108 height 48
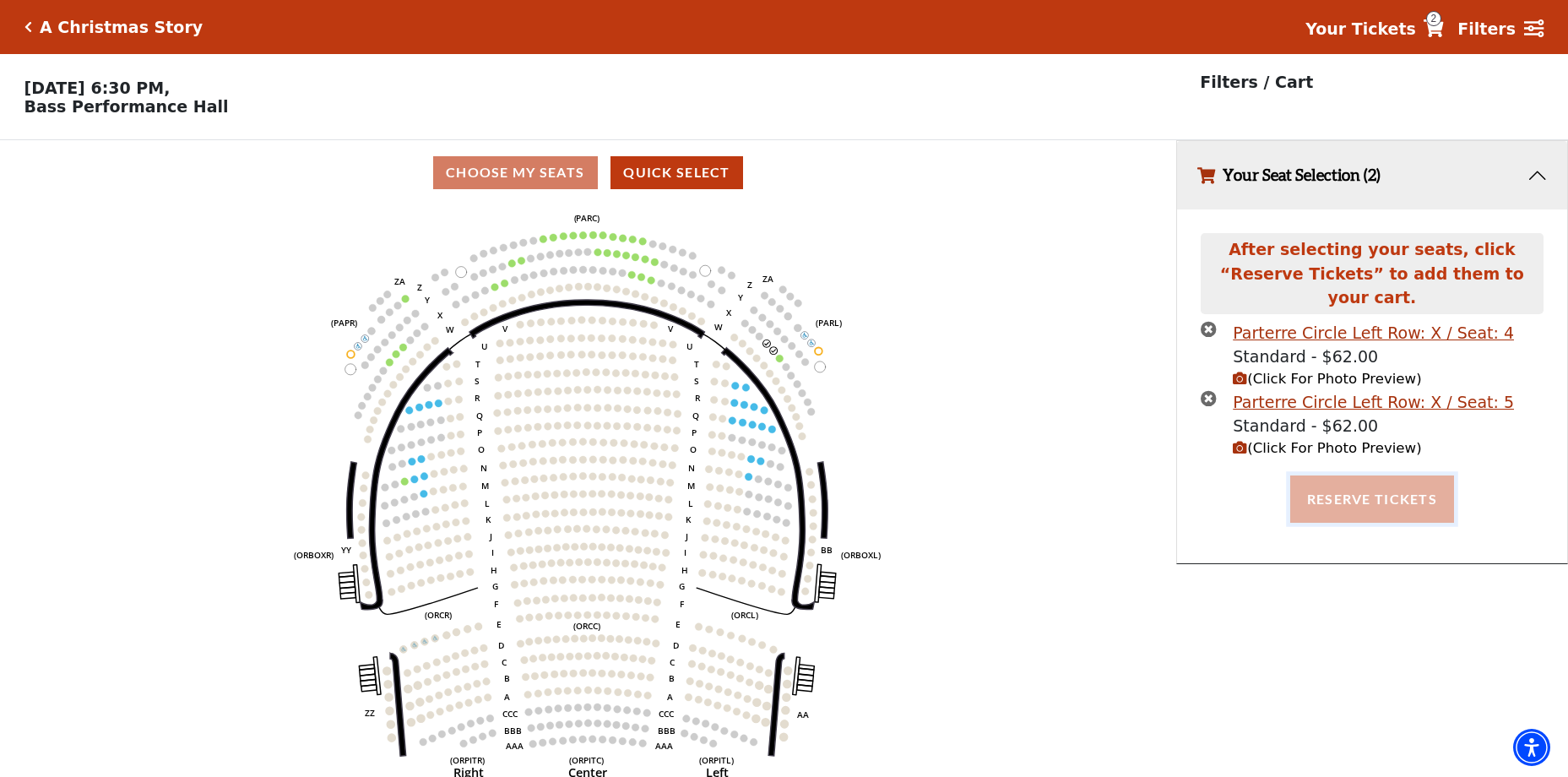
click at [1320, 486] on button "Reserve Tickets" at bounding box center [1373, 499] width 164 height 48
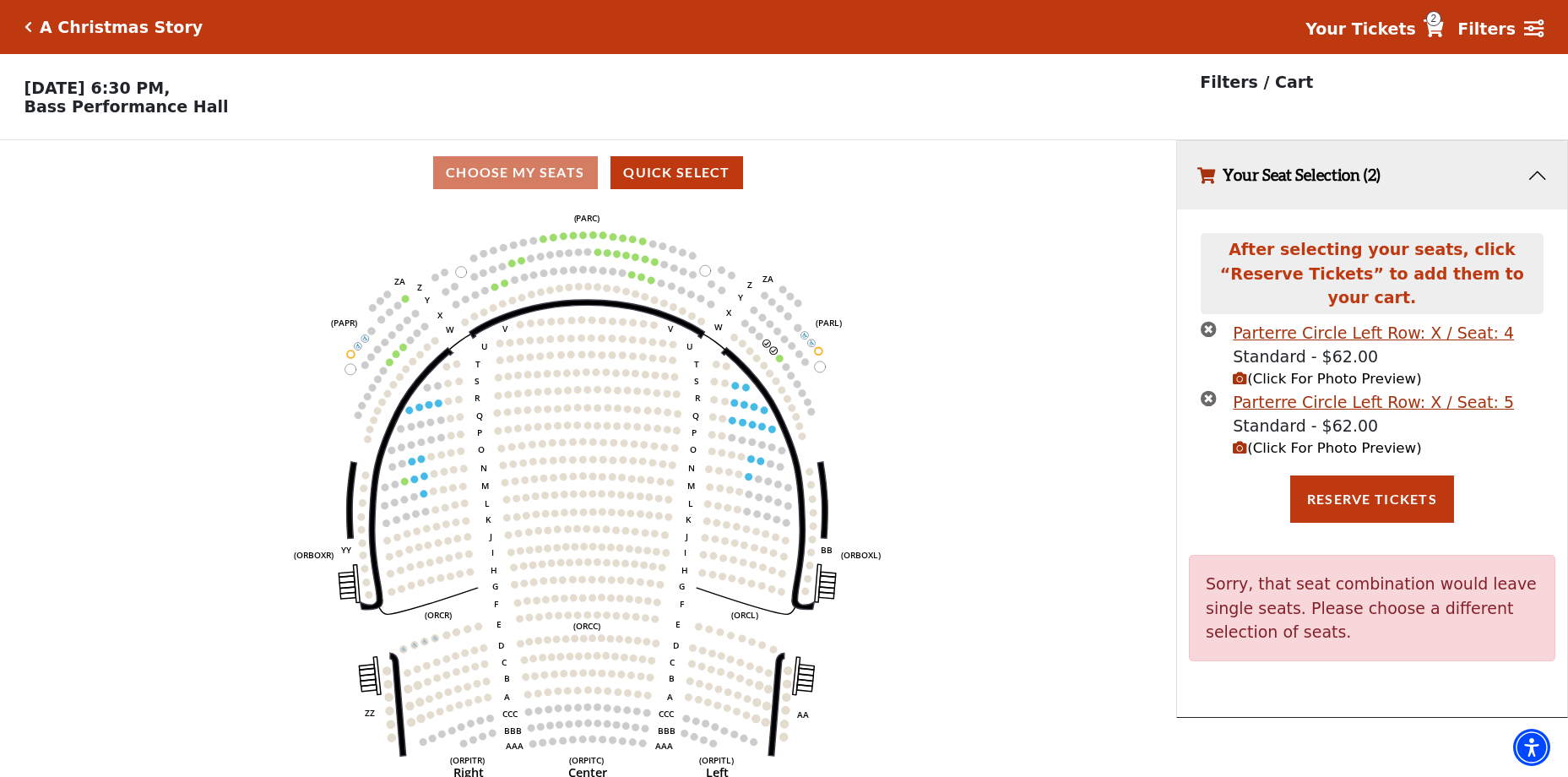
click at [1206, 390] on icon "times-circle" at bounding box center [1209, 398] width 16 height 16
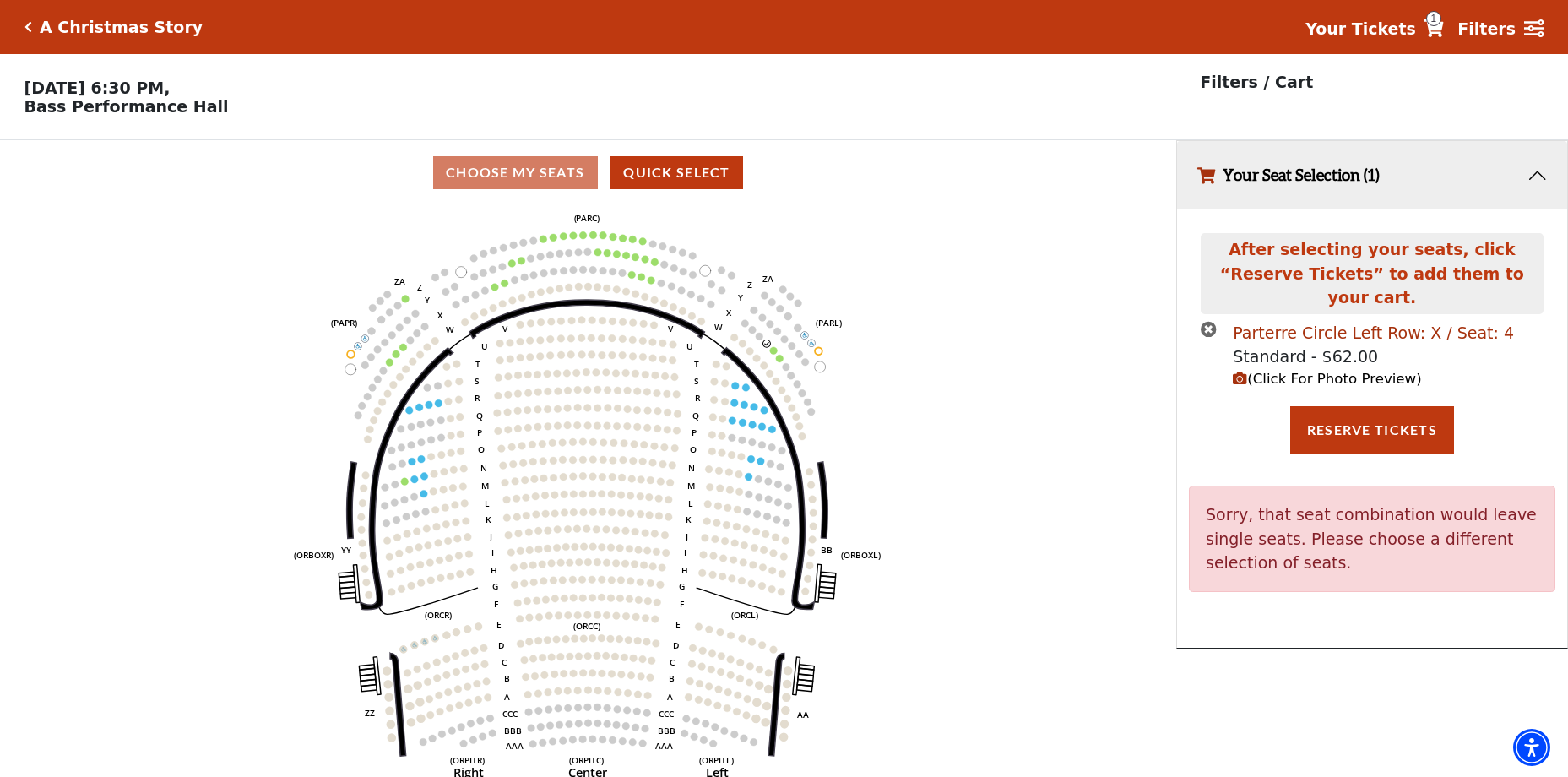
click at [1204, 321] on icon "times-circle" at bounding box center [1209, 330] width 16 height 16
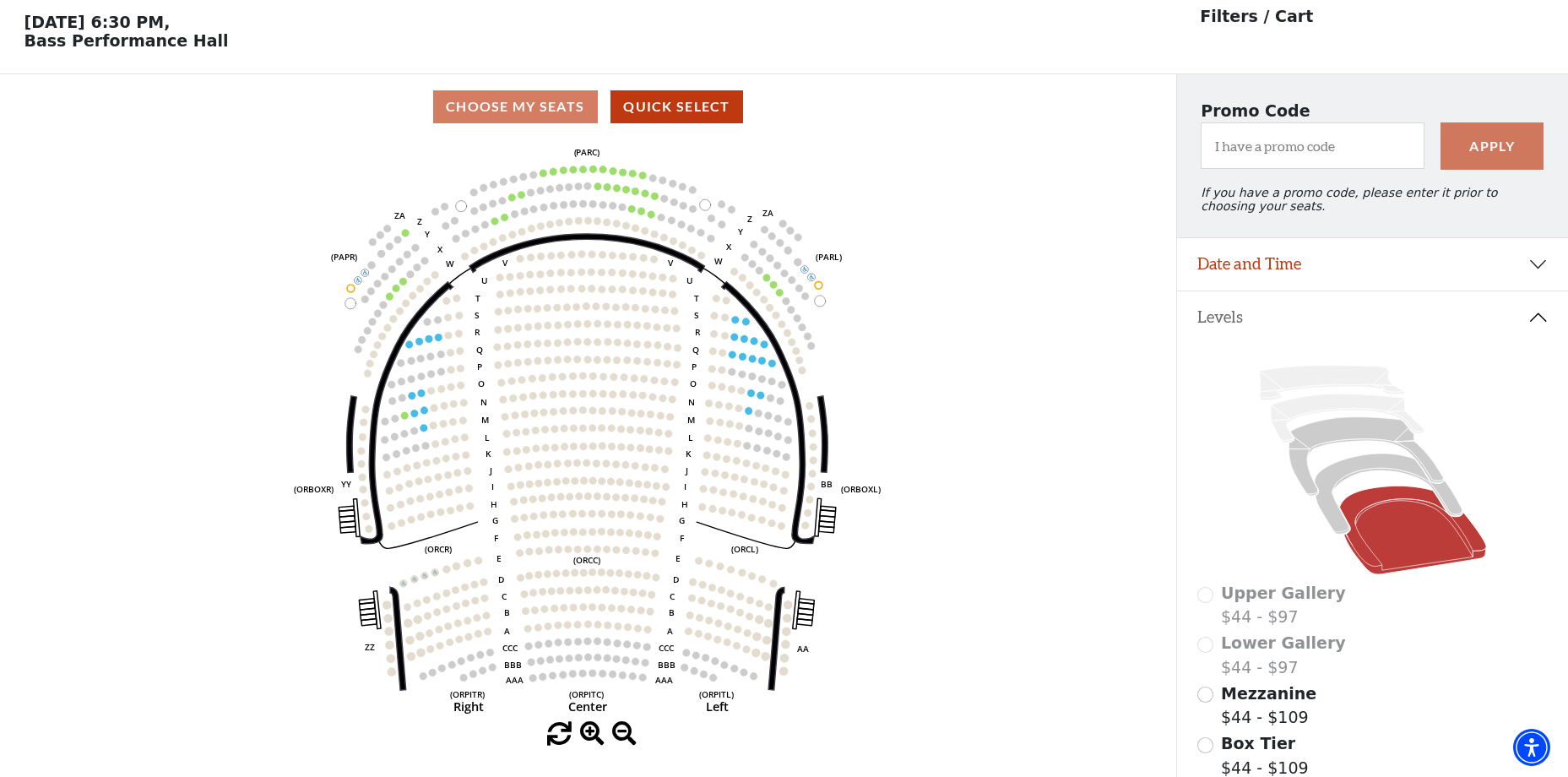
scroll to position [61, 0]
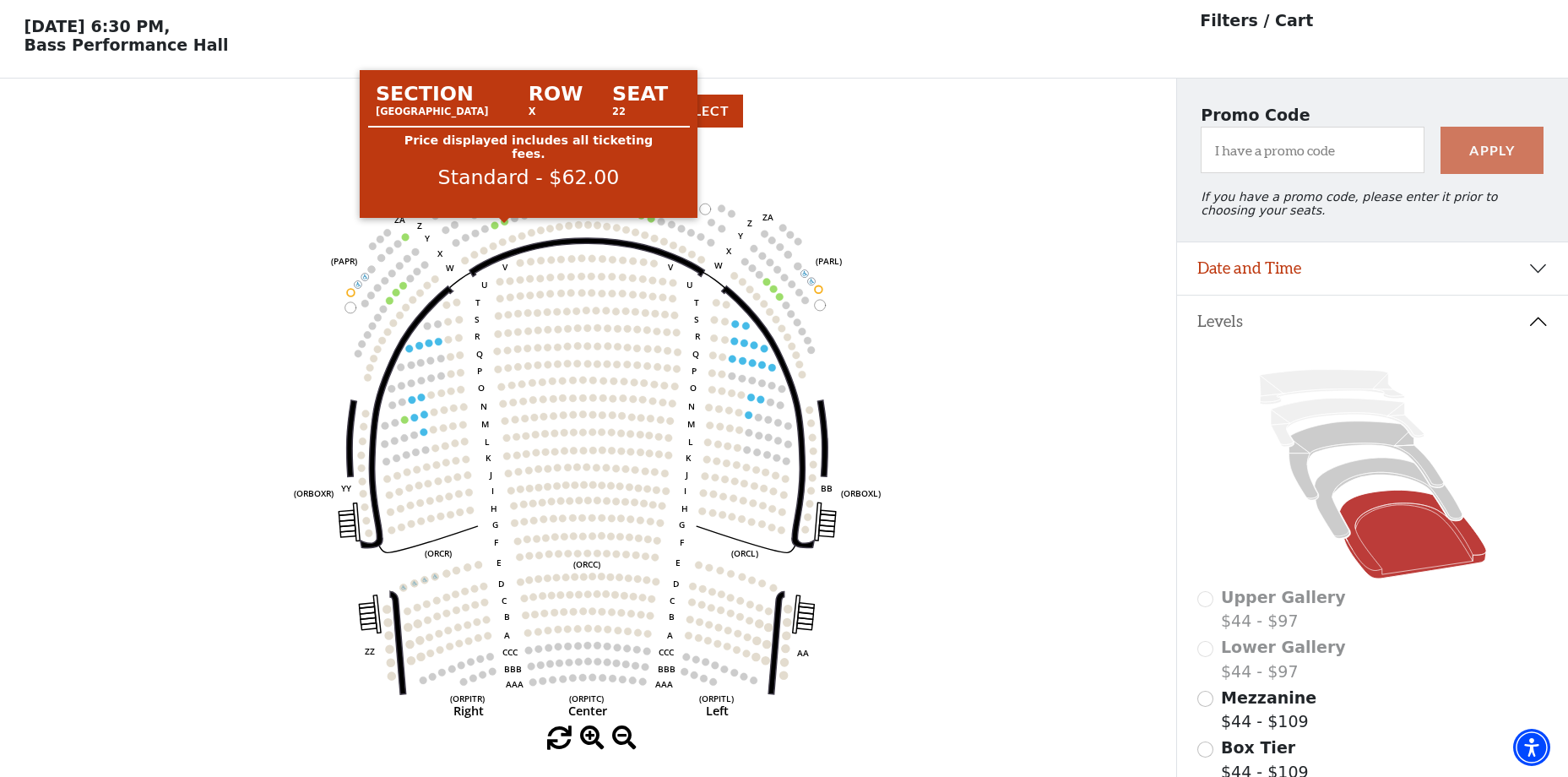
click at [505, 226] on circle at bounding box center [504, 221] width 7 height 7
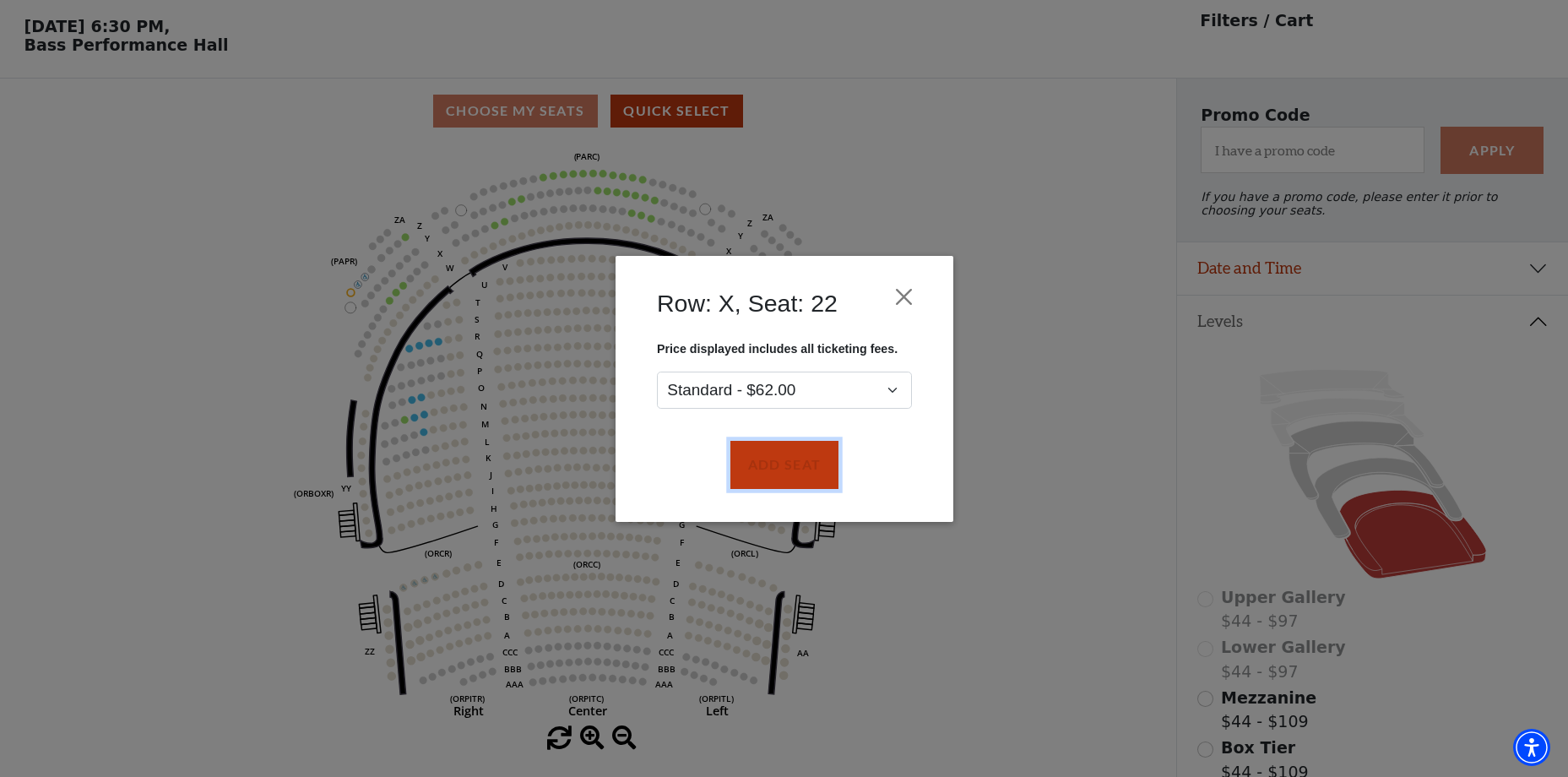
drag, startPoint x: 791, startPoint y: 456, endPoint x: 924, endPoint y: 427, distance: 136.1
click at [790, 456] on button "Add Seat" at bounding box center [784, 465] width 108 height 48
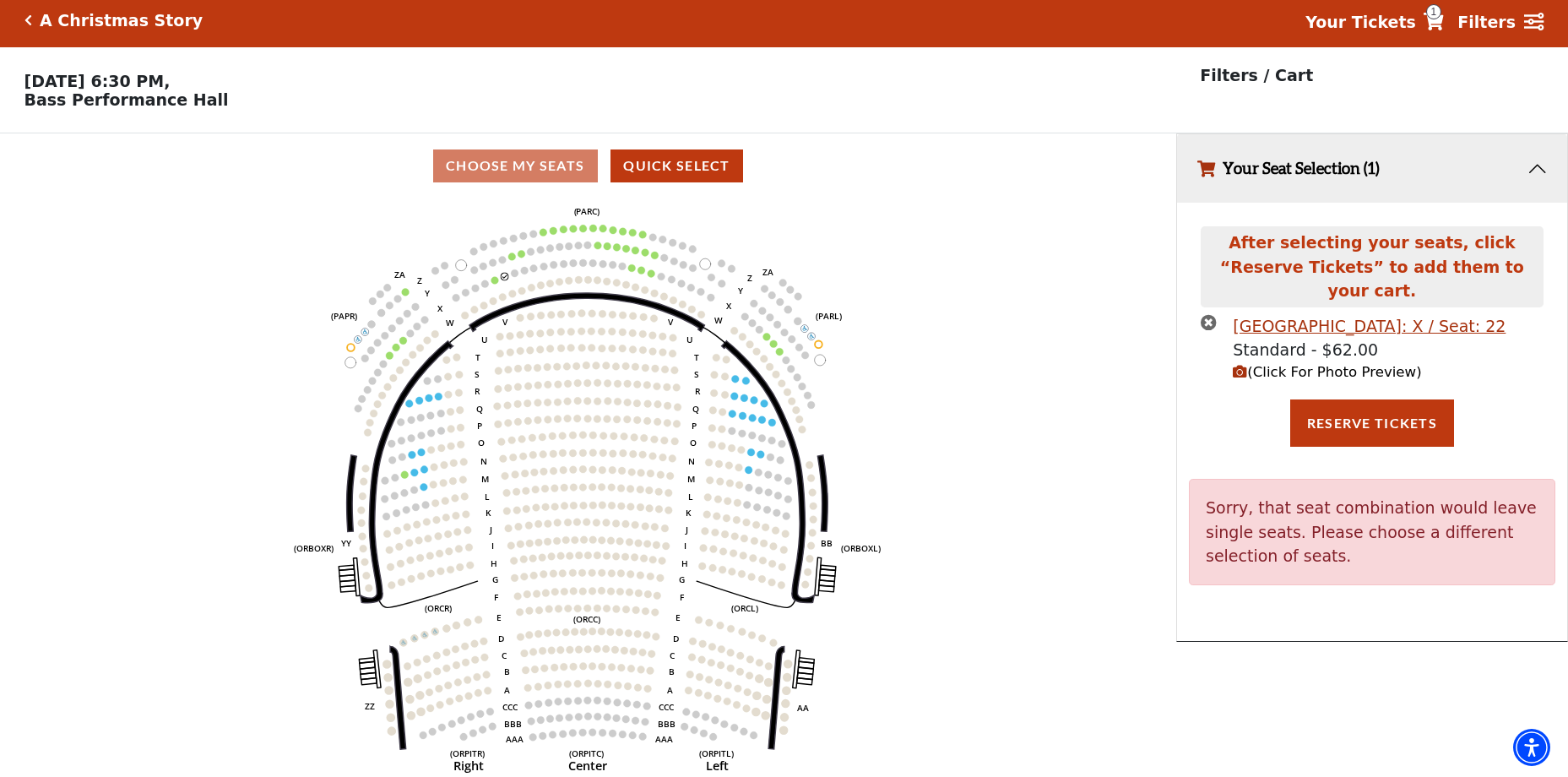
scroll to position [0, 0]
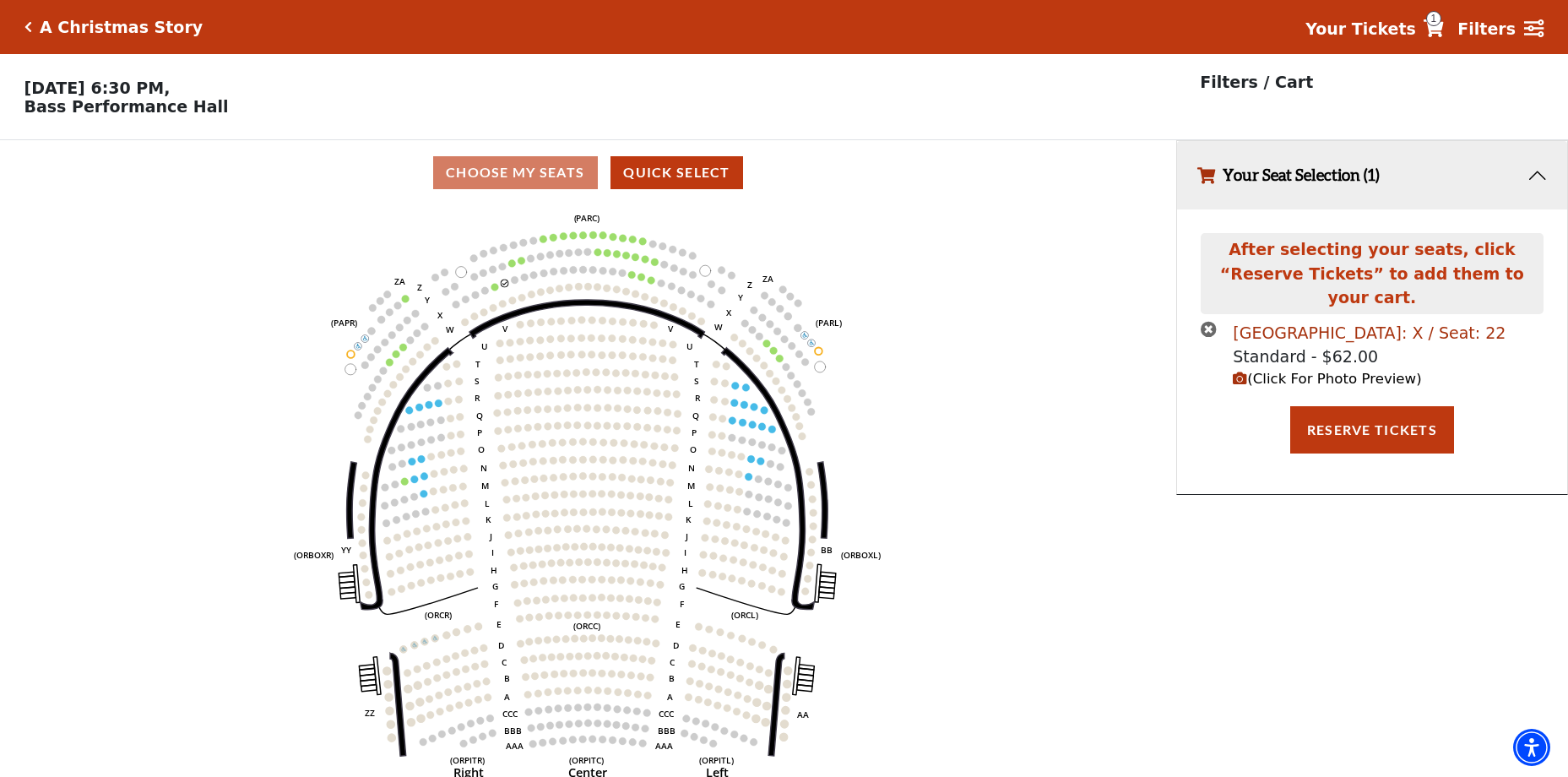
click at [1392, 321] on div "Parterre Circle Center Row: X / Seat: 22" at bounding box center [1369, 333] width 273 height 24
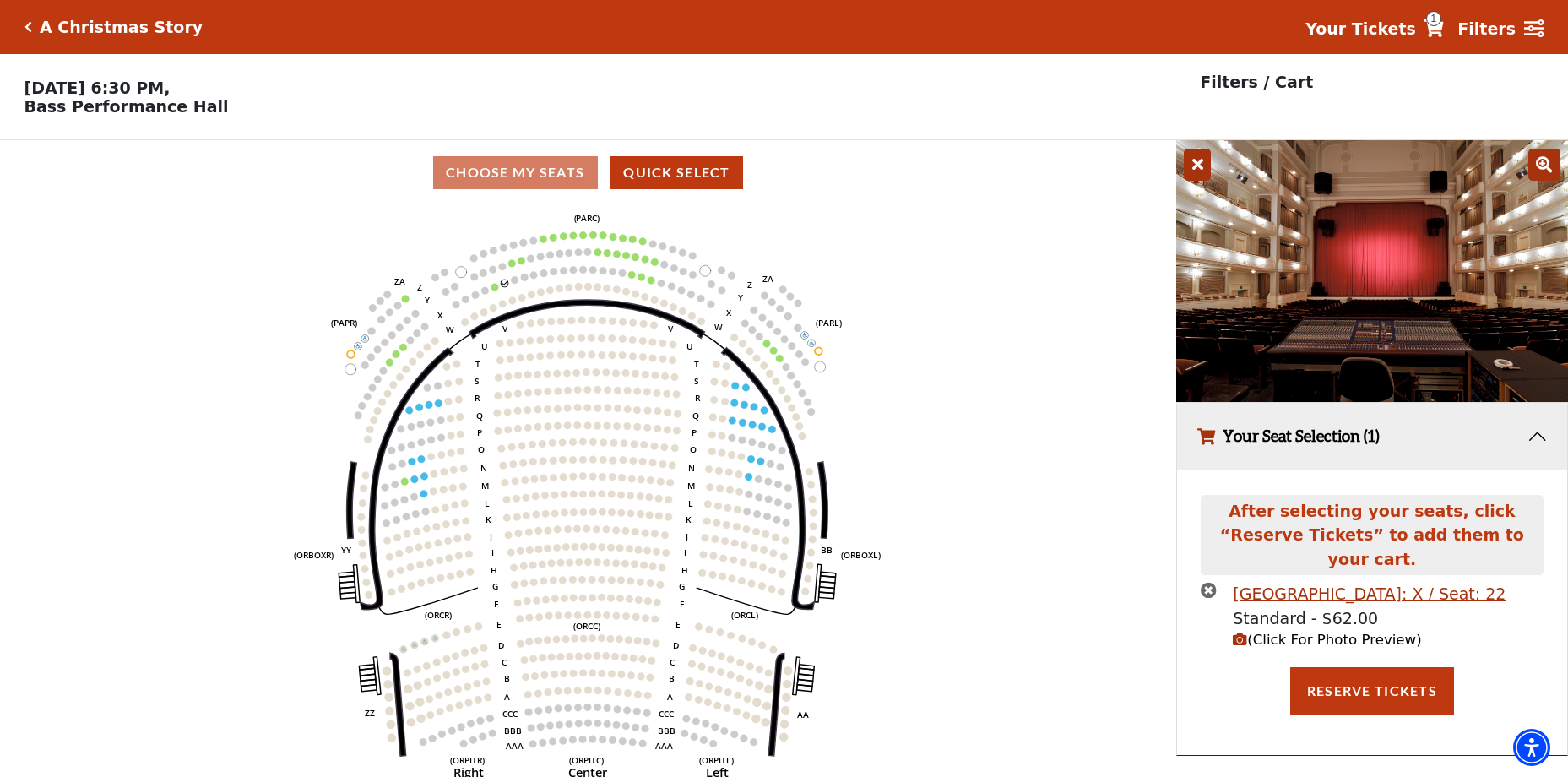
click at [1204, 171] on icon at bounding box center [1197, 165] width 27 height 32
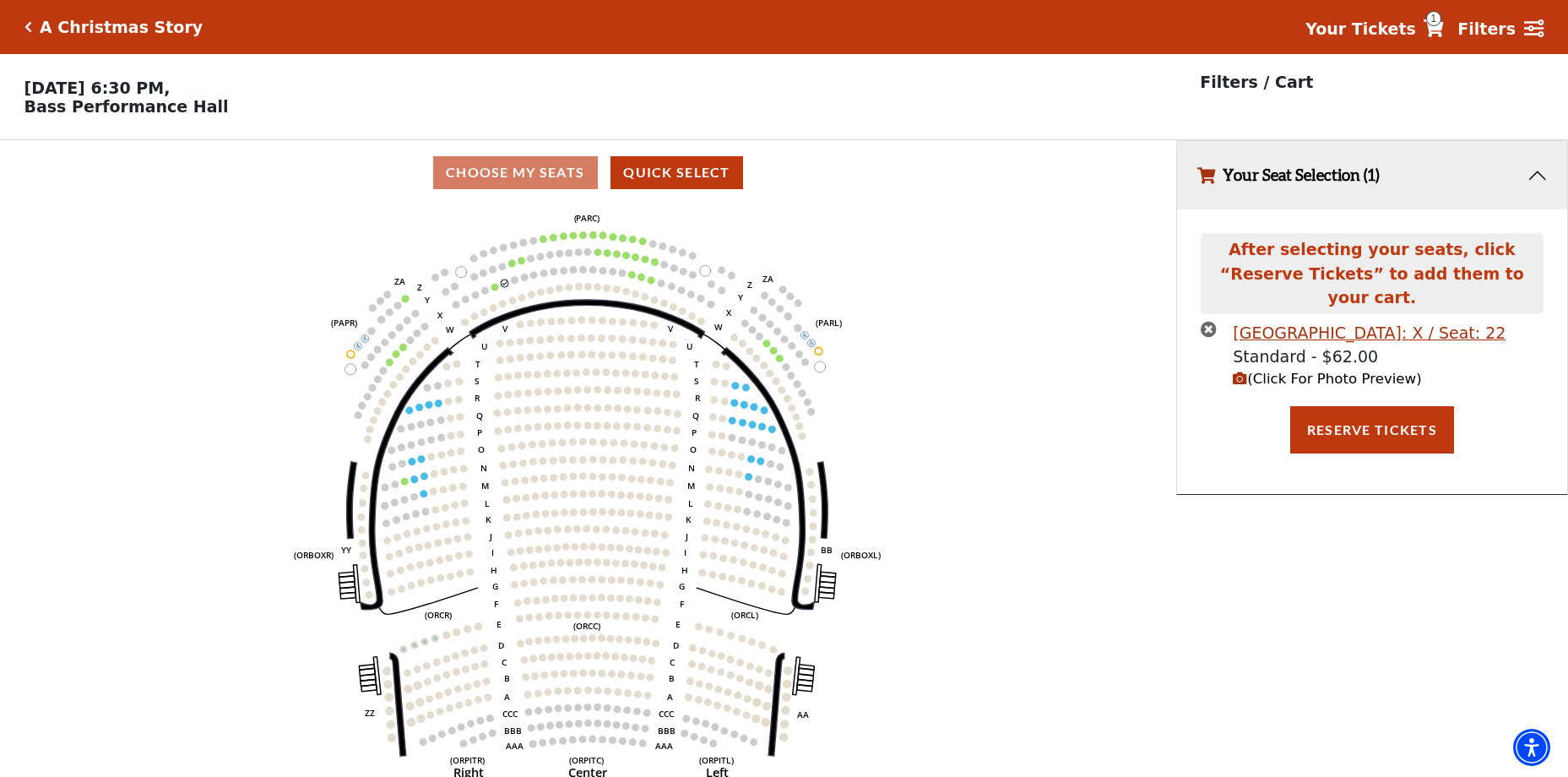
click at [1207, 321] on icon "times-circle" at bounding box center [1209, 330] width 16 height 16
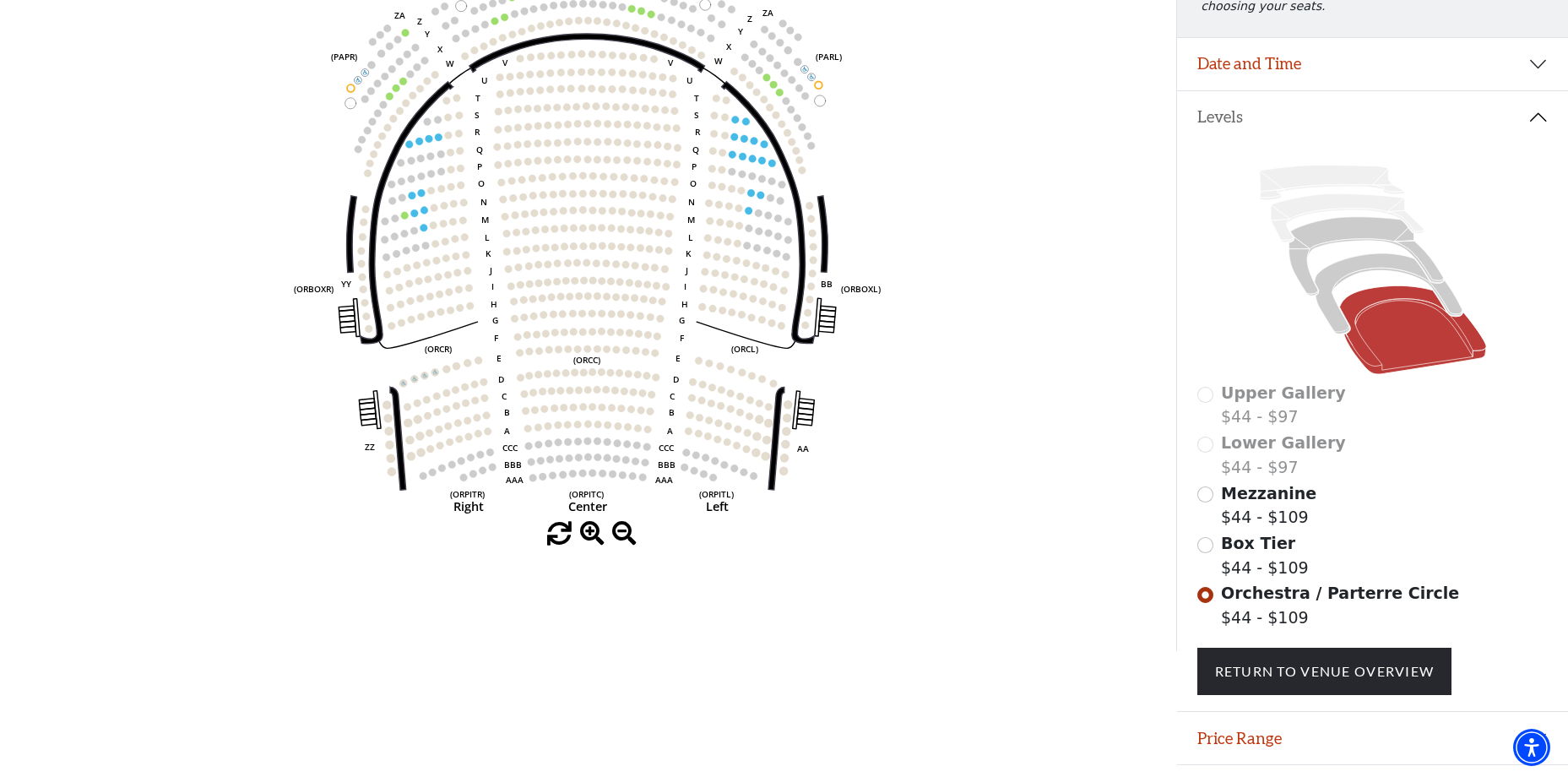
scroll to position [315, 0]
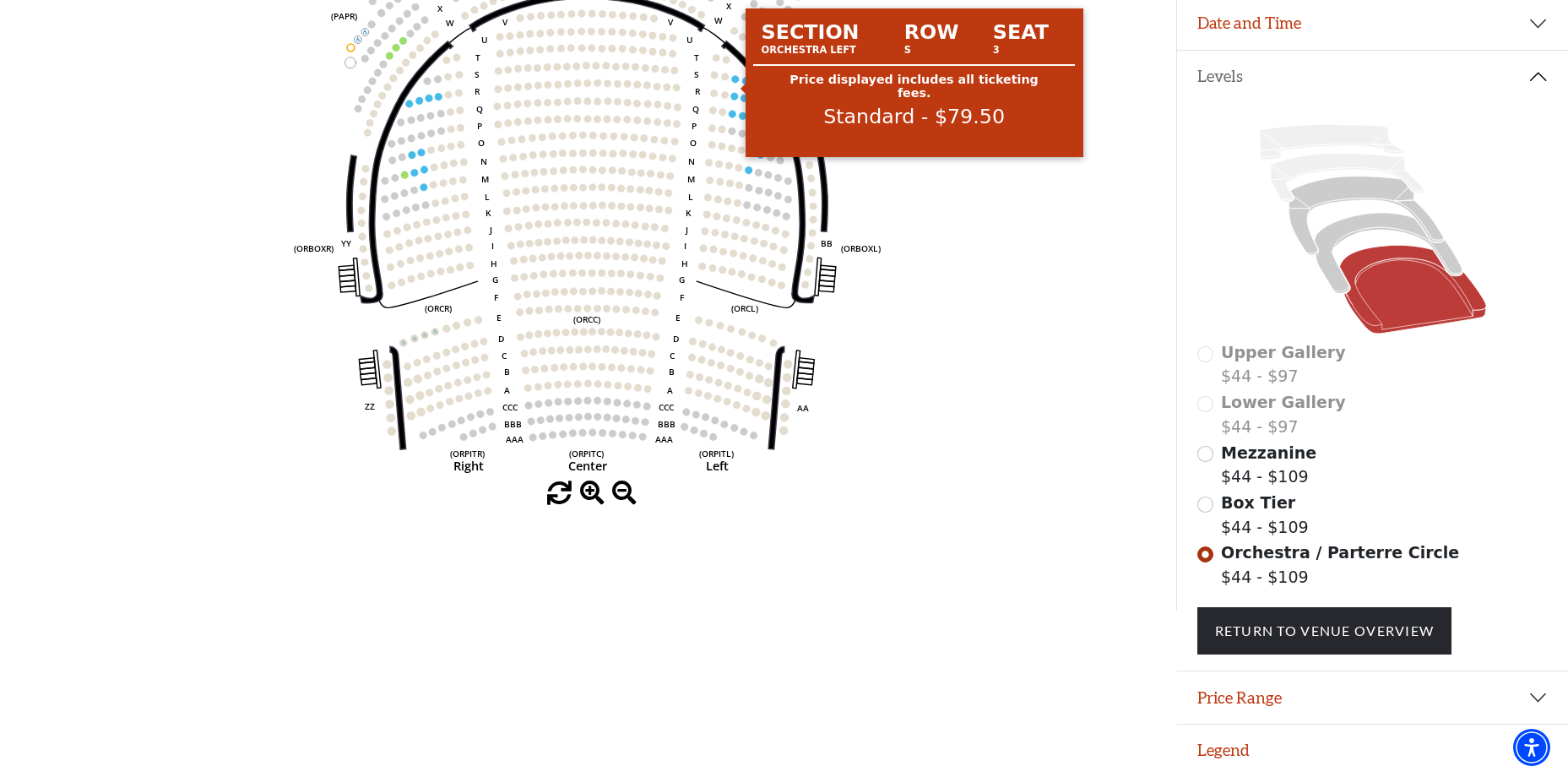
click at [733, 79] on circle at bounding box center [735, 79] width 7 height 7
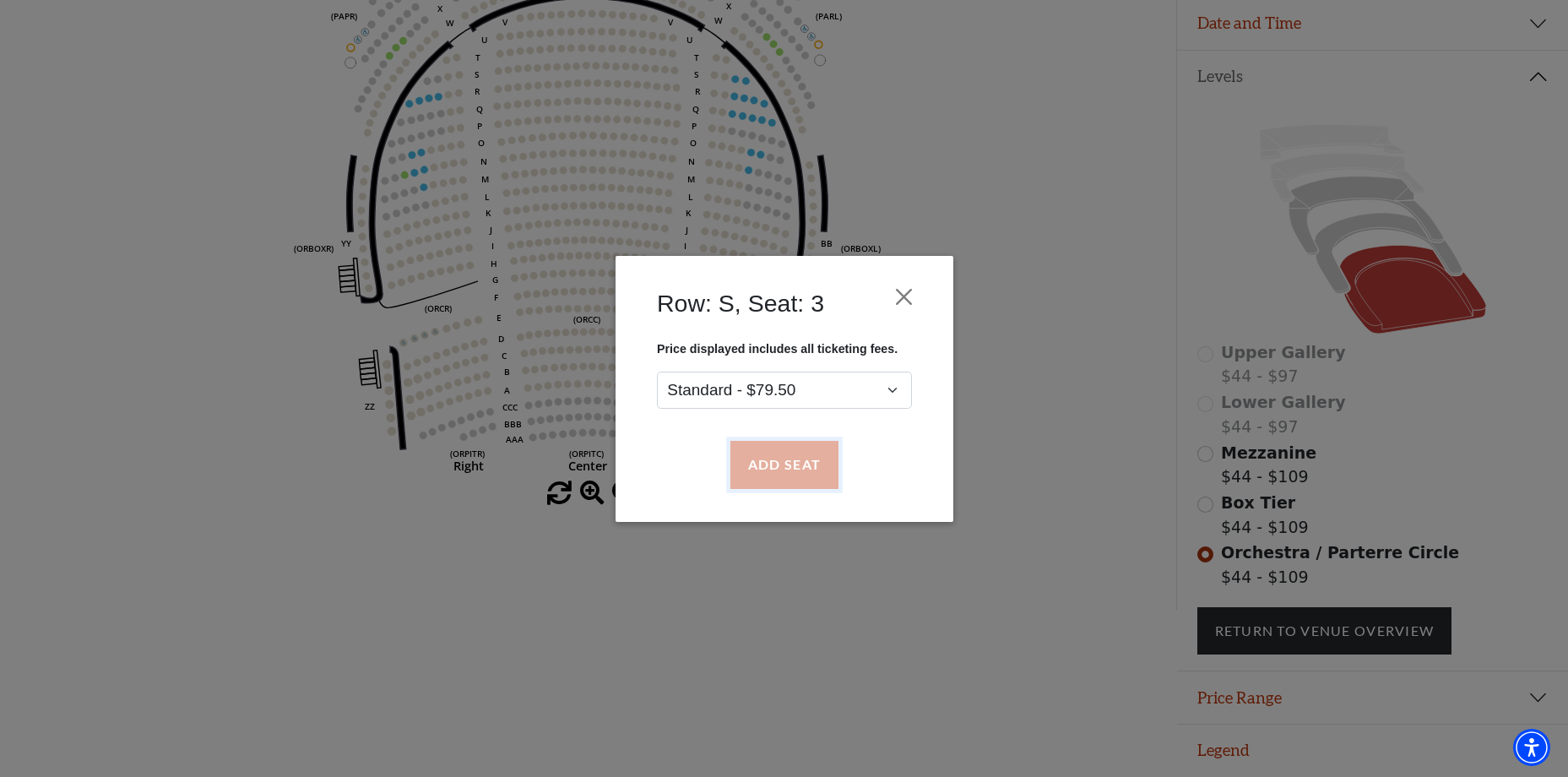
click at [795, 451] on button "Add Seat" at bounding box center [784, 465] width 108 height 48
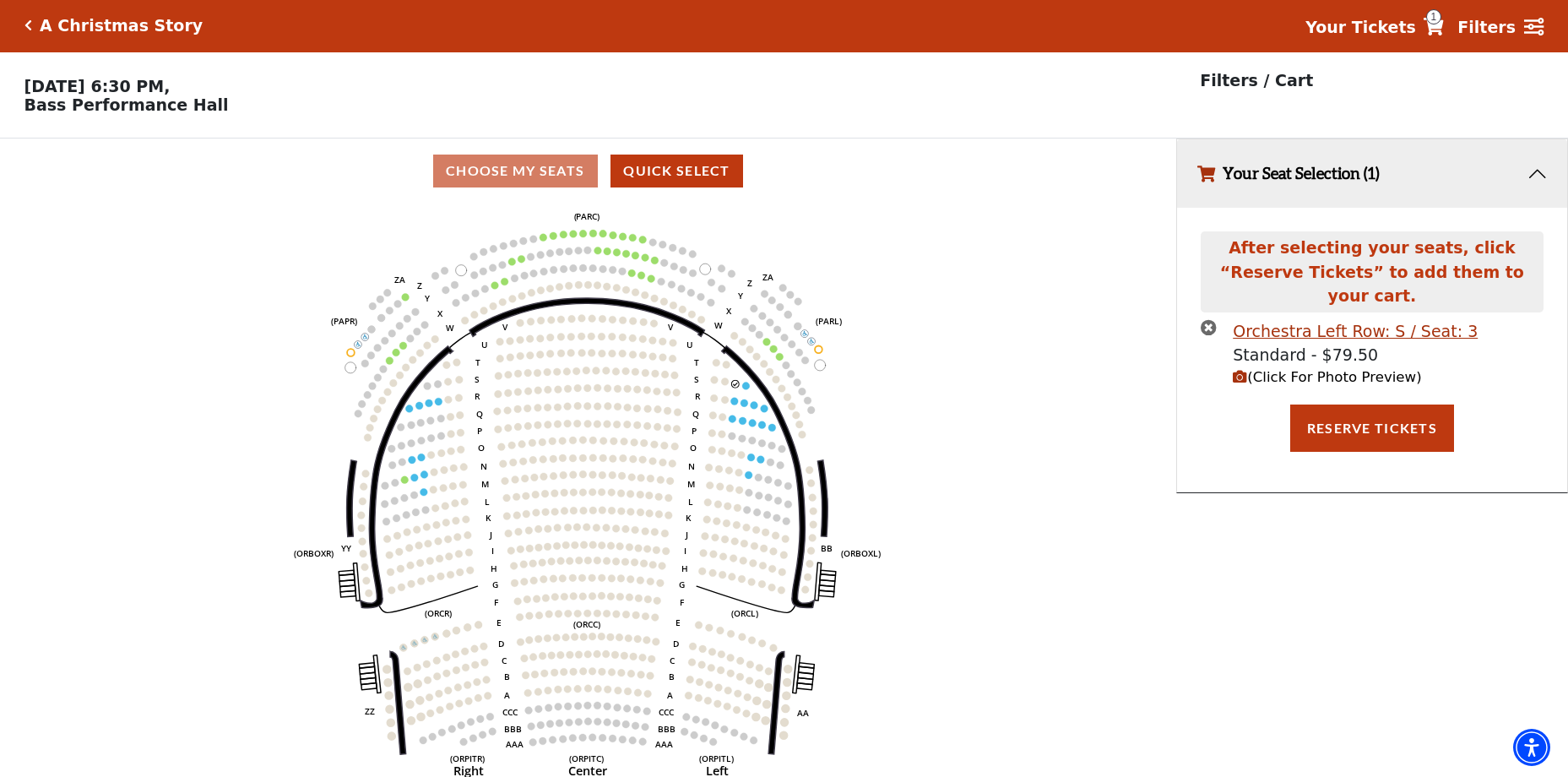
scroll to position [0, 0]
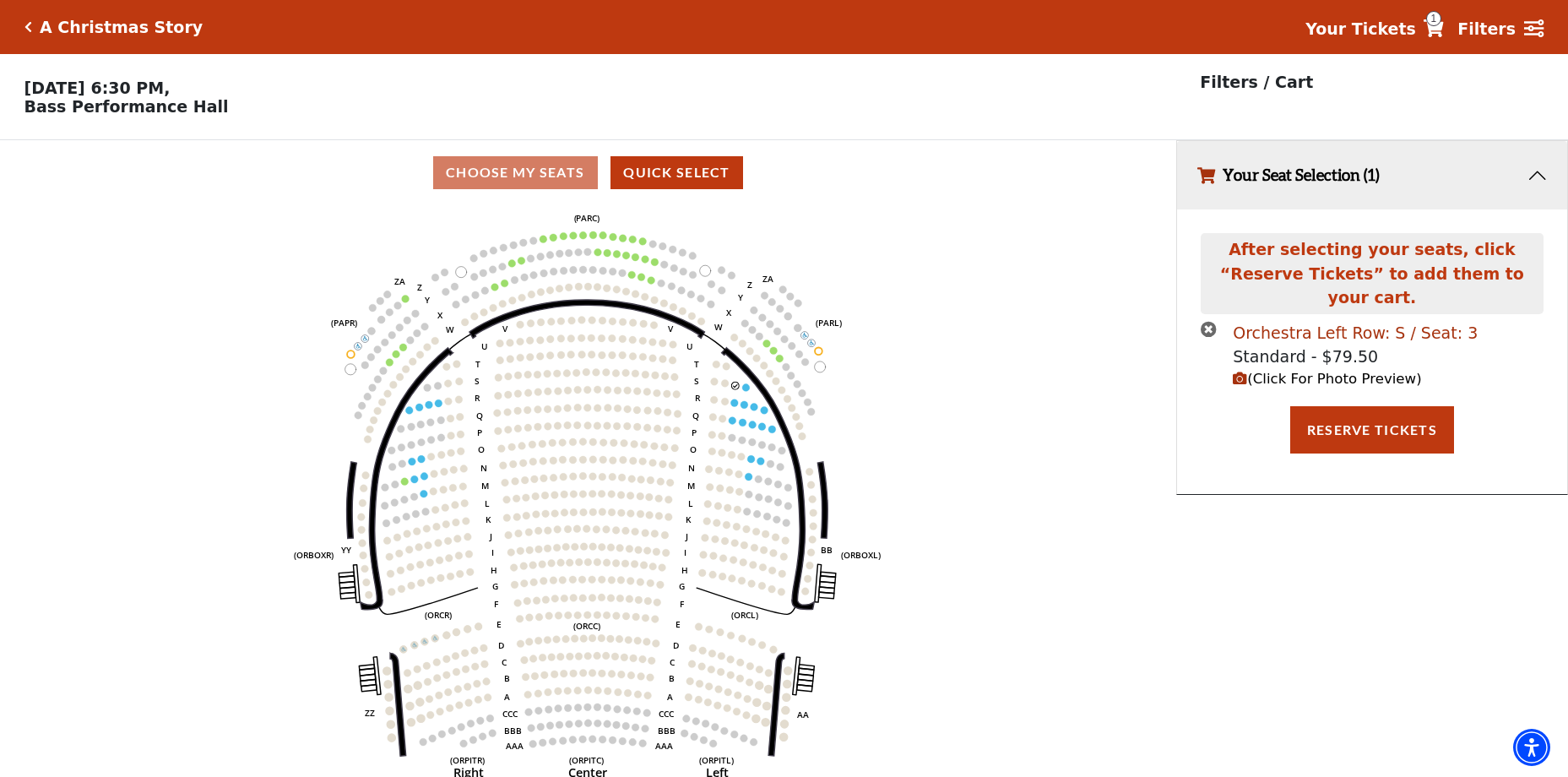
click at [1338, 321] on div "Orchestra Left Row: S / Seat: 3" at bounding box center [1356, 333] width 245 height 24
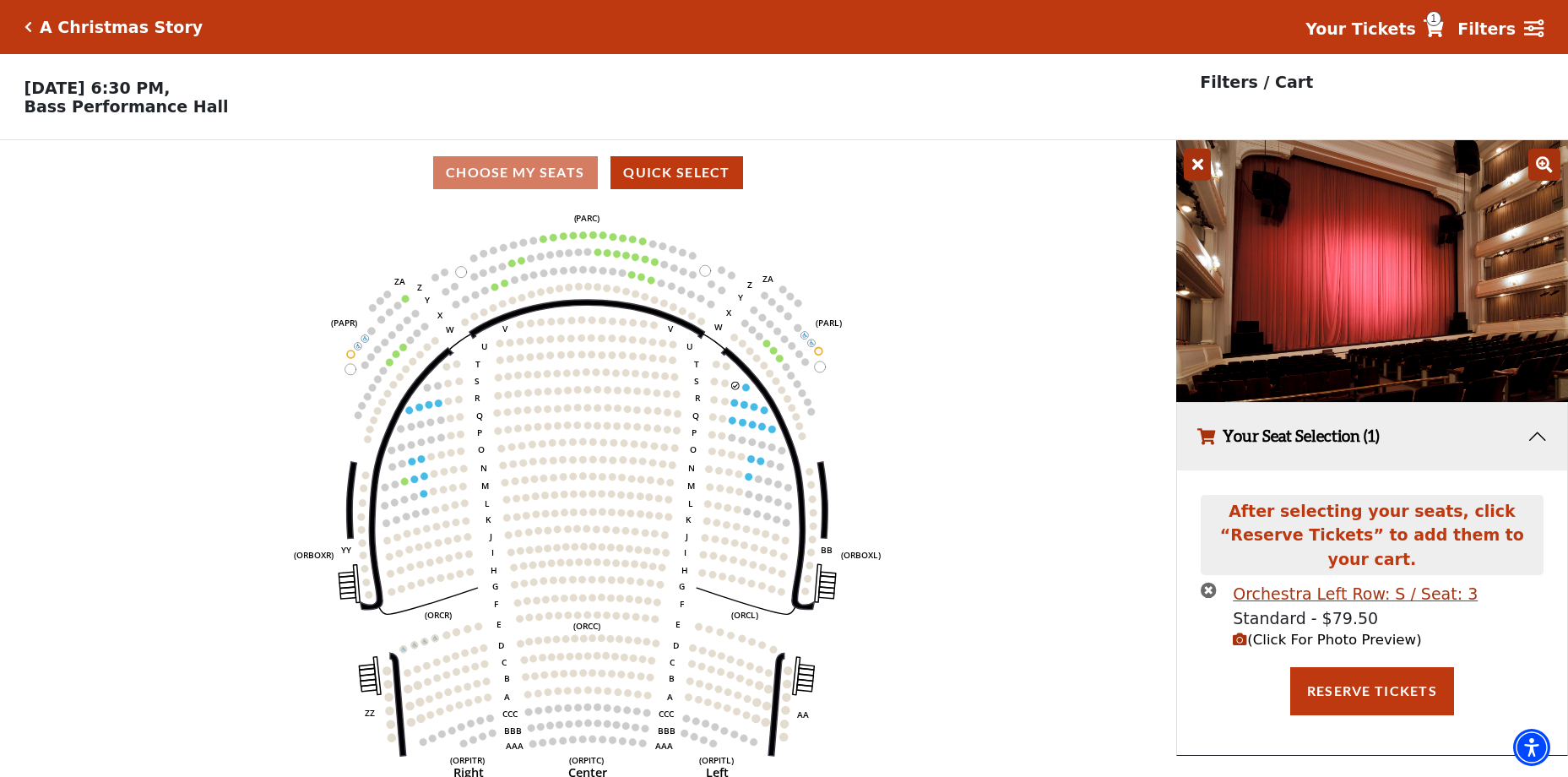
click at [1203, 176] on icon at bounding box center [1197, 165] width 27 height 32
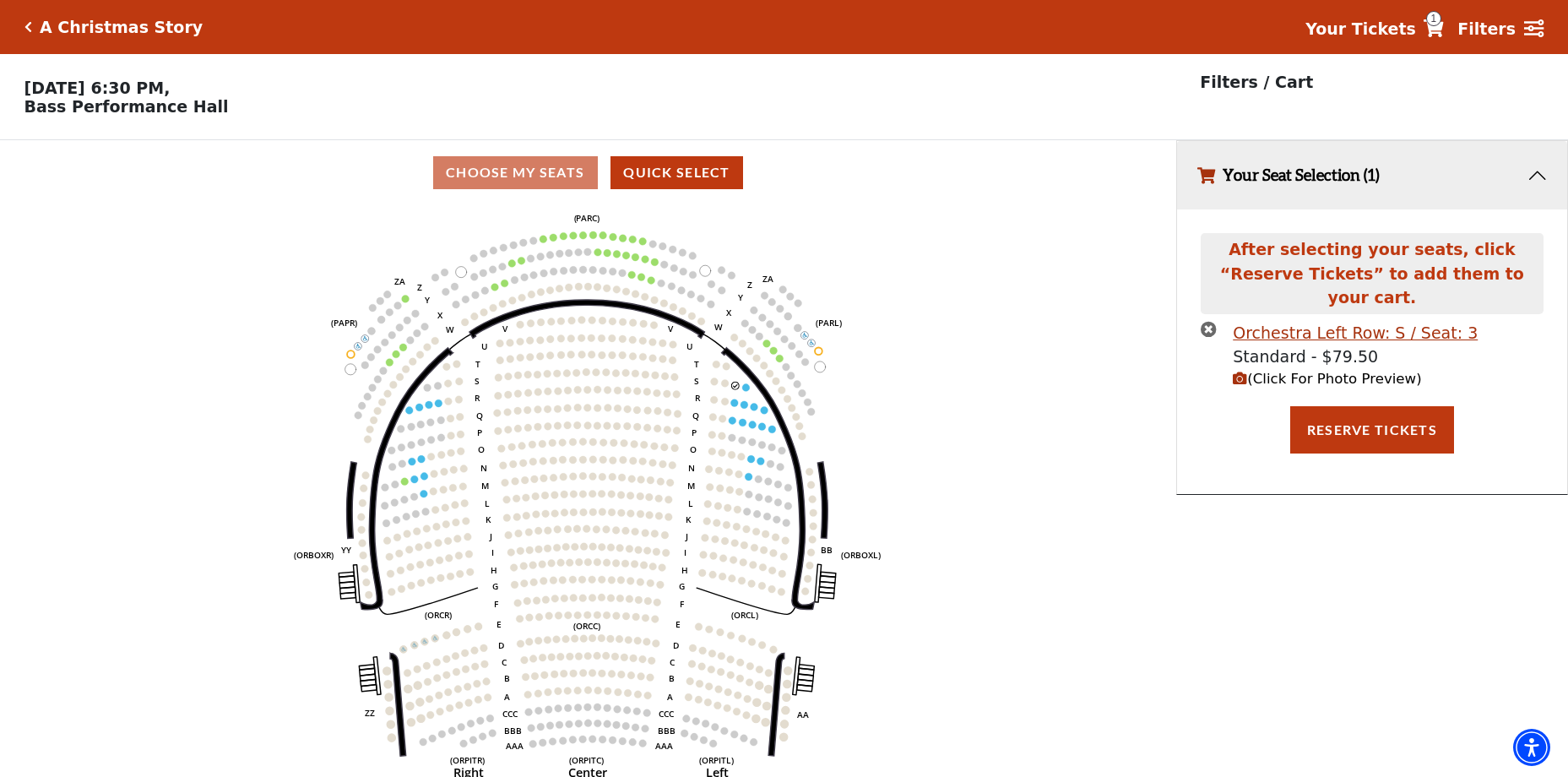
click at [734, 390] on circle at bounding box center [735, 385] width 7 height 7
click at [1212, 321] on icon "times-circle" at bounding box center [1209, 330] width 16 height 16
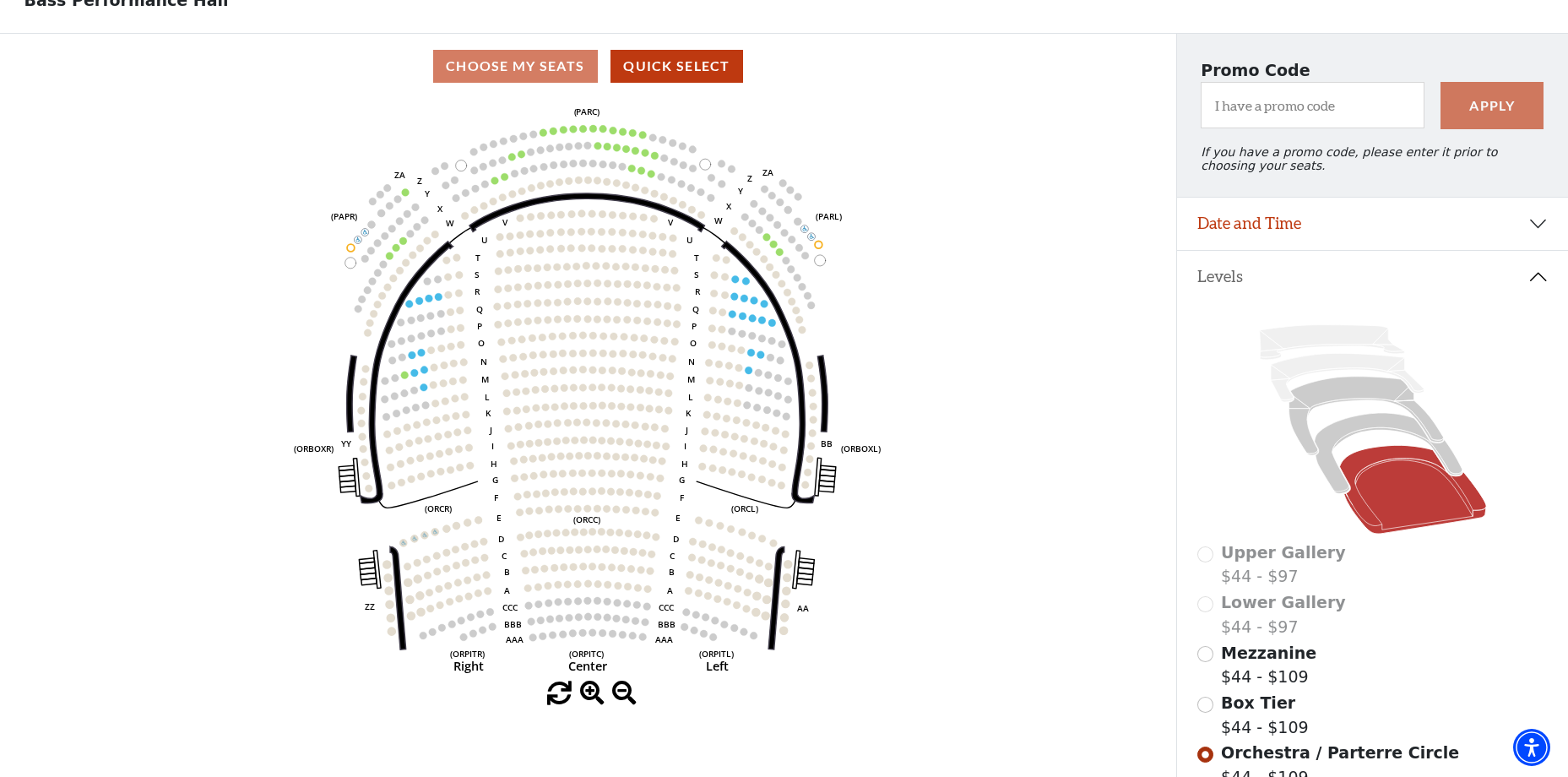
scroll to position [61, 0]
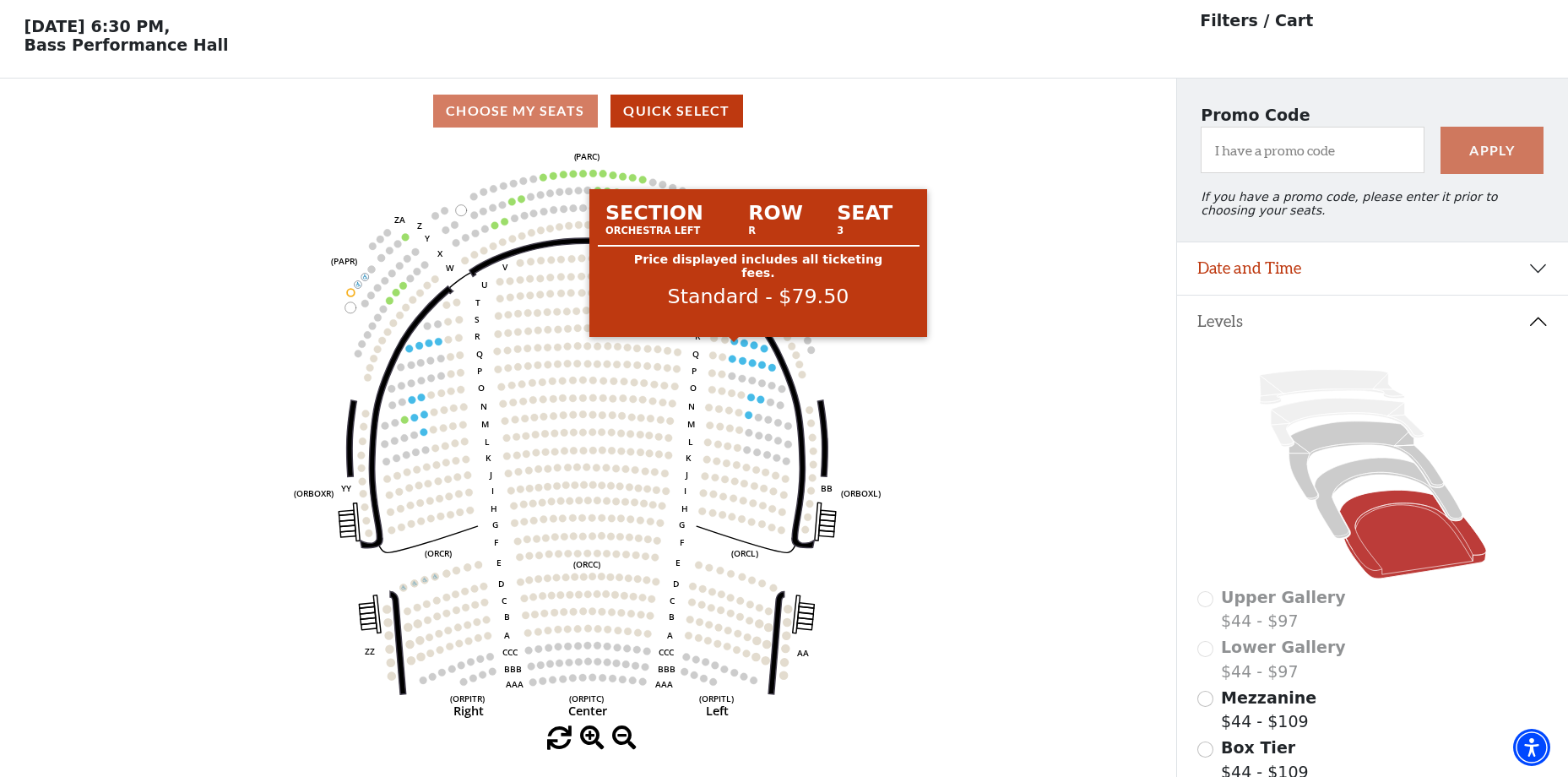
click at [733, 345] on circle at bounding box center [734, 340] width 7 height 7
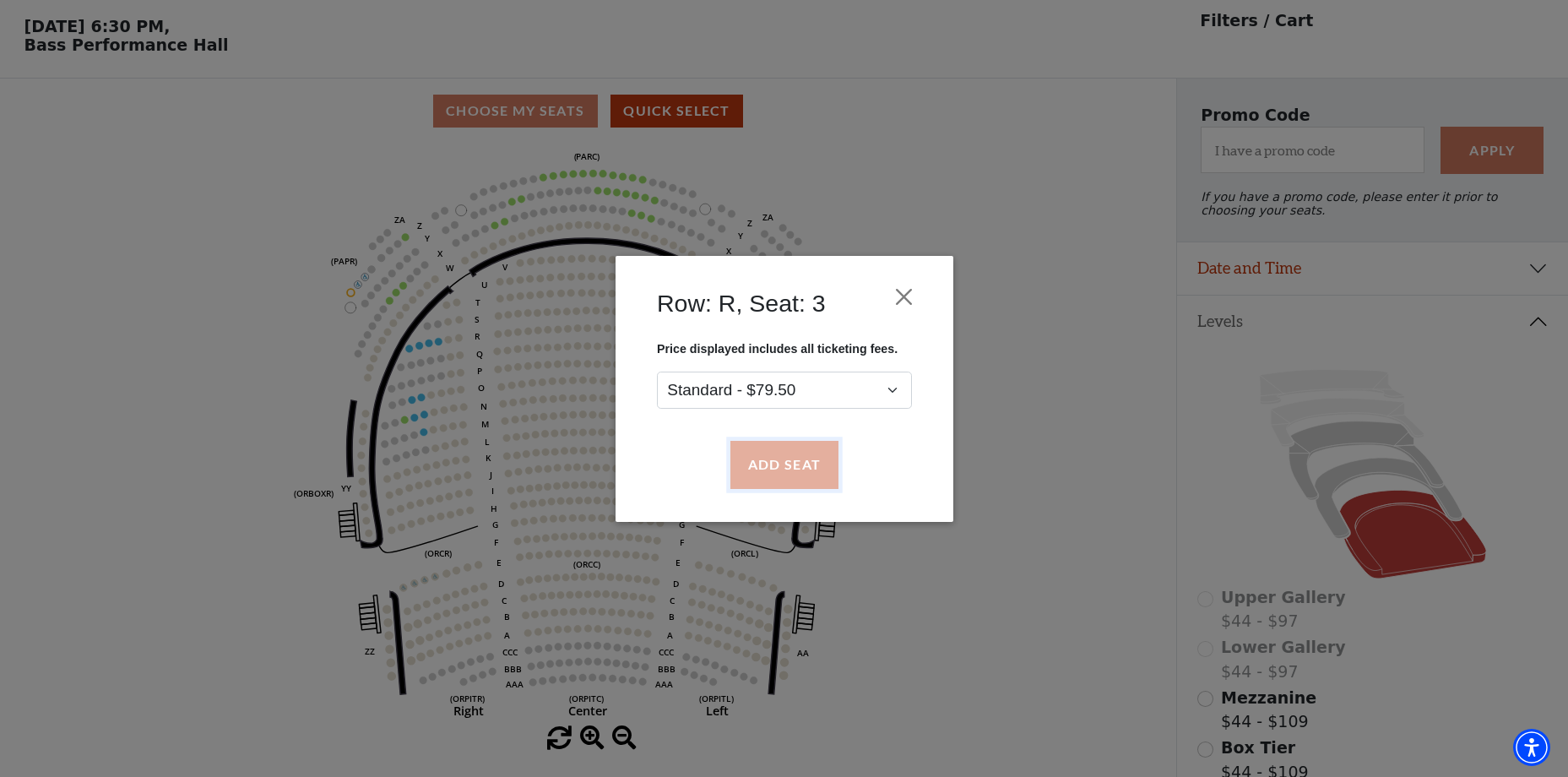
click at [798, 468] on button "Add Seat" at bounding box center [784, 465] width 108 height 48
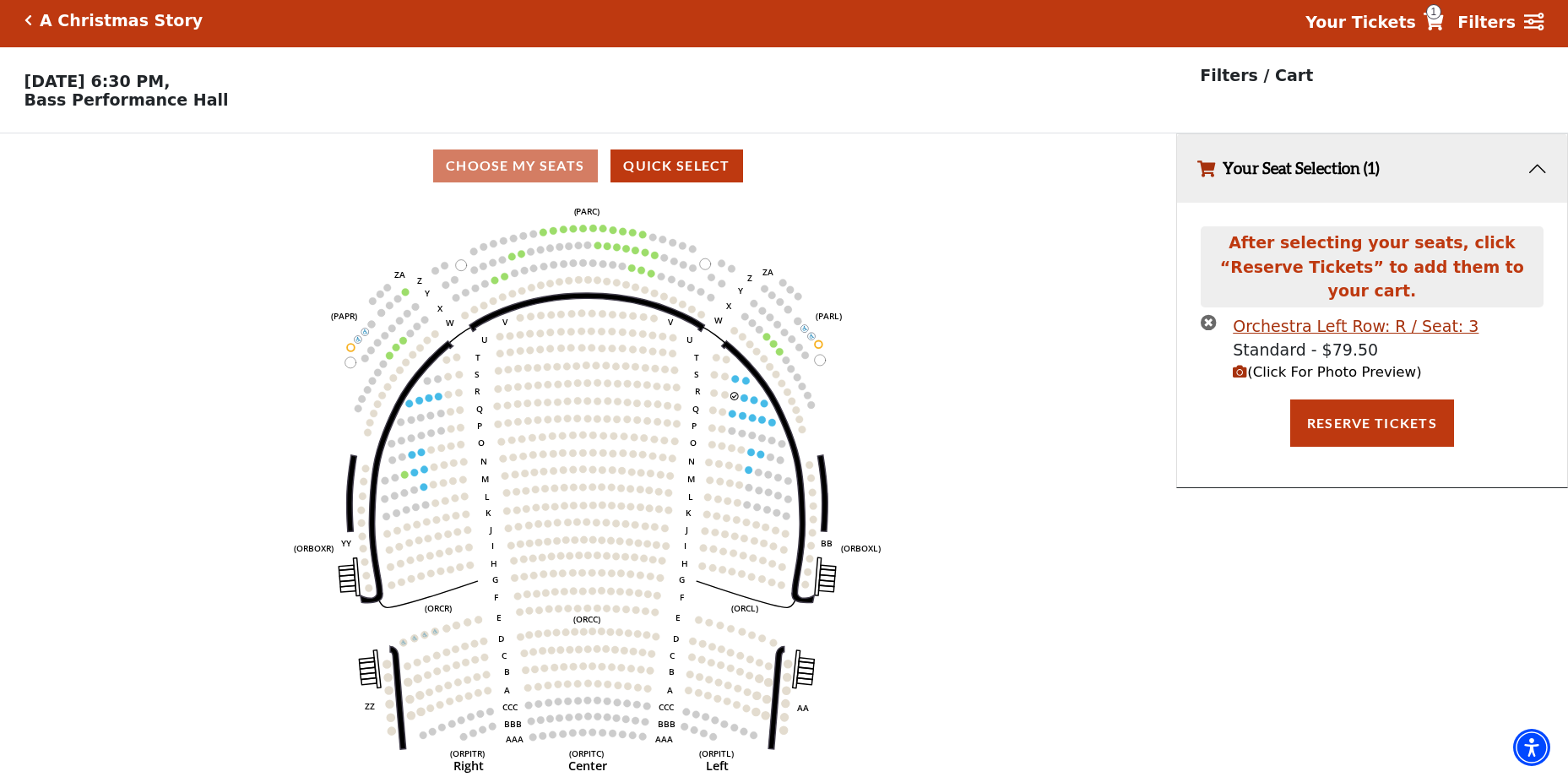
scroll to position [0, 0]
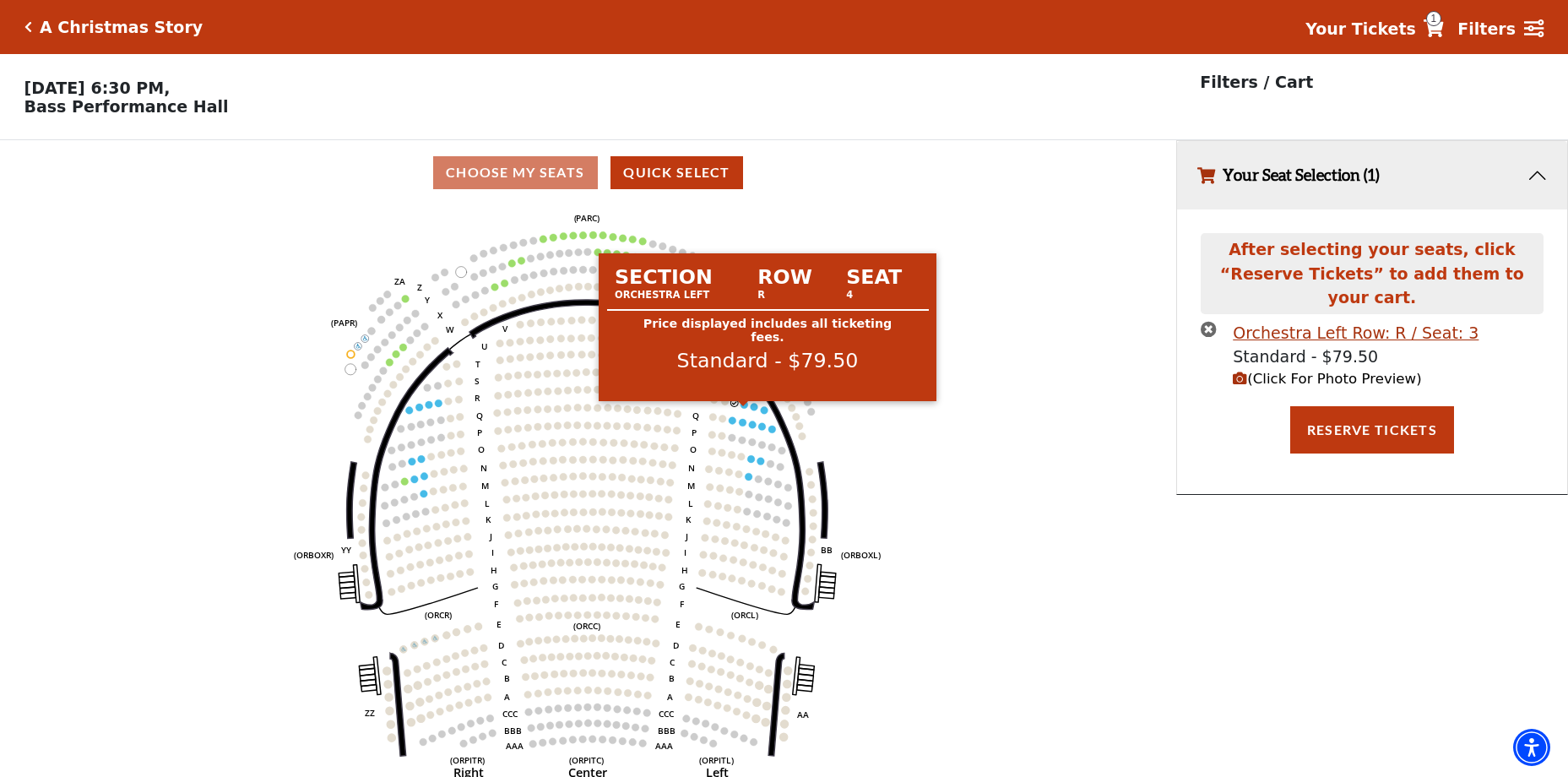
click at [743, 409] on circle at bounding box center [744, 405] width 7 height 7
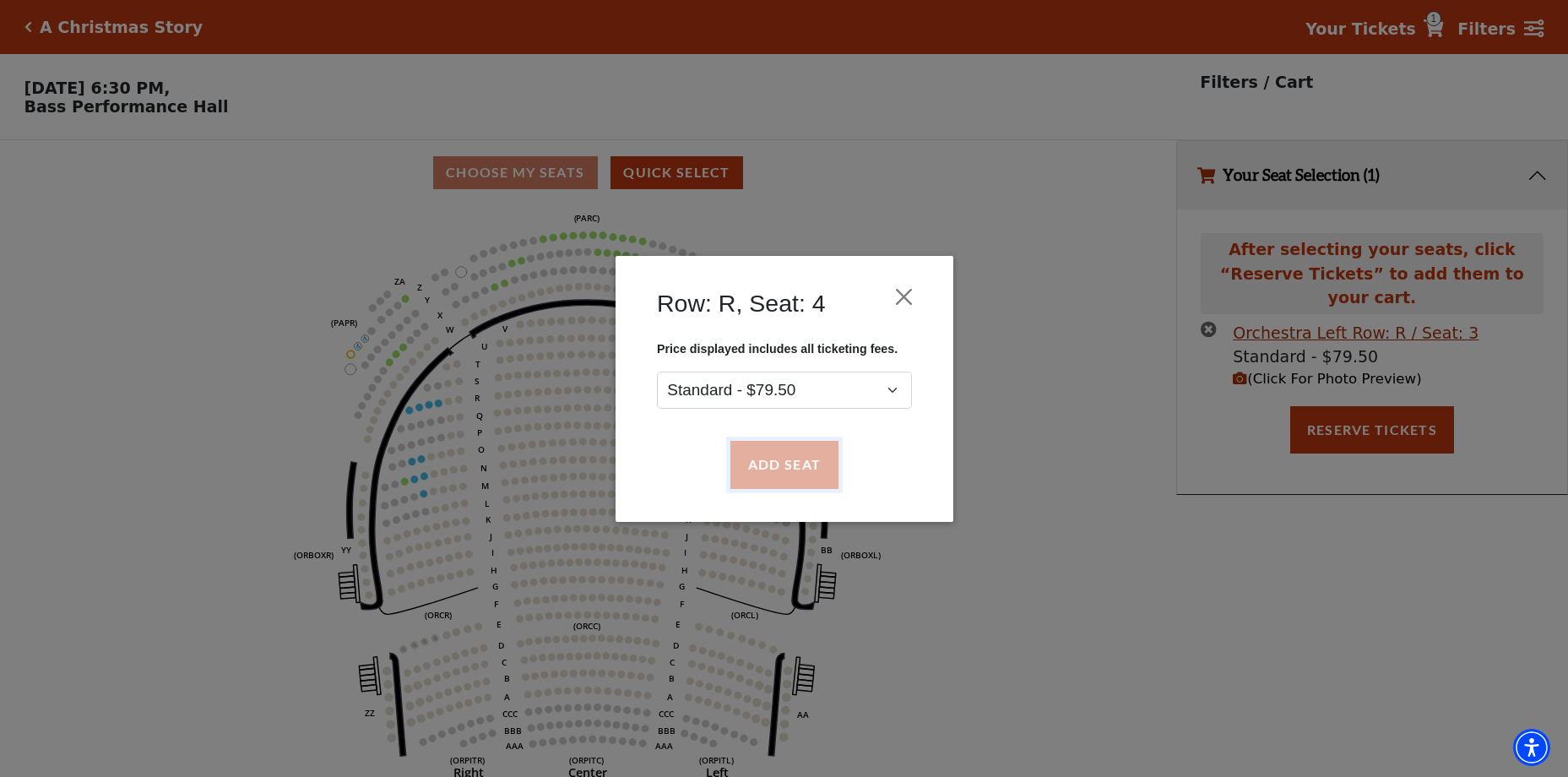
click at [763, 466] on button "Add Seat" at bounding box center [784, 465] width 108 height 48
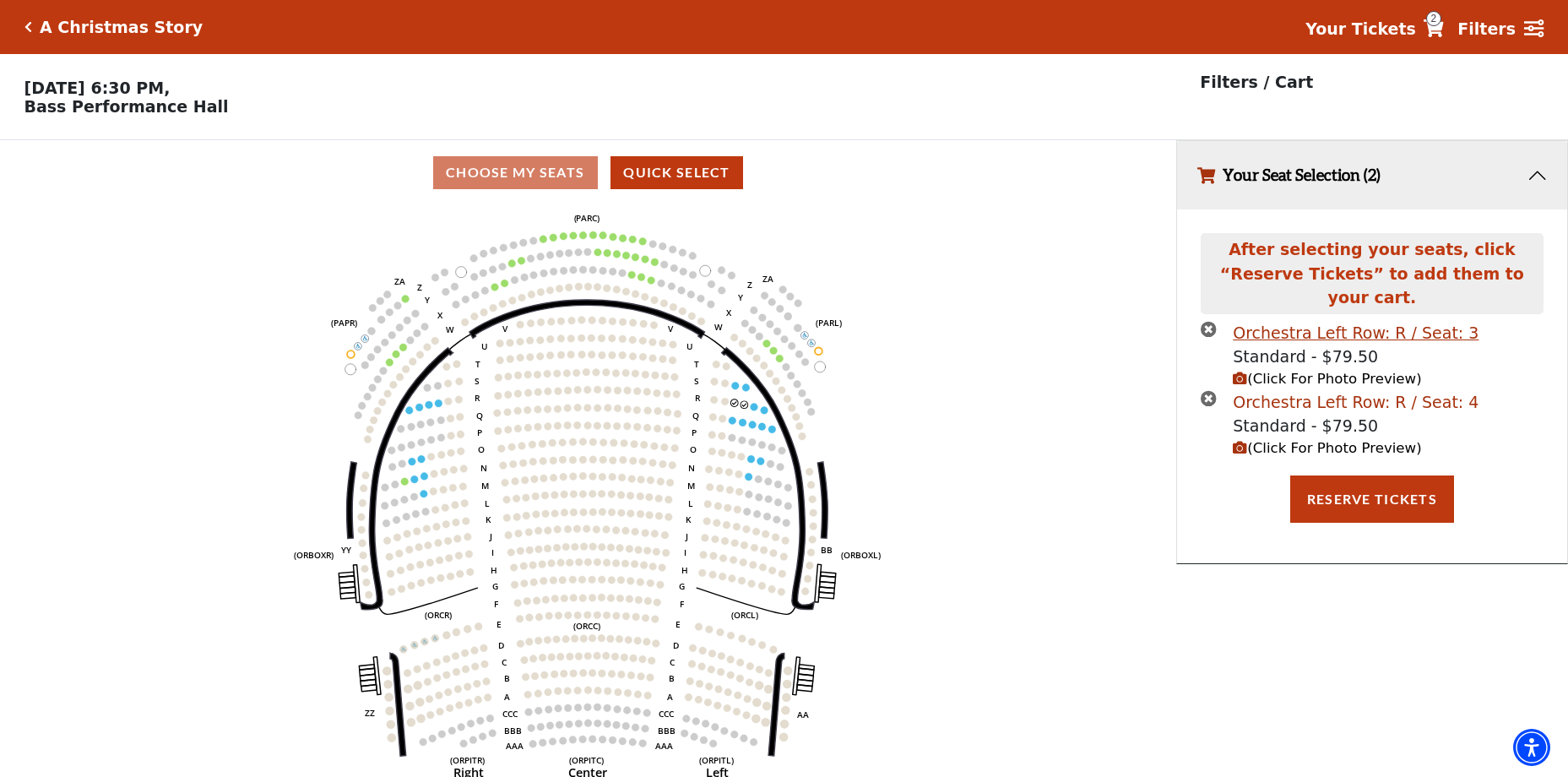
click at [1336, 390] on div "Orchestra Left Row: R / Seat: 4" at bounding box center [1356, 402] width 246 height 24
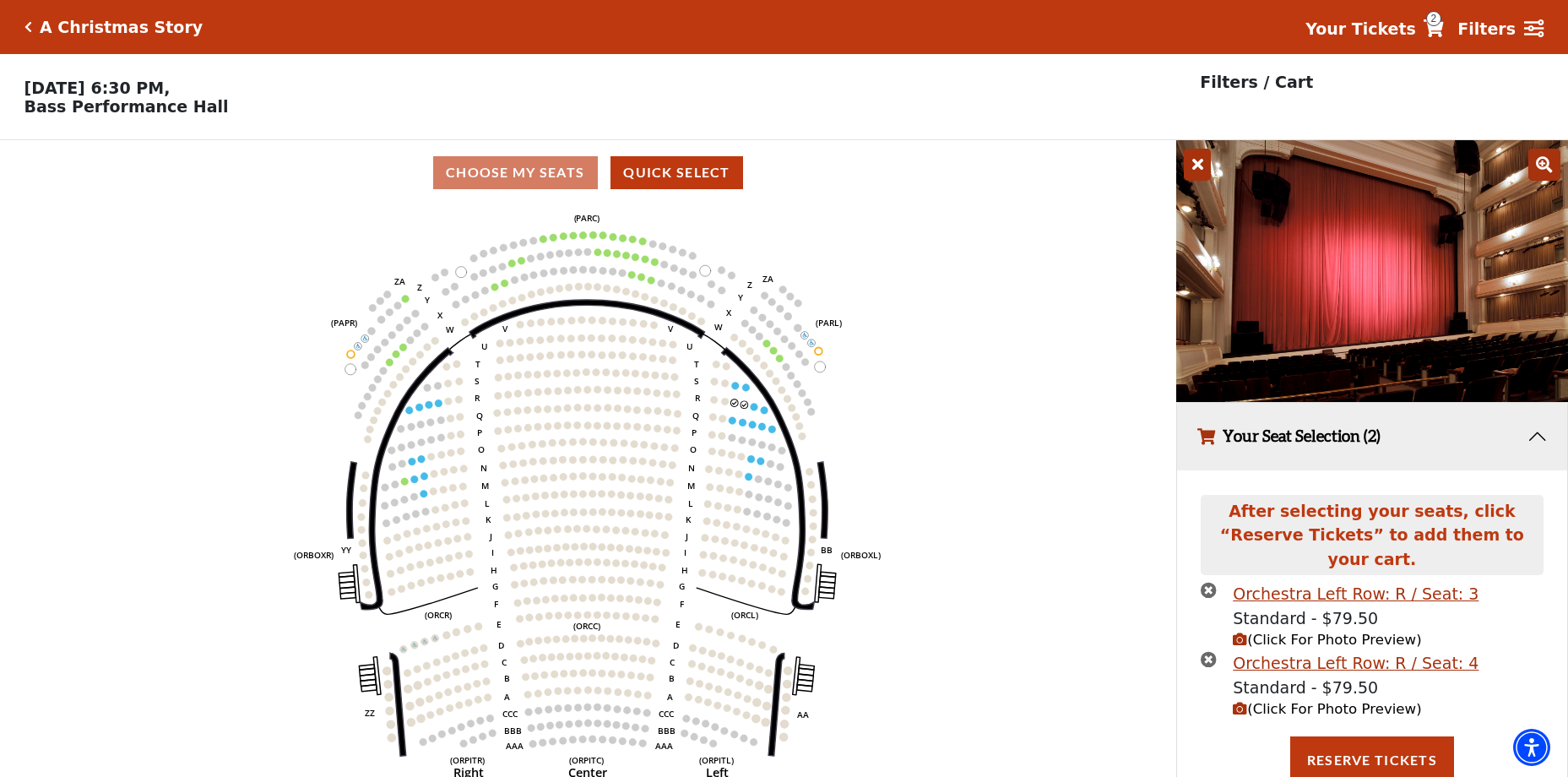
click at [1208, 170] on icon at bounding box center [1197, 165] width 27 height 32
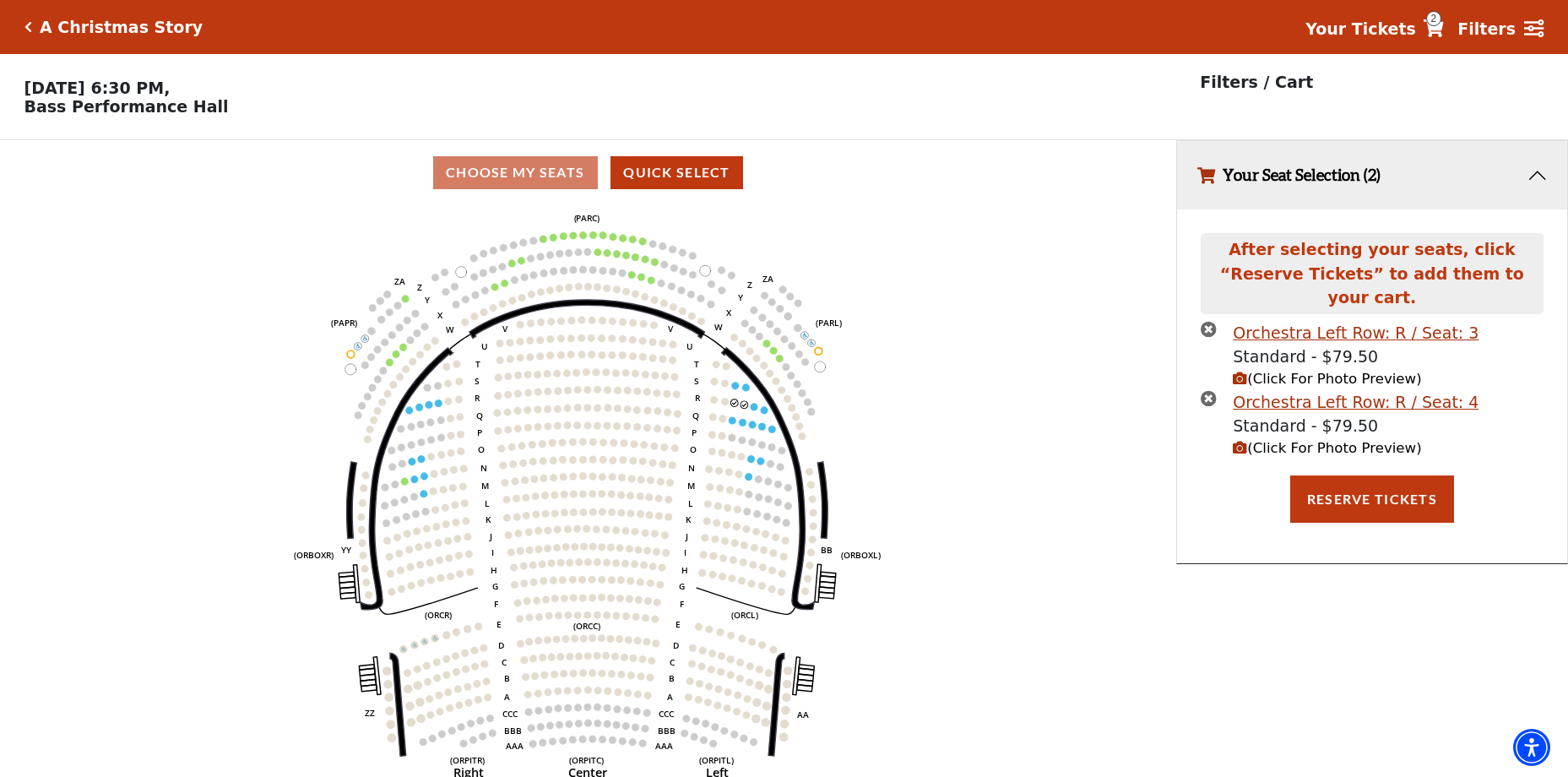
click at [1217, 390] on icon "times-circle" at bounding box center [1209, 398] width 16 height 16
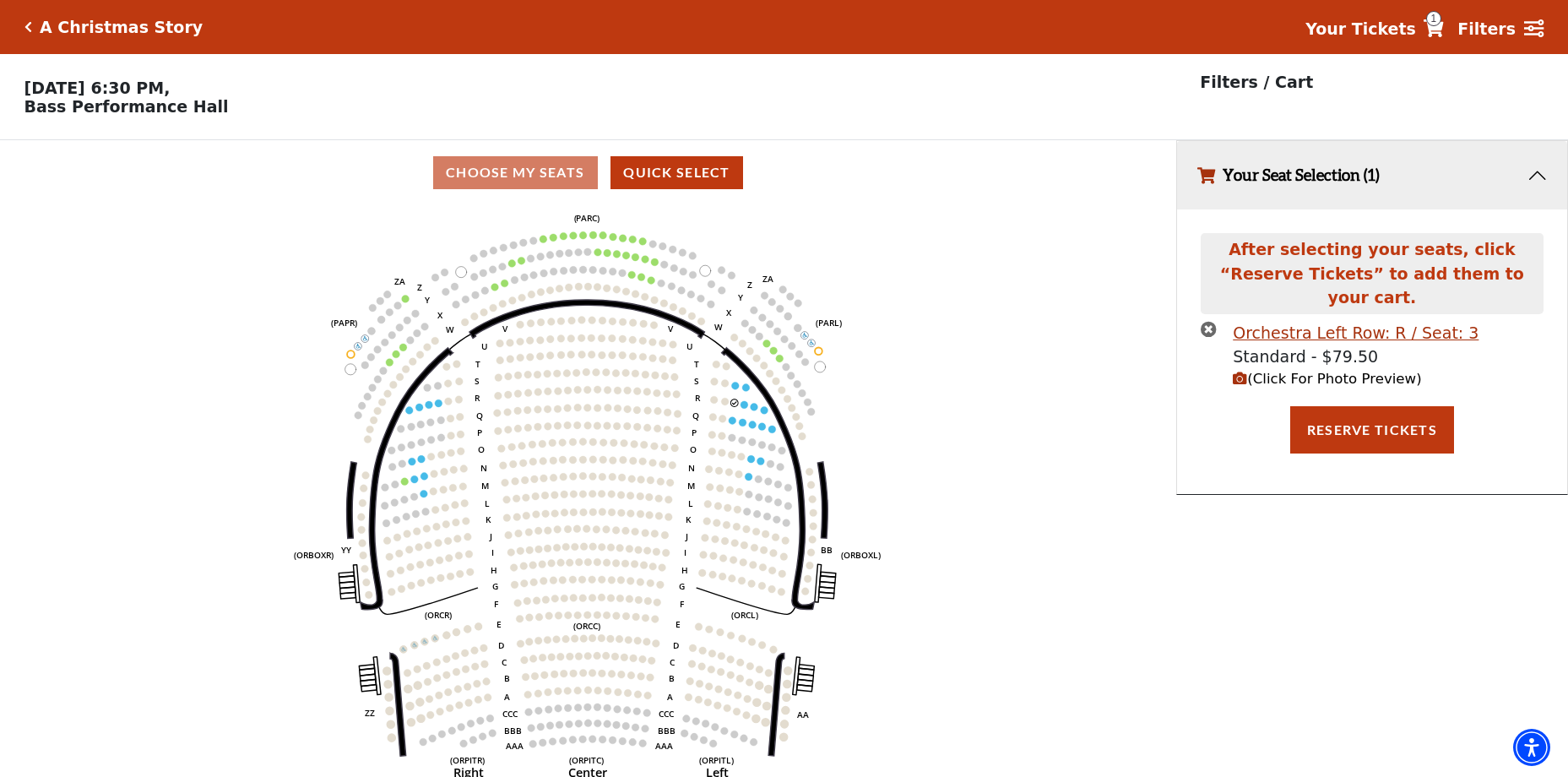
click at [1205, 321] on icon "times-circle" at bounding box center [1209, 330] width 16 height 16
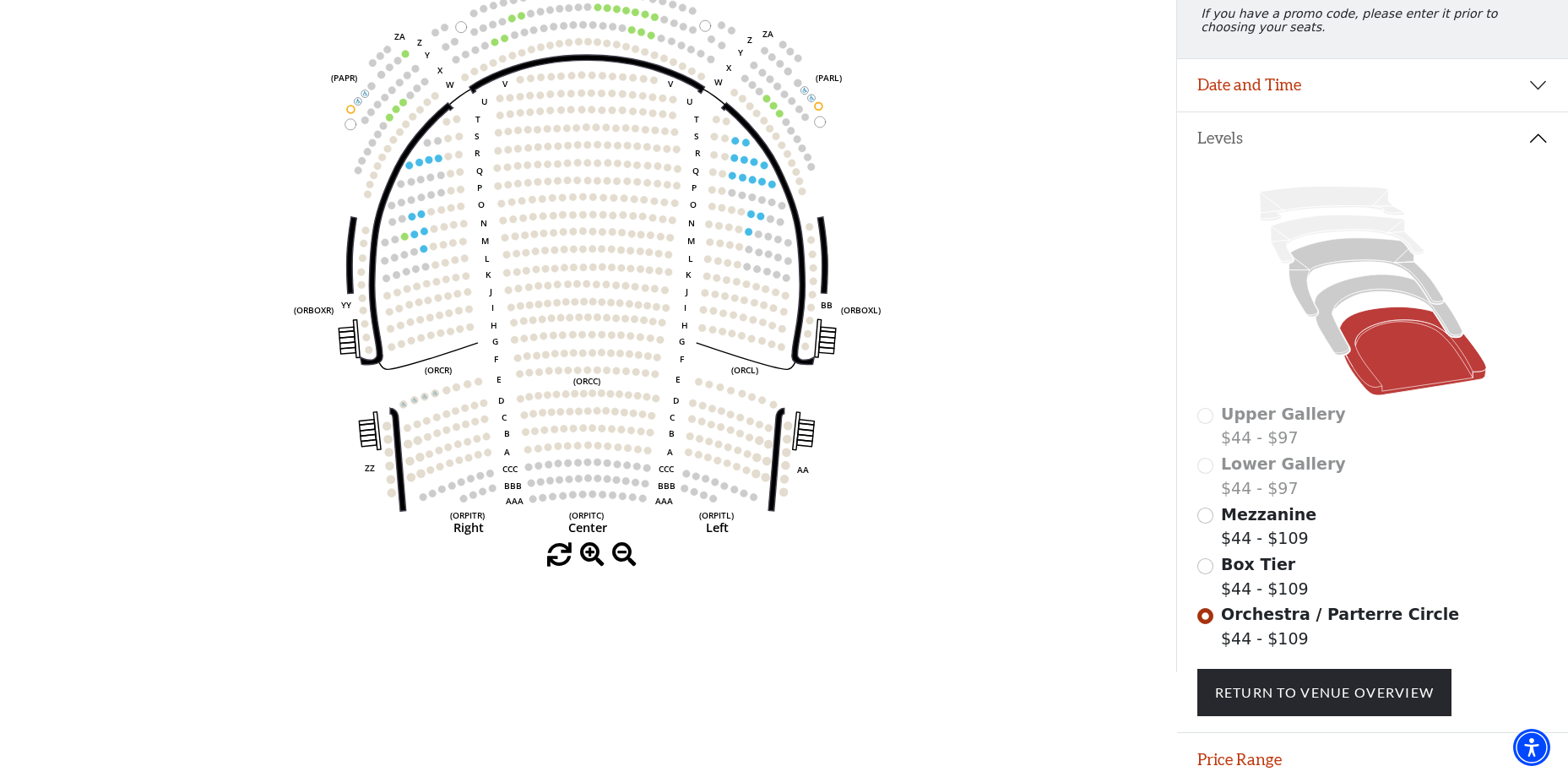
scroll to position [315, 0]
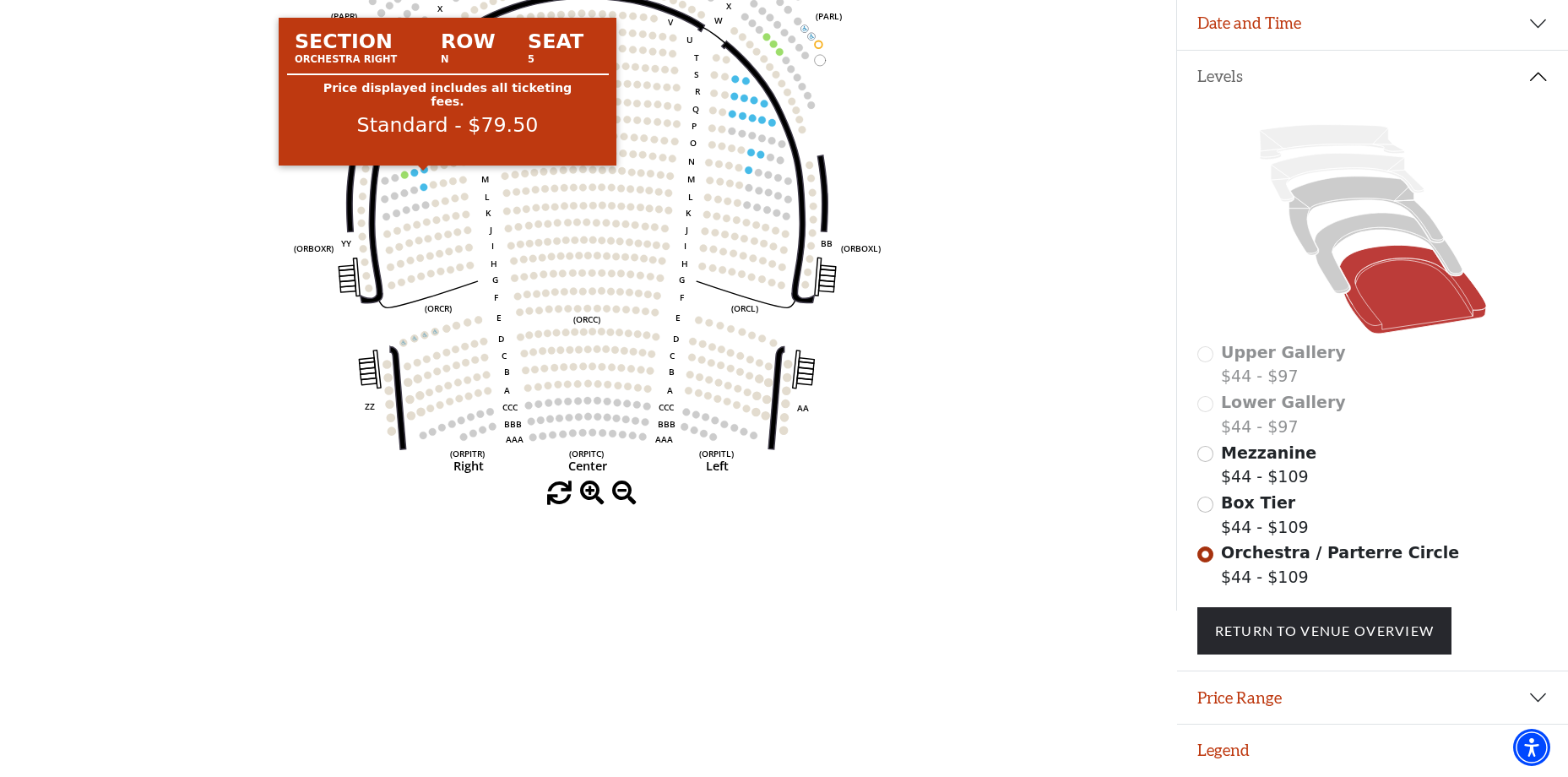
click at [423, 167] on circle at bounding box center [424, 169] width 7 height 7
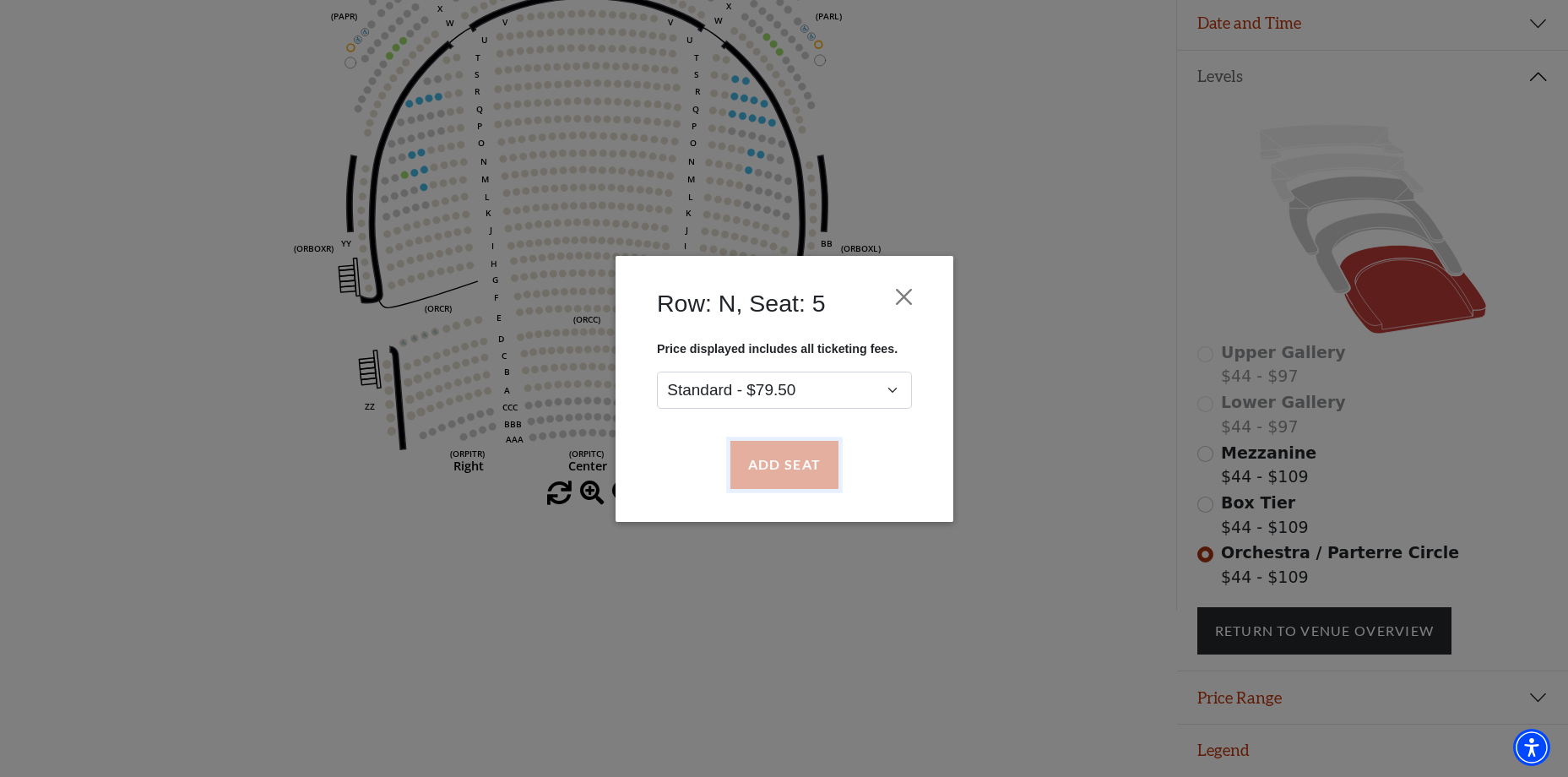
click at [793, 472] on button "Add Seat" at bounding box center [784, 465] width 108 height 48
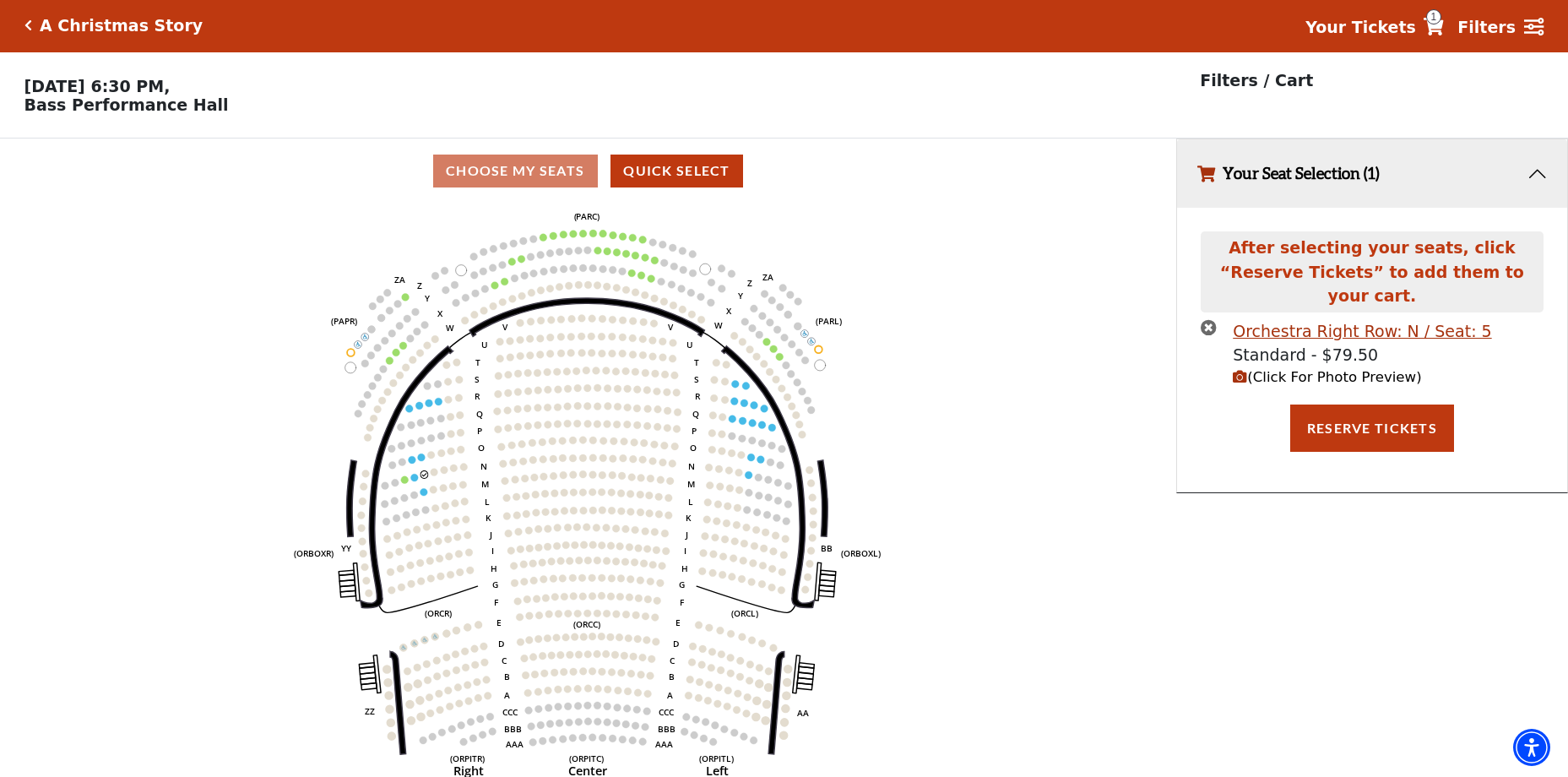
scroll to position [0, 0]
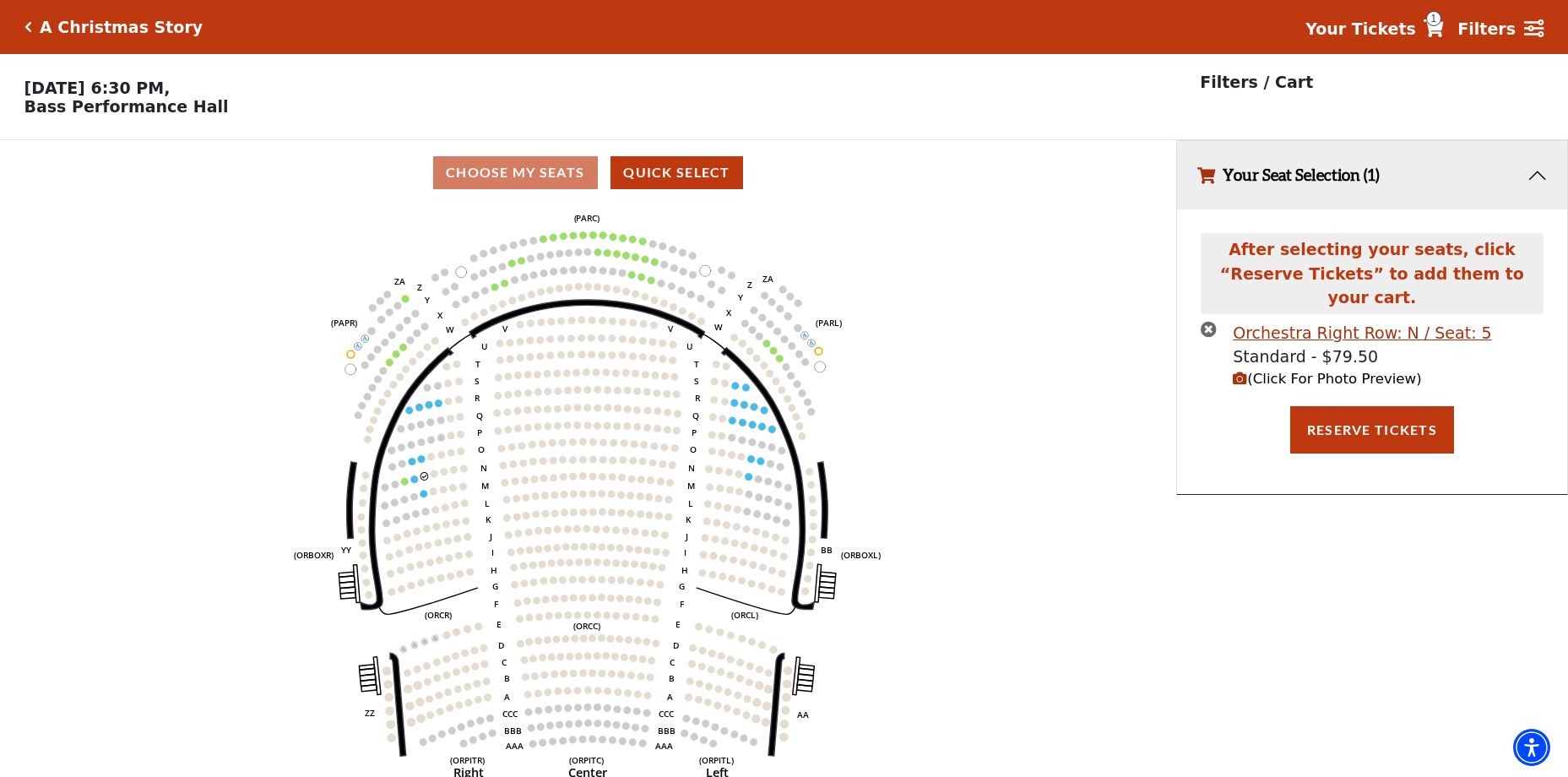
click at [413, 483] on circle at bounding box center [414, 479] width 7 height 7
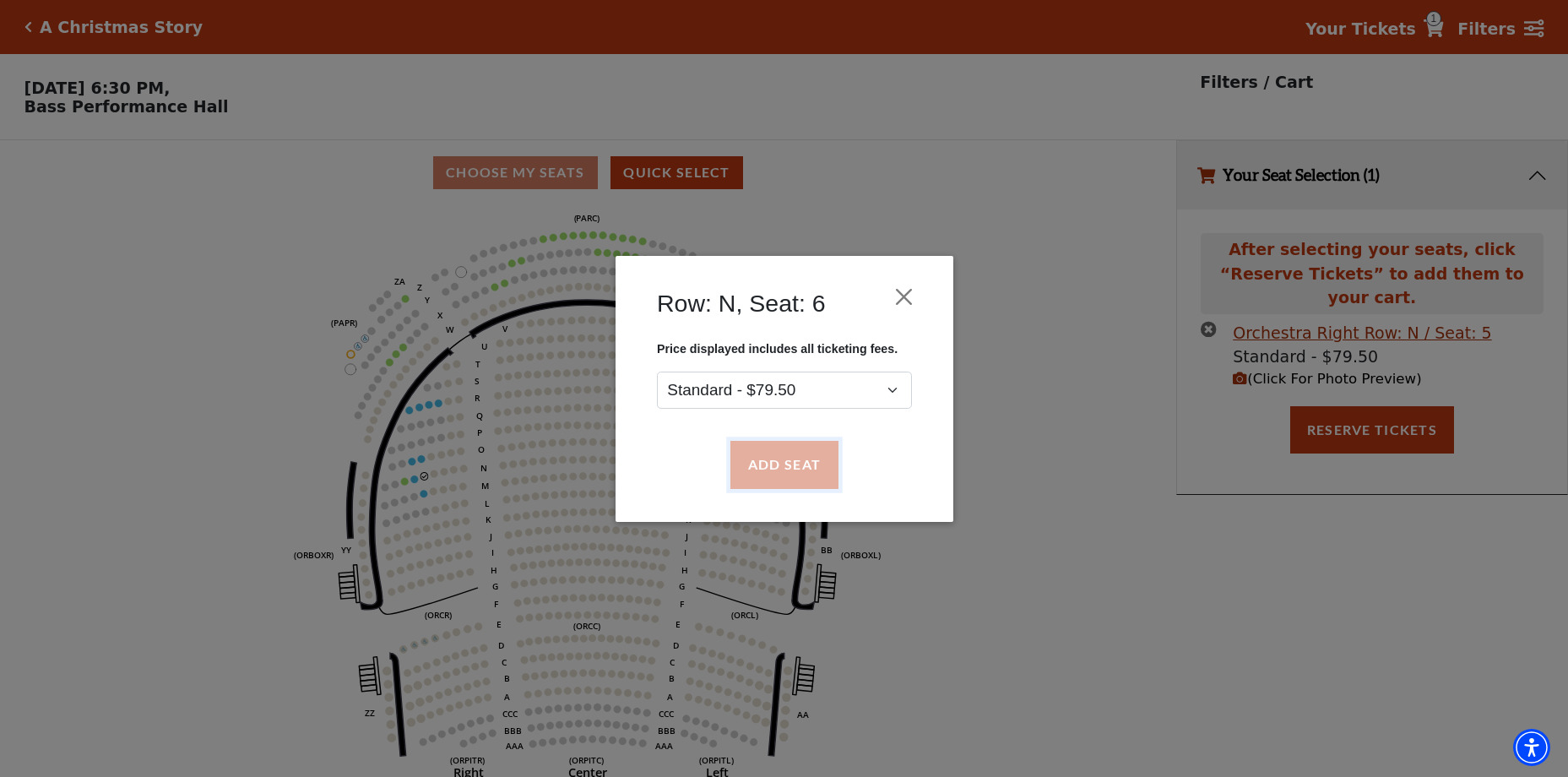
drag, startPoint x: 758, startPoint y: 473, endPoint x: 772, endPoint y: 466, distance: 15.7
click at [758, 472] on button "Add Seat" at bounding box center [784, 465] width 108 height 48
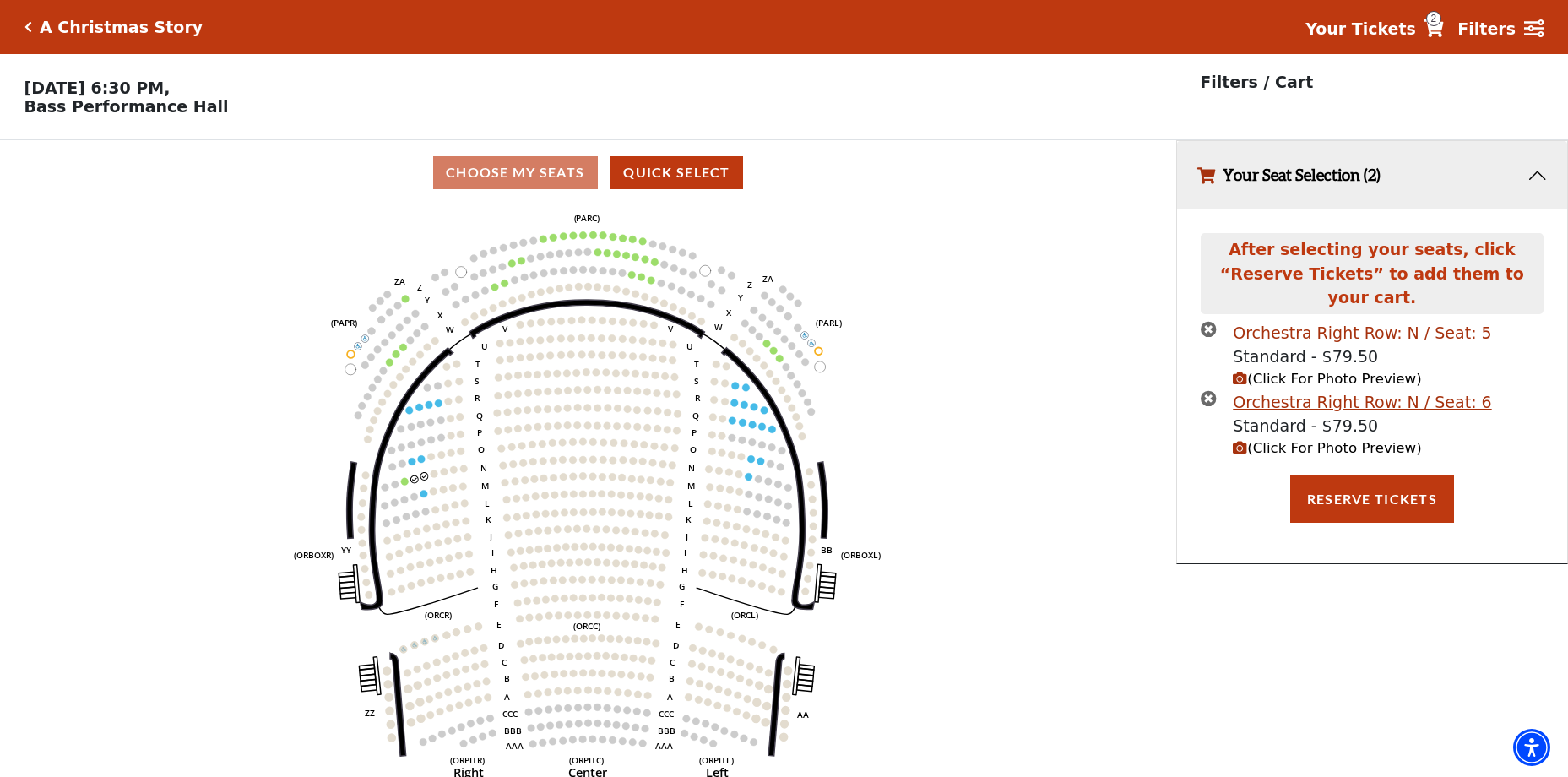
click at [1305, 321] on div "Orchestra Right Row: N / Seat: 5" at bounding box center [1362, 333] width 258 height 24
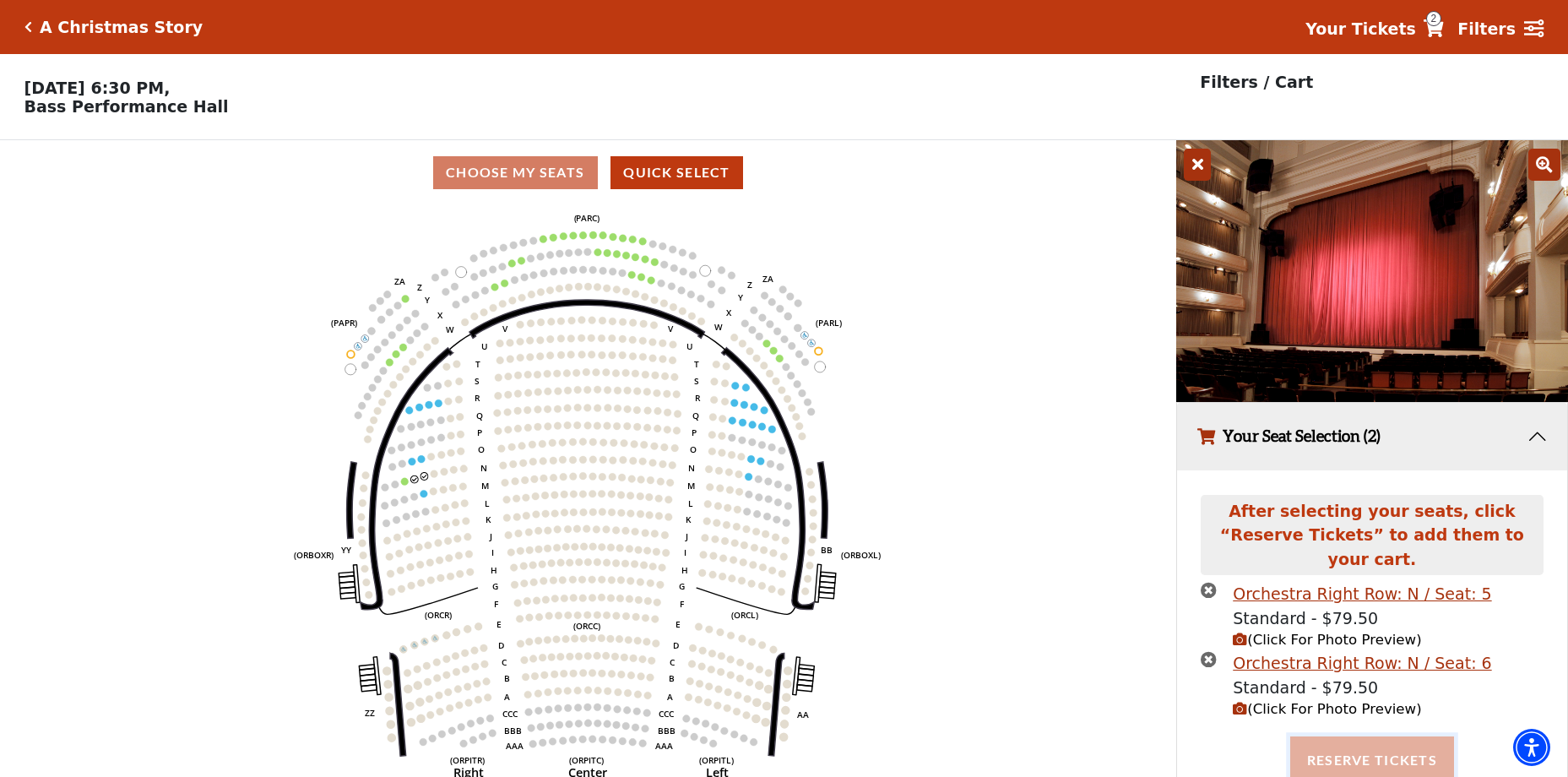
click at [1399, 738] on button "Reserve Tickets" at bounding box center [1373, 760] width 164 height 48
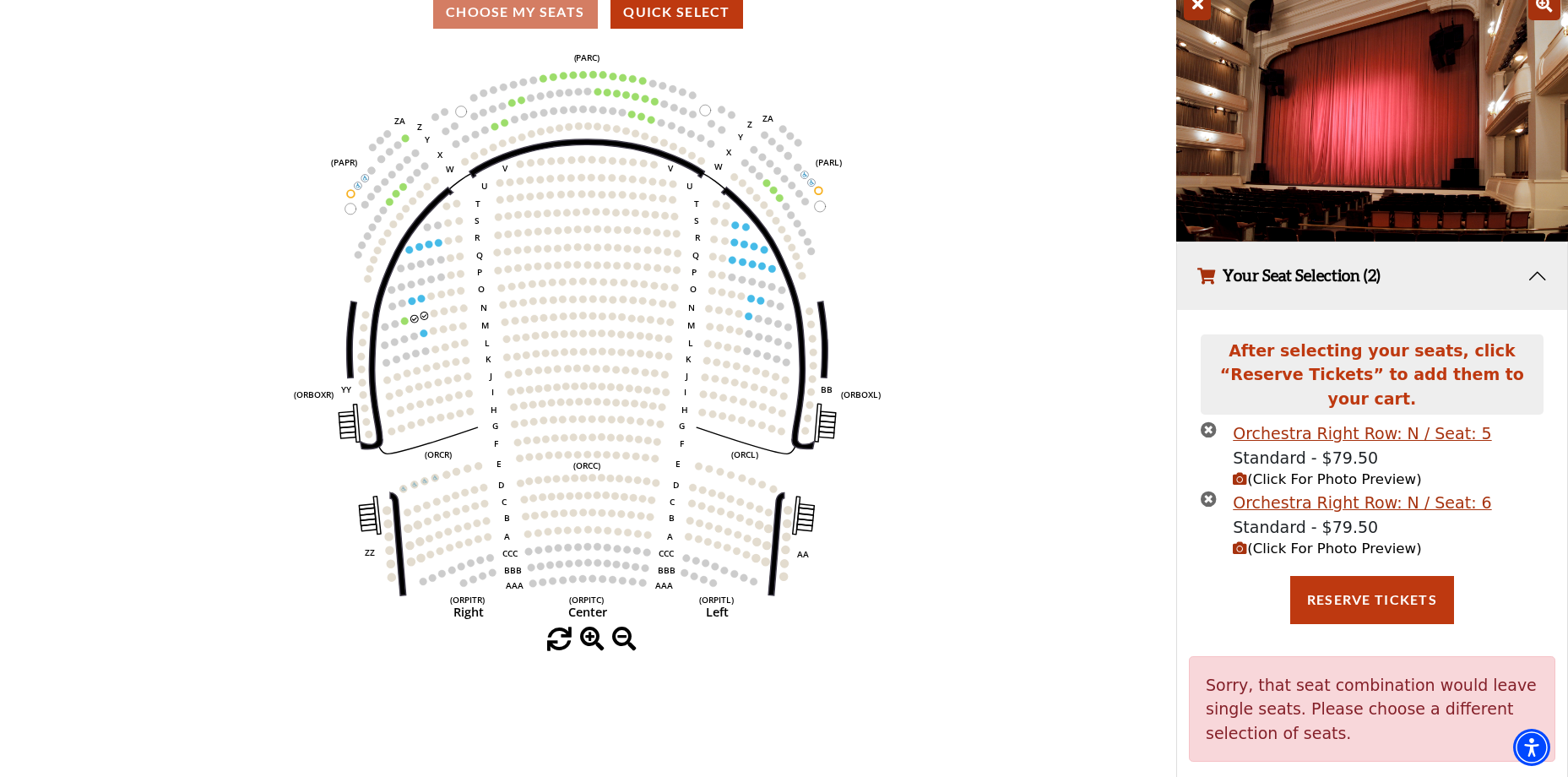
scroll to position [185, 0]
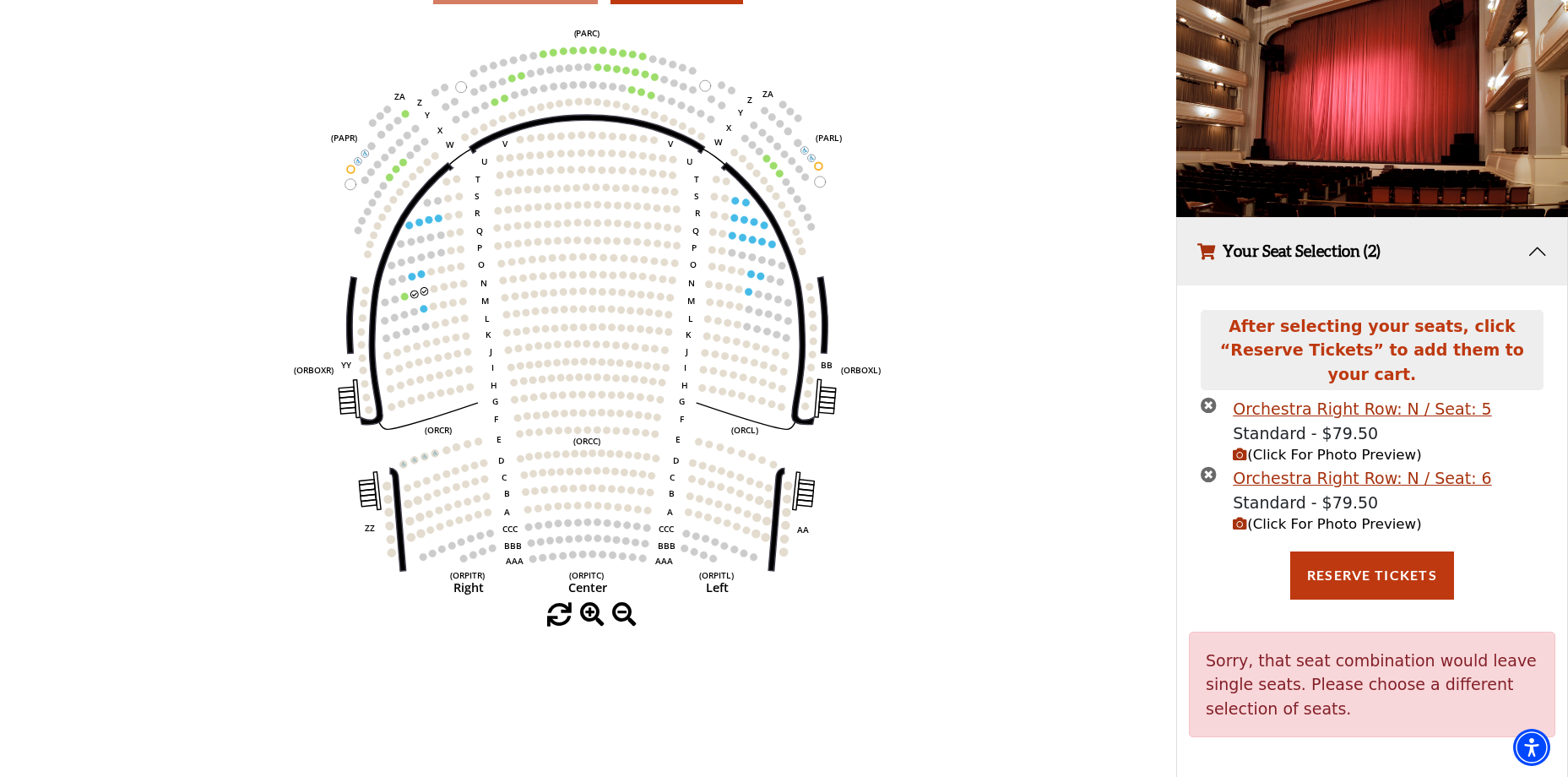
click at [1211, 397] on icon "times-circle" at bounding box center [1209, 405] width 16 height 16
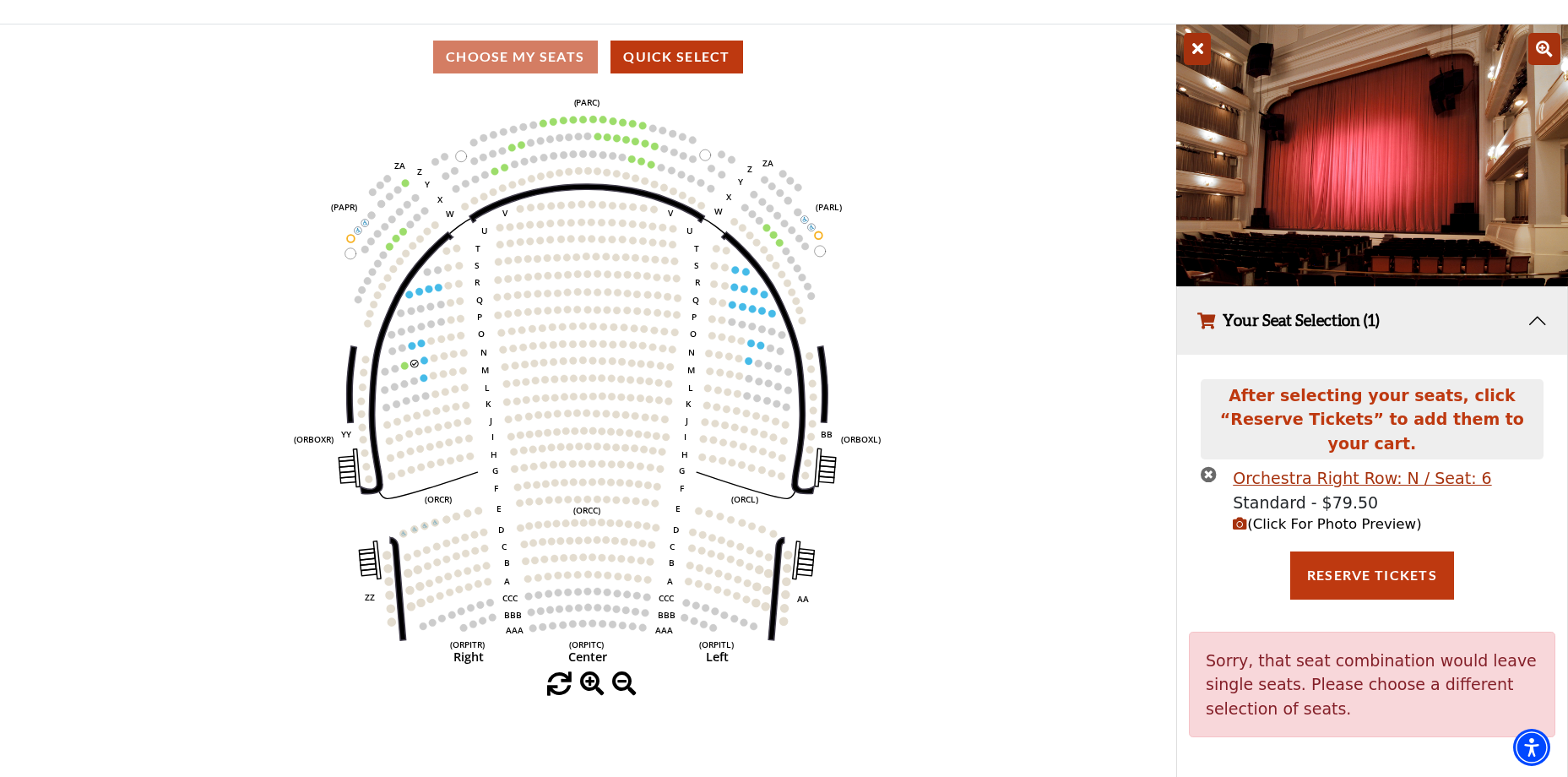
click at [1213, 466] on icon "times-circle" at bounding box center [1209, 474] width 16 height 16
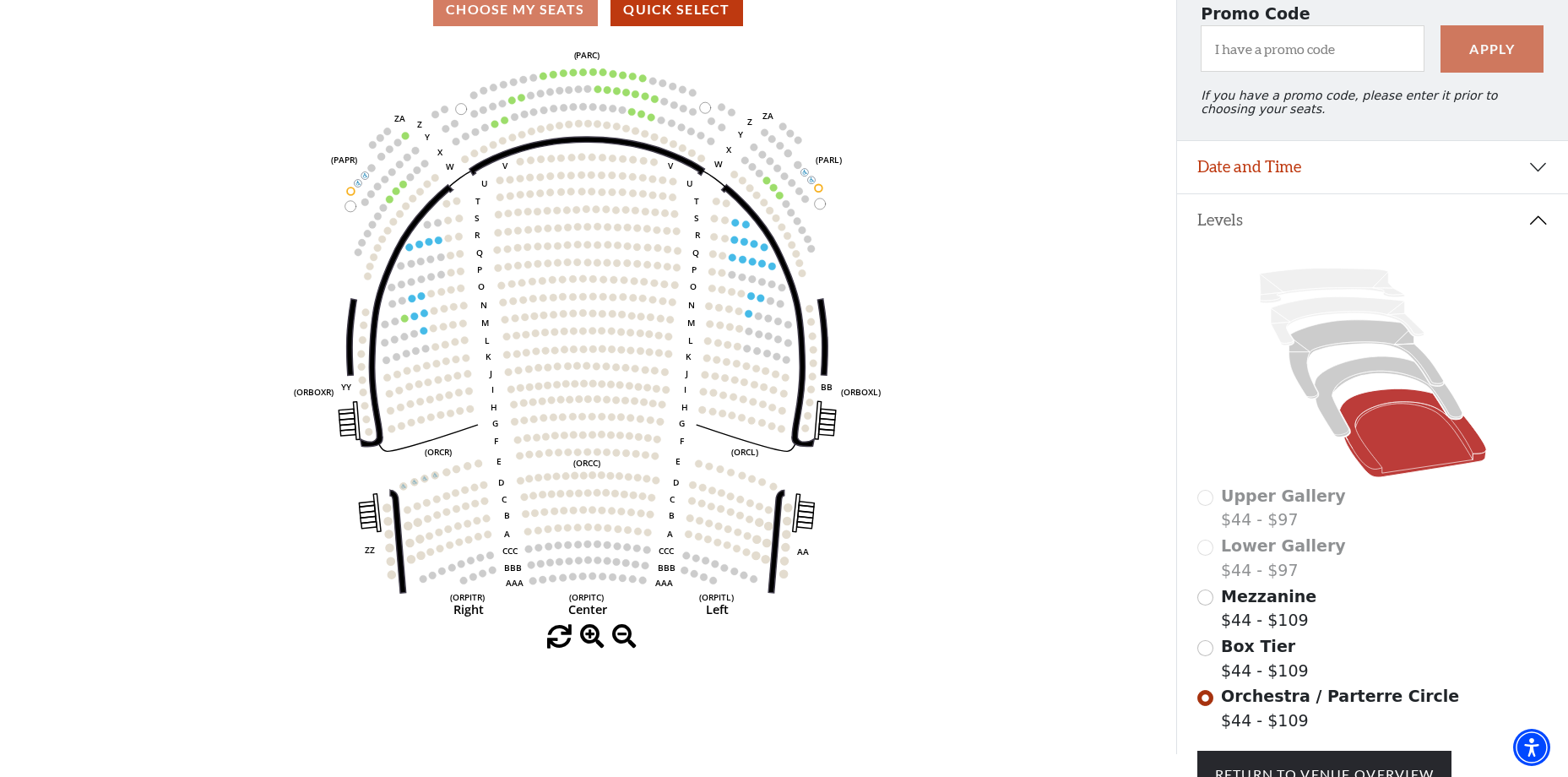
scroll to position [146, 0]
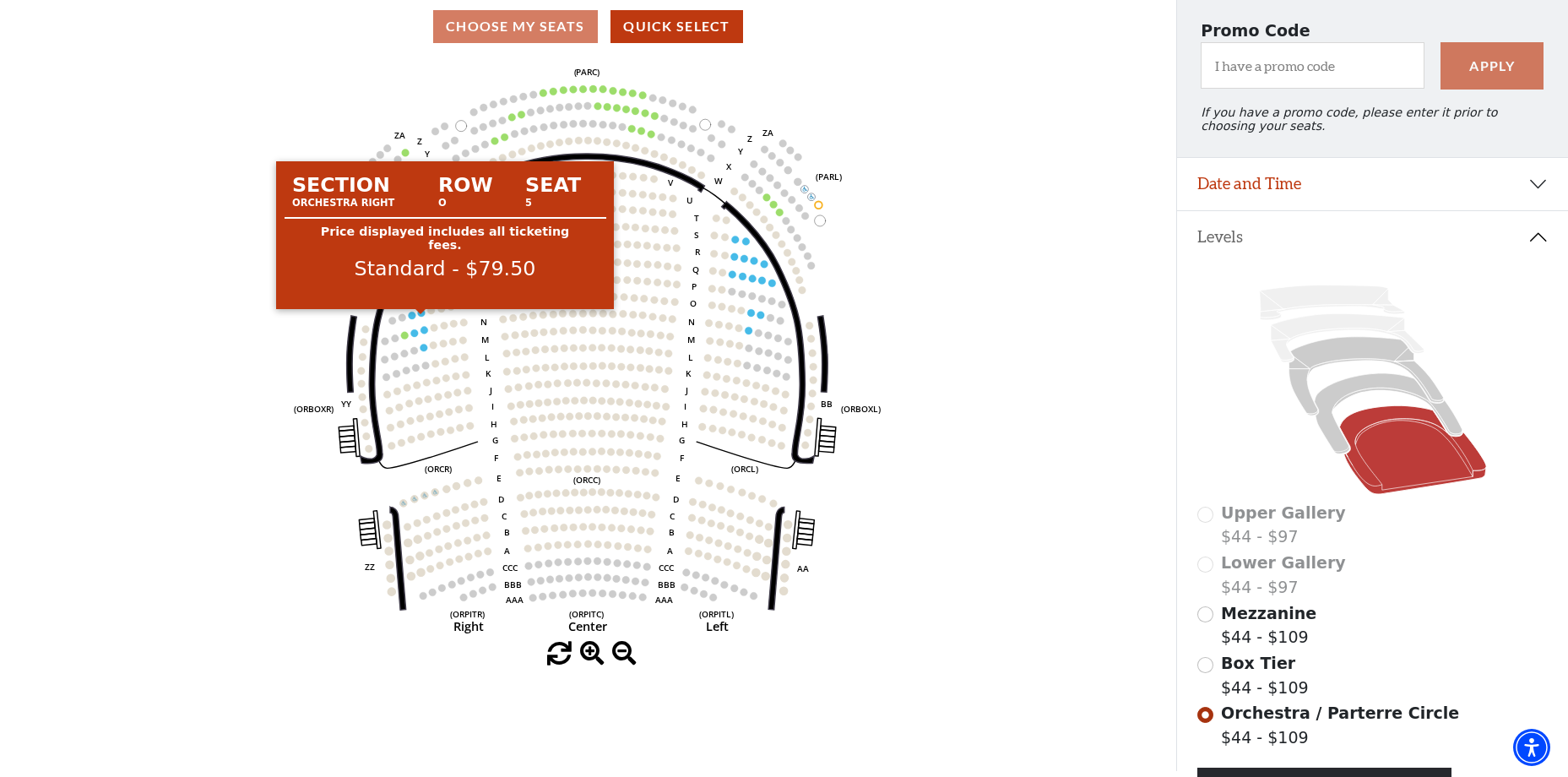
click at [421, 317] on circle at bounding box center [421, 312] width 7 height 7
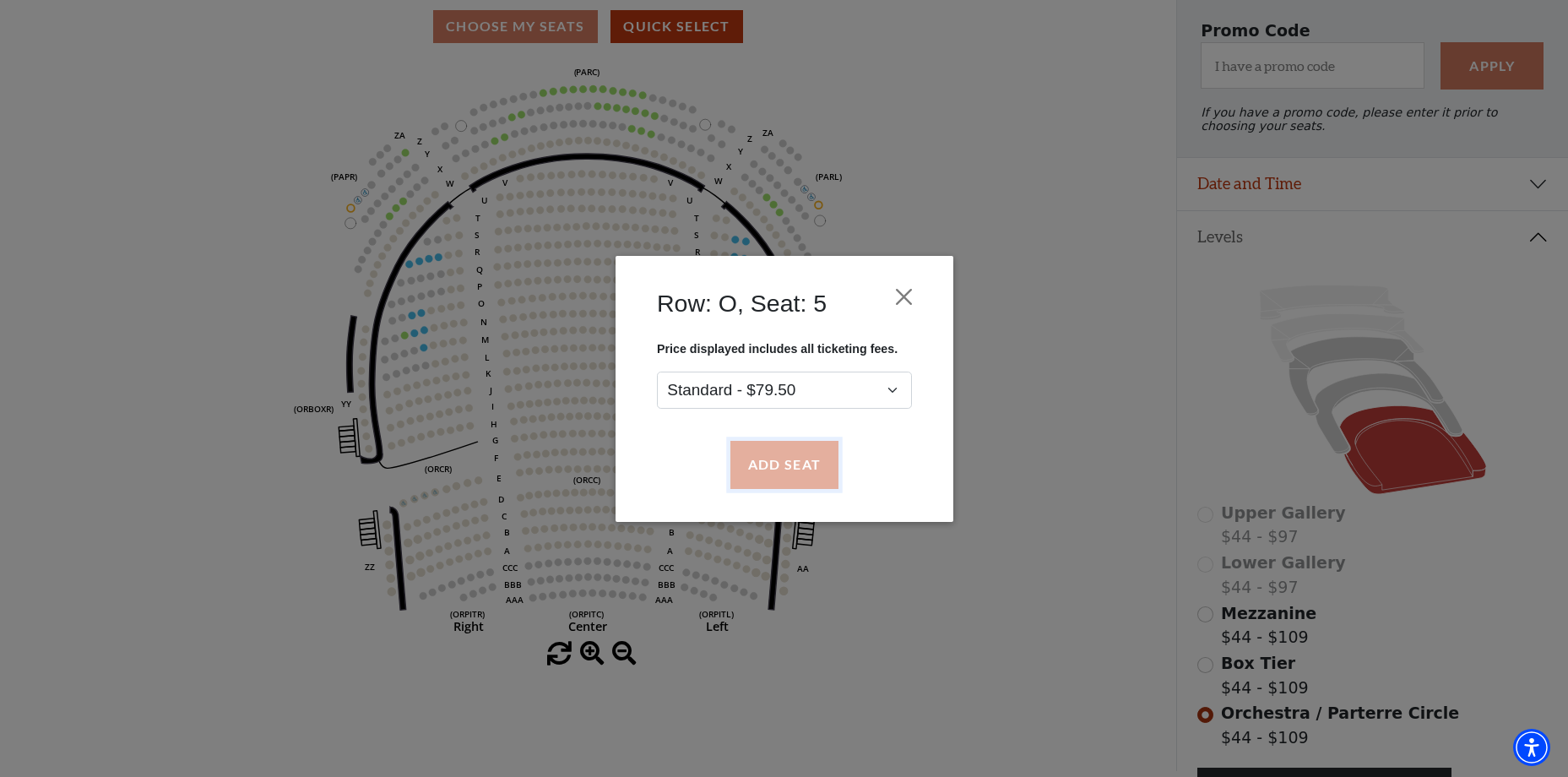
drag, startPoint x: 798, startPoint y: 460, endPoint x: 751, endPoint y: 452, distance: 47.7
click at [797, 458] on button "Add Seat" at bounding box center [784, 465] width 108 height 48
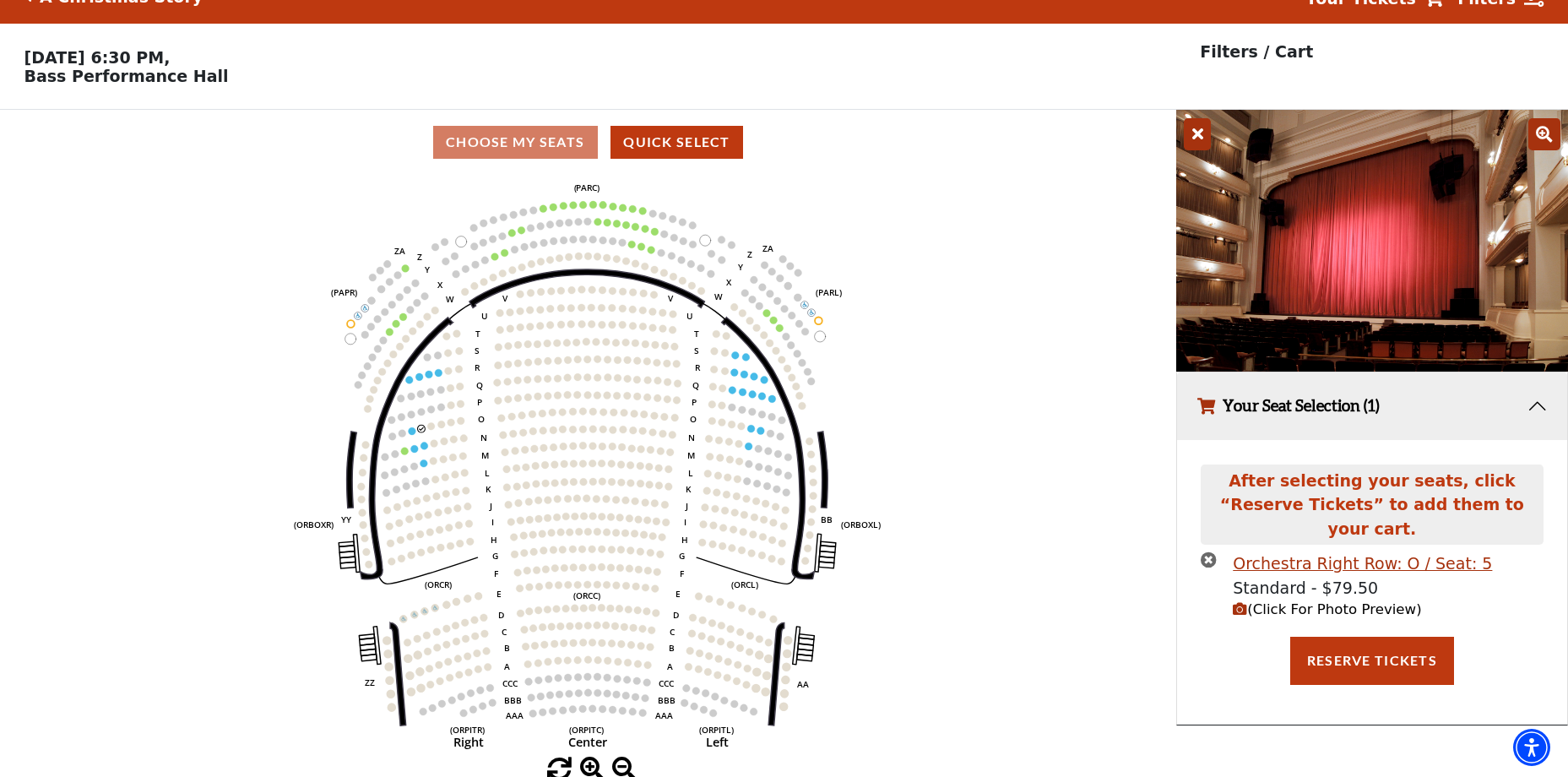
scroll to position [0, 0]
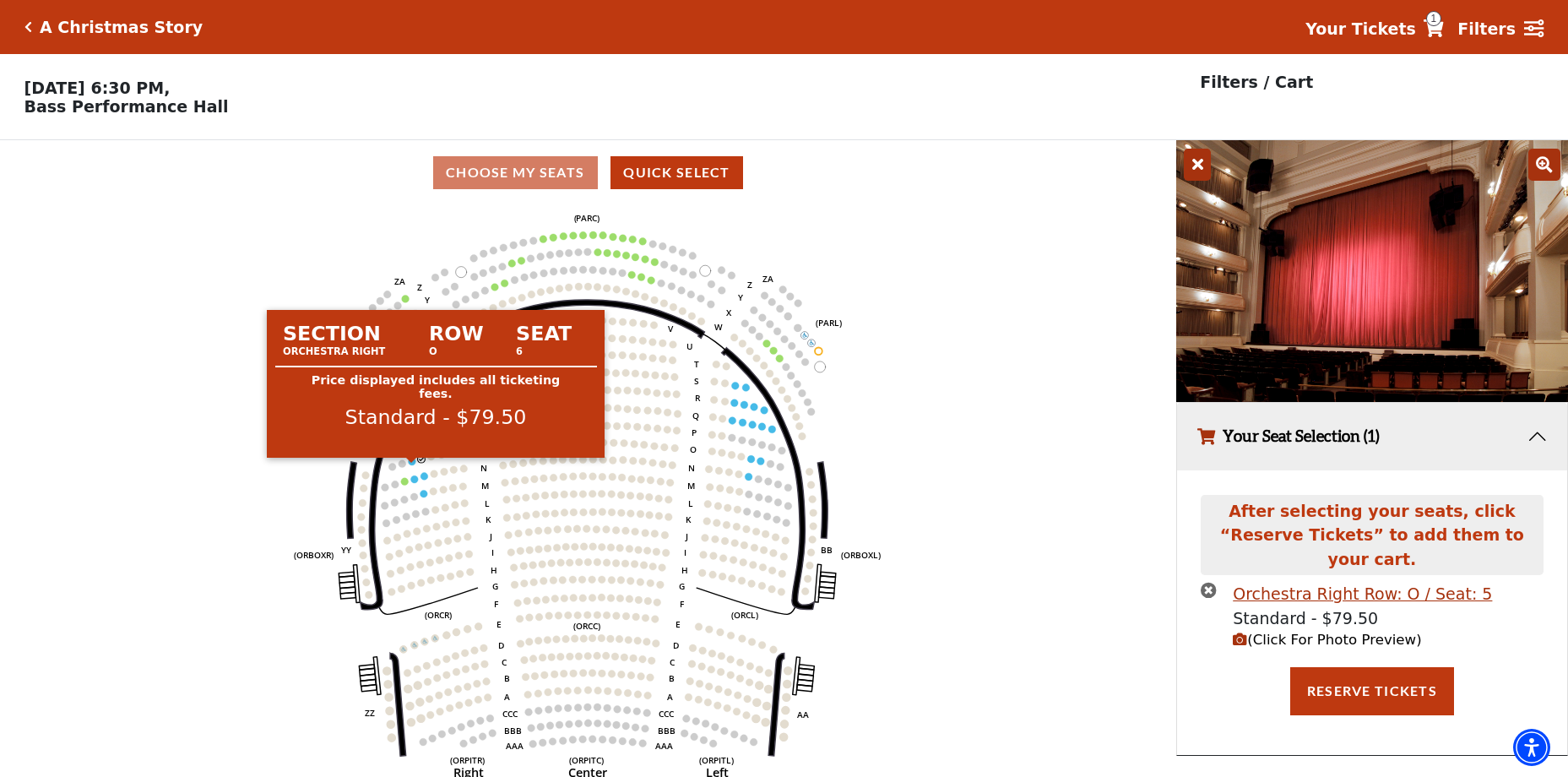
click at [408, 471] on icon "Left (ORPITL) Right (ORPITR) Center (ORPITC) ZZ AA YY BB ZA ZA (ORCL) (ORCR) (O…" at bounding box center [589, 496] width 1059 height 583
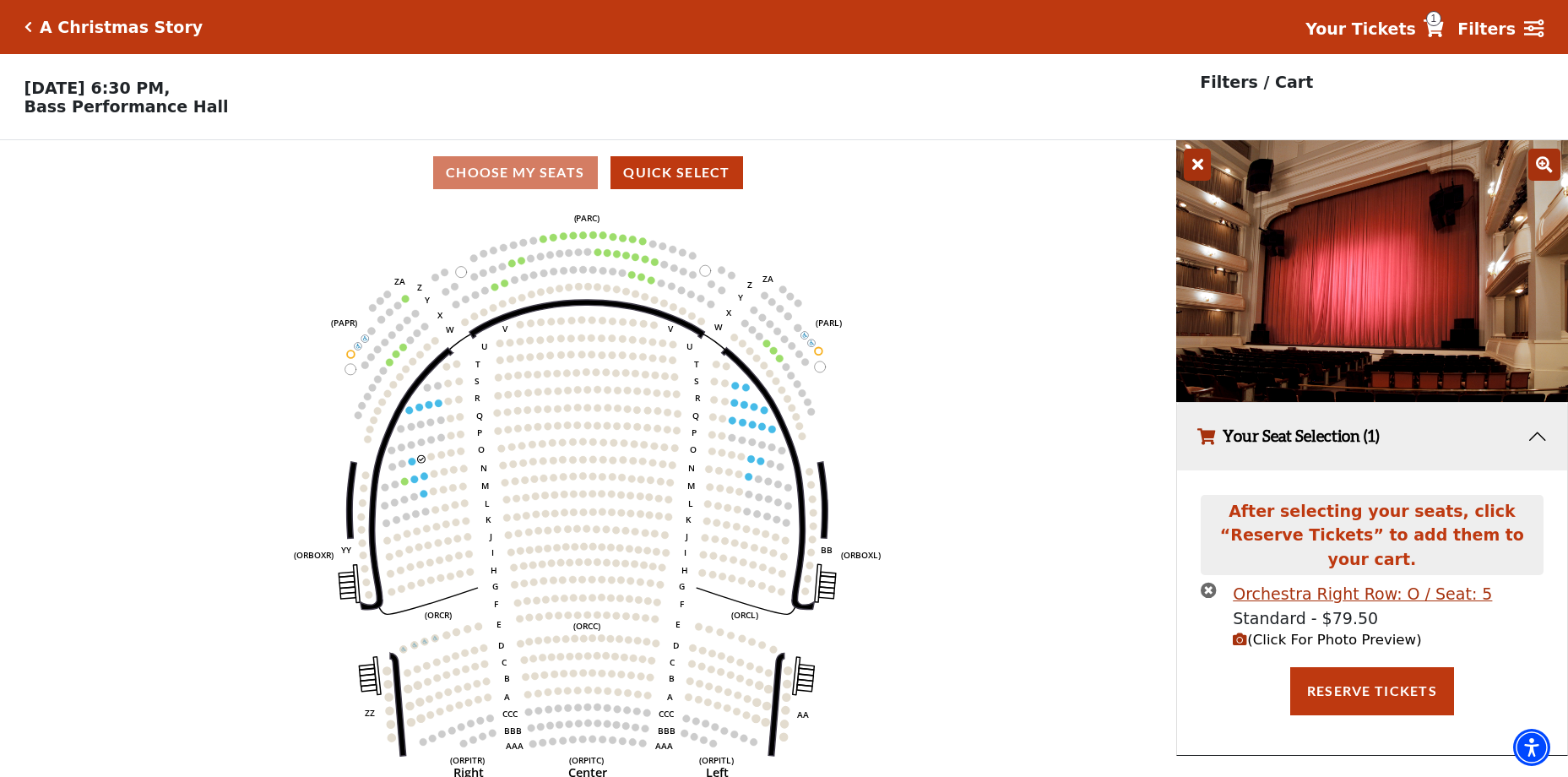
click at [410, 465] on circle at bounding box center [411, 462] width 7 height 7
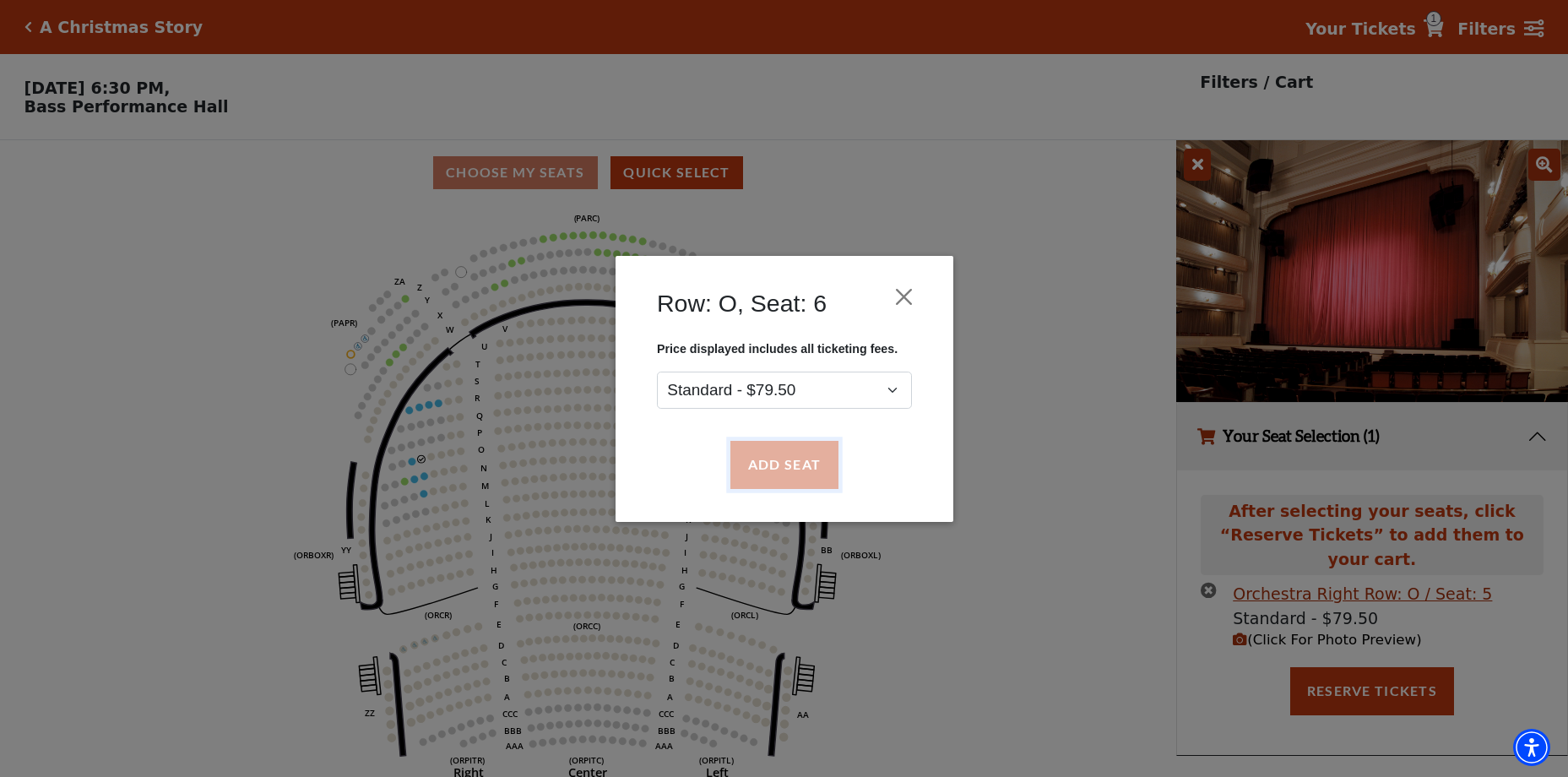
click at [771, 457] on button "Add Seat" at bounding box center [784, 465] width 108 height 48
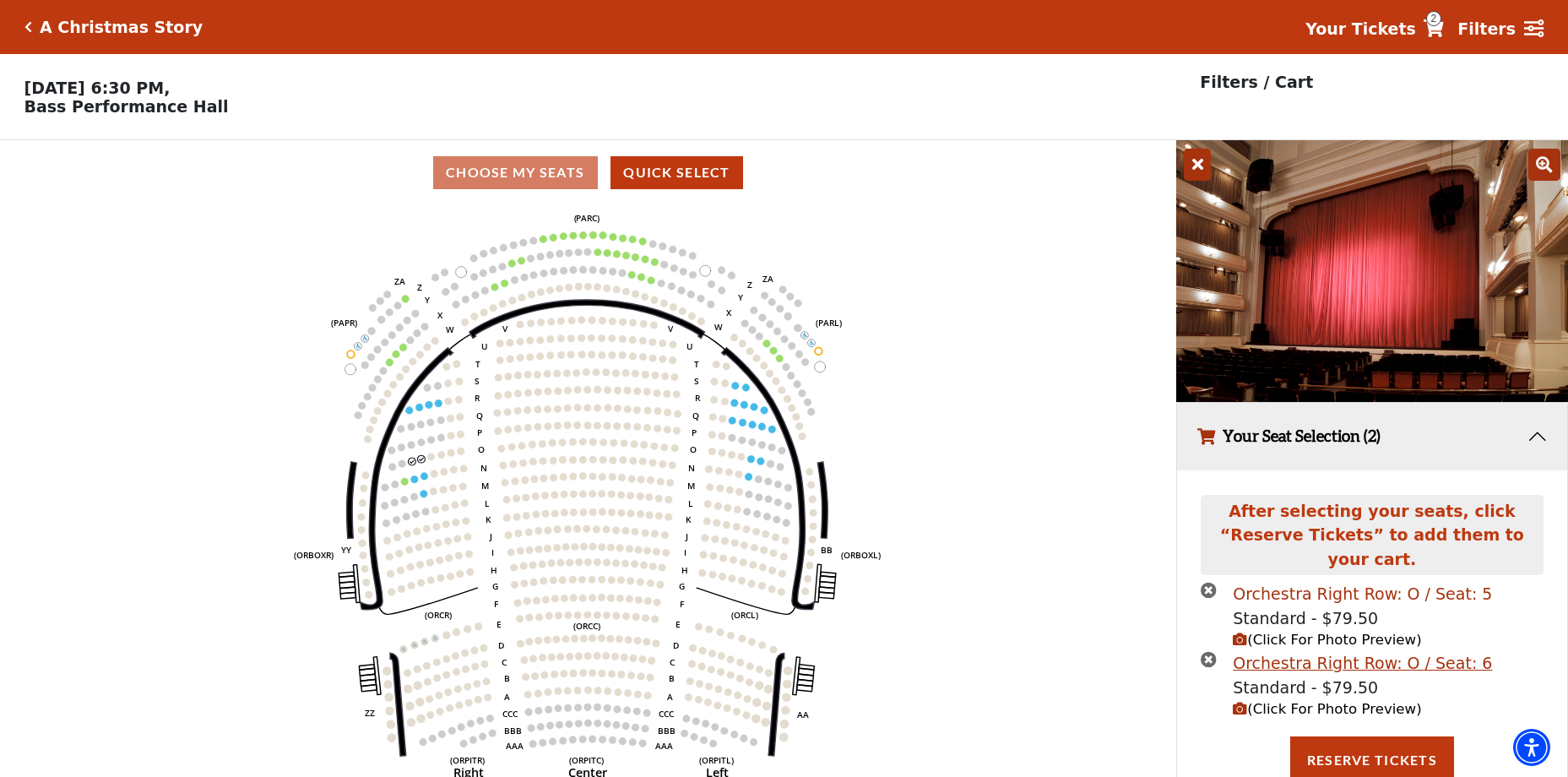
click at [1350, 582] on div "Orchestra Right Row: O / Seat: 5" at bounding box center [1363, 593] width 259 height 24
click at [1340, 651] on div "Orchestra Right Row: O / Seat: 6" at bounding box center [1363, 663] width 259 height 24
click at [1278, 701] on span "(Click For Photo Preview)" at bounding box center [1327, 709] width 188 height 16
click at [1280, 701] on span "(Click For Photo Preview)" at bounding box center [1327, 709] width 188 height 16
click at [1284, 632] on span "(Click For Photo Preview)" at bounding box center [1327, 640] width 188 height 16
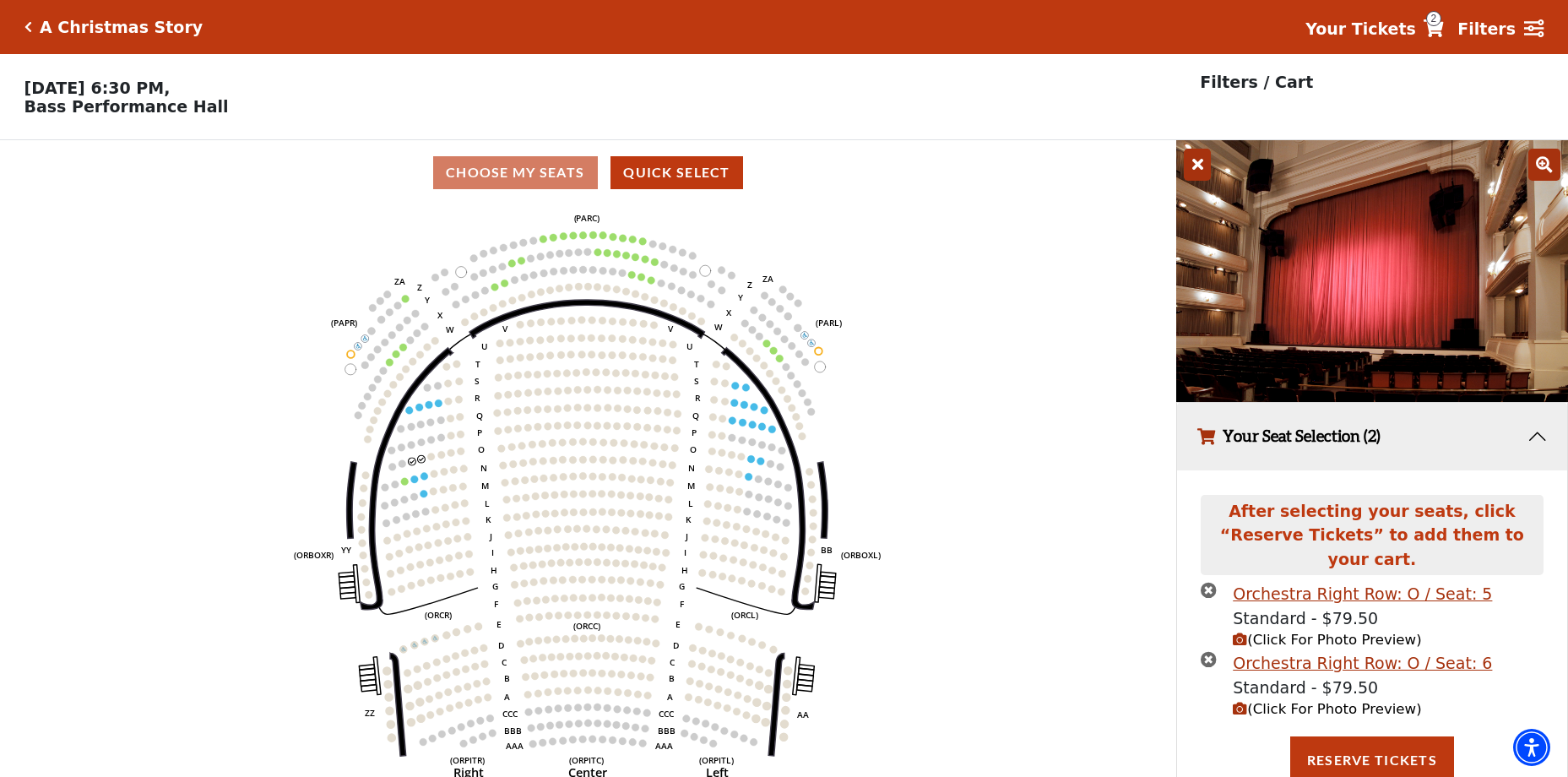
scroll to position [41, 0]
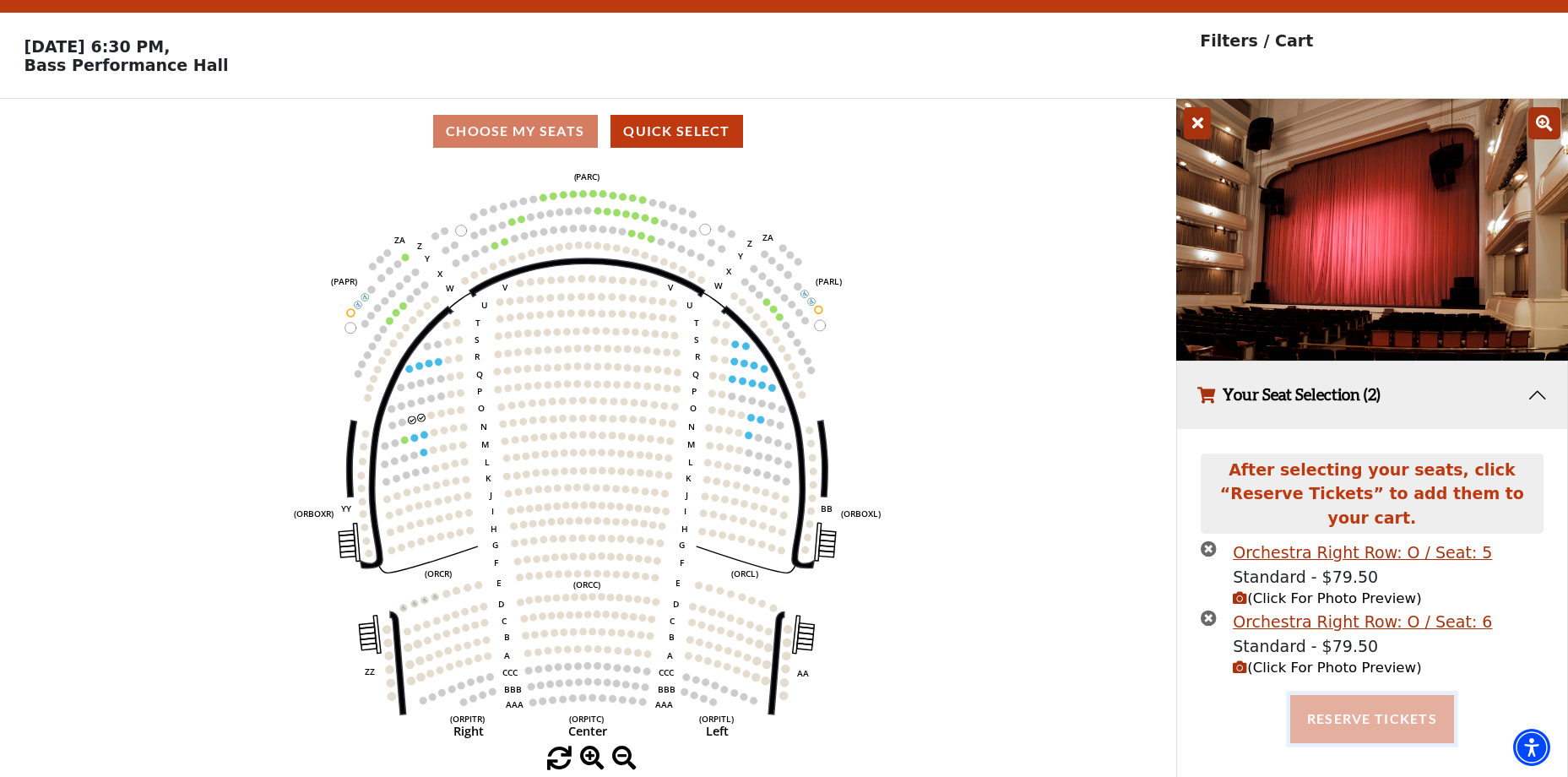
click at [1364, 697] on button "Reserve Tickets" at bounding box center [1373, 718] width 164 height 48
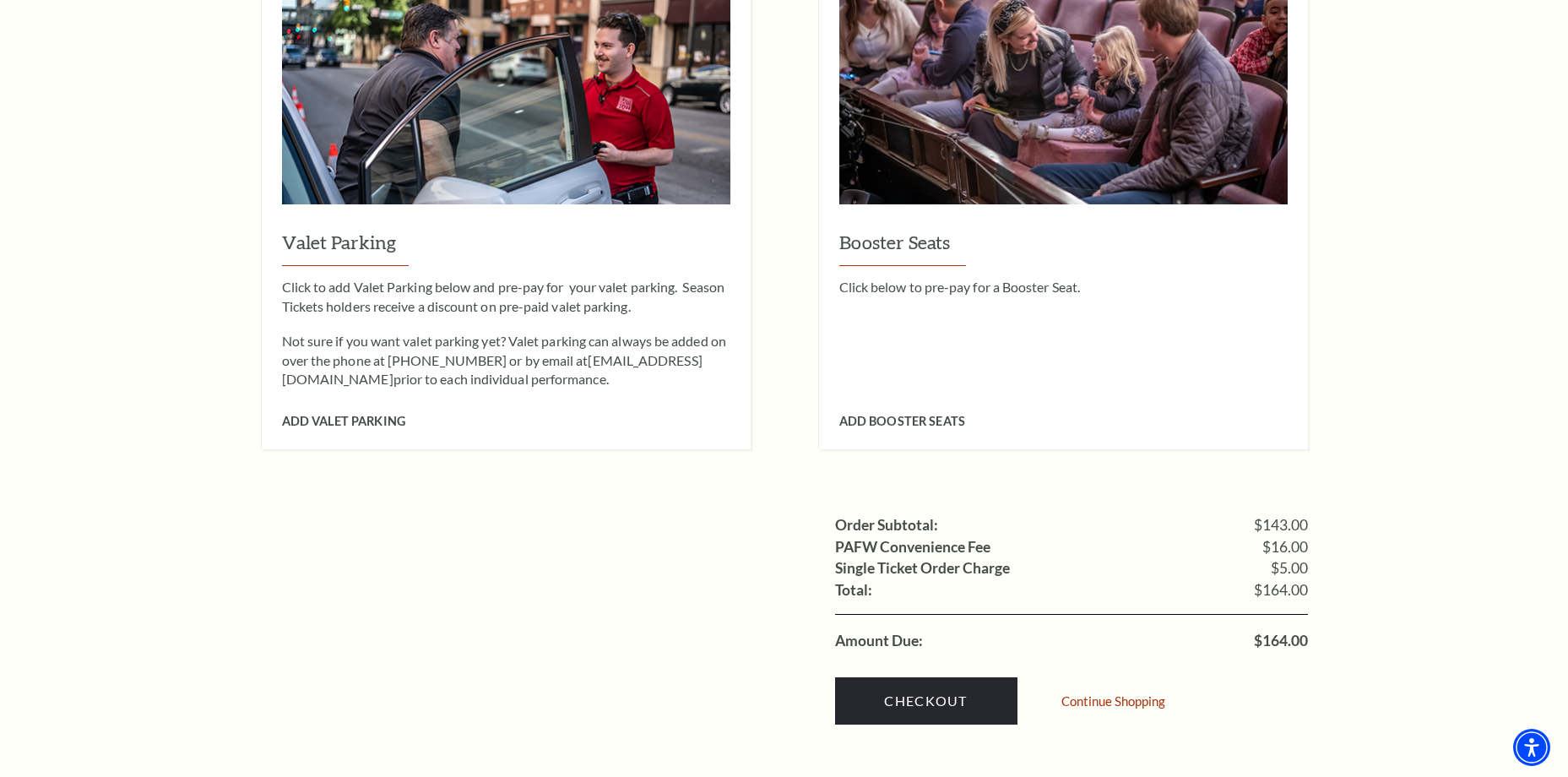
scroll to position [1436, 0]
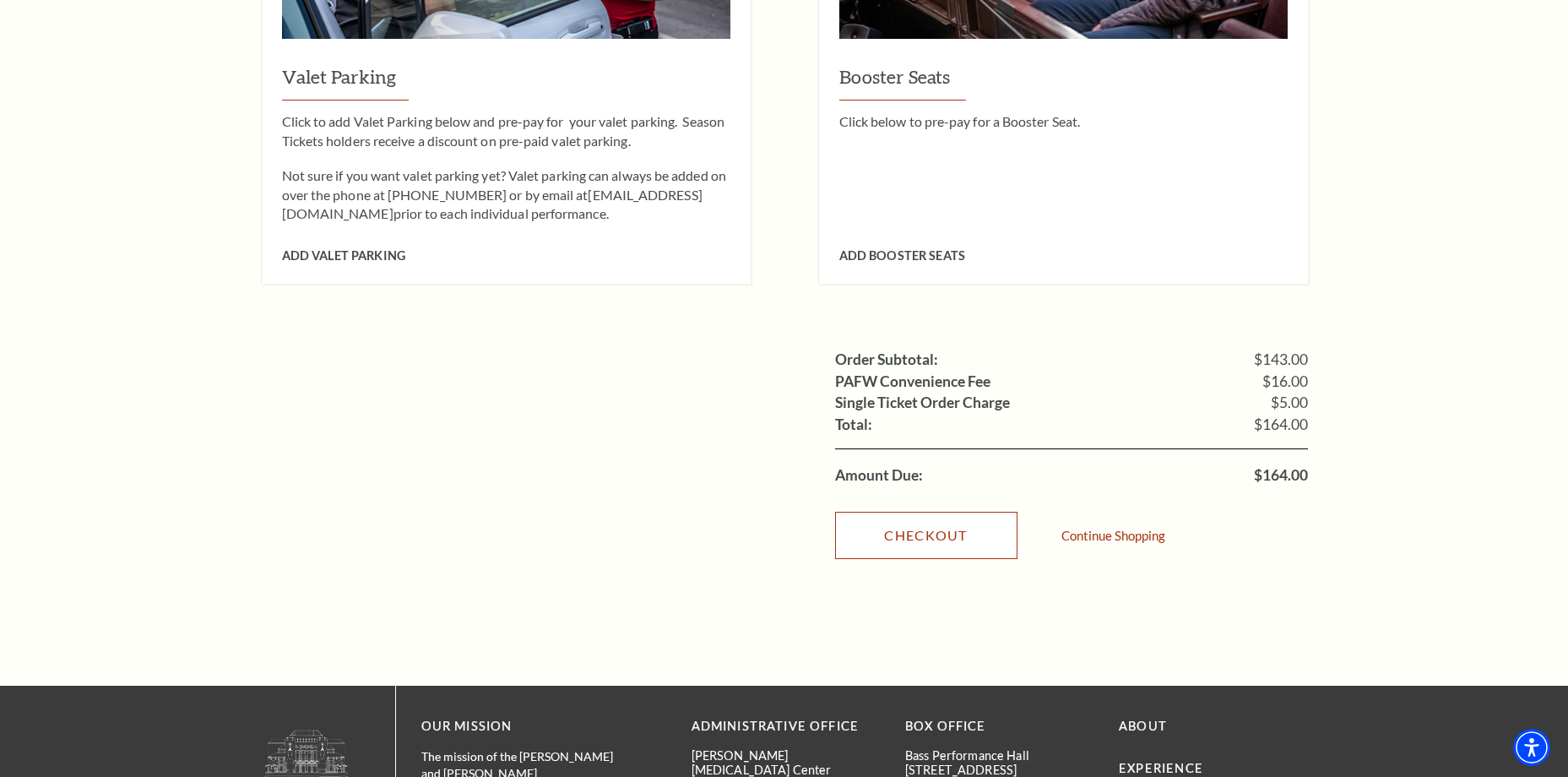
click at [915, 512] on link "Checkout" at bounding box center [926, 536] width 183 height 48
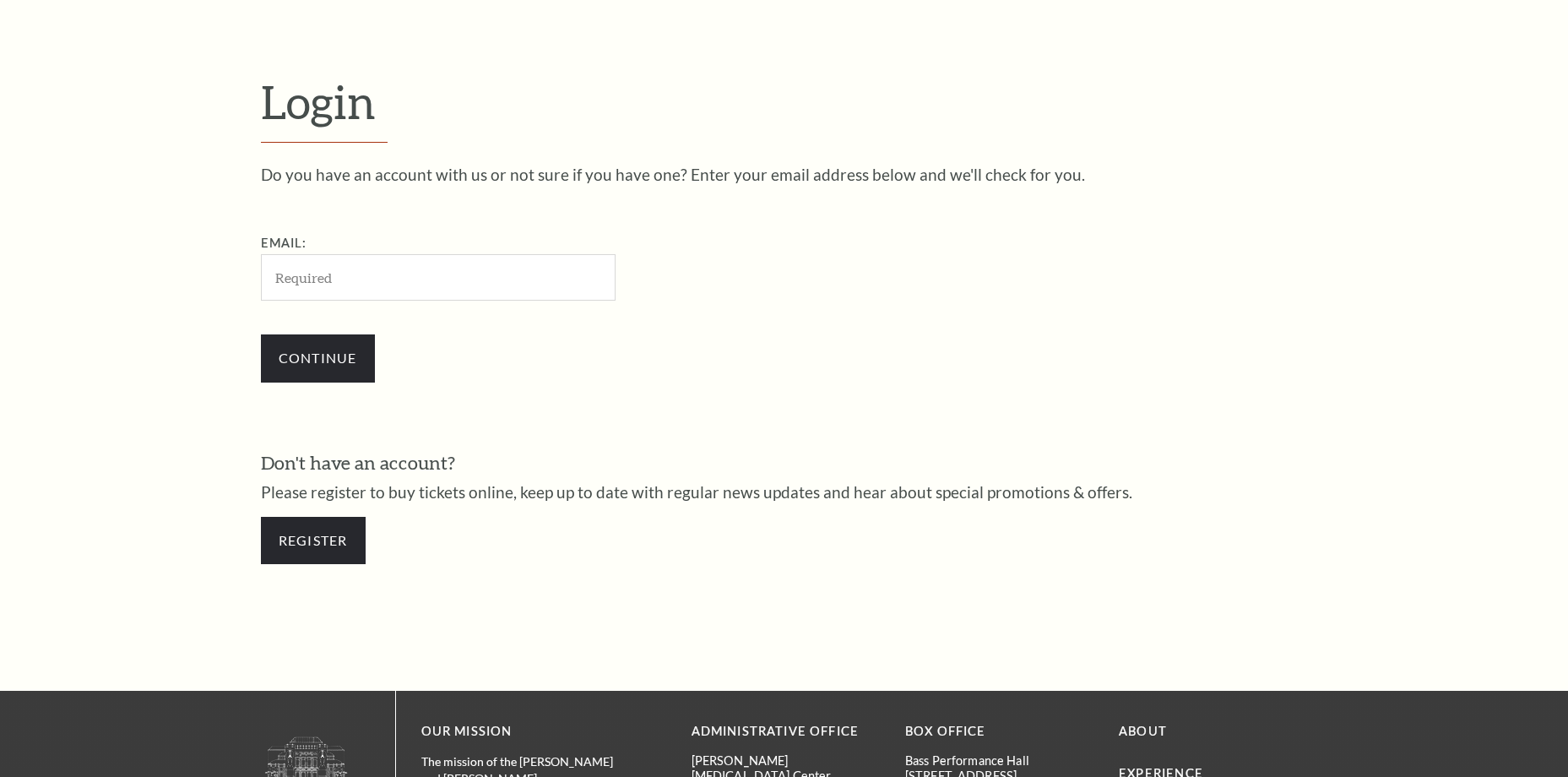
scroll to position [557, 0]
